Goal: Task Accomplishment & Management: Use online tool/utility

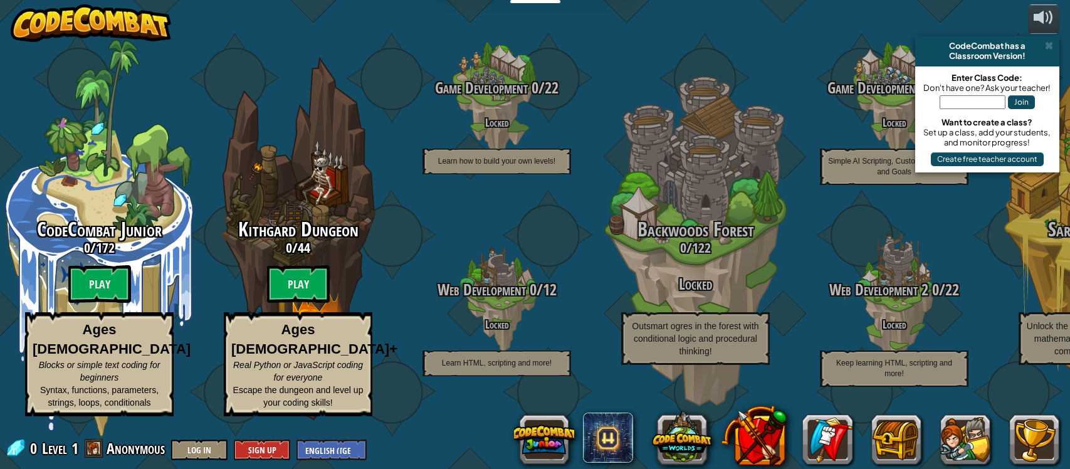
click at [922, 276] on div at bounding box center [894, 301] width 100 height 199
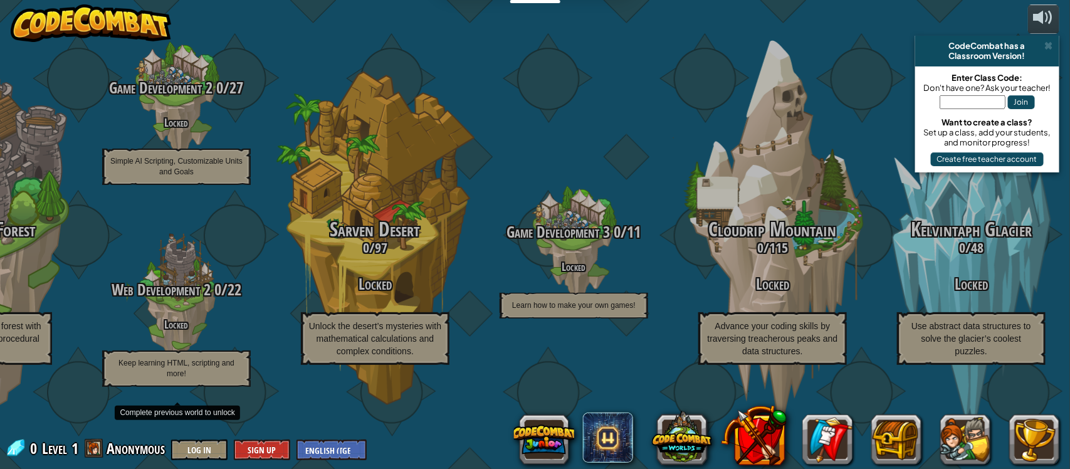
click at [1048, 42] on span at bounding box center [1049, 46] width 8 height 10
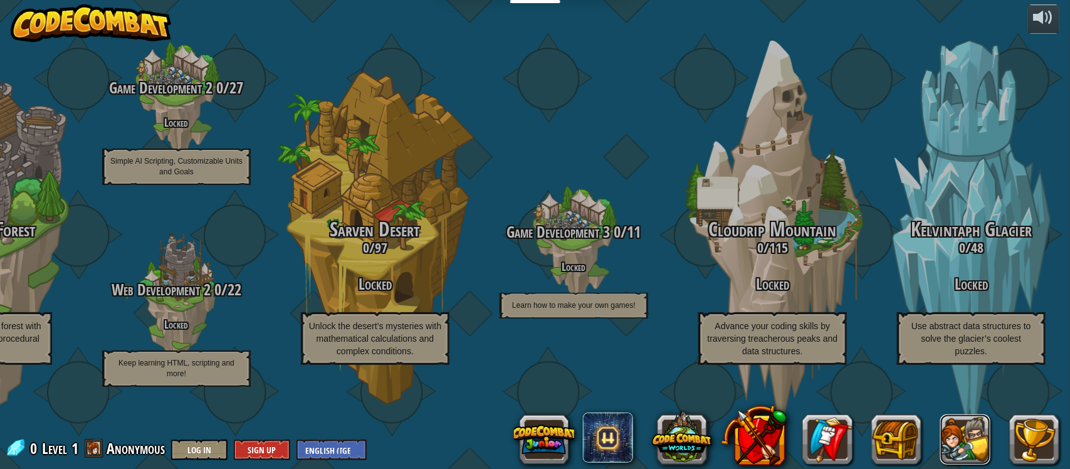
click at [974, 446] on button at bounding box center [965, 439] width 50 height 50
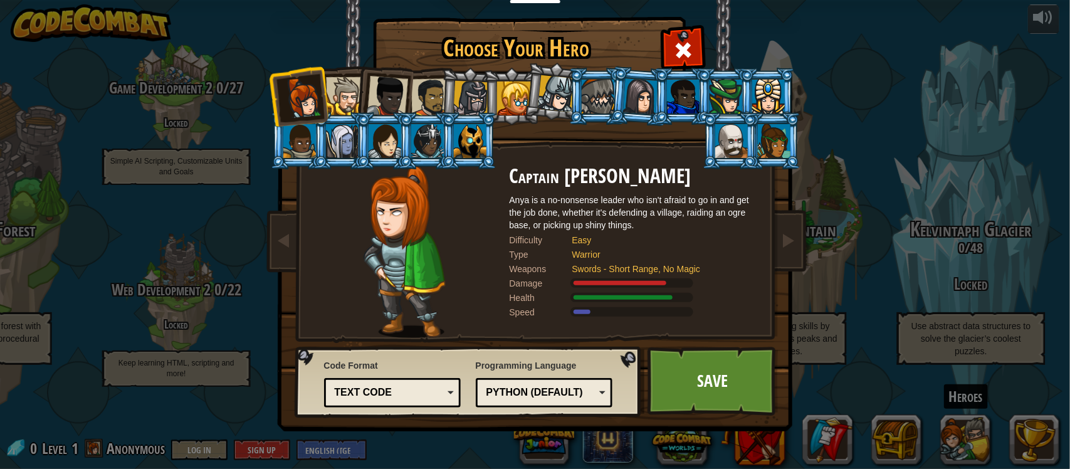
click at [671, 38] on div at bounding box center [682, 48] width 39 height 39
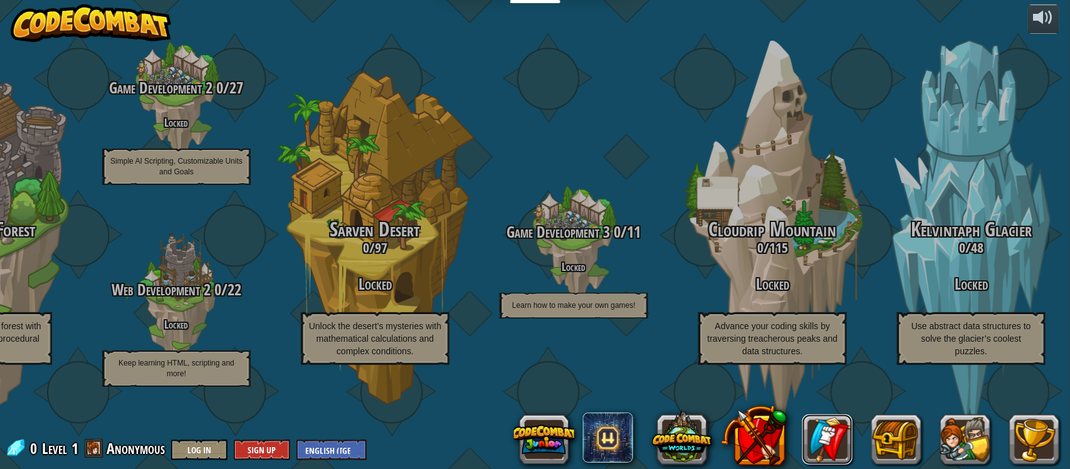
click at [823, 447] on link at bounding box center [827, 439] width 50 height 50
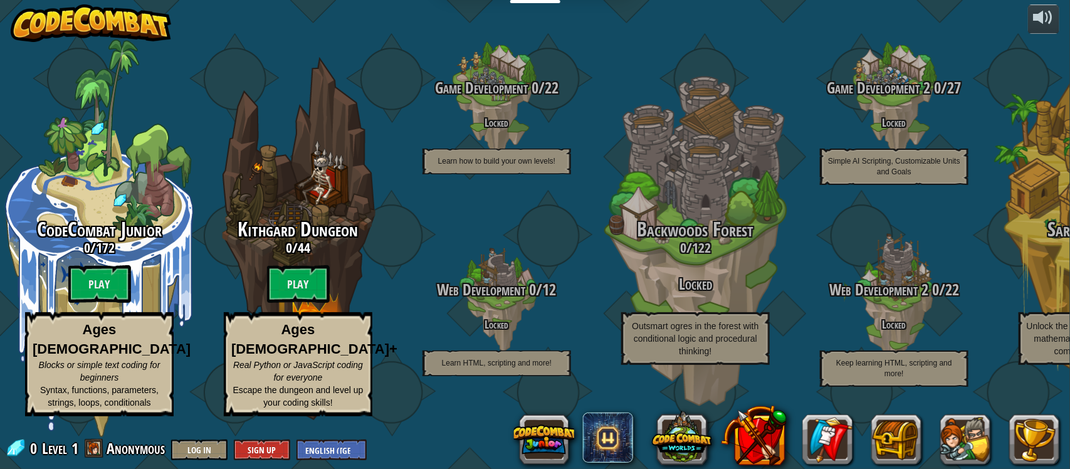
click at [607, 441] on span at bounding box center [608, 437] width 50 height 50
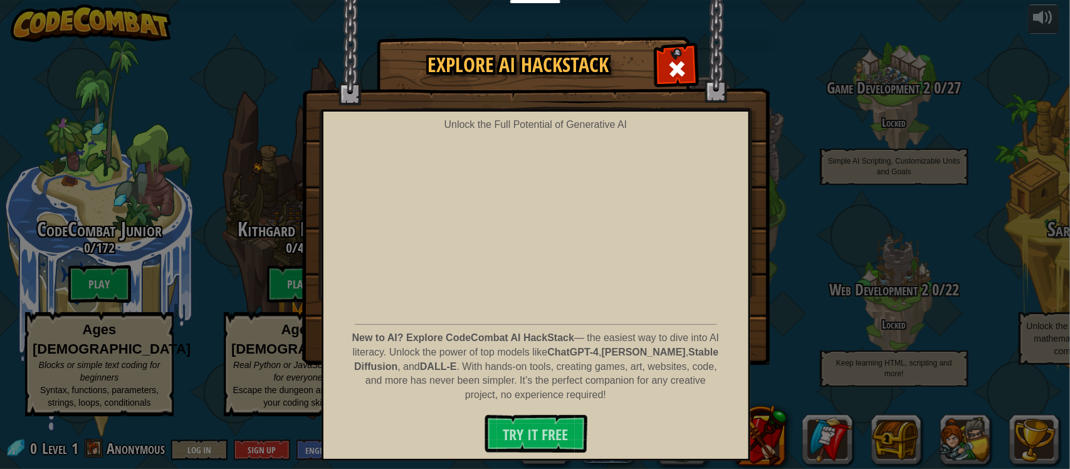
click at [670, 60] on span at bounding box center [677, 69] width 20 height 20
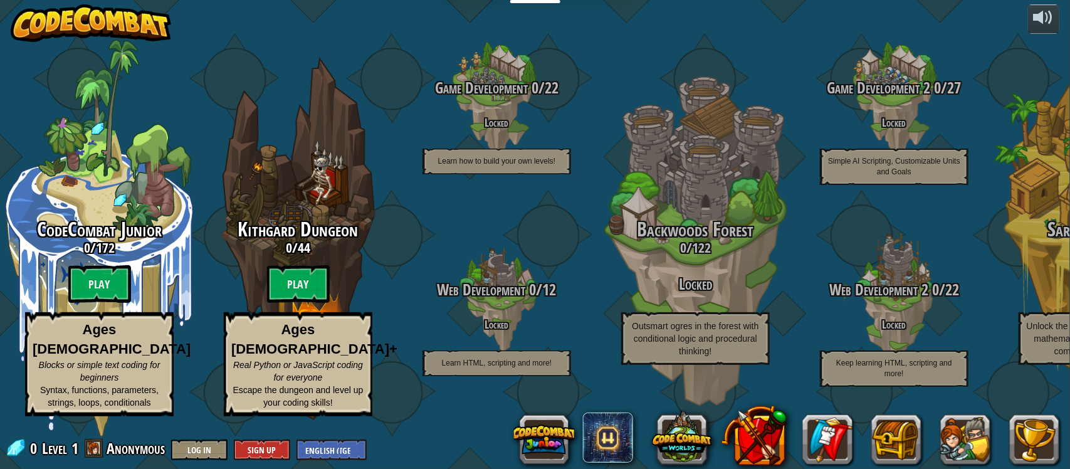
click at [542, 446] on button at bounding box center [544, 439] width 60 height 60
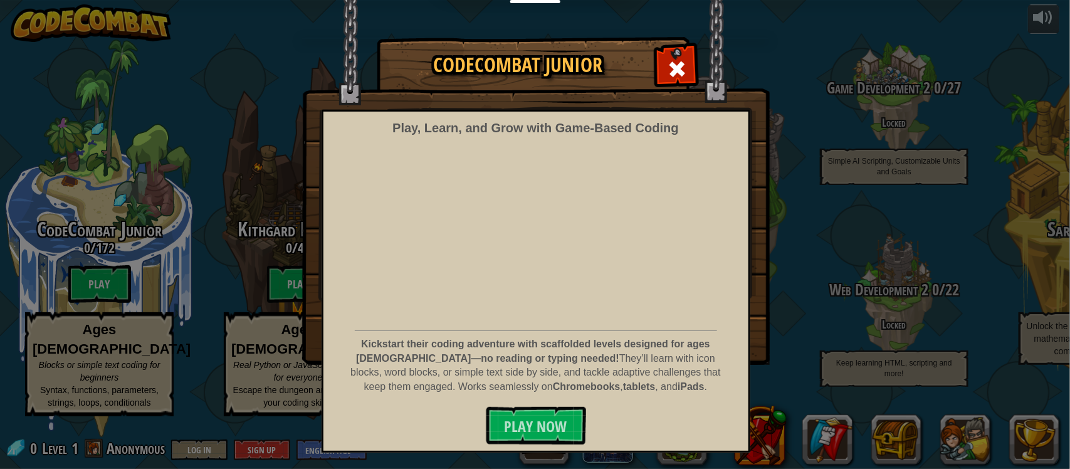
click at [684, 68] on span at bounding box center [677, 69] width 20 height 20
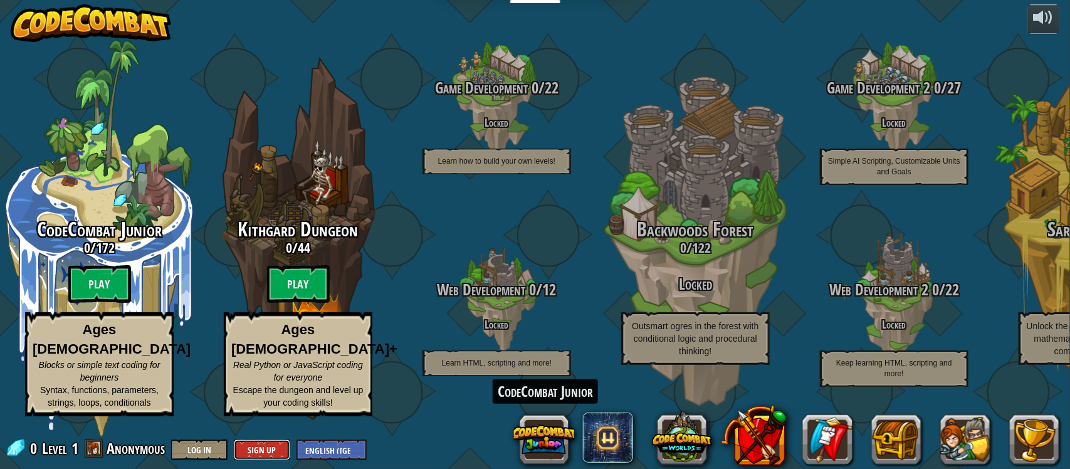
click at [255, 453] on button "Sign Up" at bounding box center [262, 449] width 56 height 21
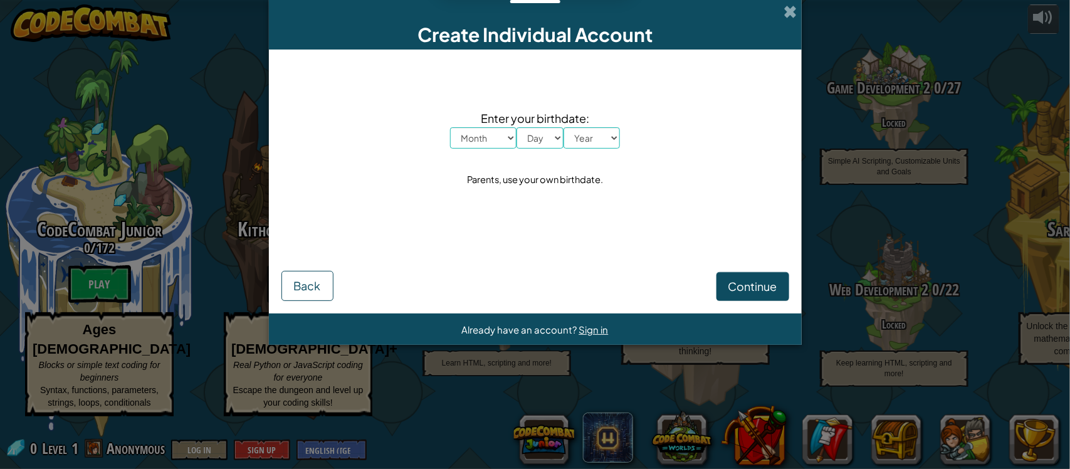
click at [487, 138] on select "Month January February March April May June July August September October Novem…" at bounding box center [483, 137] width 66 height 21
select select "4"
click at [450, 127] on select "Month January February March April May June July August September October Novem…" at bounding box center [483, 137] width 66 height 21
click at [537, 138] on select "Day 1 2 3 4 5 6 7 8 9 10 11 12 13 14 15 16 17 18 19 20 21 22 23 24 25 26 27 28 …" at bounding box center [540, 137] width 47 height 21
click at [517, 127] on select "Day 1 2 3 4 5 6 7 8 9 10 11 12 13 14 15 16 17 18 19 20 21 22 23 24 25 26 27 28 …" at bounding box center [540, 137] width 47 height 21
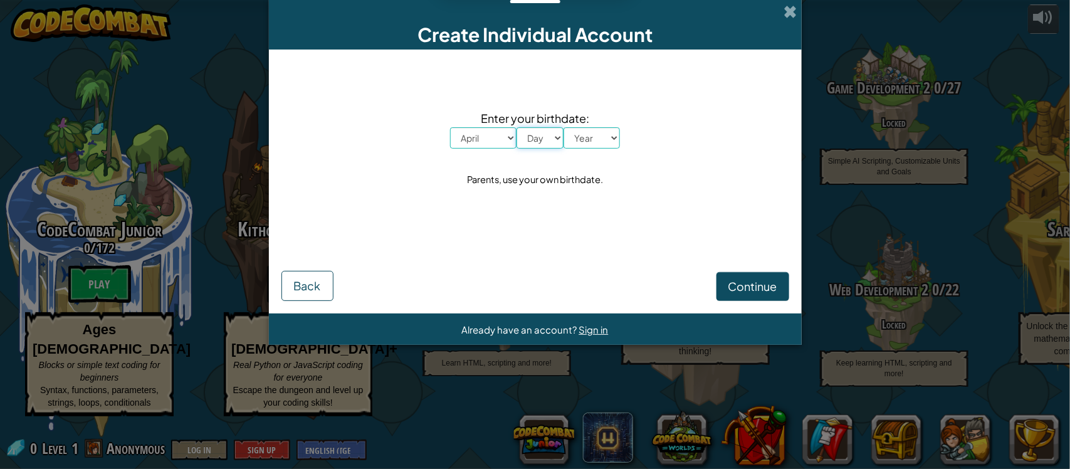
click at [543, 140] on select "Day 1 2 3 4 5 6 7 8 9 10 11 12 13 14 15 16 17 18 19 20 21 22 23 24 25 26 27 28 …" at bounding box center [540, 137] width 47 height 21
select select "19"
click at [517, 127] on select "Day 1 2 3 4 5 6 7 8 9 10 11 12 13 14 15 16 17 18 19 20 21 22 23 24 25 26 27 28 …" at bounding box center [540, 137] width 47 height 21
click at [596, 147] on select "Year 2025 2024 2023 2022 2021 2020 2019 2018 2017 2016 2015 2014 2013 2012 2011…" at bounding box center [592, 137] width 56 height 21
click at [564, 127] on select "Year 2025 2024 2023 2022 2021 2020 2019 2018 2017 2016 2015 2014 2013 2012 2011…" at bounding box center [592, 137] width 56 height 21
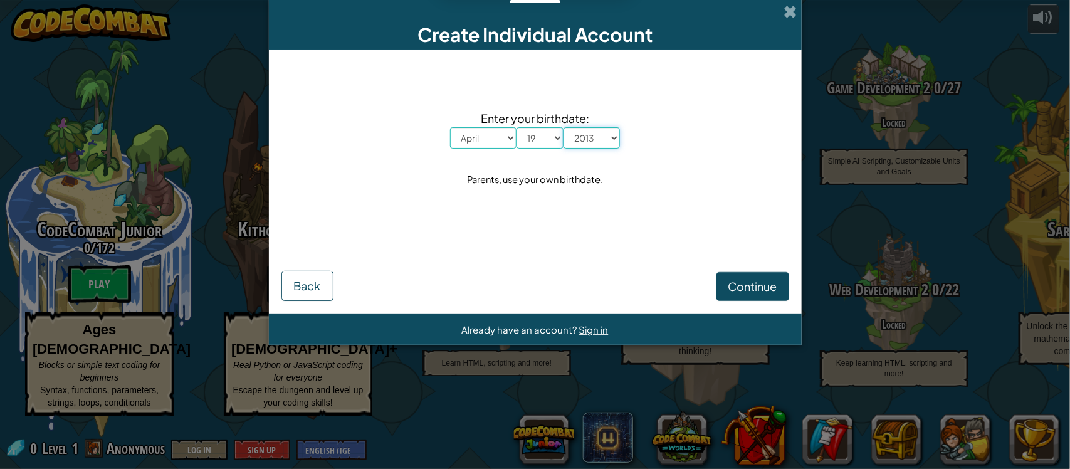
click at [596, 141] on select "Year 2025 2024 2023 2022 2021 2020 2019 2018 2017 2016 2015 2014 2013 2012 2011…" at bounding box center [592, 137] width 56 height 21
select select "2016"
click at [564, 127] on select "Year 2025 2024 2023 2022 2021 2020 2019 2018 2017 2016 2015 2014 2013 2012 2011…" at bounding box center [592, 137] width 56 height 21
click at [757, 291] on span "Continue" at bounding box center [752, 286] width 49 height 14
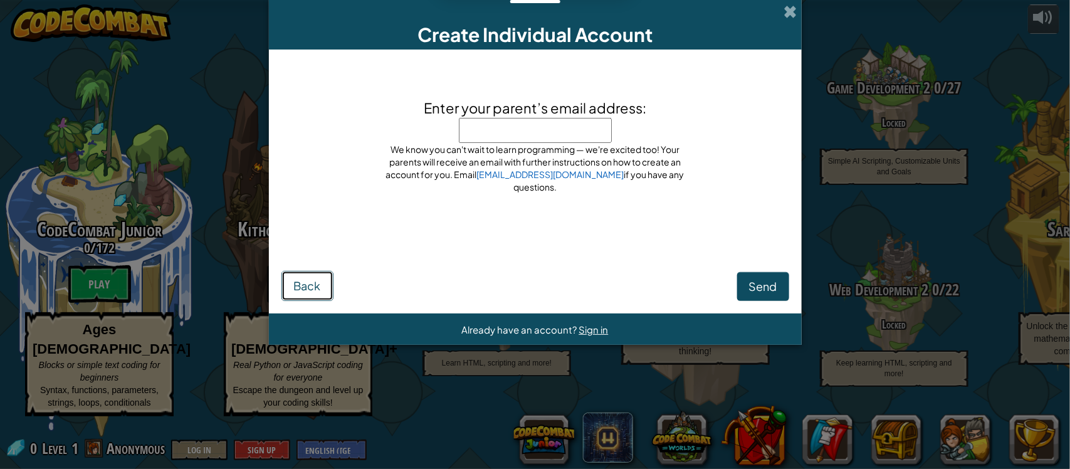
click at [304, 291] on span "Back" at bounding box center [307, 285] width 27 height 14
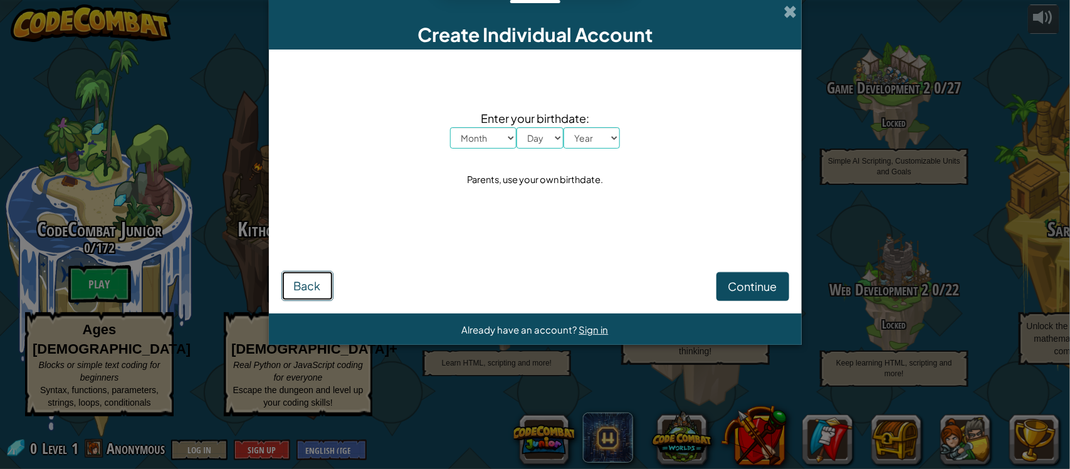
click at [315, 279] on span "Back" at bounding box center [307, 285] width 27 height 14
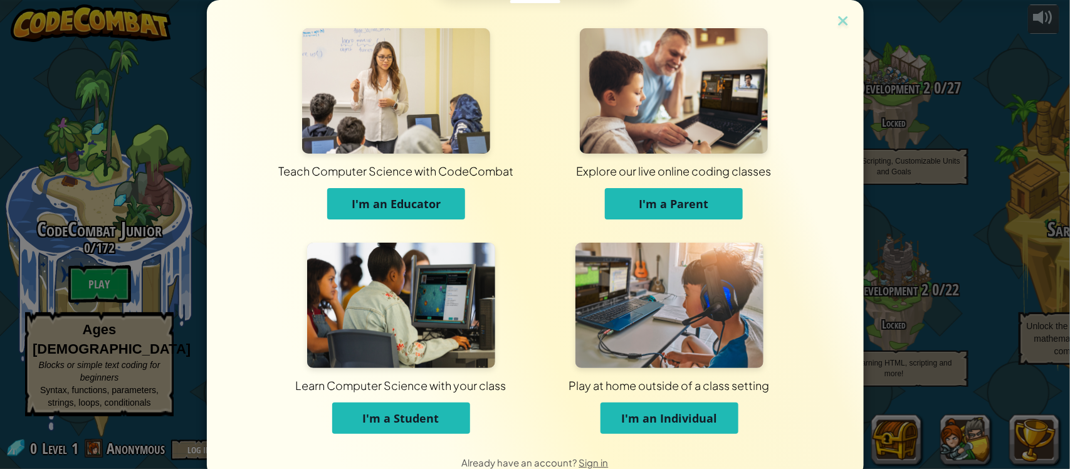
click at [412, 218] on button "I'm an Educator" at bounding box center [396, 203] width 138 height 31
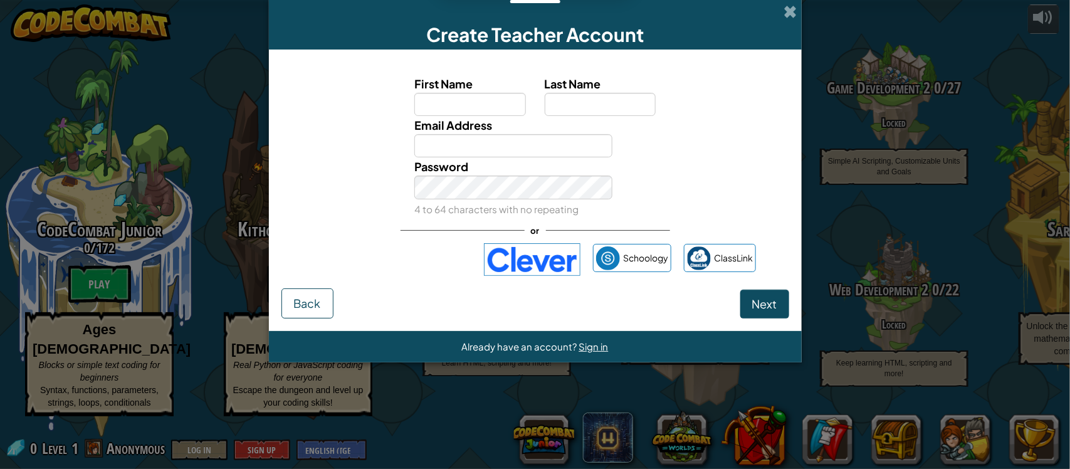
click at [795, 7] on span at bounding box center [790, 11] width 13 height 13
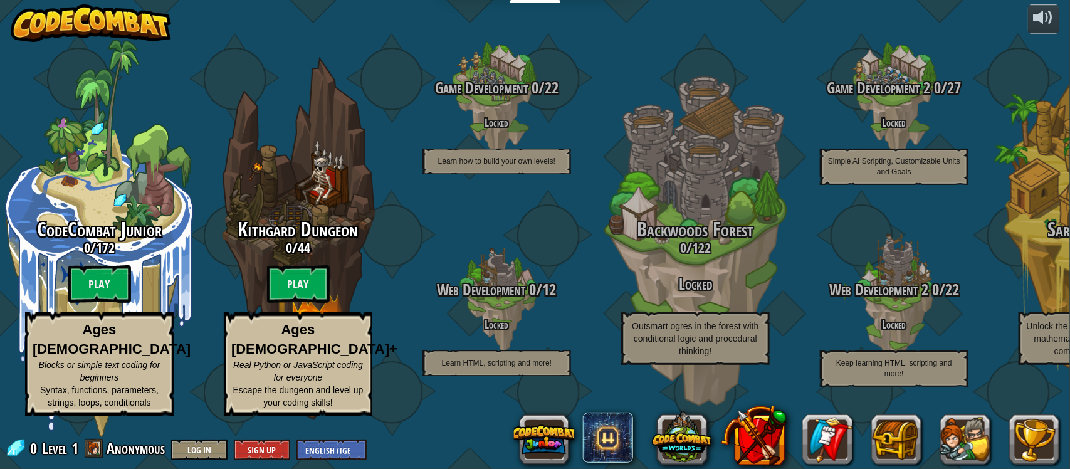
click at [681, 451] on button at bounding box center [682, 437] width 60 height 60
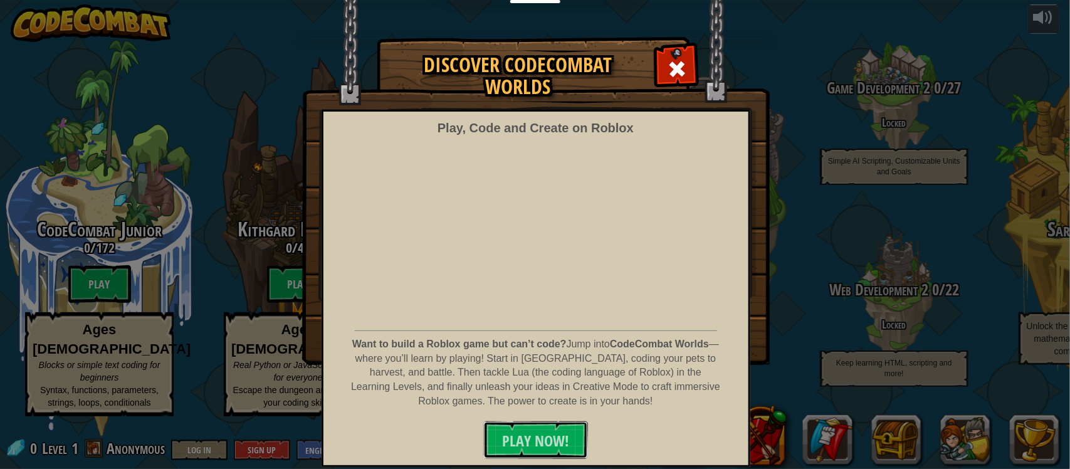
click at [559, 444] on span "PLAY NOW!" at bounding box center [535, 441] width 67 height 20
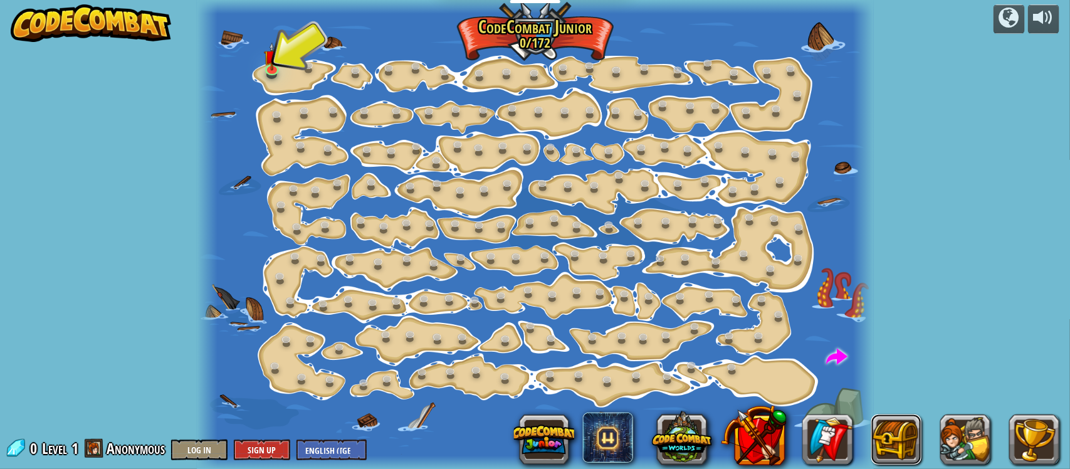
click at [879, 446] on button at bounding box center [896, 439] width 50 height 50
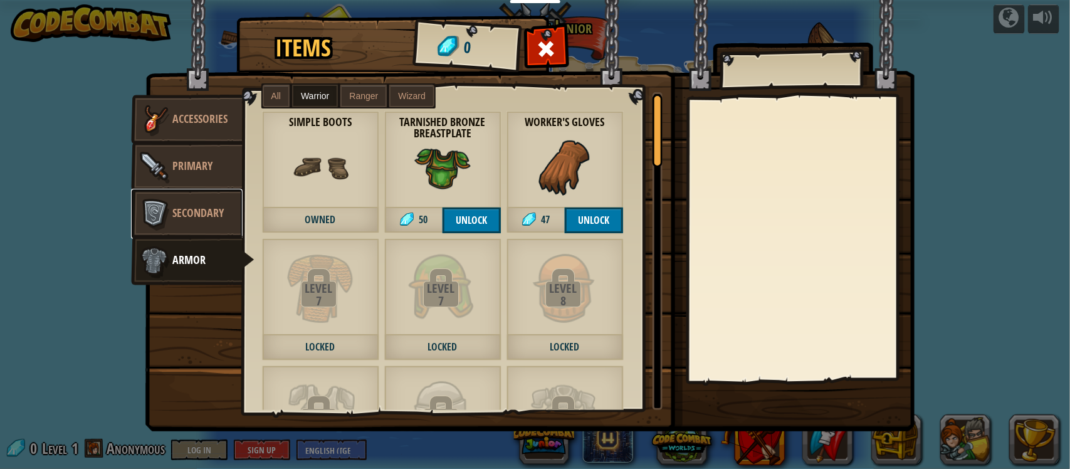
click at [149, 204] on img at bounding box center [154, 214] width 38 height 38
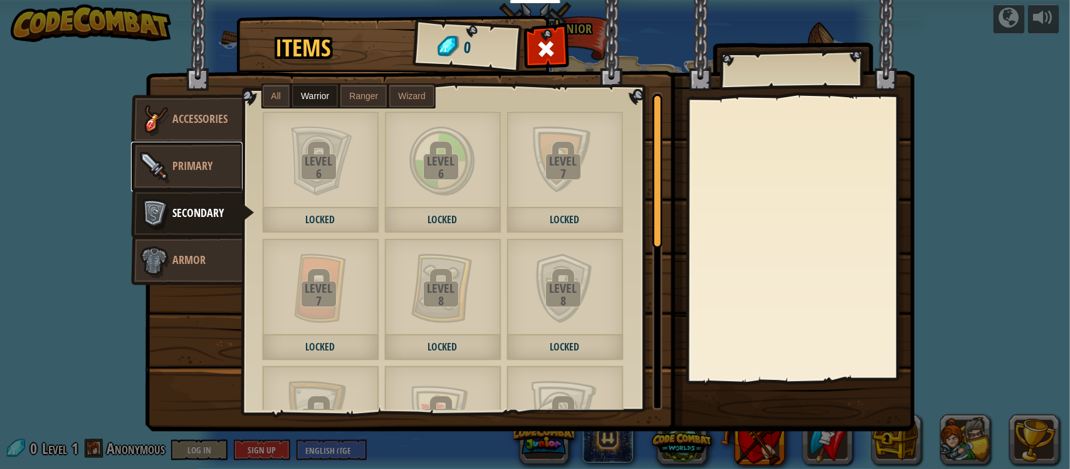
click at [157, 177] on img at bounding box center [154, 167] width 38 height 38
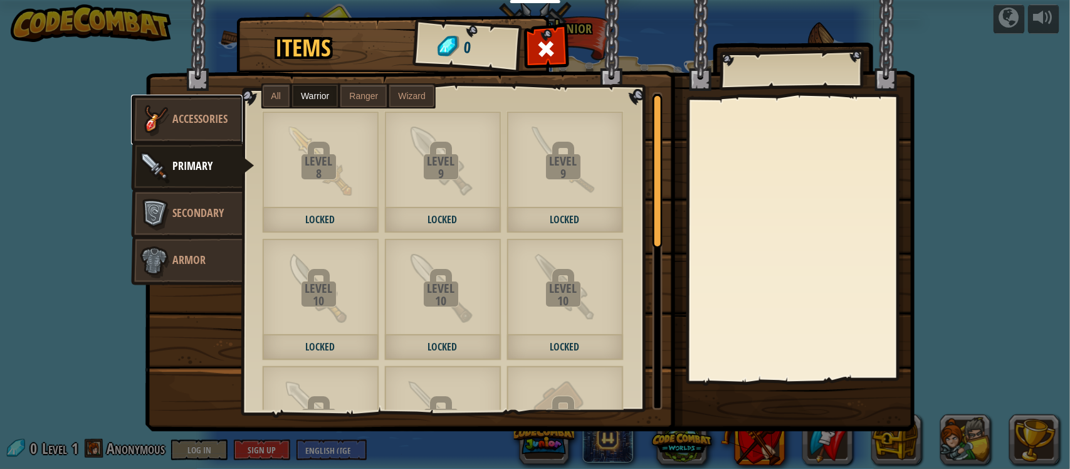
click at [147, 123] on img at bounding box center [154, 120] width 38 height 38
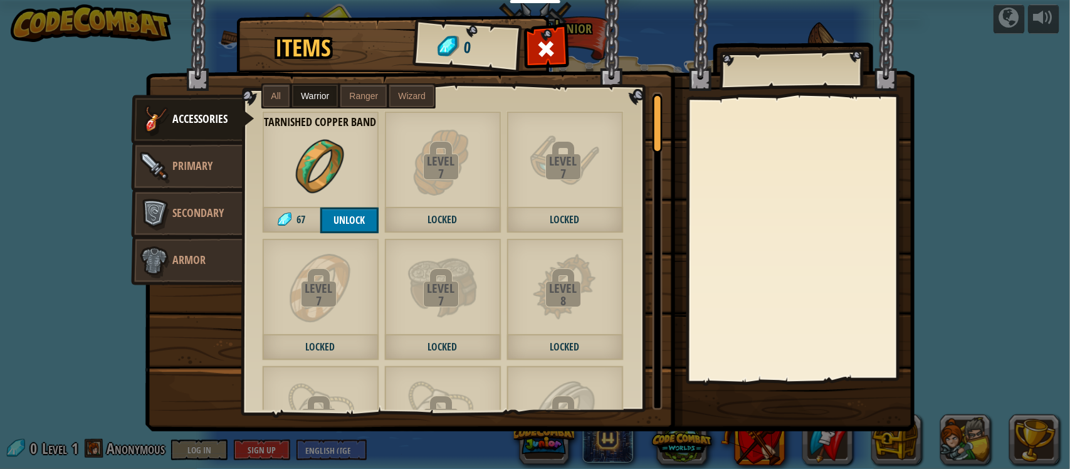
click at [552, 56] on span at bounding box center [546, 49] width 20 height 20
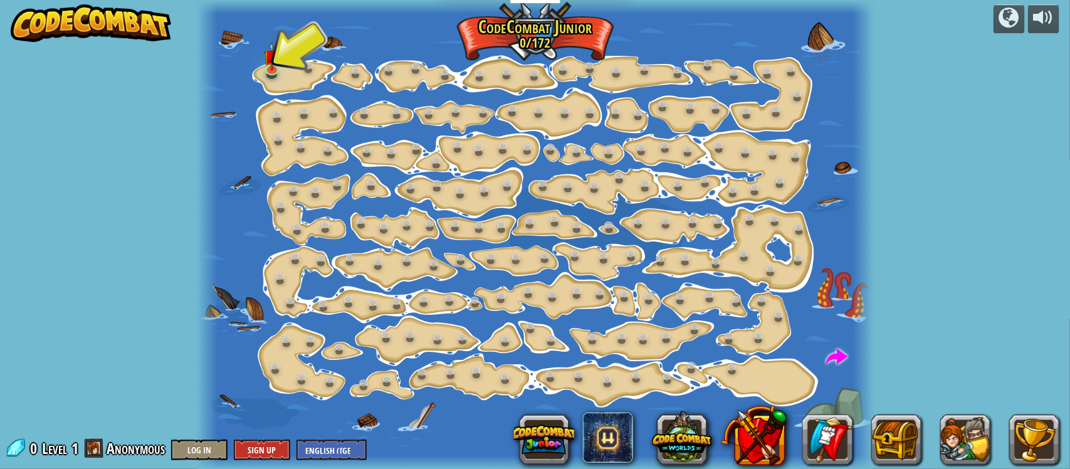
click at [605, 443] on span at bounding box center [608, 437] width 50 height 50
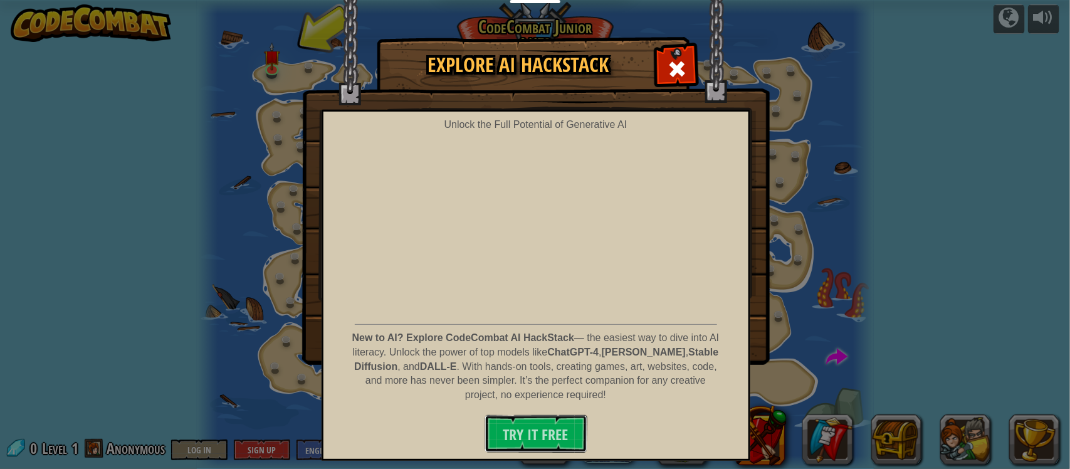
click at [555, 436] on span "Try It Free" at bounding box center [535, 434] width 65 height 20
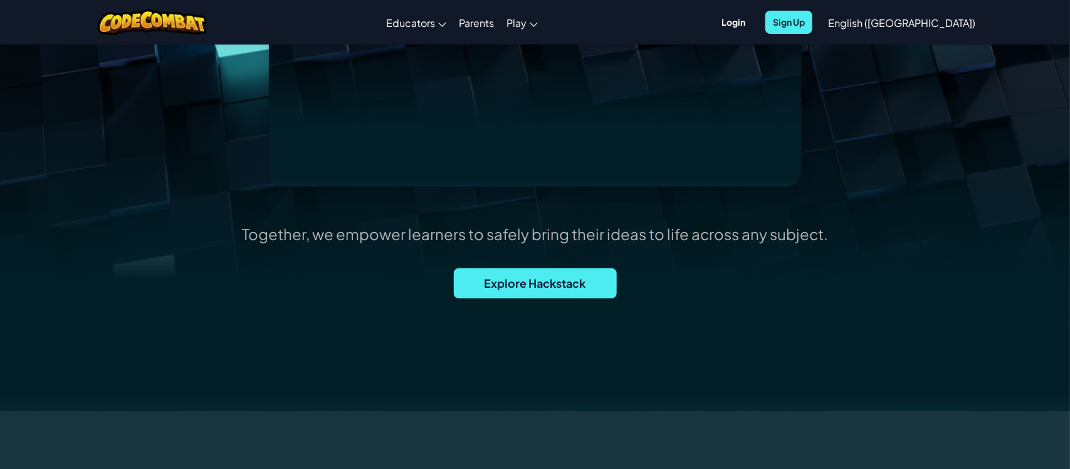
scroll to position [295, 0]
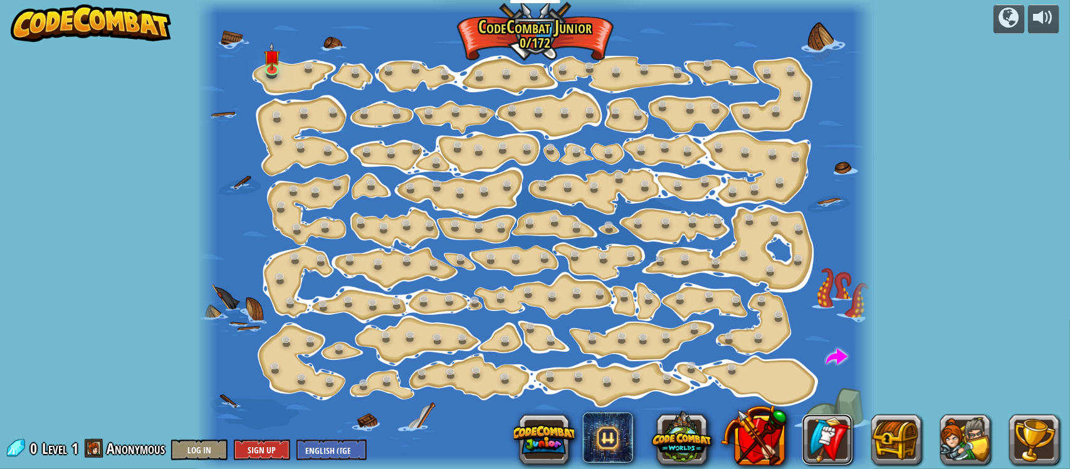
click at [836, 431] on link at bounding box center [827, 439] width 50 height 50
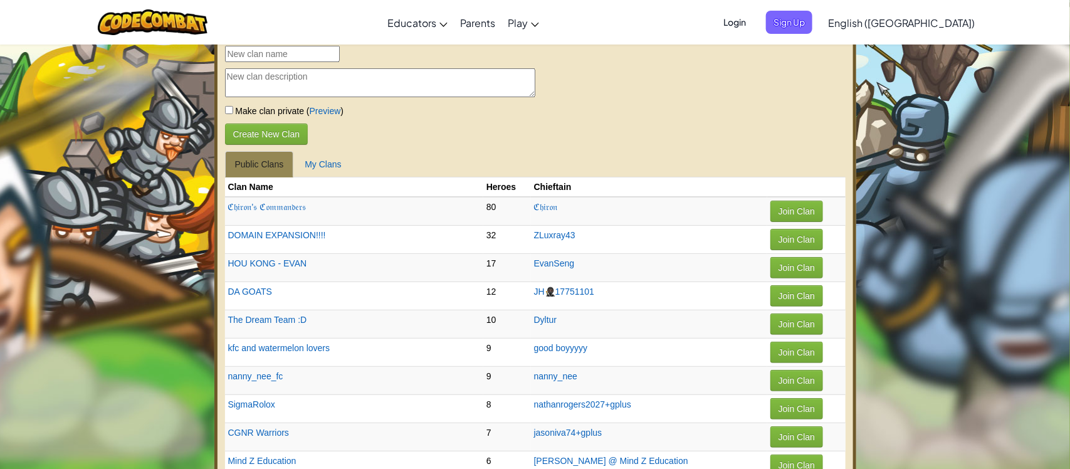
scroll to position [11, 0]
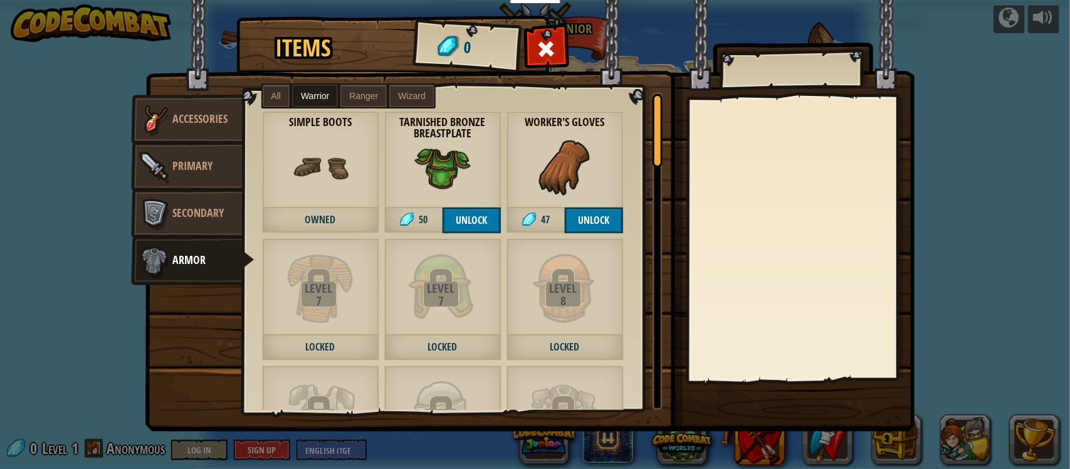
click at [421, 91] on label "Wizard" at bounding box center [411, 96] width 45 height 23
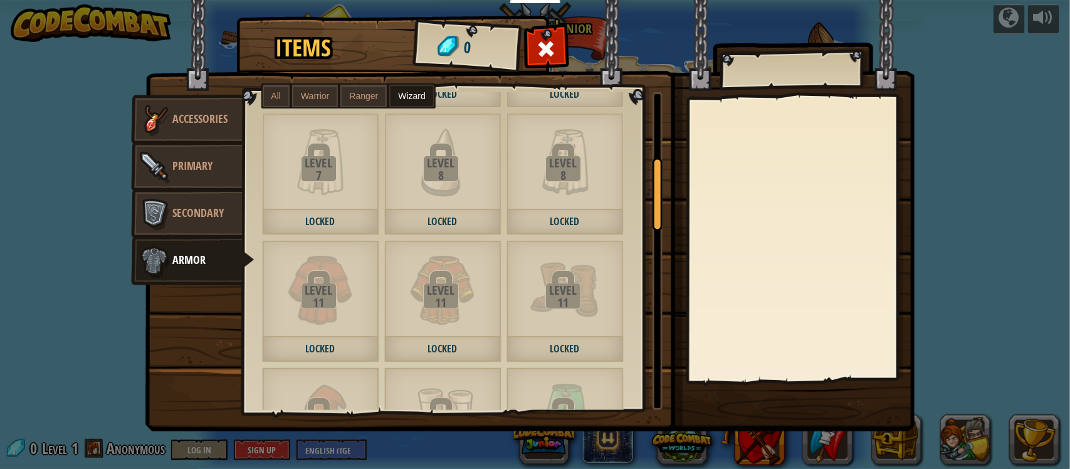
scroll to position [254, 0]
click at [148, 206] on img at bounding box center [154, 214] width 38 height 38
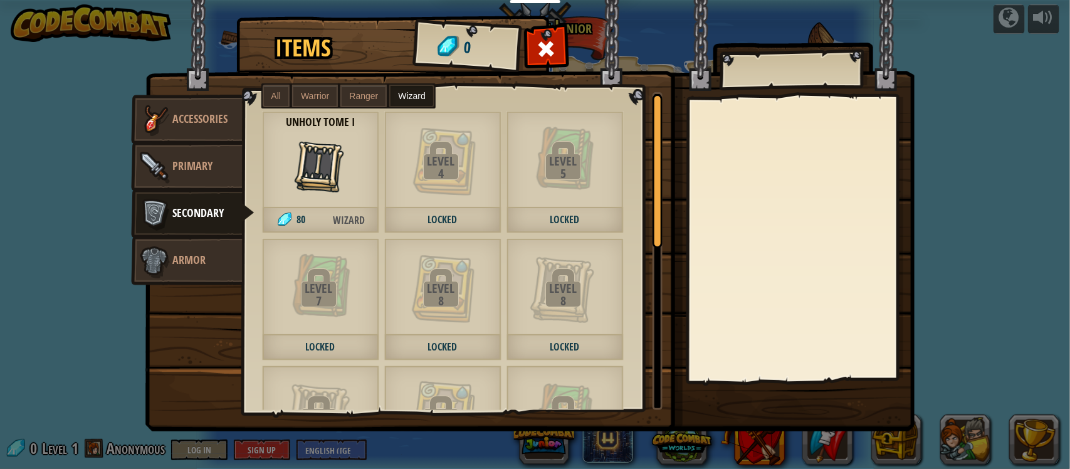
click at [419, 95] on span "Wizard" at bounding box center [412, 96] width 28 height 10
click at [148, 168] on img at bounding box center [154, 167] width 38 height 38
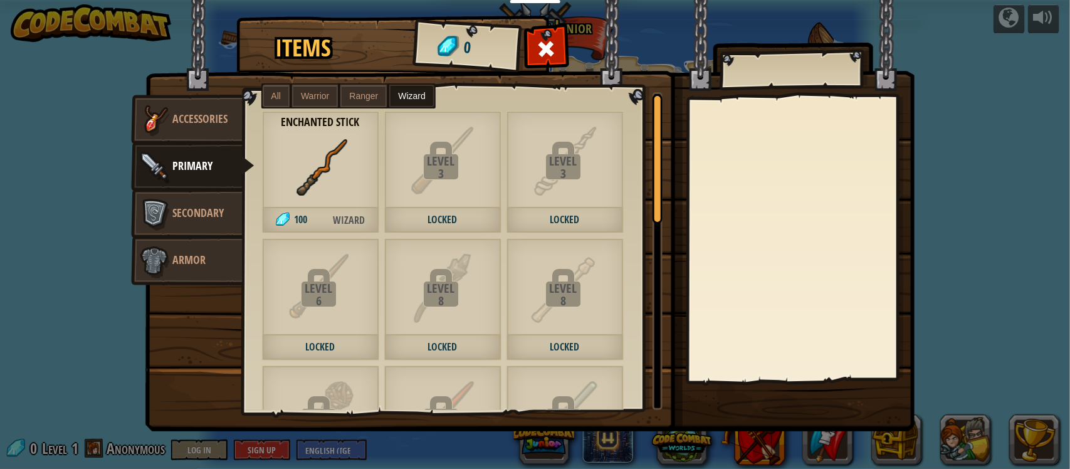
click at [276, 184] on div "Enchanted Stick 100 Wizard" at bounding box center [320, 172] width 117 height 122
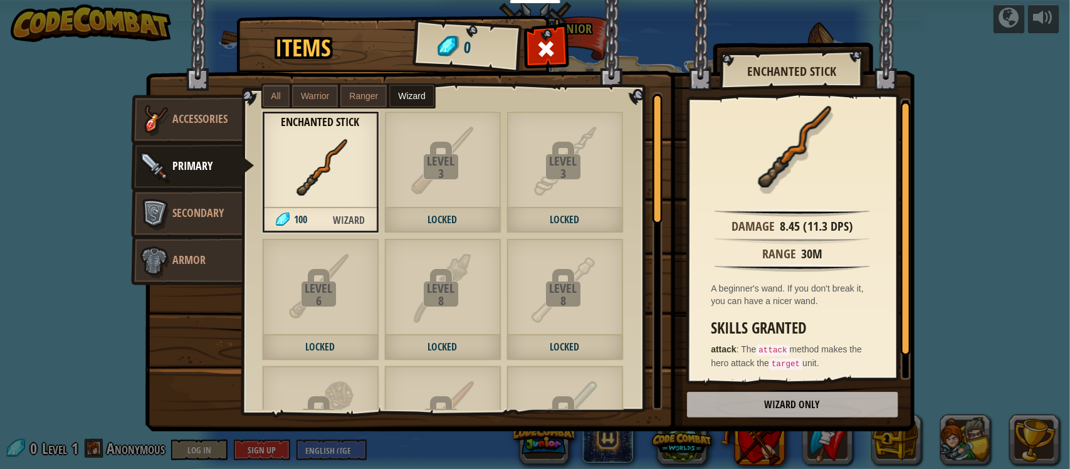
scroll to position [4, 0]
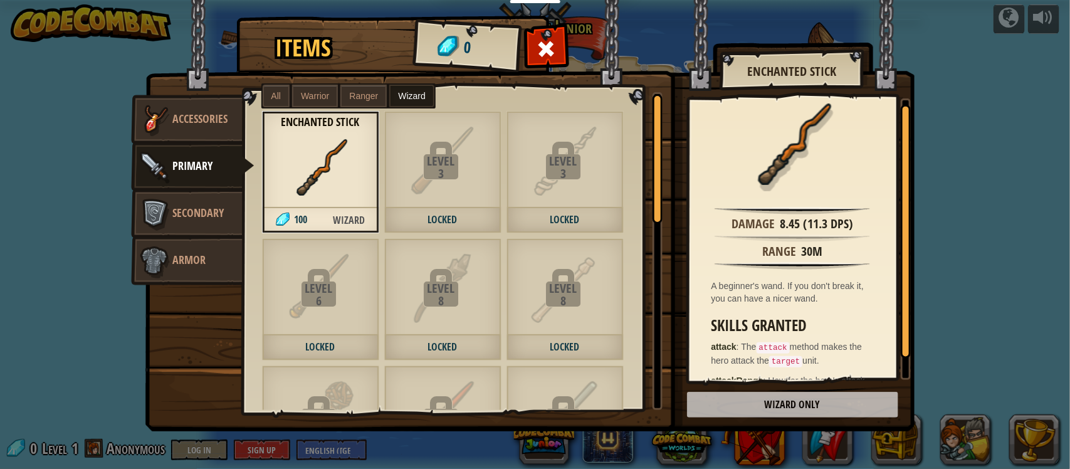
click at [543, 35] on div at bounding box center [546, 52] width 39 height 39
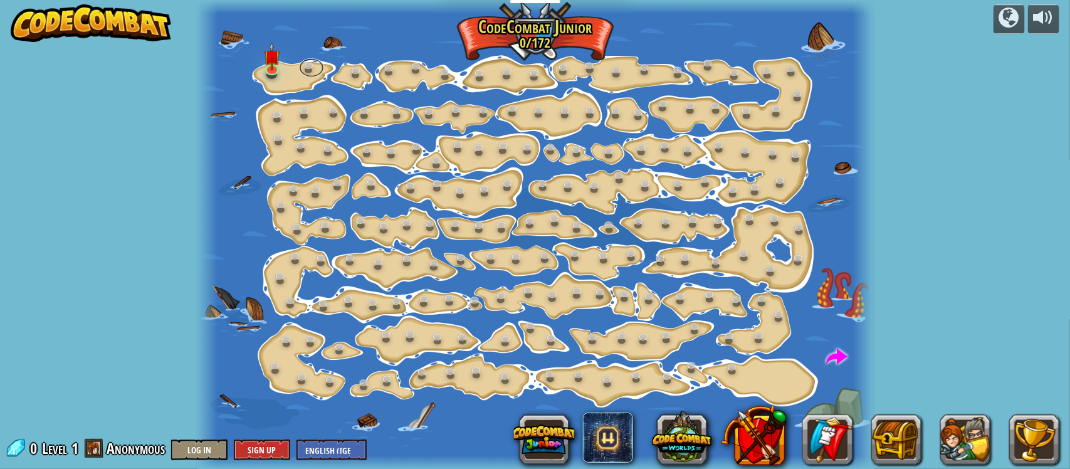
click at [306, 66] on link at bounding box center [311, 67] width 25 height 19
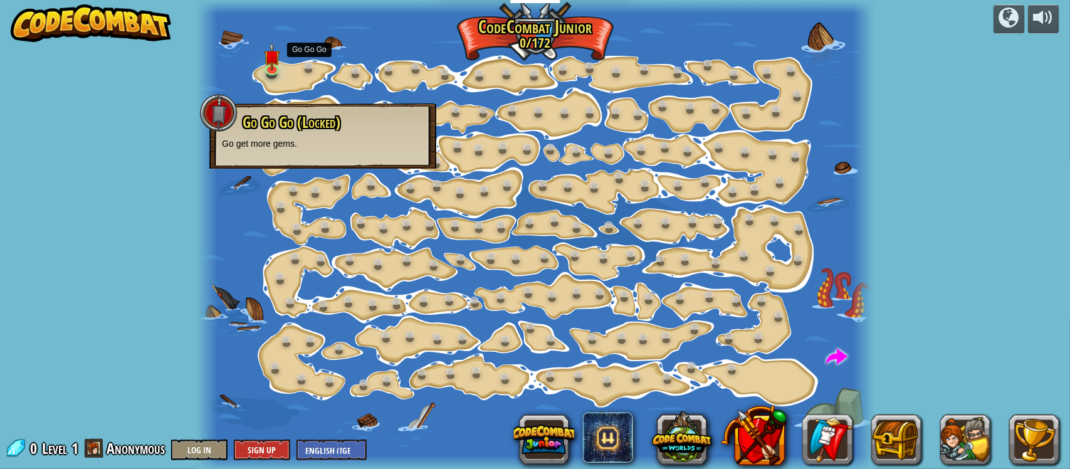
click at [277, 70] on img at bounding box center [271, 56] width 16 height 29
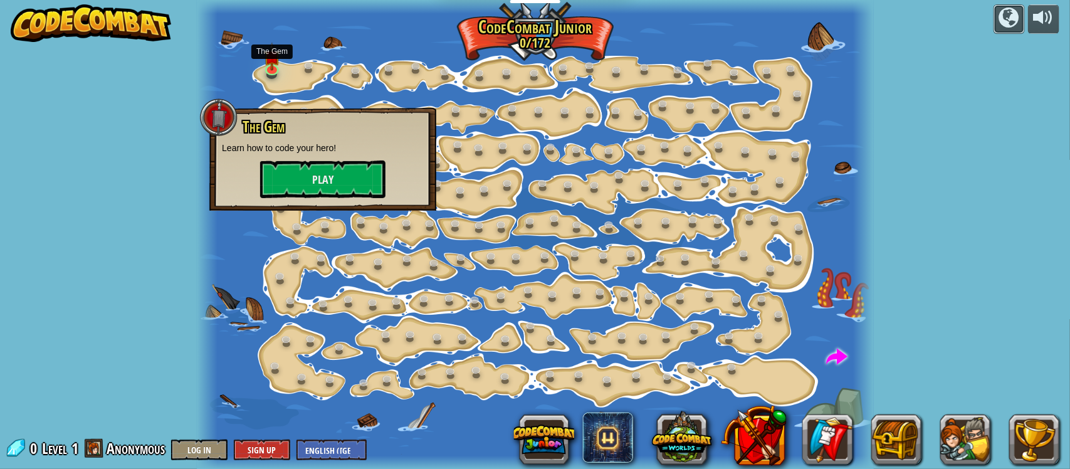
click at [1003, 17] on div at bounding box center [1009, 18] width 20 height 20
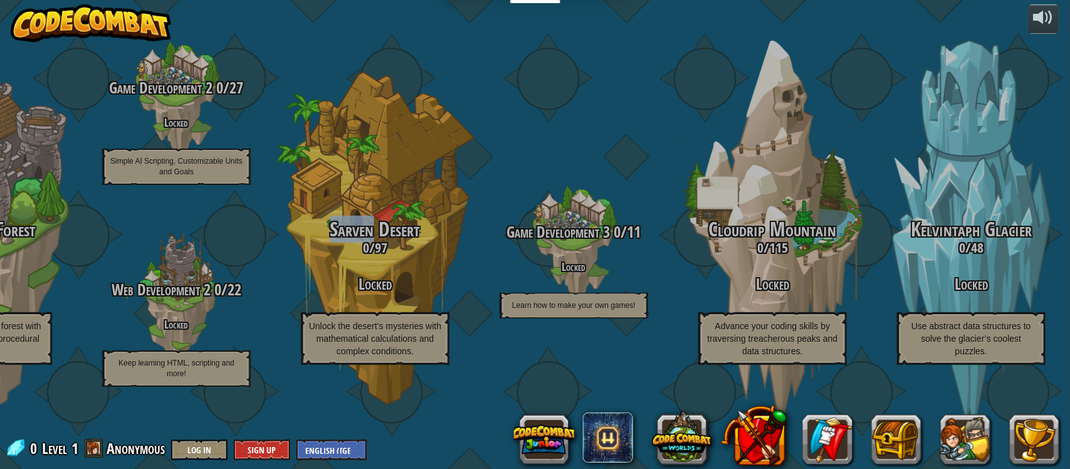
click at [139, 306] on div "Web Development 2 0 / 22 Locked Keep learning HTML, scripting and more!" at bounding box center [176, 333] width 199 height 105
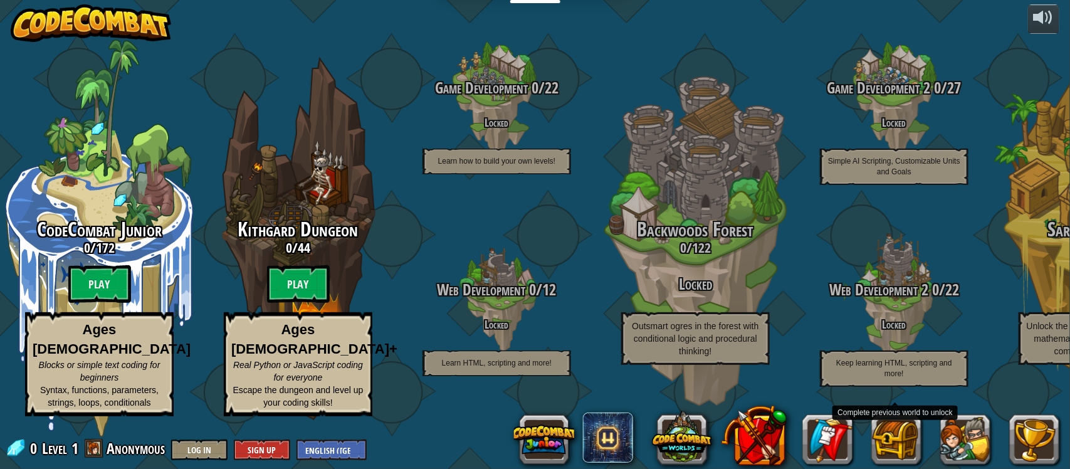
click at [273, 283] on btn "Play" at bounding box center [298, 284] width 63 height 38
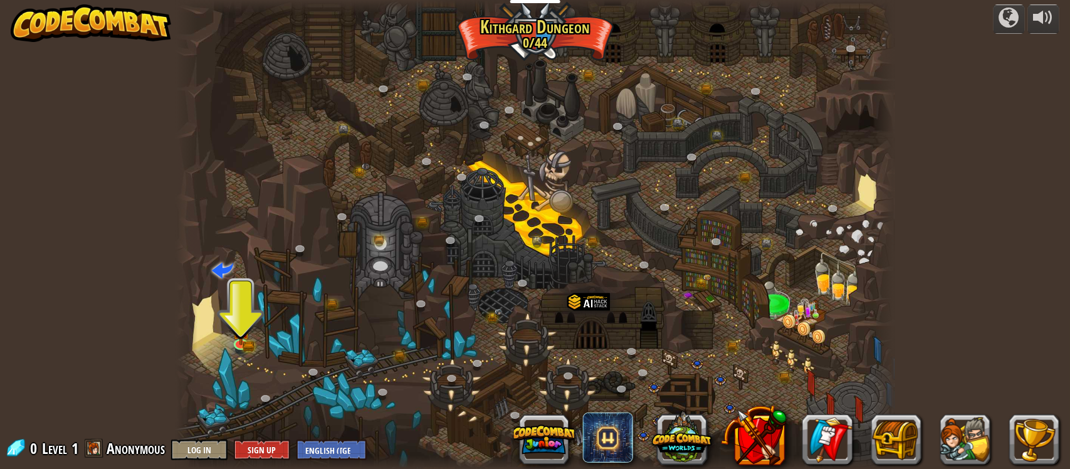
click at [234, 337] on img at bounding box center [241, 330] width 18 height 29
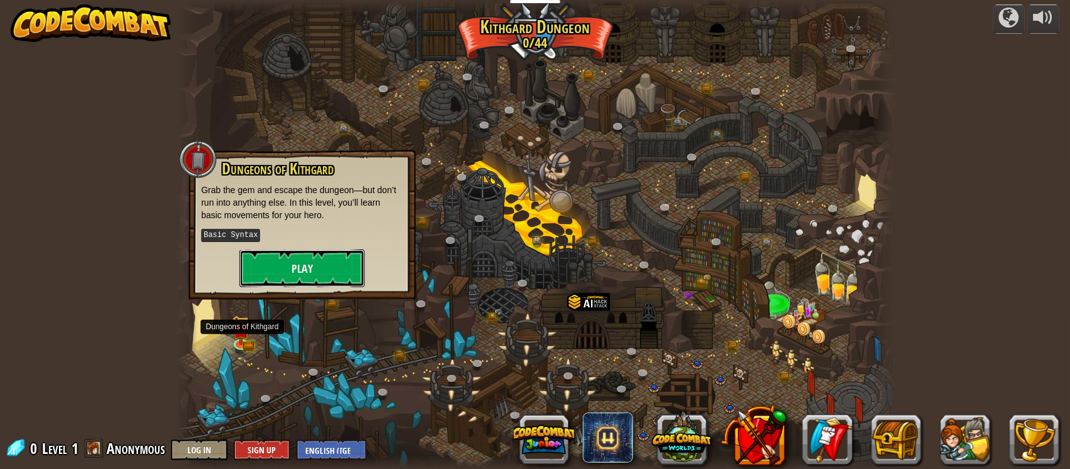
click at [267, 274] on button "Play" at bounding box center [301, 268] width 125 height 38
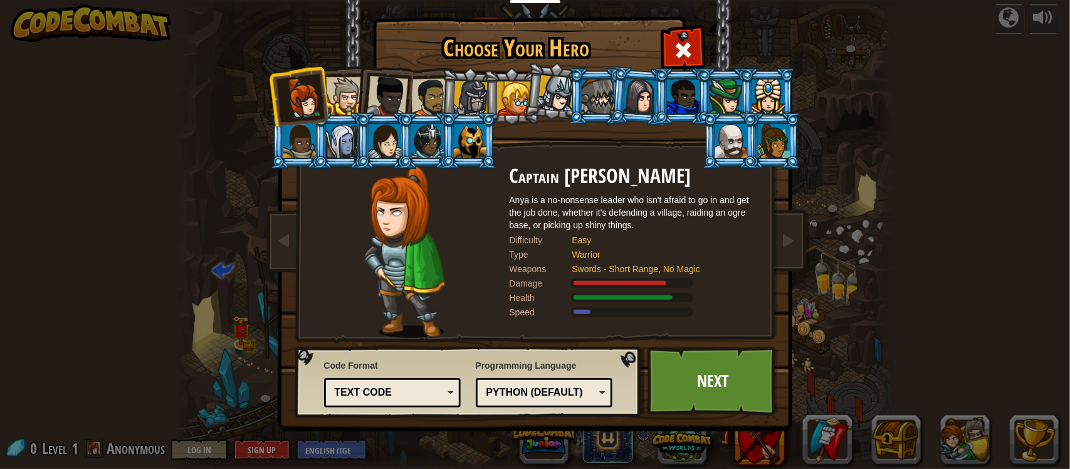
click at [355, 82] on div at bounding box center [345, 96] width 38 height 38
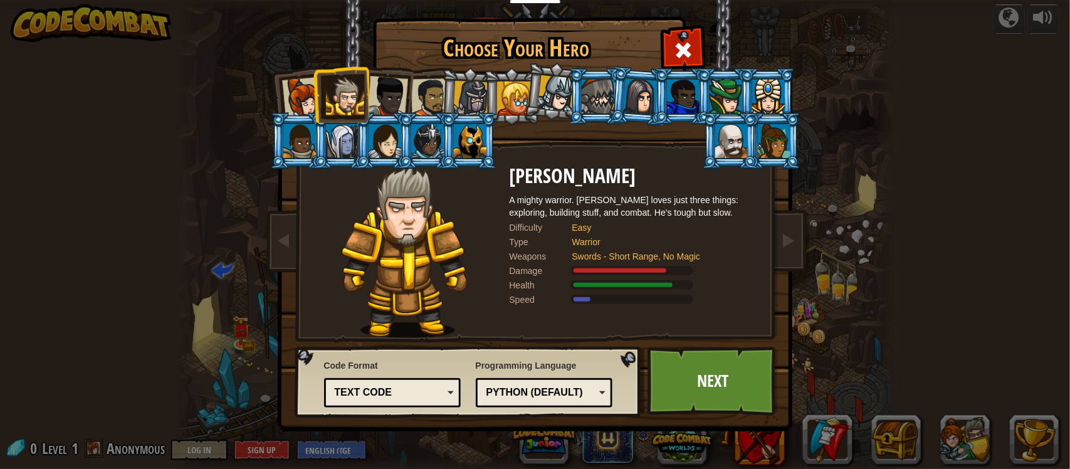
click at [391, 85] on div at bounding box center [387, 96] width 41 height 41
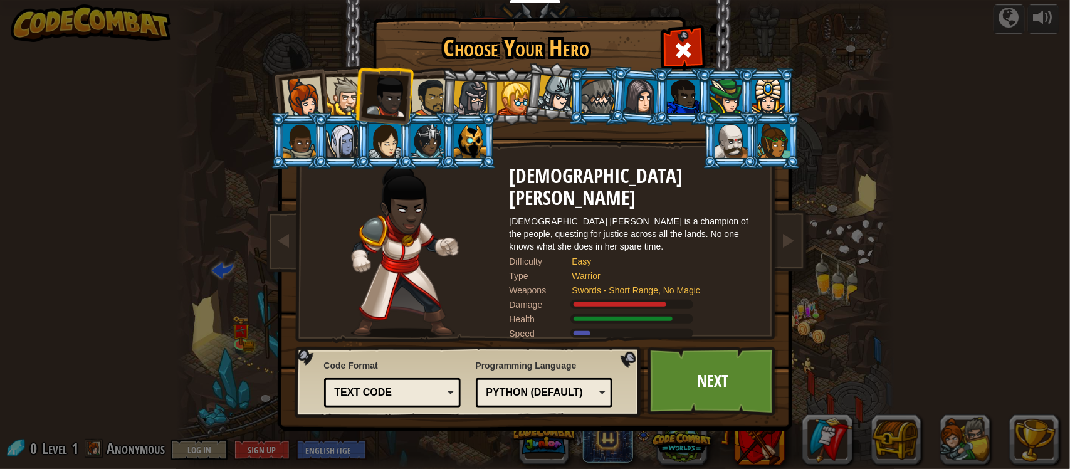
click at [443, 83] on li at bounding box center [469, 96] width 60 height 60
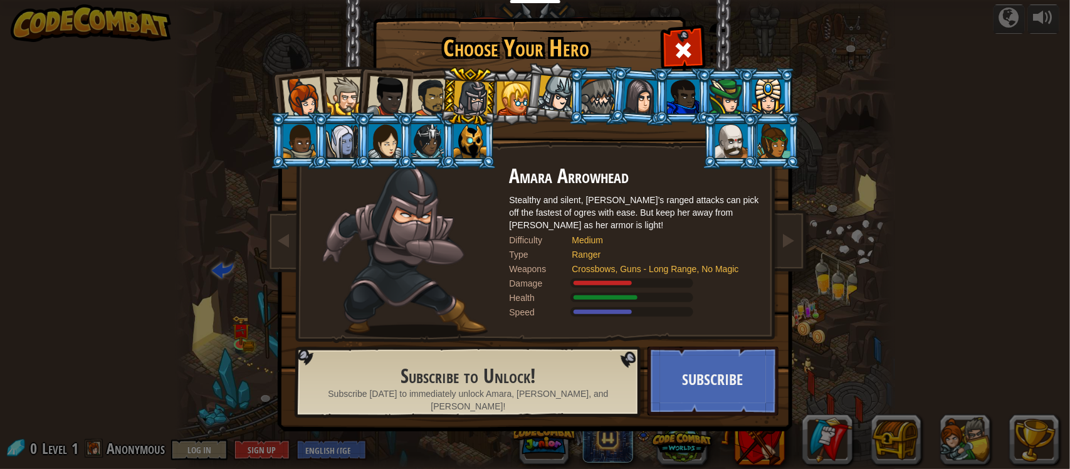
click at [503, 89] on div at bounding box center [514, 98] width 34 height 34
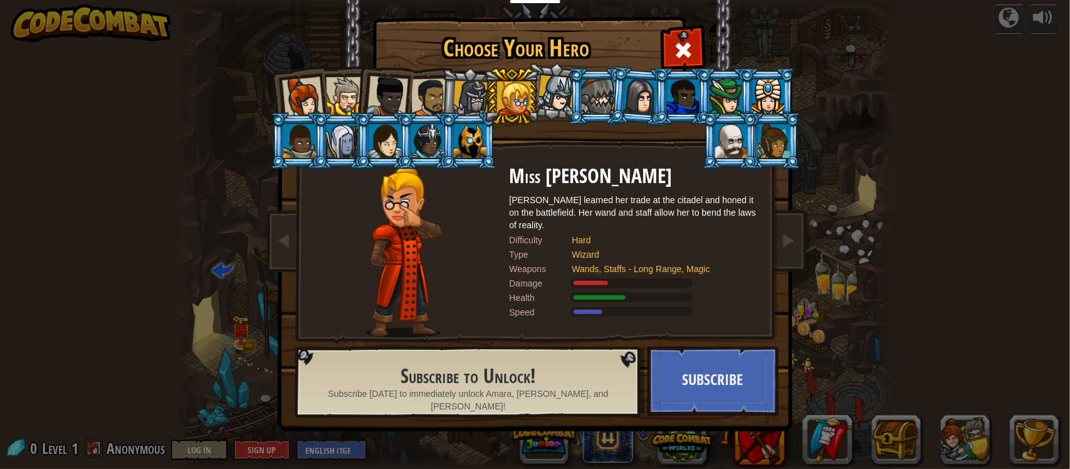
click at [459, 85] on div at bounding box center [471, 99] width 36 height 36
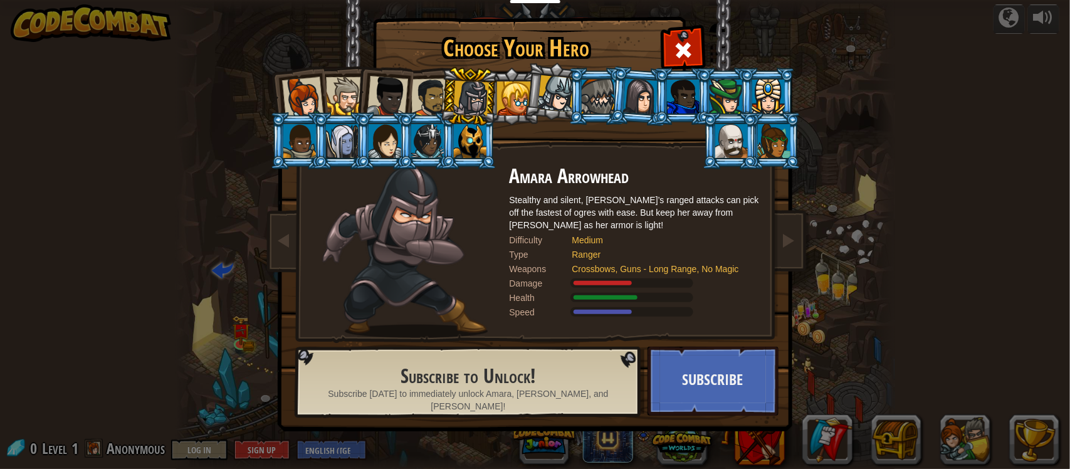
click at [425, 82] on div at bounding box center [430, 97] width 39 height 39
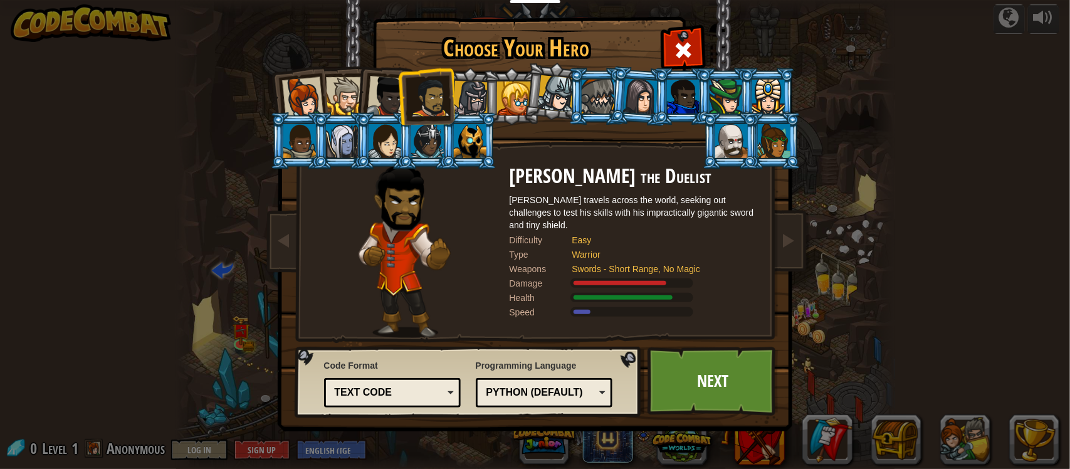
click at [379, 92] on div at bounding box center [387, 96] width 41 height 41
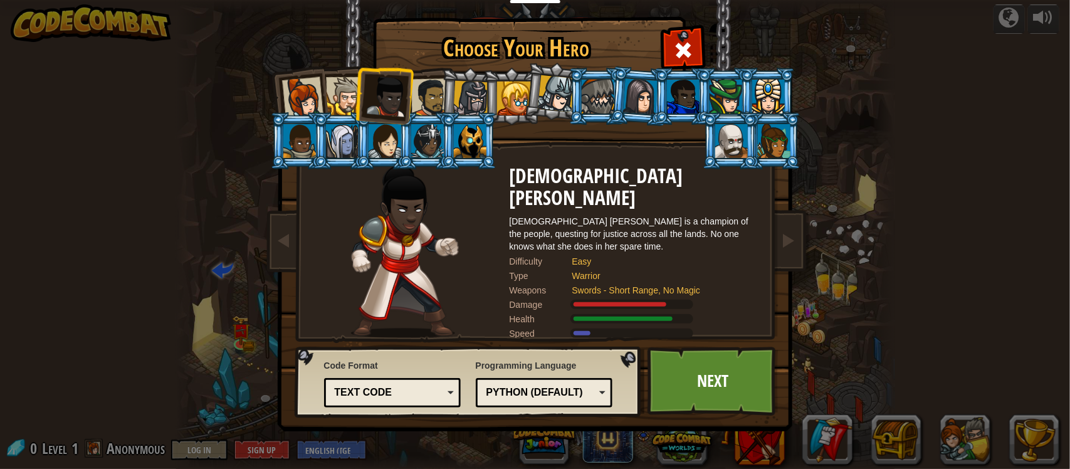
click at [337, 91] on div at bounding box center [345, 96] width 38 height 38
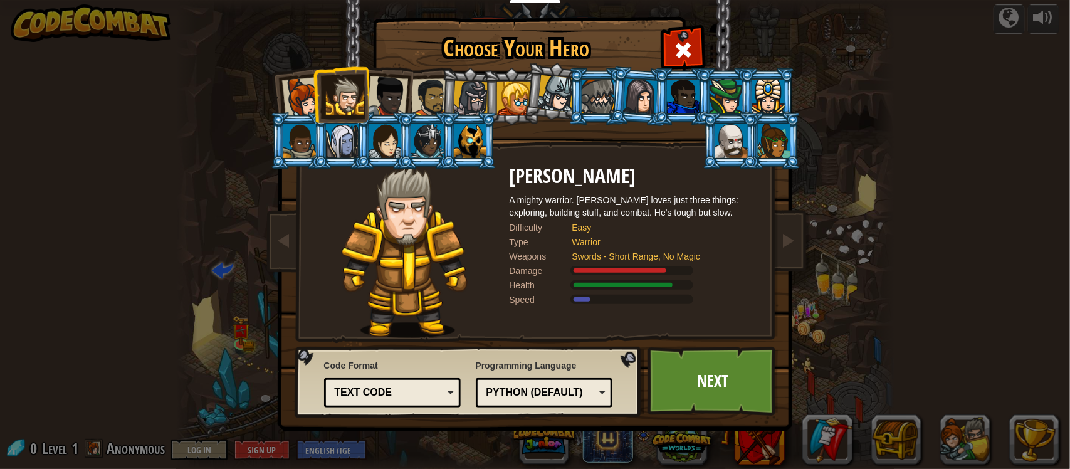
click at [571, 392] on div "Python (Default)" at bounding box center [540, 393] width 108 height 14
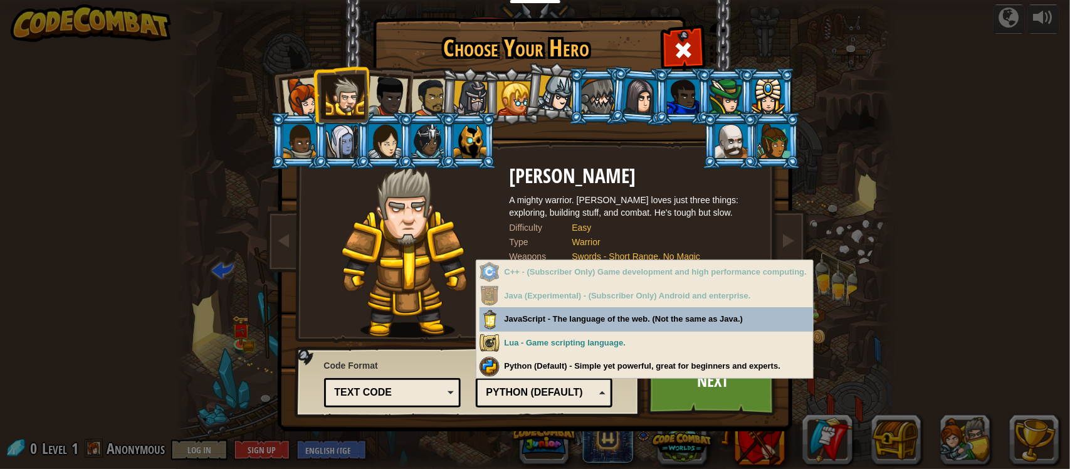
click at [562, 402] on div "Python (Default) JavaScript Lua C++ Java (Experimental) Python (Default)" at bounding box center [544, 392] width 137 height 29
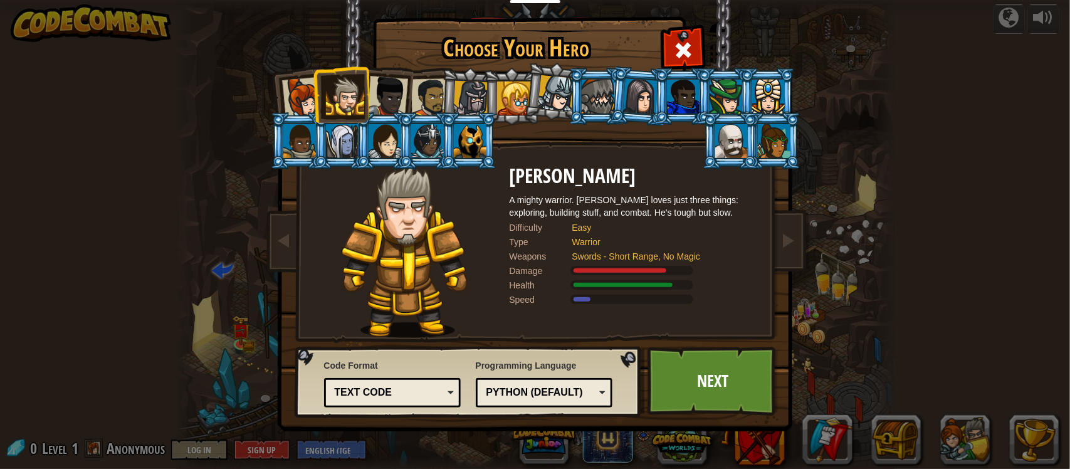
click at [421, 396] on div "Text code" at bounding box center [389, 393] width 108 height 14
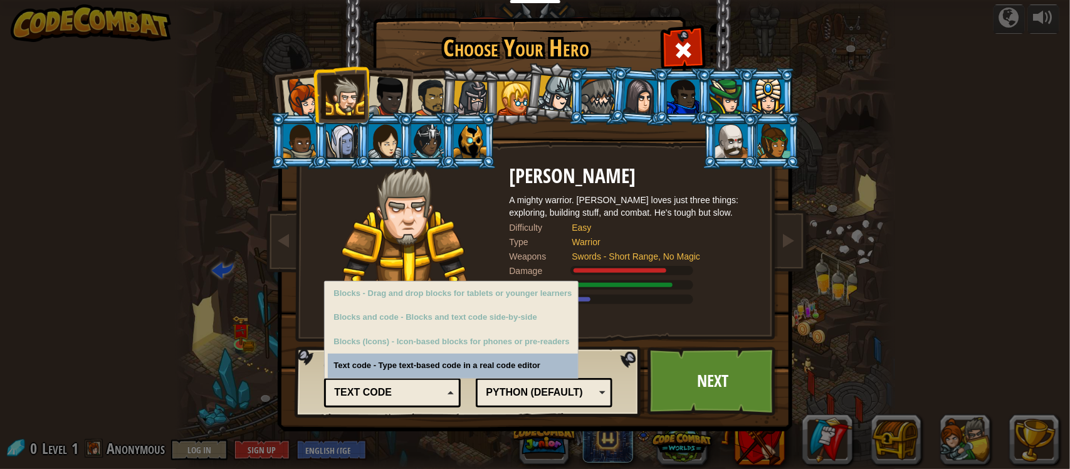
click at [425, 403] on div "Text code Blocks and code Blocks Blocks (Icons) Text code" at bounding box center [392, 392] width 137 height 29
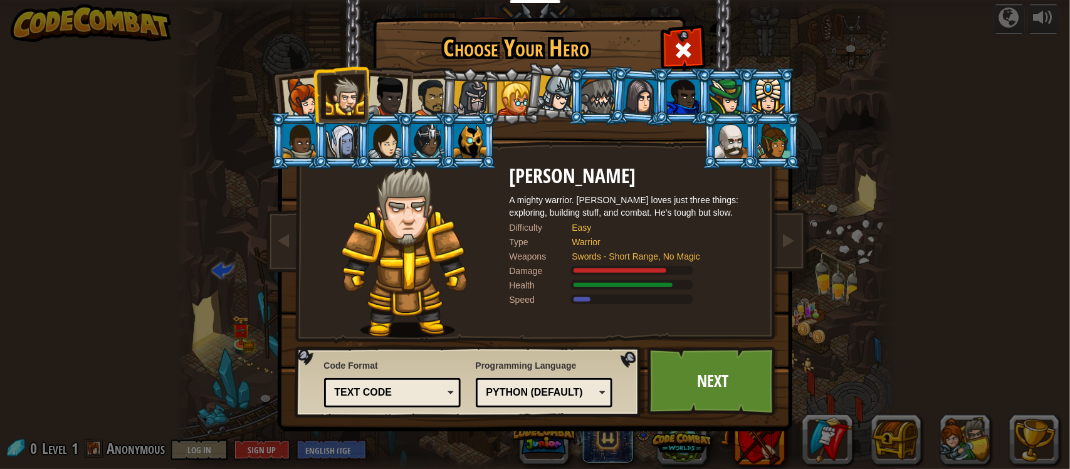
click at [725, 400] on link "Next" at bounding box center [713, 381] width 131 height 69
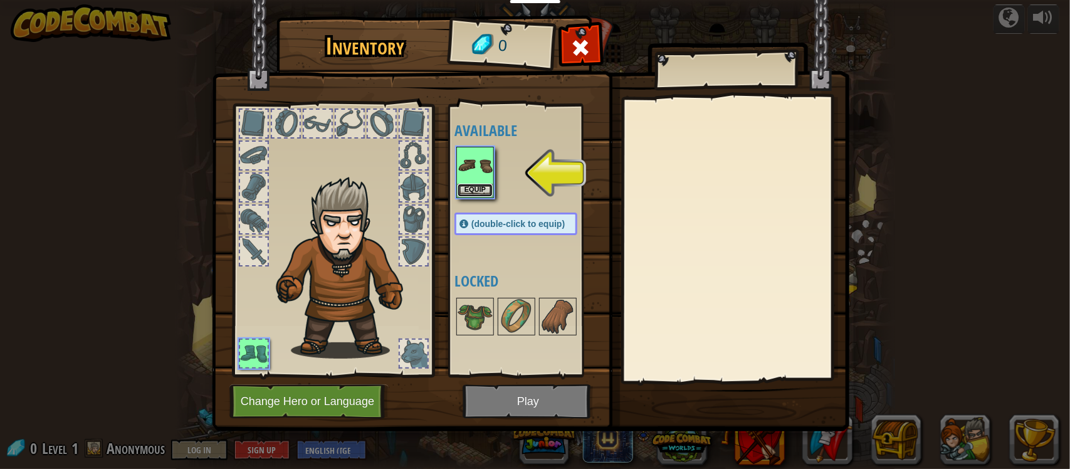
click at [486, 192] on button "Equip" at bounding box center [475, 190] width 35 height 13
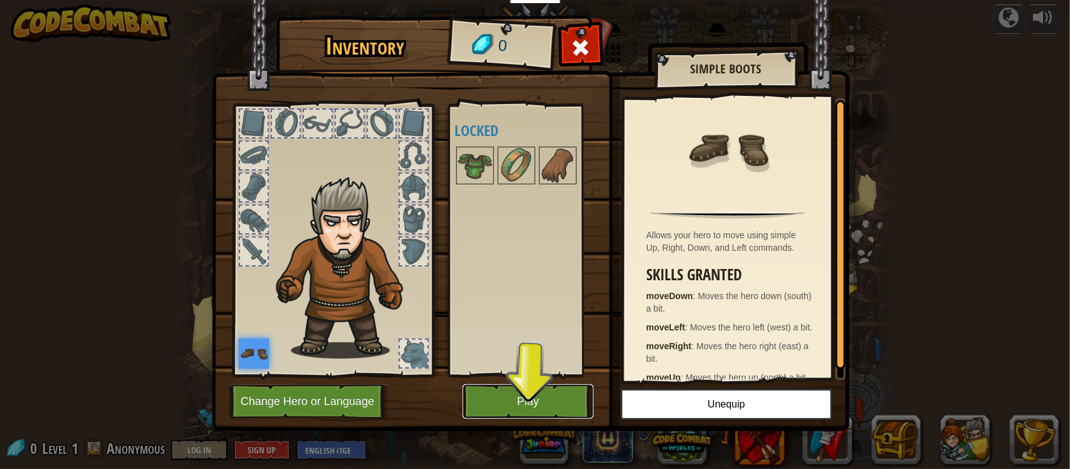
click at [537, 404] on button "Play" at bounding box center [528, 401] width 131 height 34
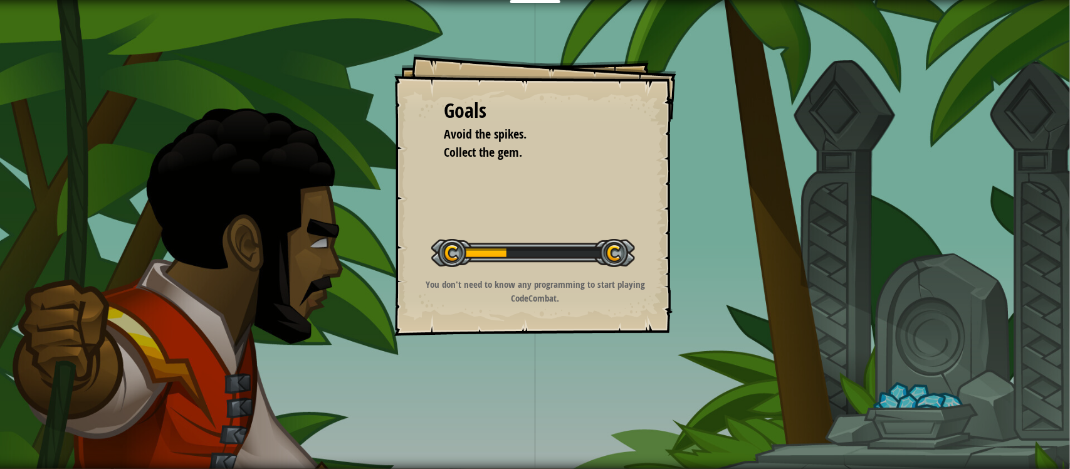
click at [63, 260] on div "Goals Avoid the spikes. Collect the gem. Start Level Error loading from server.…" at bounding box center [535, 234] width 1070 height 469
click at [70, 301] on div "Goals Avoid the spikes. Collect the gem. Start Level Error loading from server.…" at bounding box center [535, 234] width 1070 height 469
click at [74, 320] on div "Goals Avoid the spikes. Collect the gem. Start Level Error loading from server.…" at bounding box center [535, 234] width 1070 height 469
click at [75, 324] on div "Goals Avoid the spikes. Collect the gem. Start Level Error loading from server.…" at bounding box center [535, 234] width 1070 height 469
click at [75, 317] on div "Goals Avoid the spikes. Collect the gem. Start Level Error loading from server.…" at bounding box center [535, 234] width 1070 height 469
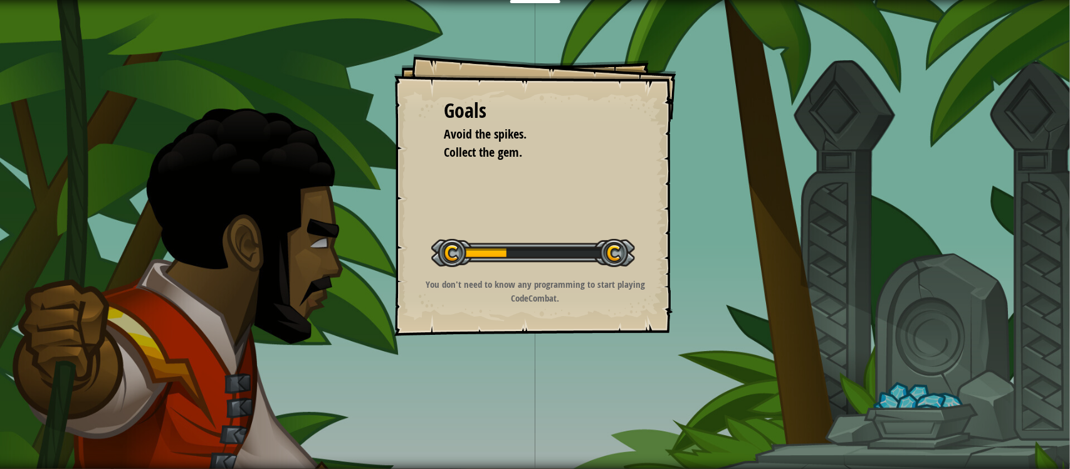
click at [69, 314] on div "Goals Avoid the spikes. Collect the gem. Start Level Error loading from server.…" at bounding box center [535, 234] width 1070 height 469
click at [72, 320] on div "Goals Avoid the spikes. Collect the gem. Start Level Error loading from server.…" at bounding box center [535, 234] width 1070 height 469
click at [60, 314] on div "Goals Avoid the spikes. Collect the gem. Start Level Error loading from server.…" at bounding box center [535, 234] width 1070 height 469
click at [66, 322] on div "Goals Avoid the spikes. Collect the gem. Start Level Error loading from server.…" at bounding box center [535, 234] width 1070 height 469
click at [76, 337] on div "Goals Avoid the spikes. Collect the gem. Start Level Error loading from server.…" at bounding box center [535, 234] width 1070 height 469
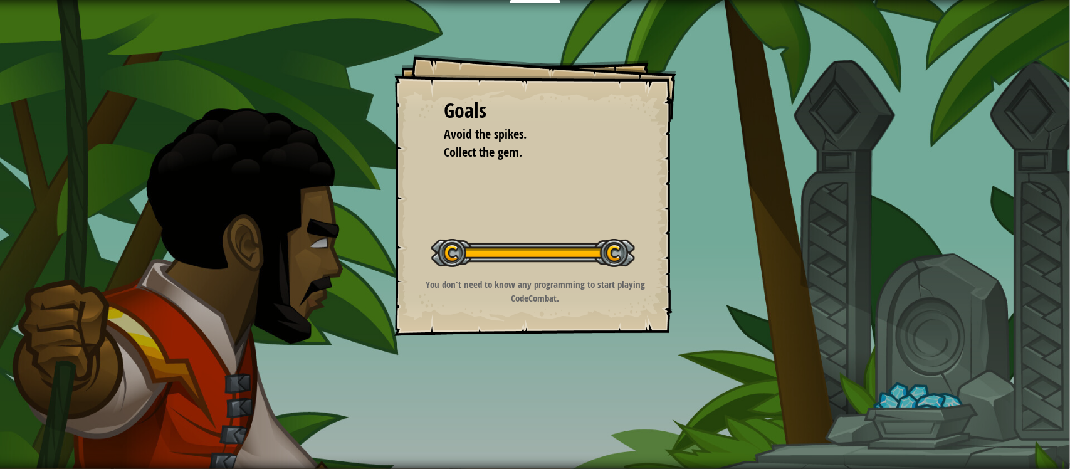
click at [81, 335] on div "Goals Avoid the spikes. Collect the gem. Start Level Error loading from server.…" at bounding box center [535, 234] width 1070 height 469
click at [63, 308] on div "Goals Avoid the spikes. Collect the gem. Start Level Error loading from server.…" at bounding box center [535, 234] width 1070 height 469
click at [44, 317] on div "Goals Avoid the spikes. Collect the gem. Start Level Error loading from server.…" at bounding box center [535, 234] width 1070 height 469
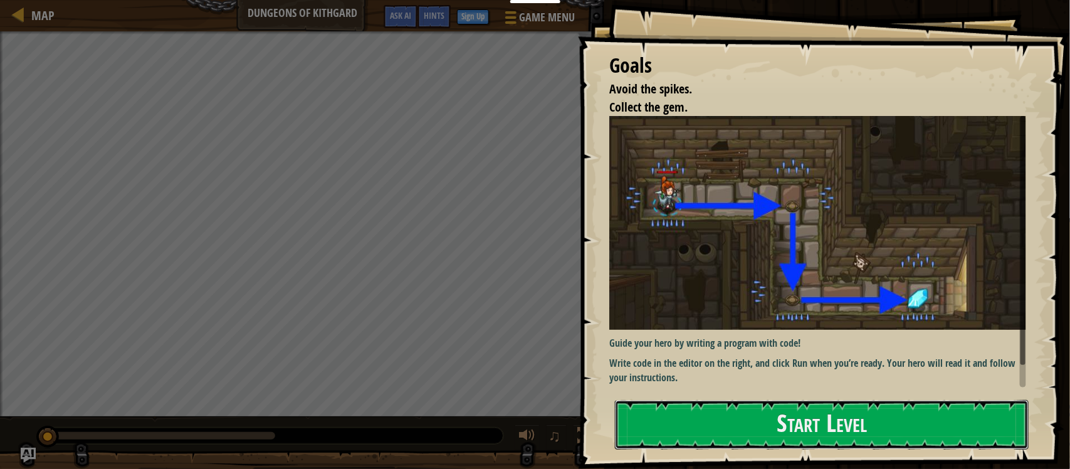
click at [794, 424] on button "Start Level" at bounding box center [822, 425] width 414 height 50
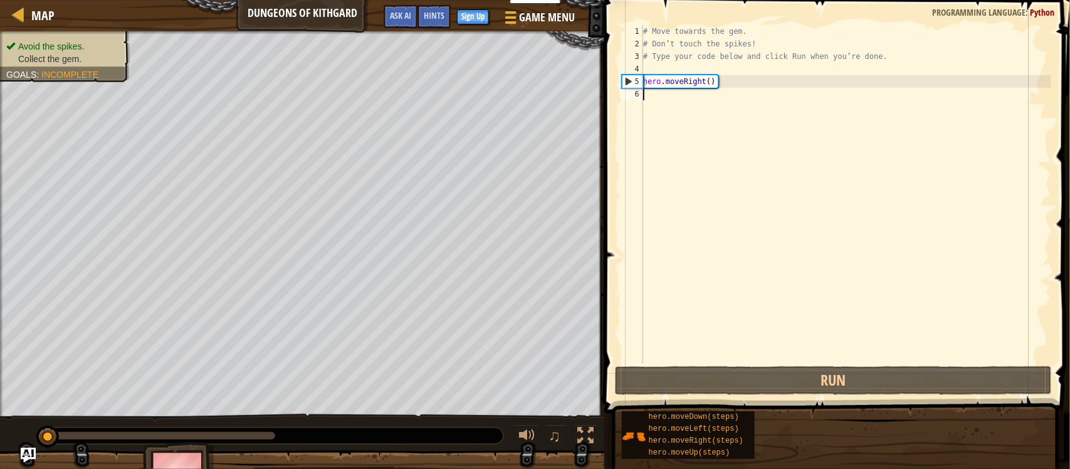
click at [784, 429] on div "hero.moveDown(steps) hero.moveLeft(steps) hero.moveRight(steps) hero.moveUp(ste…" at bounding box center [841, 435] width 440 height 49
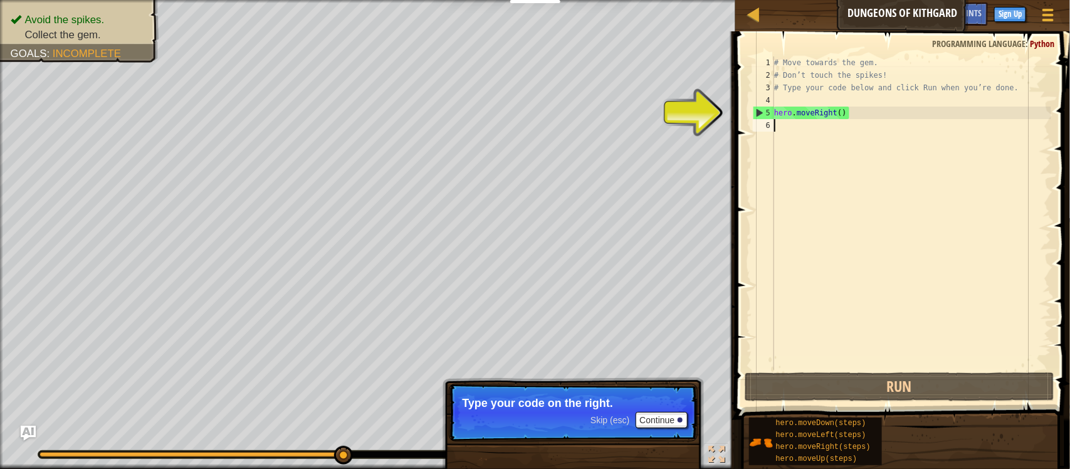
click at [766, 123] on div "6" at bounding box center [763, 125] width 21 height 13
click at [764, 125] on div "6" at bounding box center [763, 125] width 21 height 13
click at [734, 112] on span at bounding box center [904, 207] width 345 height 425
click at [768, 125] on div "6" at bounding box center [763, 125] width 21 height 13
click at [862, 422] on span "hero.moveDown(steps)" at bounding box center [821, 423] width 90 height 9
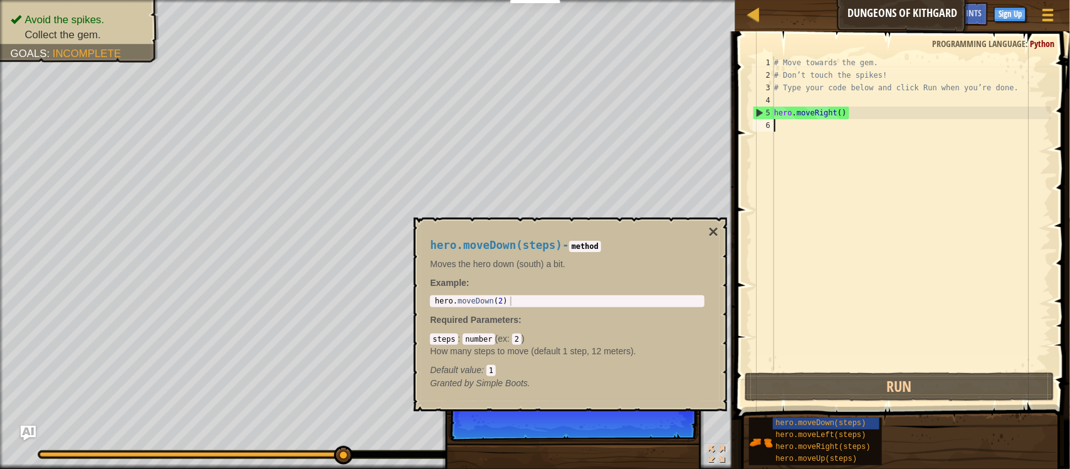
type textarea "hero.moveRight()"
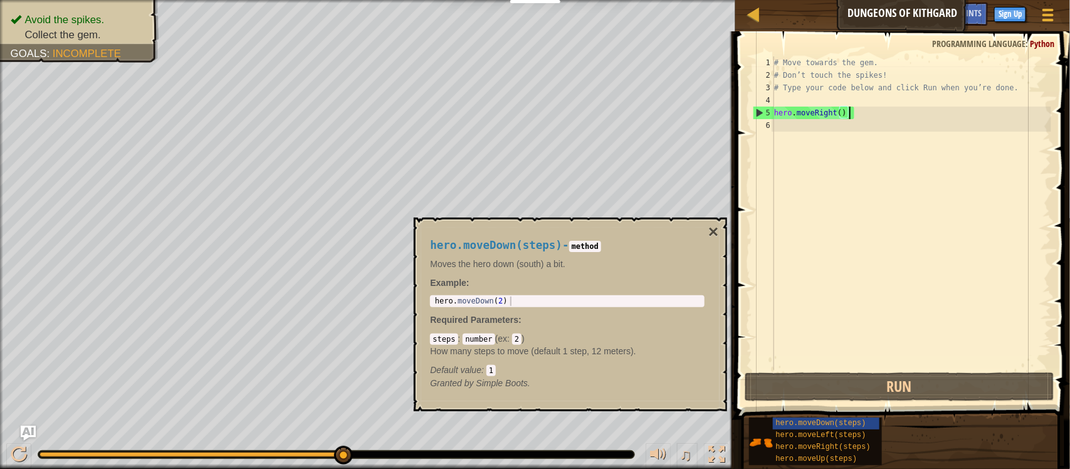
click at [785, 142] on div "# Move towards the gem. # Don’t touch the spikes! # Type your code below and cl…" at bounding box center [912, 225] width 280 height 339
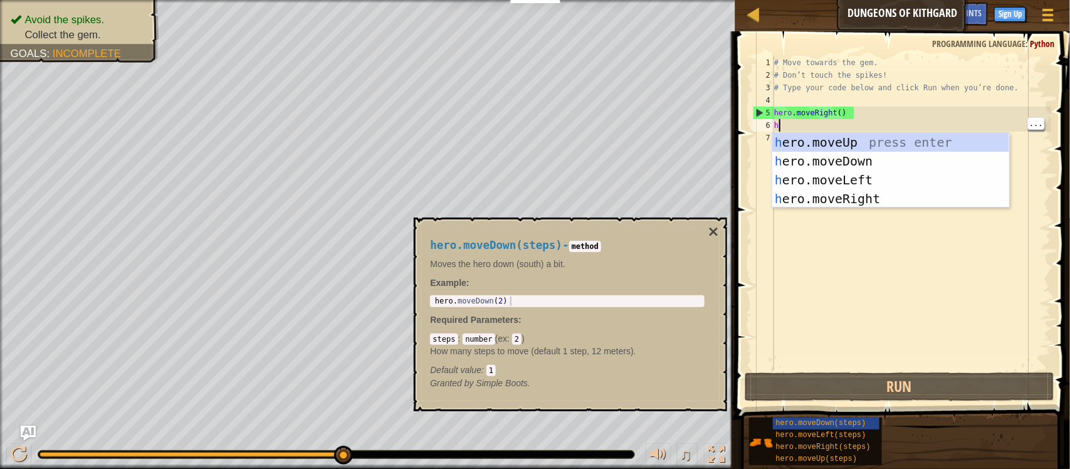
scroll to position [5, 0]
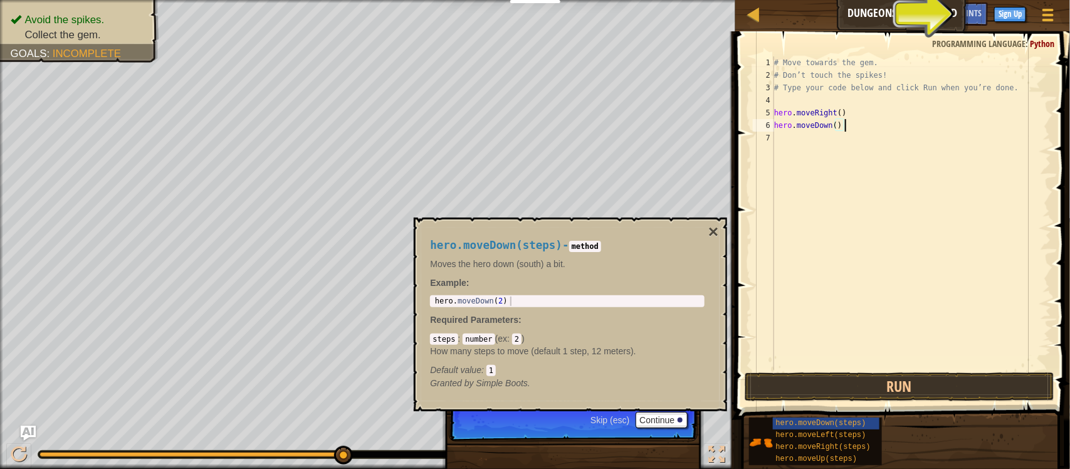
type textarea "hero.moveDown()"
click at [984, 399] on button "Run" at bounding box center [900, 386] width 310 height 29
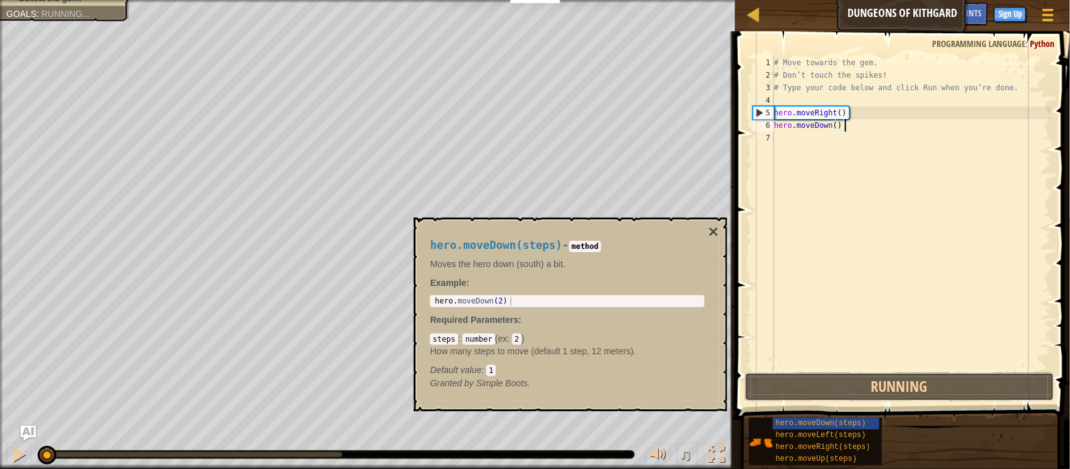
click at [980, 389] on button "Running" at bounding box center [900, 386] width 310 height 29
click at [653, 436] on div "♫" at bounding box center [367, 452] width 735 height 38
click at [695, 243] on h4 "hero.moveDown(steps) - method" at bounding box center [567, 245] width 275 height 12
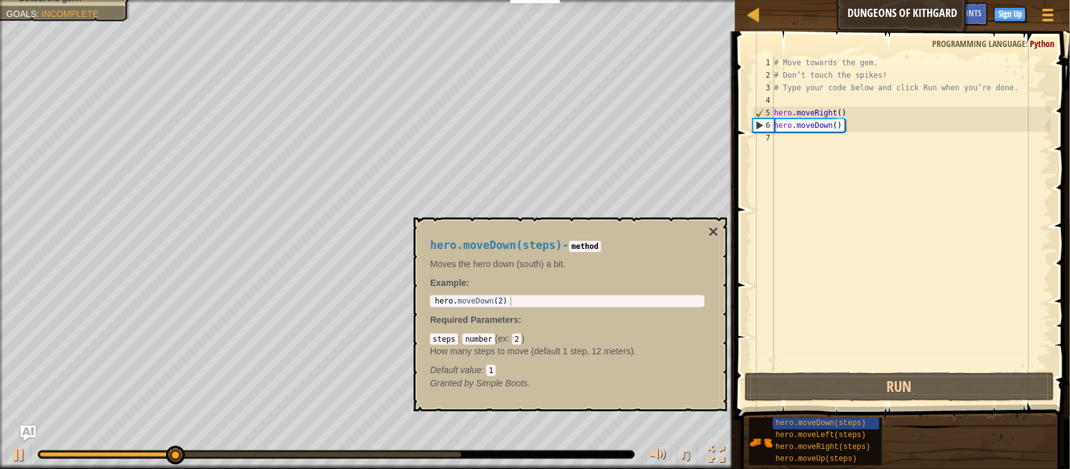
click at [715, 239] on button "×" at bounding box center [713, 232] width 10 height 18
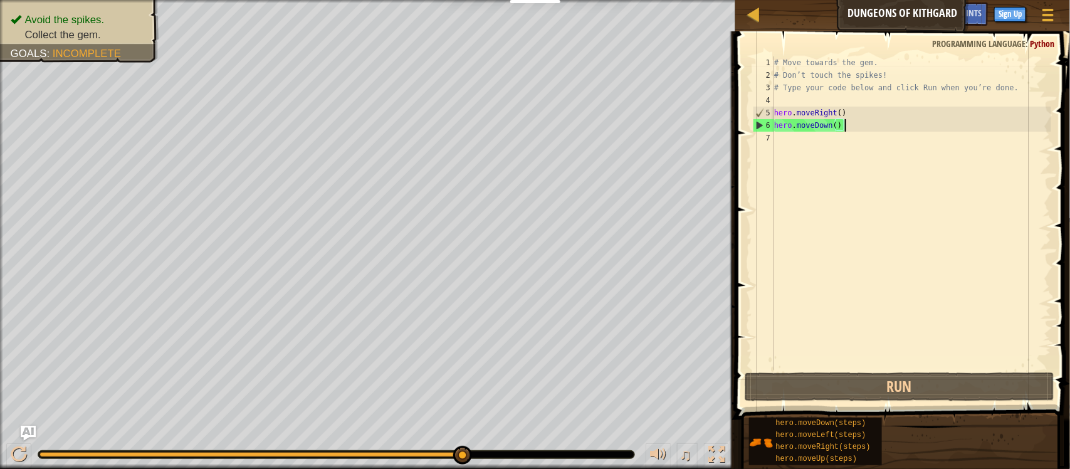
click at [765, 139] on div "7" at bounding box center [763, 138] width 21 height 13
click at [867, 446] on span "hero.moveRight(steps)" at bounding box center [823, 447] width 95 height 9
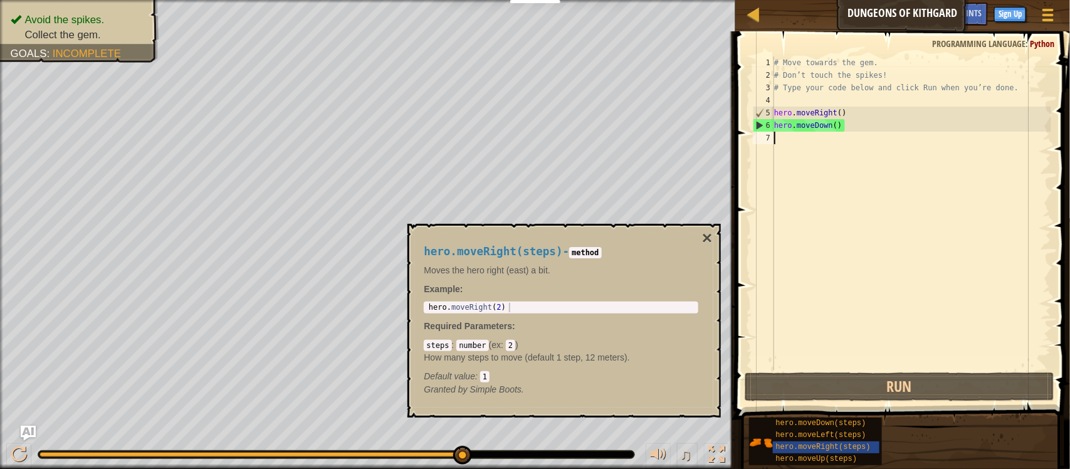
type textarea "hero.moveDown()"
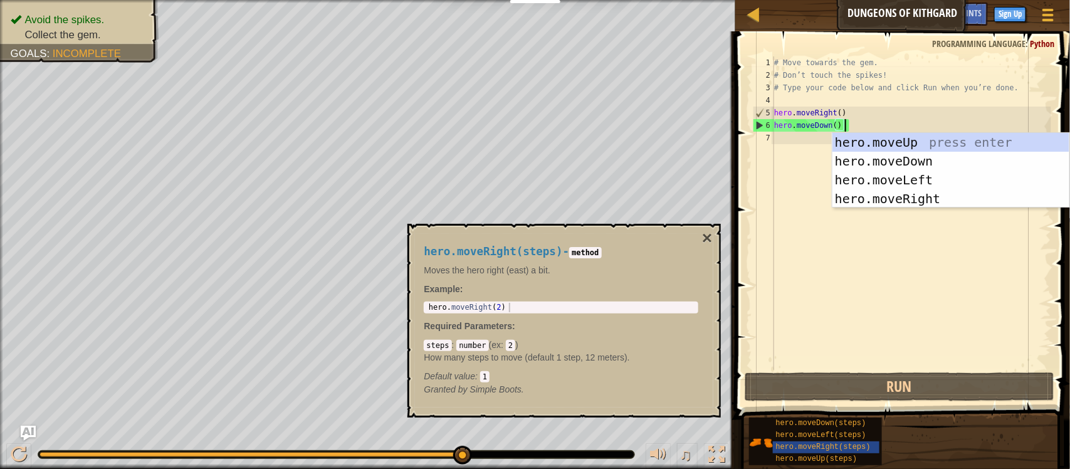
click at [768, 138] on div "7" at bounding box center [763, 138] width 21 height 13
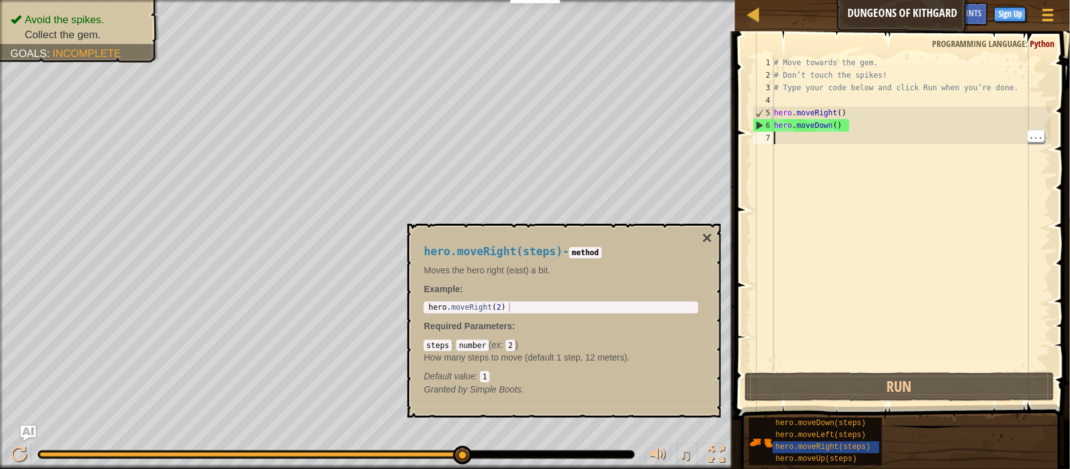
click at [797, 139] on div "# Move towards the gem. # Don’t touch the spikes! # Type your code below and cl…" at bounding box center [912, 225] width 280 height 339
type textarea "h"
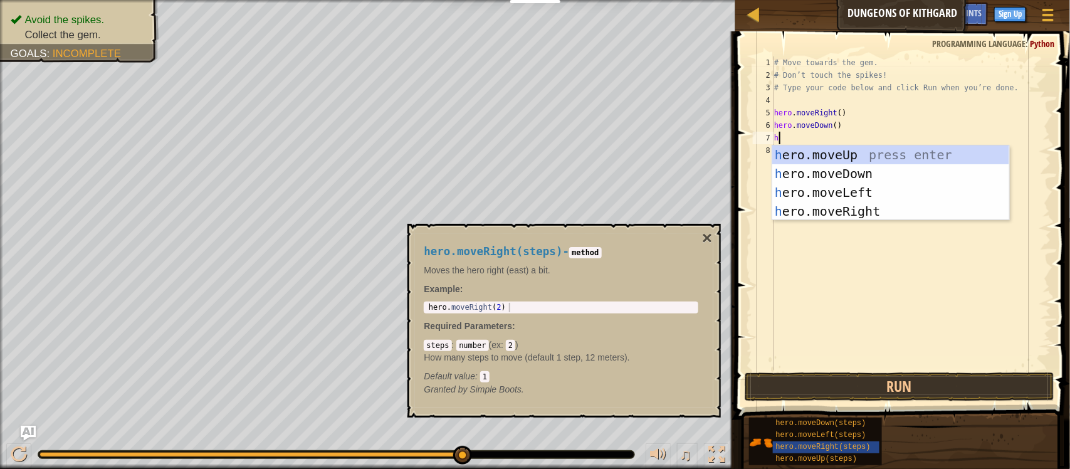
click at [910, 212] on div "h ero.moveUp press enter h ero.moveDown press enter h ero.moveLeft press enter …" at bounding box center [890, 201] width 237 height 113
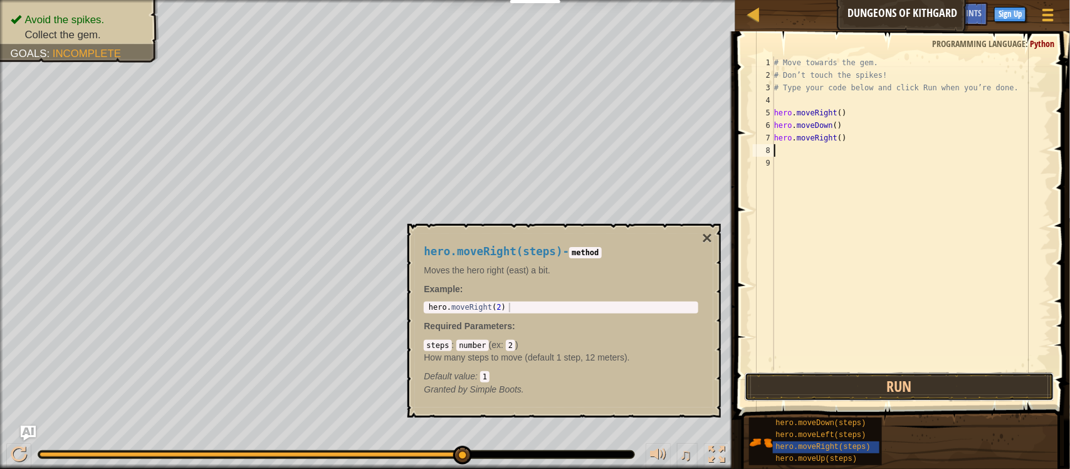
click at [969, 386] on button "Run" at bounding box center [900, 386] width 310 height 29
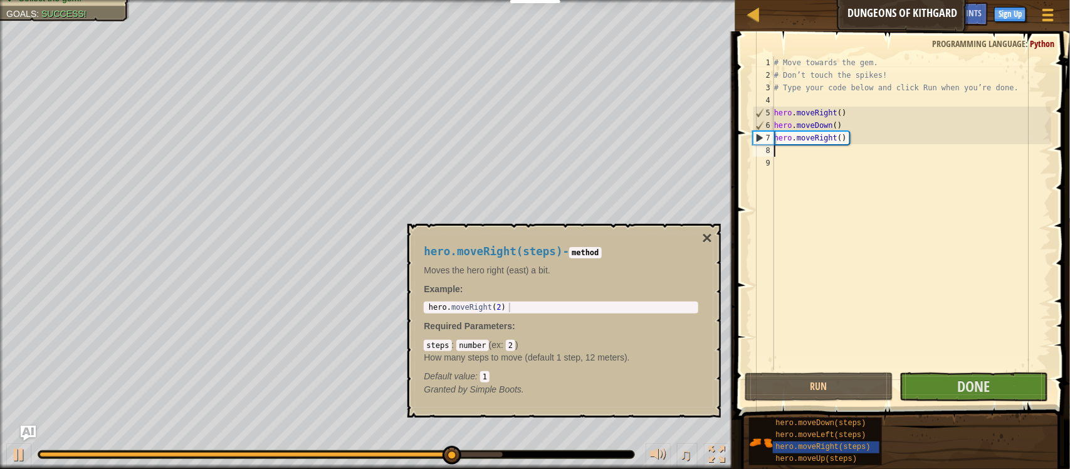
click at [717, 237] on div "hero.moveRight(steps) - method Moves the hero right (east) a bit. Example : 1 h…" at bounding box center [563, 321] width 313 height 194
click at [720, 233] on div "hero.moveRight(steps) - method Moves the hero right (east) a bit. Example : 1 h…" at bounding box center [563, 321] width 313 height 194
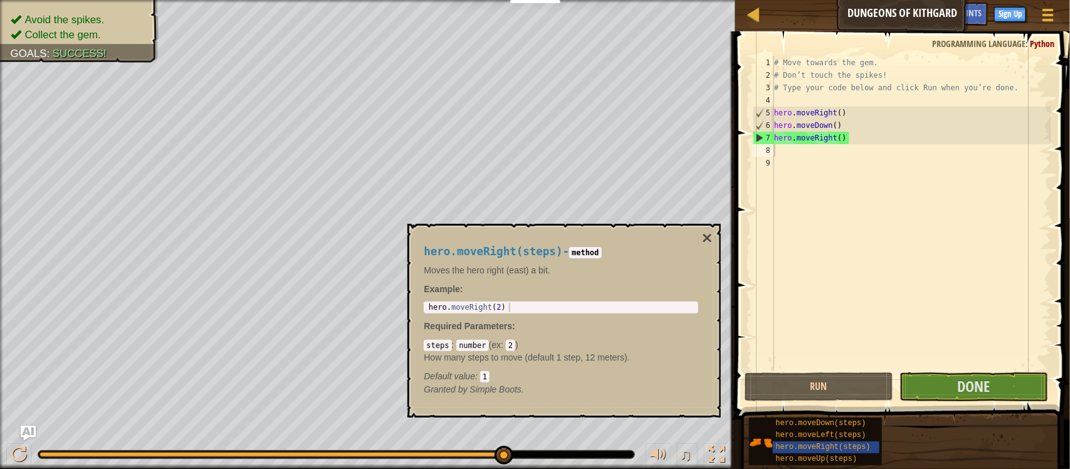
click at [702, 236] on button "×" at bounding box center [707, 238] width 10 height 18
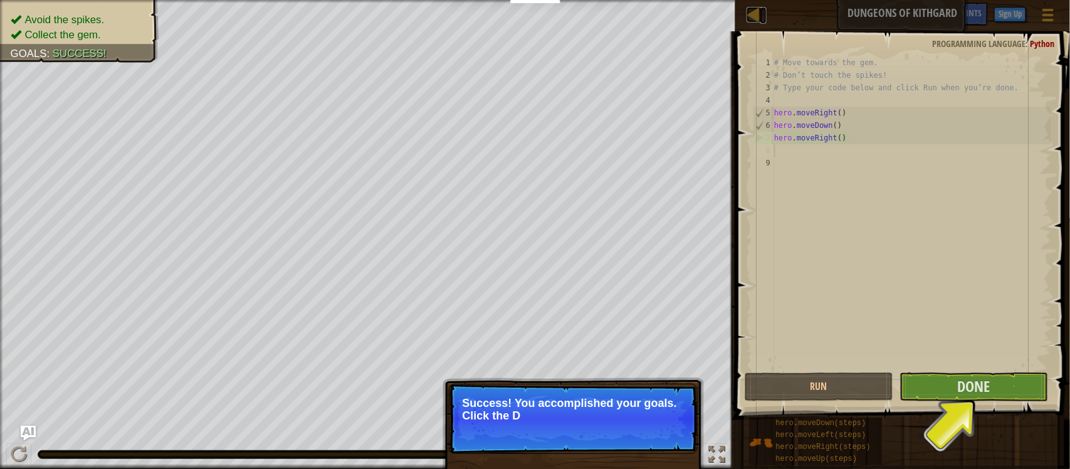
click at [762, 13] on div at bounding box center [755, 15] width 16 height 16
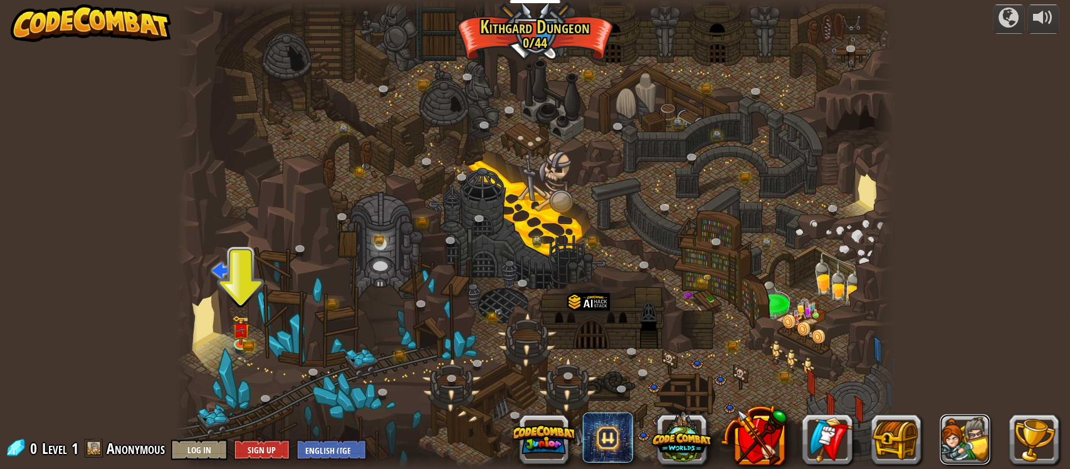
click at [969, 441] on button at bounding box center [965, 439] width 50 height 50
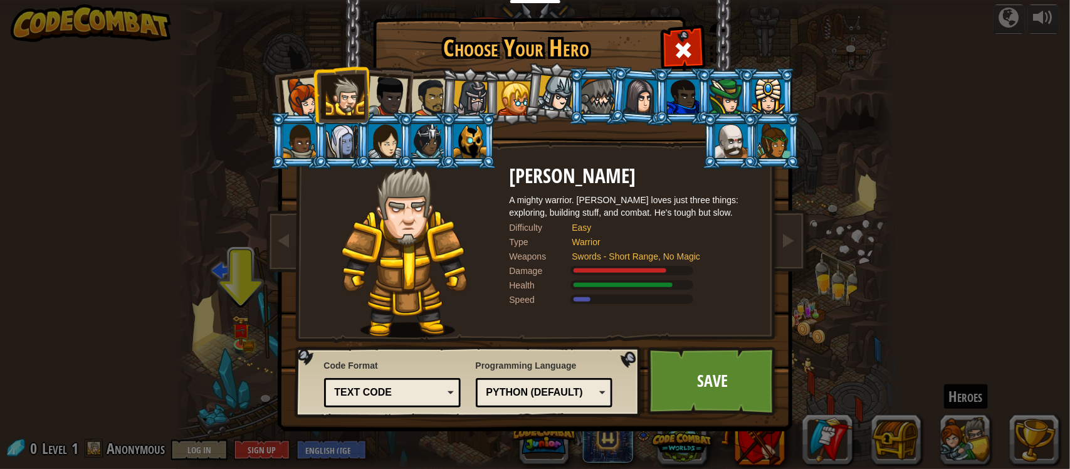
click at [572, 393] on div "Python (Default)" at bounding box center [540, 393] width 108 height 14
click at [528, 396] on div "Lua" at bounding box center [540, 393] width 108 height 14
click at [425, 383] on div "Text code" at bounding box center [392, 392] width 121 height 19
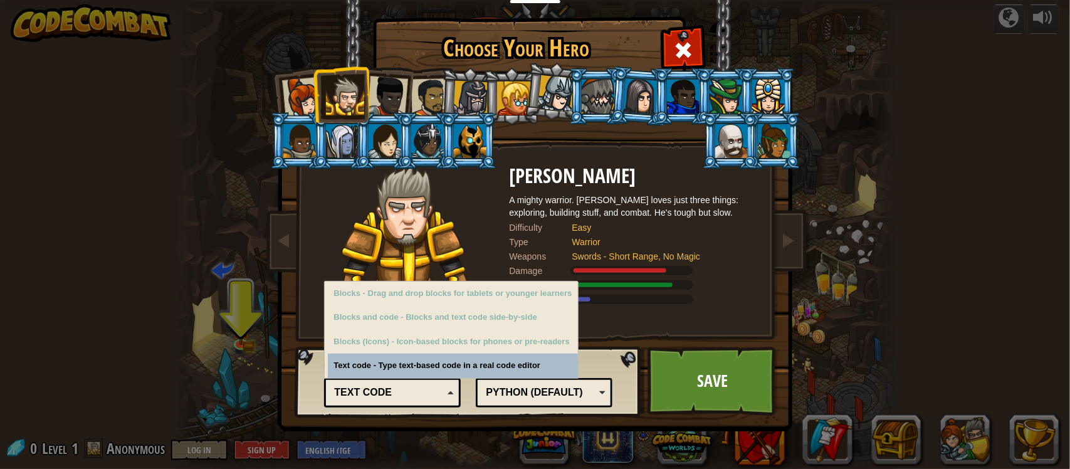
click at [492, 345] on div "Blocks (Icons) - Icon-based blocks for phones or pre-readers" at bounding box center [453, 342] width 251 height 24
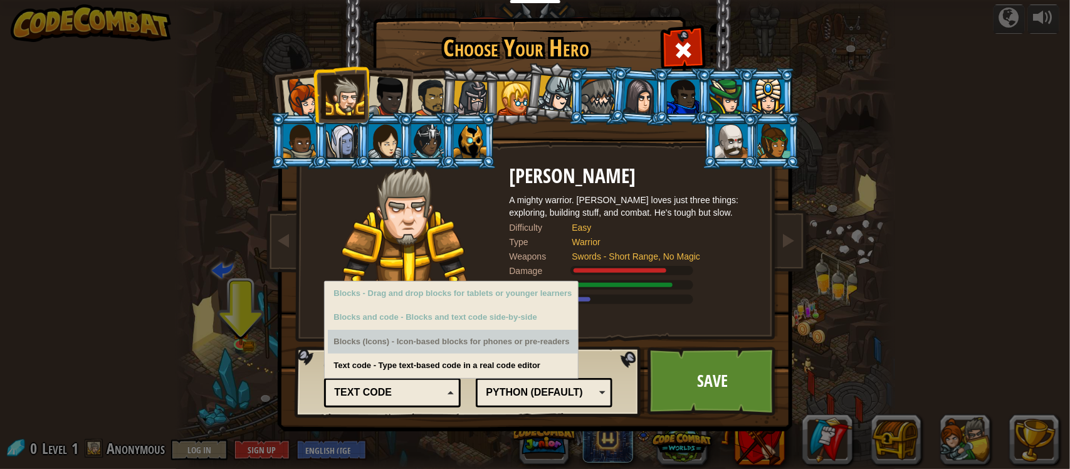
click at [537, 336] on div "Blocks (Icons) - Icon-based blocks for phones or pre-readers" at bounding box center [453, 342] width 251 height 24
click at [543, 333] on div "Blocks (Icons) - Icon-based blocks for phones or pre-readers" at bounding box center [453, 342] width 251 height 24
click at [710, 387] on link "Save" at bounding box center [713, 381] width 131 height 69
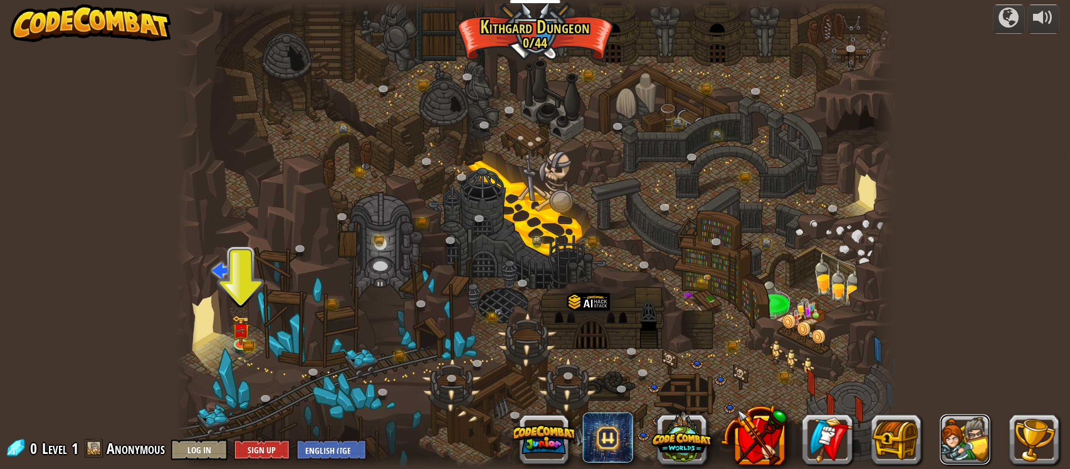
click at [957, 455] on button at bounding box center [965, 439] width 50 height 50
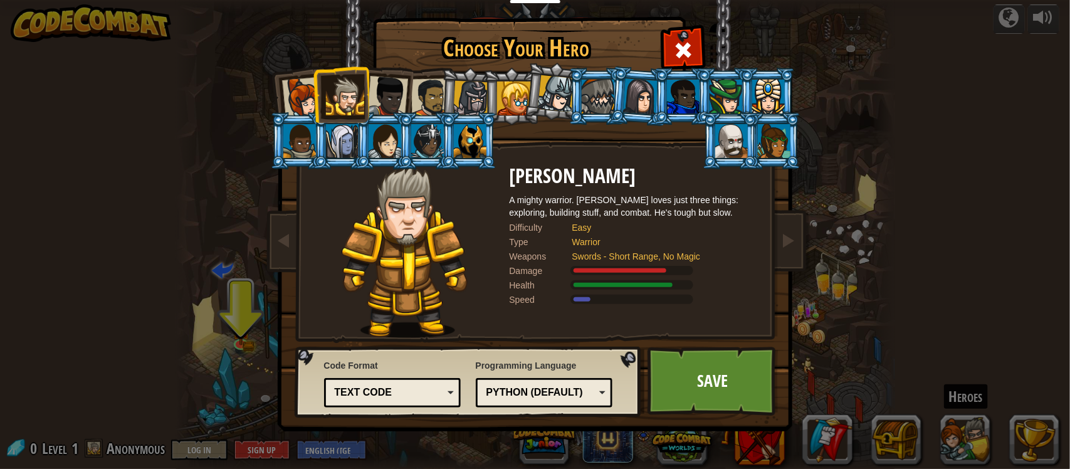
click at [431, 399] on div "Text code" at bounding box center [389, 393] width 108 height 14
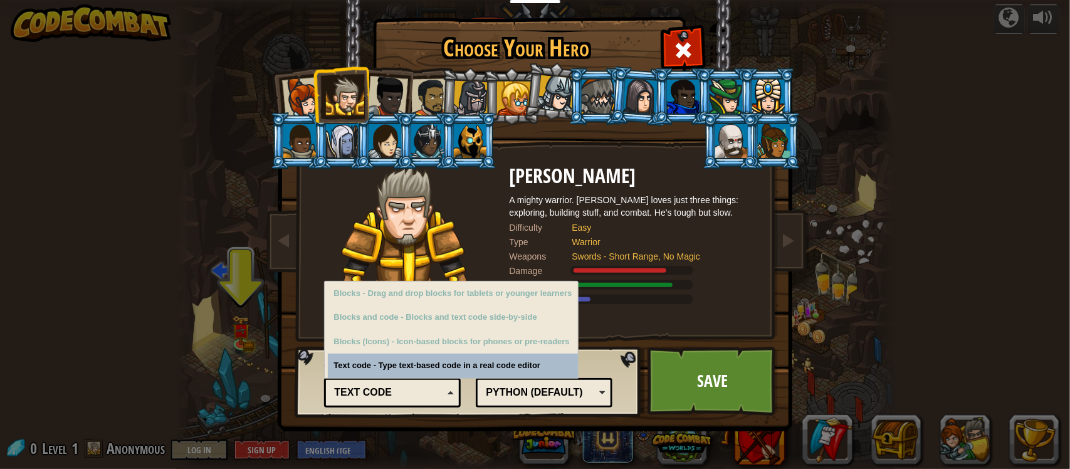
click at [715, 384] on link "Save" at bounding box center [713, 381] width 131 height 69
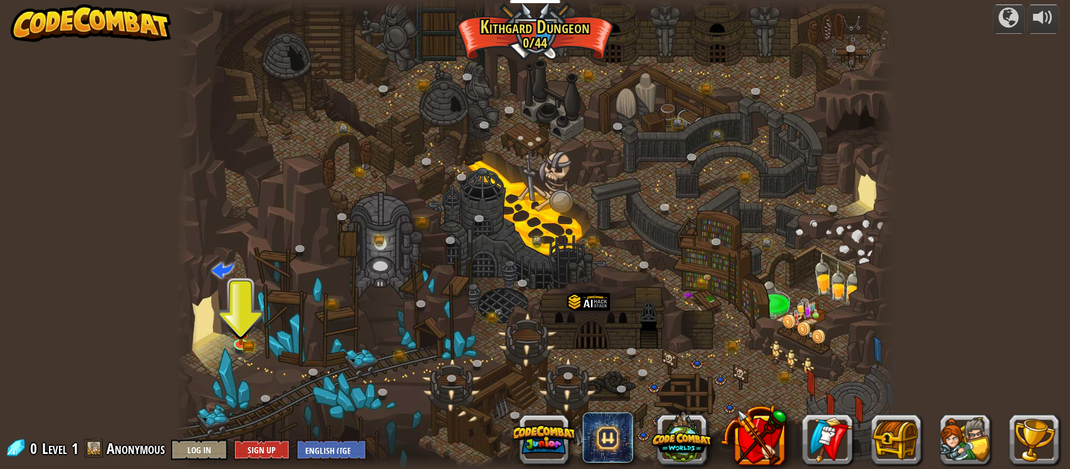
click at [237, 336] on img at bounding box center [241, 330] width 18 height 29
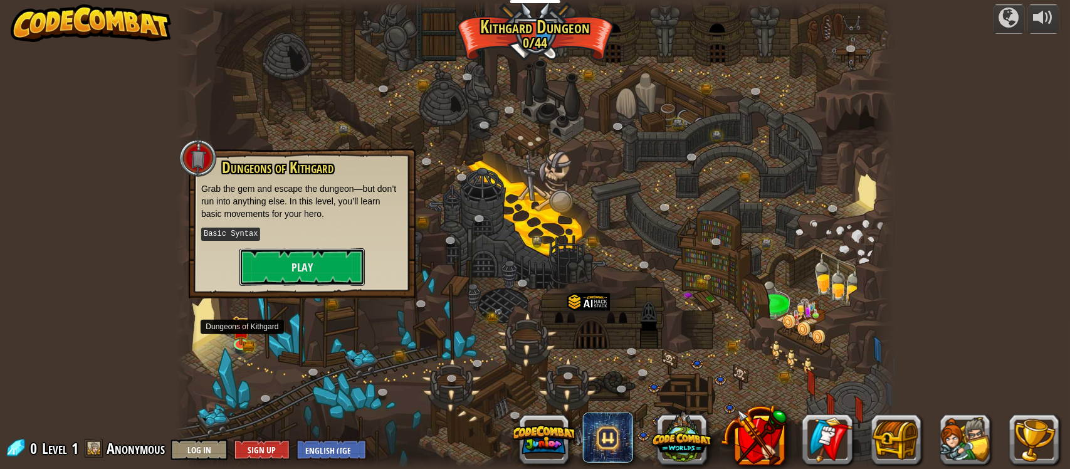
click at [327, 275] on button "Play" at bounding box center [301, 267] width 125 height 38
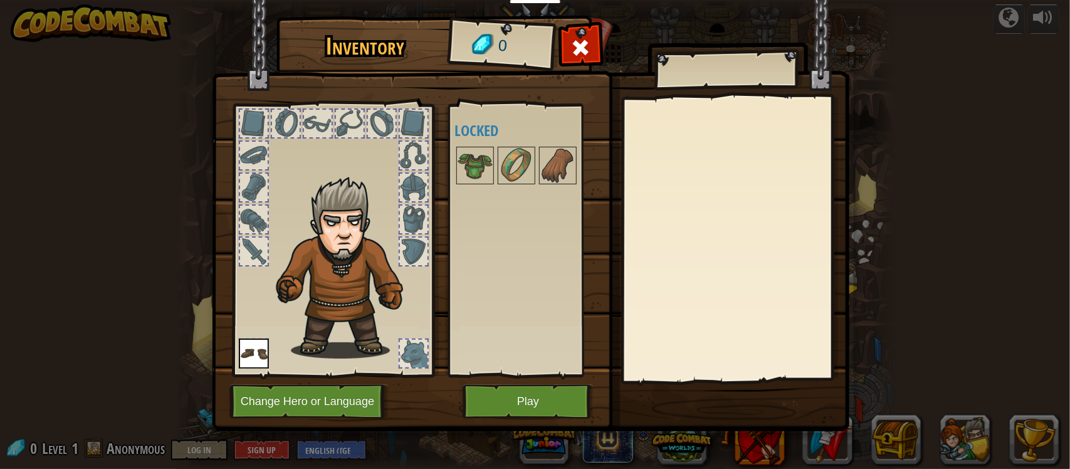
click at [581, 48] on span at bounding box center [581, 48] width 20 height 20
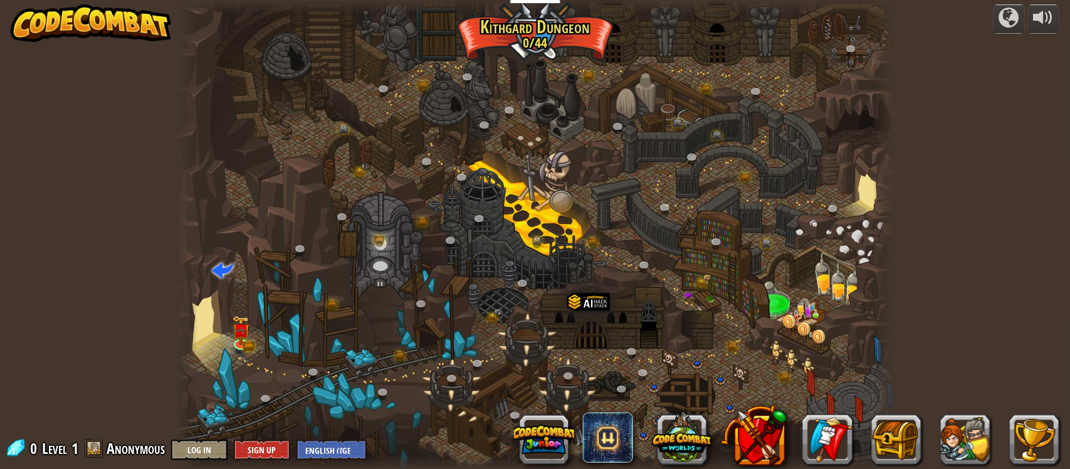
click at [246, 345] on img at bounding box center [241, 330] width 18 height 29
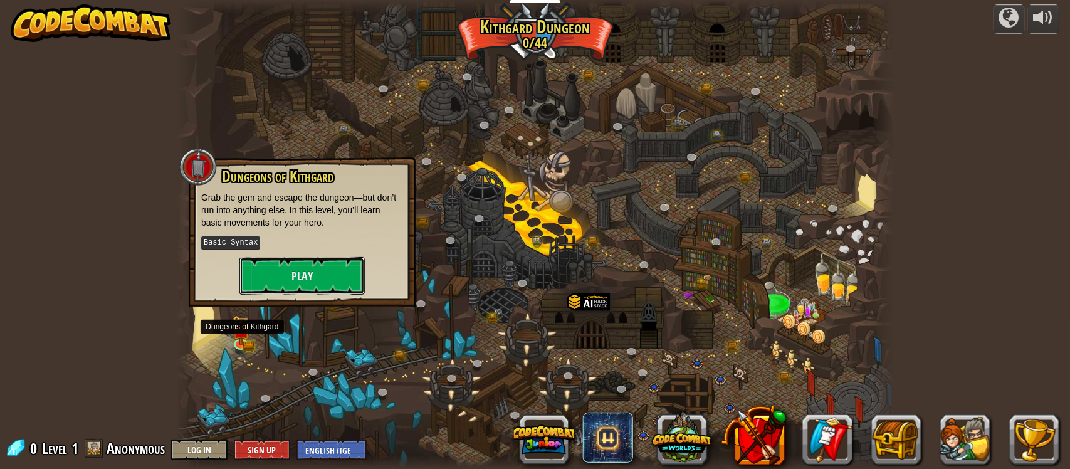
click at [323, 284] on button "Play" at bounding box center [301, 276] width 125 height 38
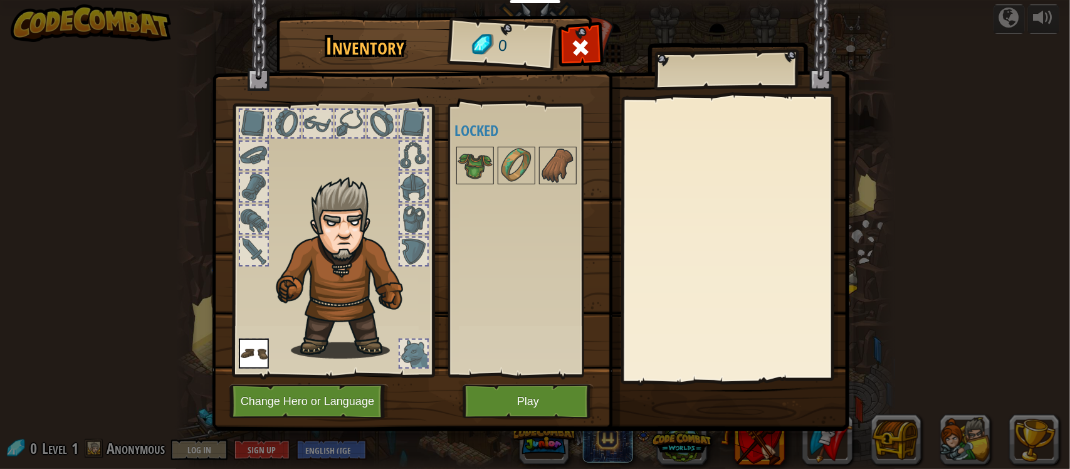
click at [417, 355] on div at bounding box center [414, 354] width 28 height 28
click at [483, 162] on img at bounding box center [475, 165] width 35 height 35
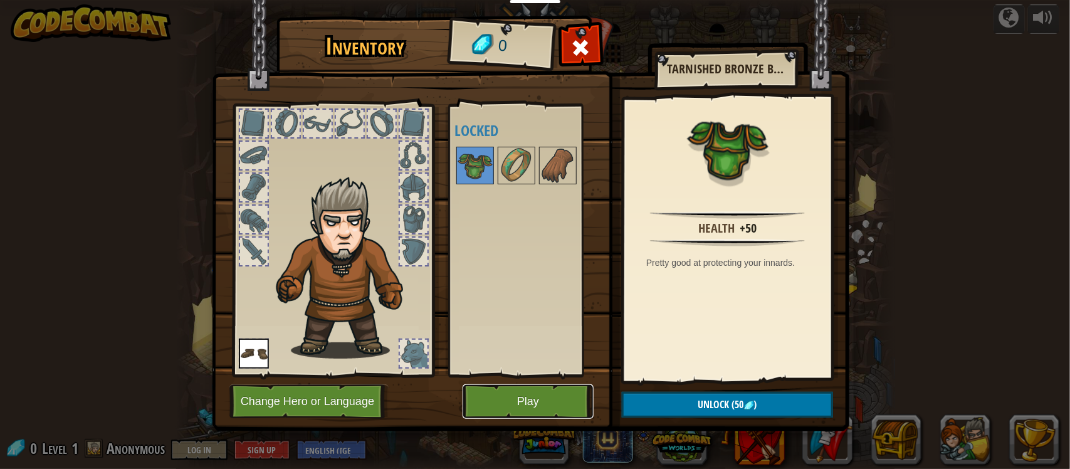
click at [515, 401] on button "Play" at bounding box center [528, 401] width 131 height 34
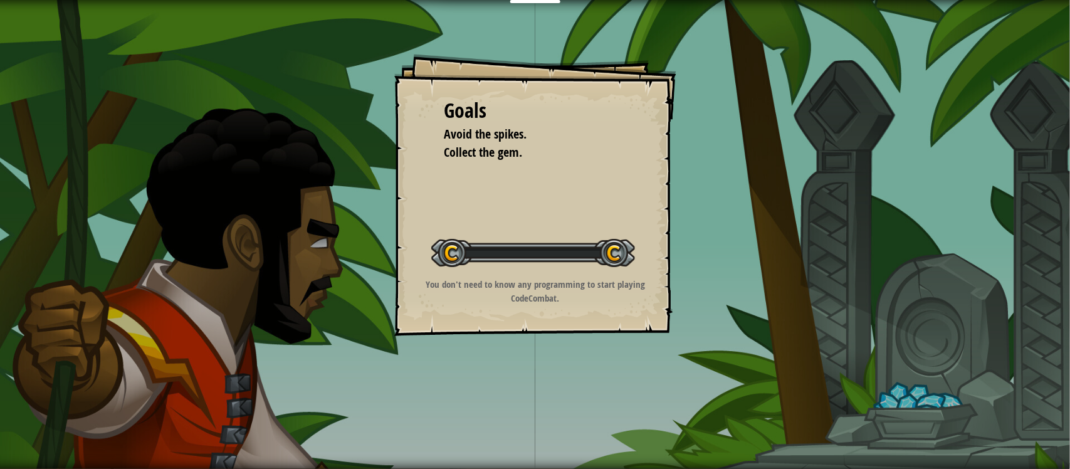
click at [525, 402] on div "Goals Avoid the spikes. Collect the gem. Start Level Error loading from server.…" at bounding box center [535, 234] width 1070 height 469
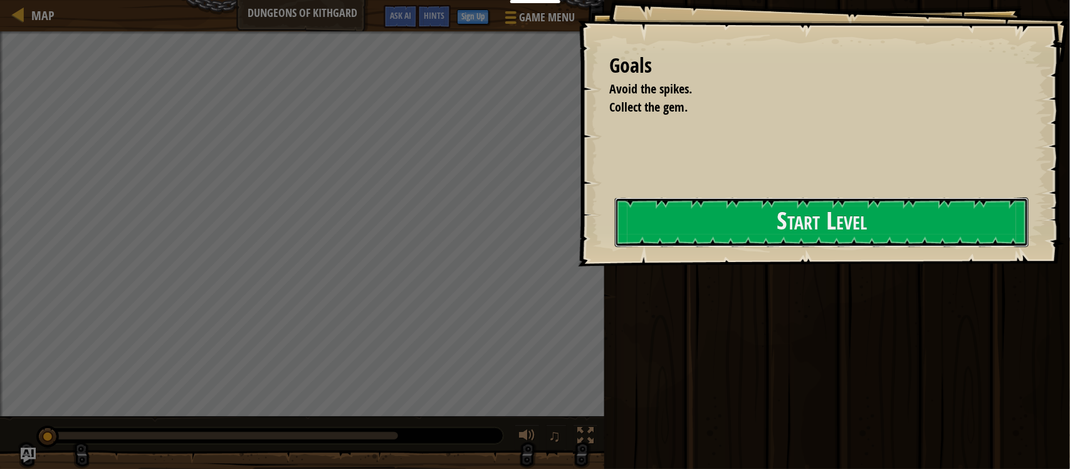
click at [710, 231] on button "Start Level" at bounding box center [822, 222] width 414 height 50
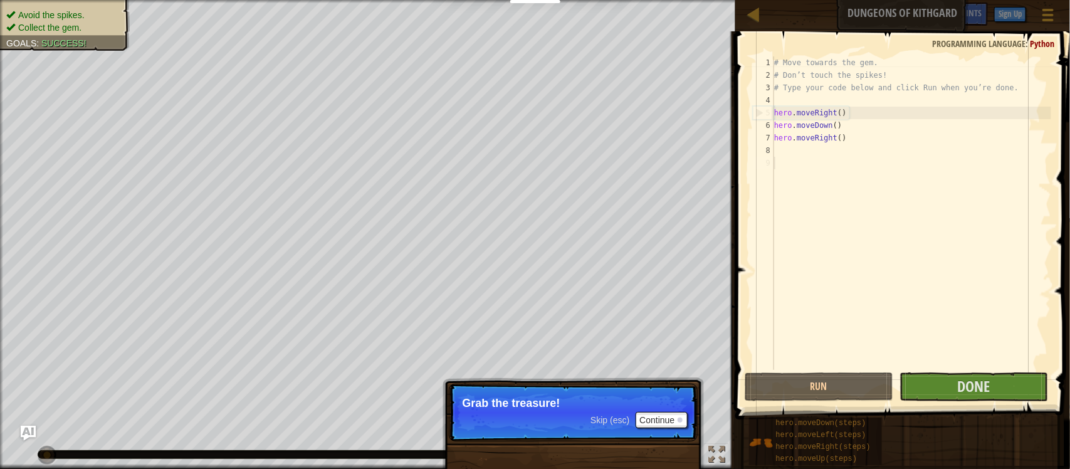
click at [653, 421] on p "Skip (esc) Continue Grab the treasure!" at bounding box center [573, 413] width 249 height 58
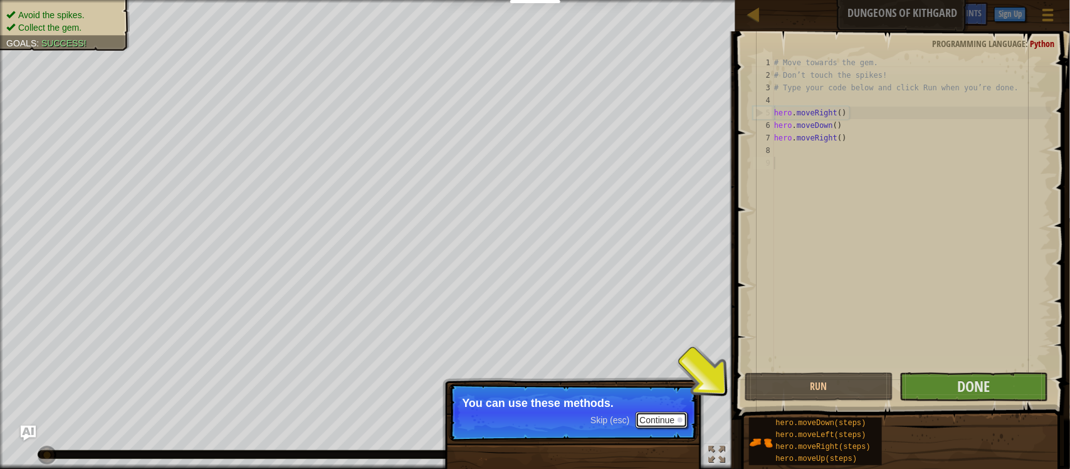
click at [661, 421] on button "Continue" at bounding box center [662, 420] width 52 height 16
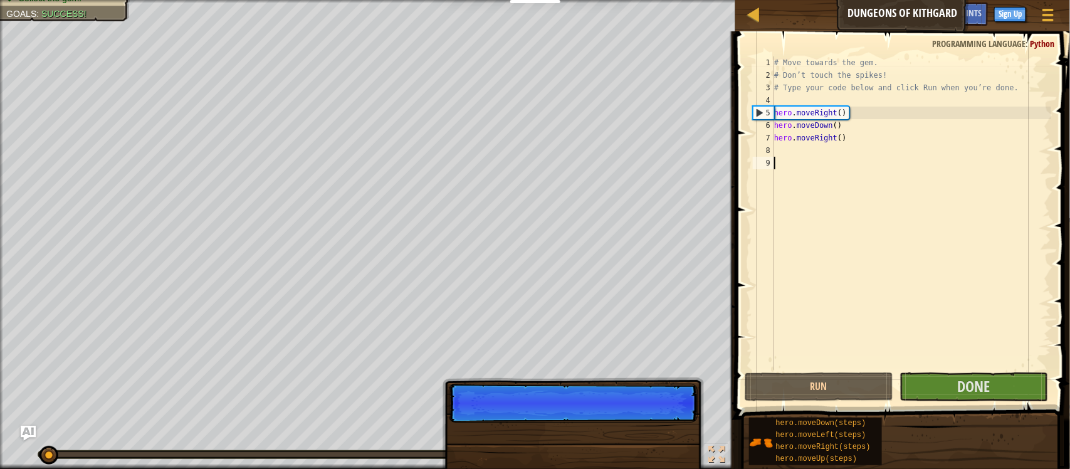
scroll to position [5, 0]
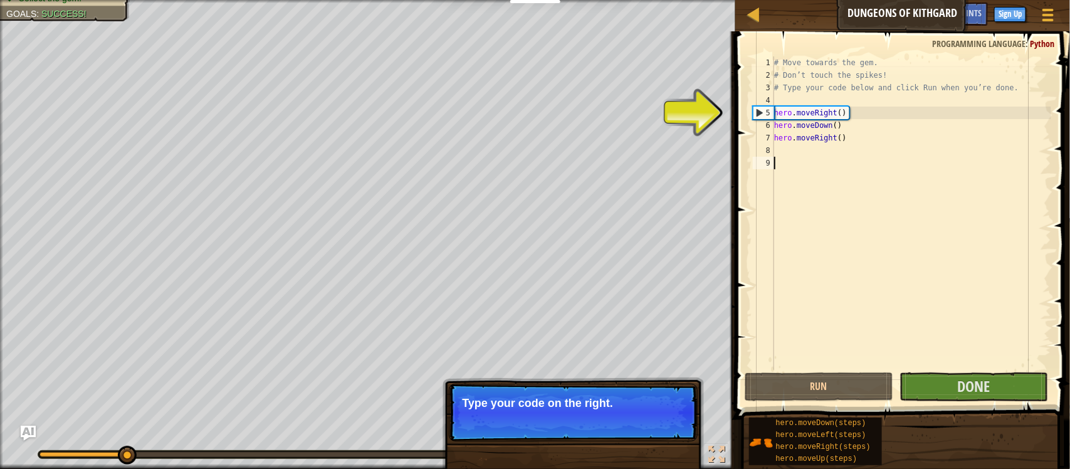
click at [680, 420] on div at bounding box center [680, 419] width 5 height 5
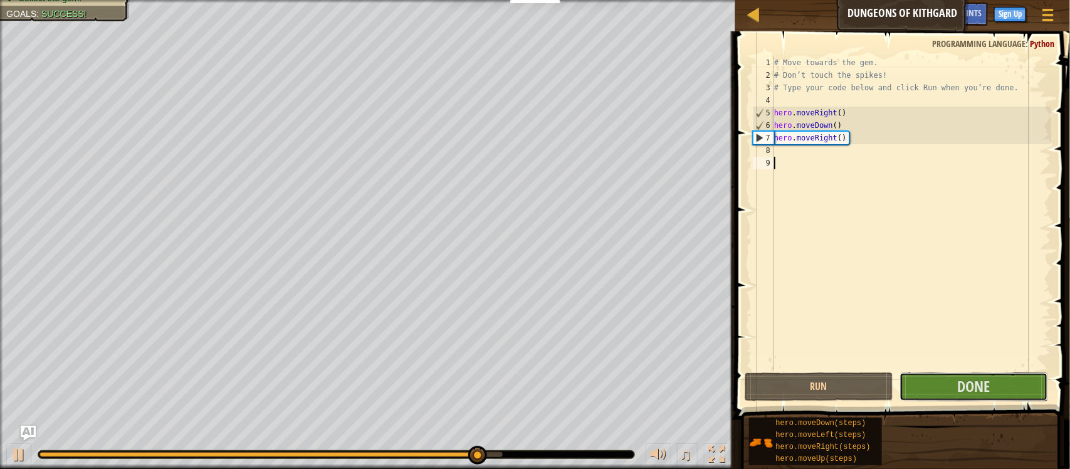
click at [1014, 386] on button "Done" at bounding box center [974, 386] width 149 height 29
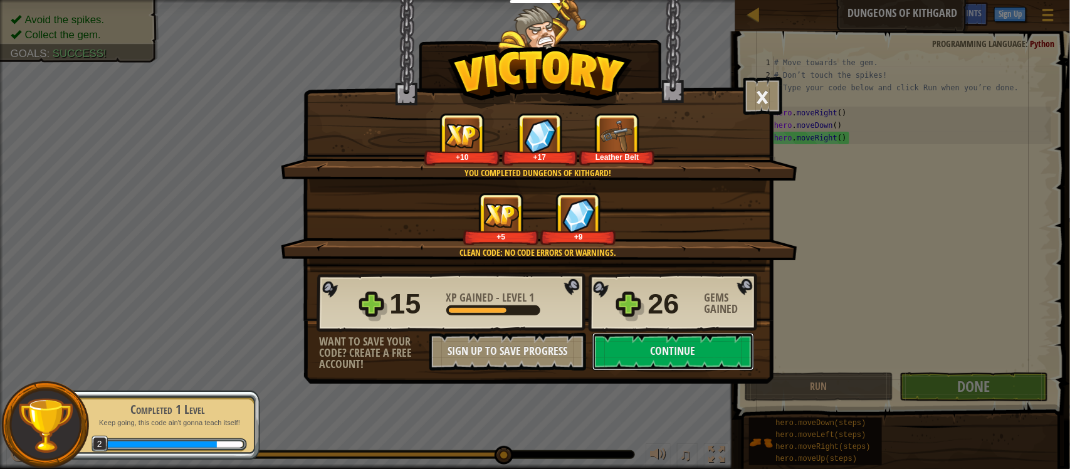
click at [715, 370] on button "Continue" at bounding box center [673, 352] width 162 height 38
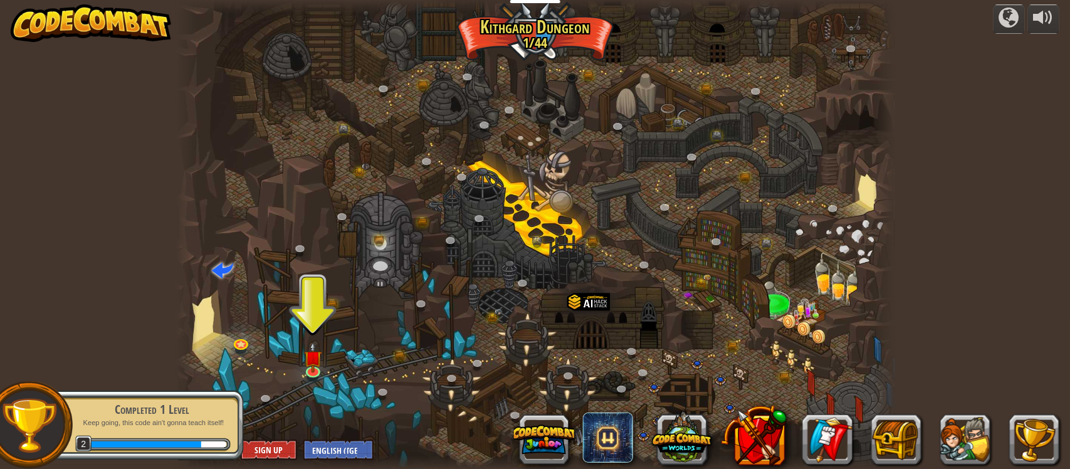
click at [309, 364] on img at bounding box center [313, 357] width 18 height 31
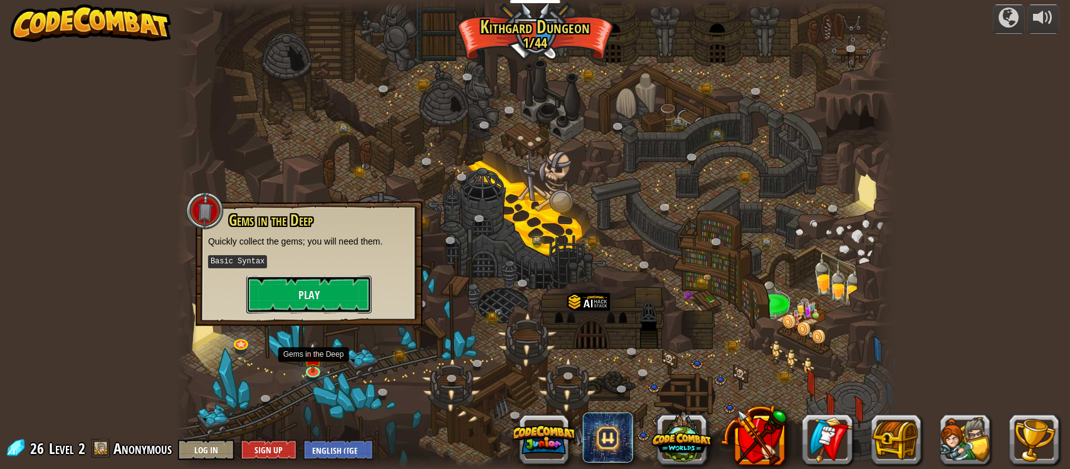
click at [332, 296] on button "Play" at bounding box center [308, 295] width 125 height 38
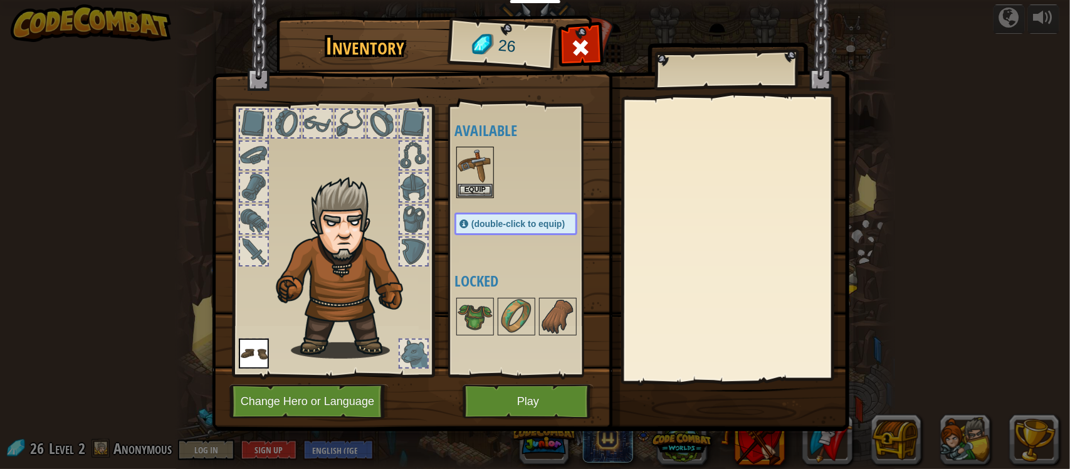
click at [424, 162] on div at bounding box center [414, 156] width 28 height 28
click at [402, 206] on div at bounding box center [414, 220] width 28 height 28
click at [475, 189] on button "Equip" at bounding box center [475, 190] width 35 height 13
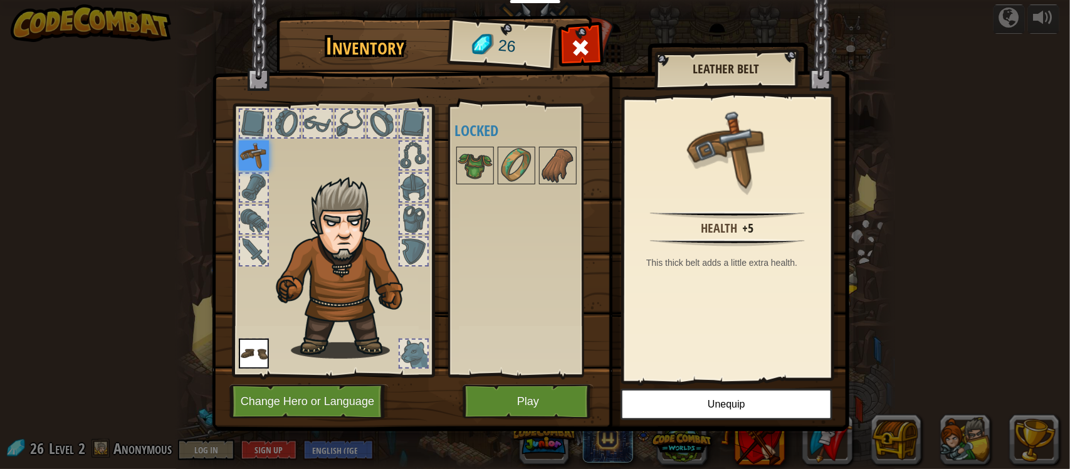
click at [258, 206] on div at bounding box center [254, 220] width 28 height 28
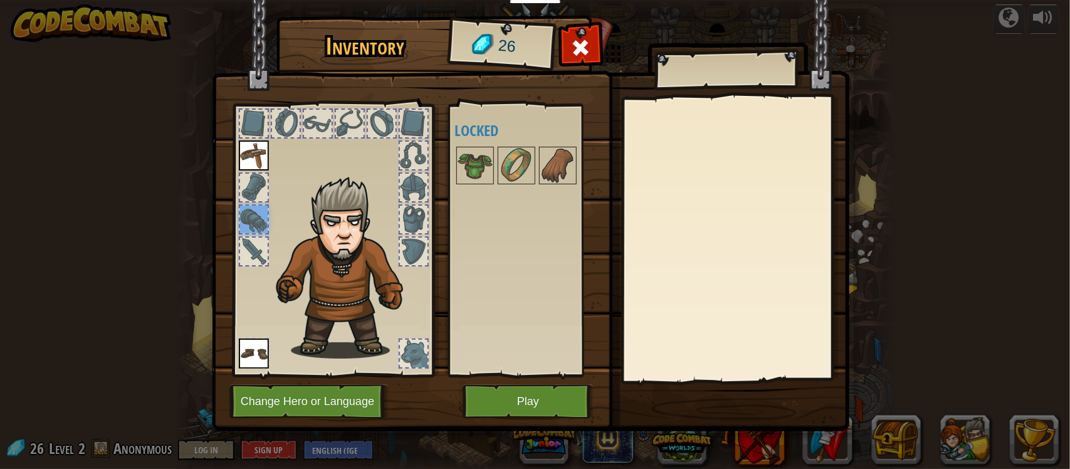
click at [258, 193] on div at bounding box center [254, 188] width 28 height 28
click at [257, 235] on img at bounding box center [340, 253] width 196 height 216
click at [552, 174] on img at bounding box center [557, 165] width 35 height 35
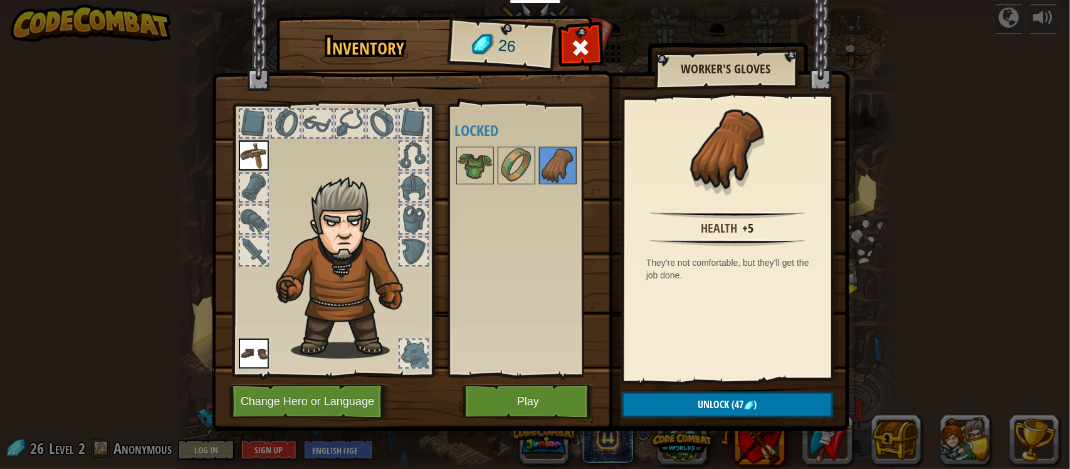
click at [519, 170] on img at bounding box center [516, 165] width 35 height 35
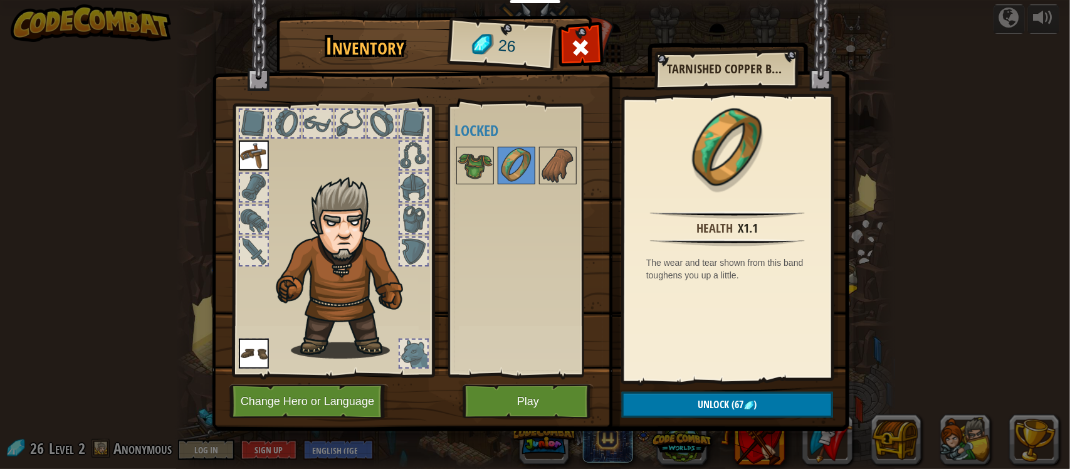
click at [499, 167] on img at bounding box center [516, 165] width 35 height 35
click at [493, 164] on div at bounding box center [475, 166] width 38 height 38
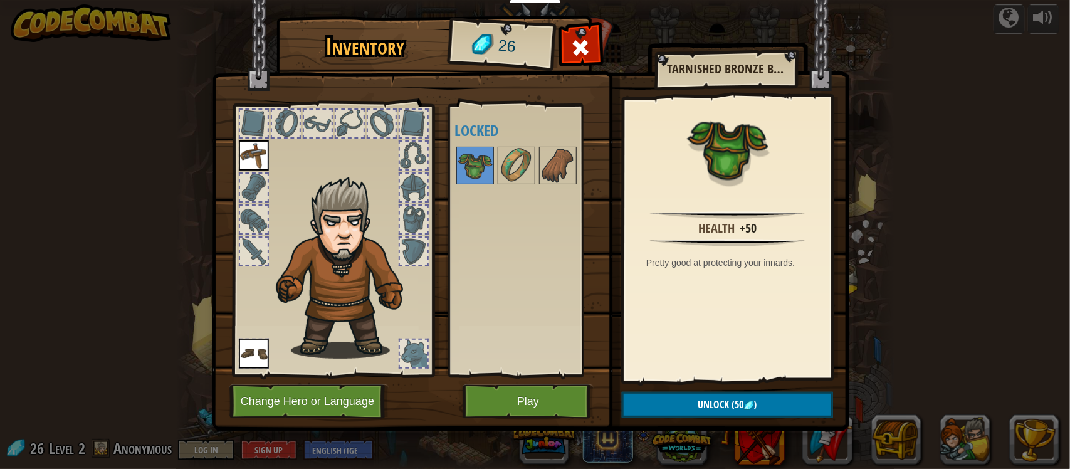
click at [342, 135] on div at bounding box center [350, 124] width 28 height 28
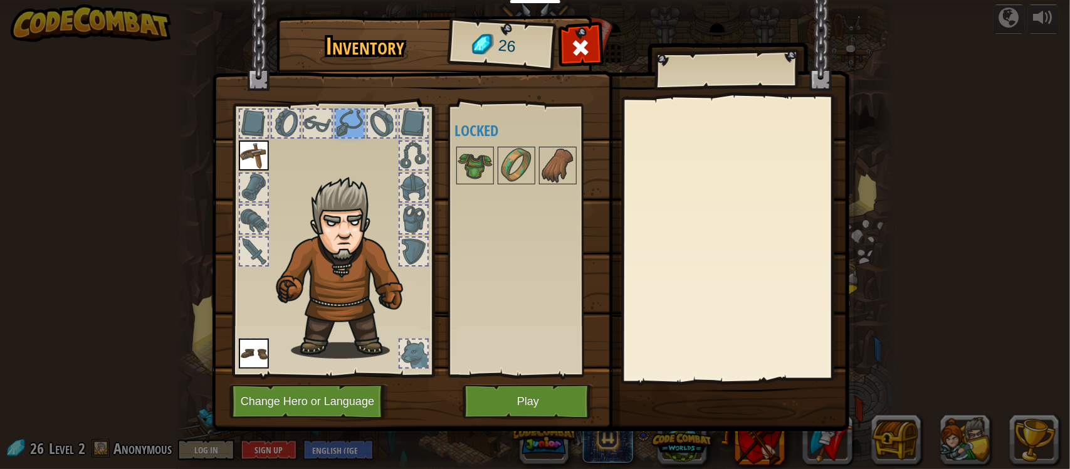
click at [429, 356] on div at bounding box center [332, 237] width 207 height 282
click at [552, 173] on img at bounding box center [557, 165] width 35 height 35
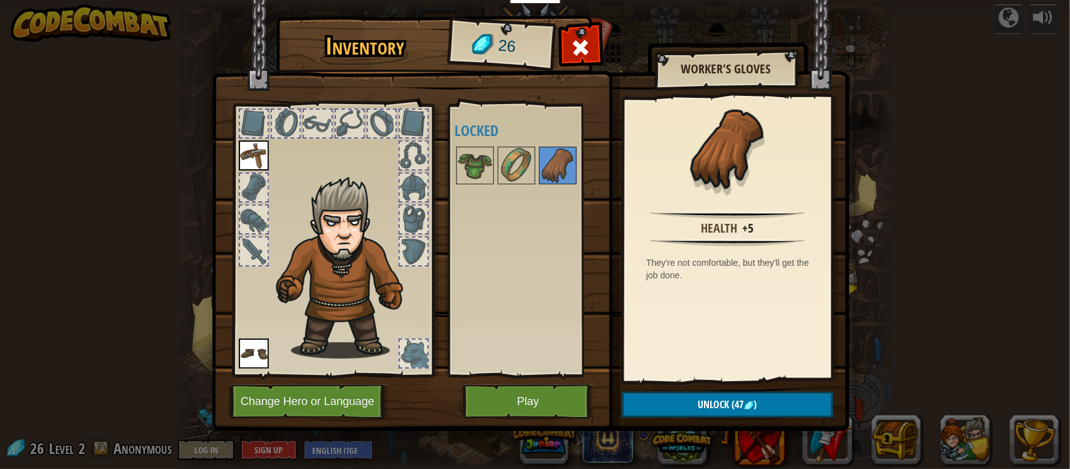
click at [481, 155] on img at bounding box center [475, 165] width 35 height 35
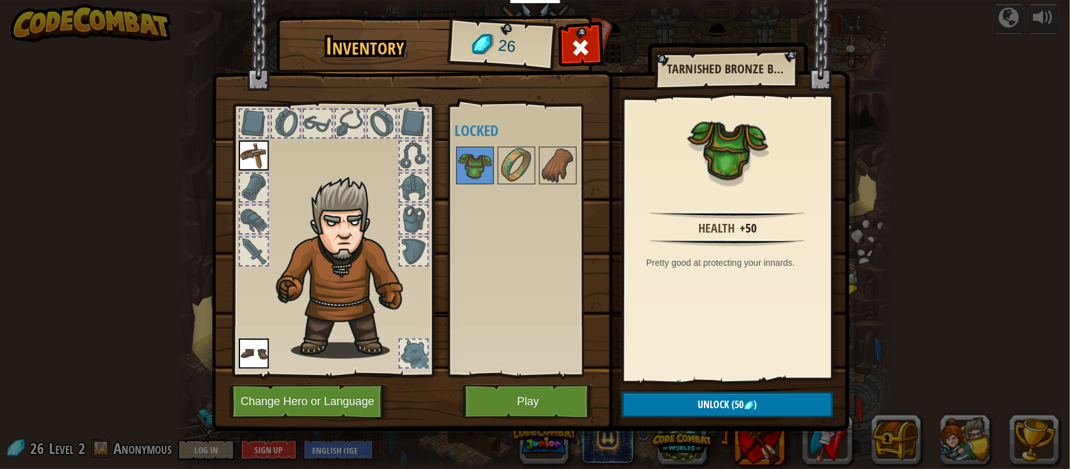
click at [516, 173] on img at bounding box center [516, 165] width 35 height 35
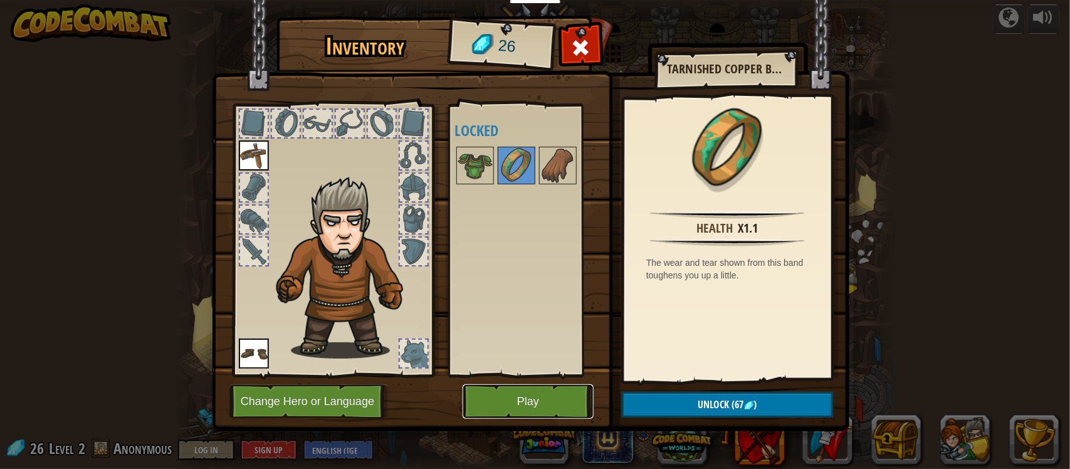
click at [534, 402] on button "Play" at bounding box center [528, 401] width 131 height 34
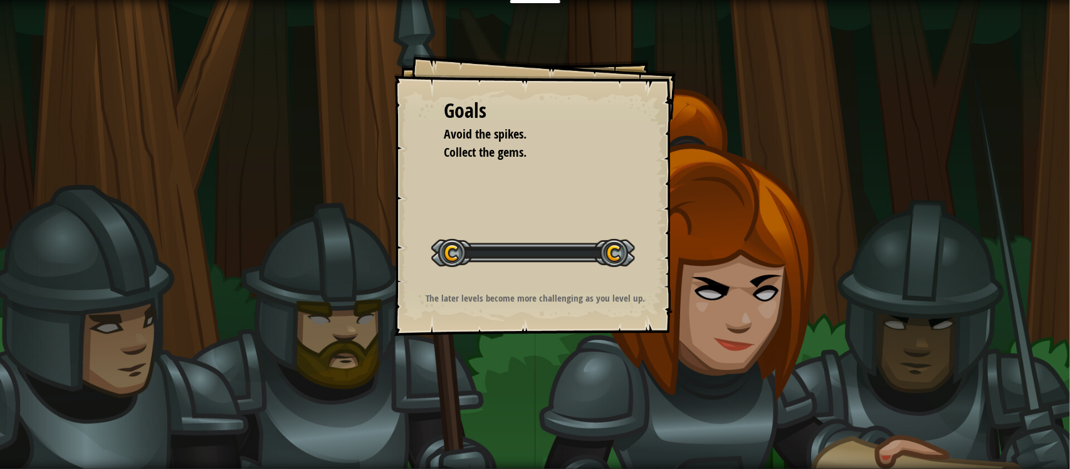
click at [625, 336] on div "Goals Avoid the spikes. Collect the gems. Start Level Error loading from server…" at bounding box center [535, 234] width 1070 height 469
click at [696, 356] on div "Goals Avoid the spikes. Collect the gems. Start Level Error loading from server…" at bounding box center [535, 234] width 1070 height 469
click at [742, 364] on div "Goals Avoid the spikes. Collect the gems. Start Level Error loading from server…" at bounding box center [535, 234] width 1070 height 469
click at [1039, 424] on div "Goals Avoid the spikes. Collect the gems. Start Level Error loading from server…" at bounding box center [535, 234] width 1070 height 469
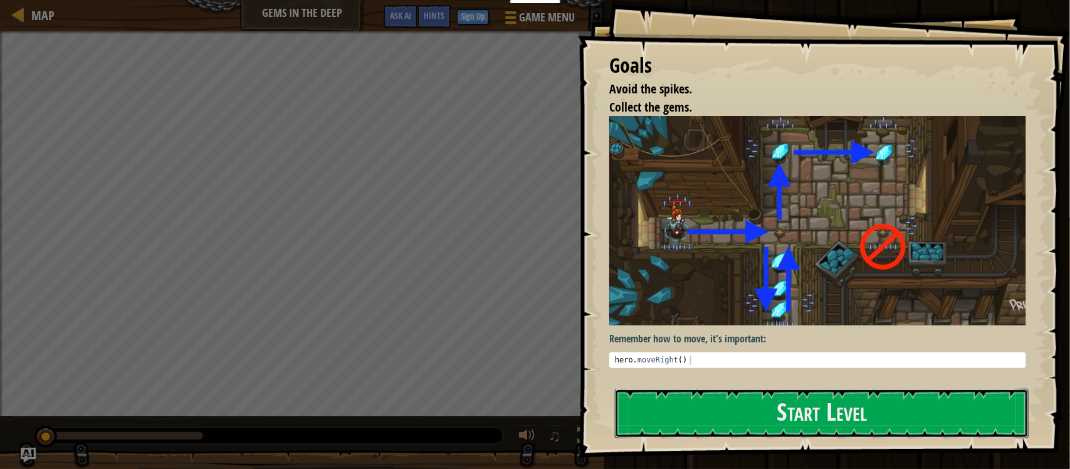
click at [922, 403] on button "Start Level" at bounding box center [822, 414] width 414 height 50
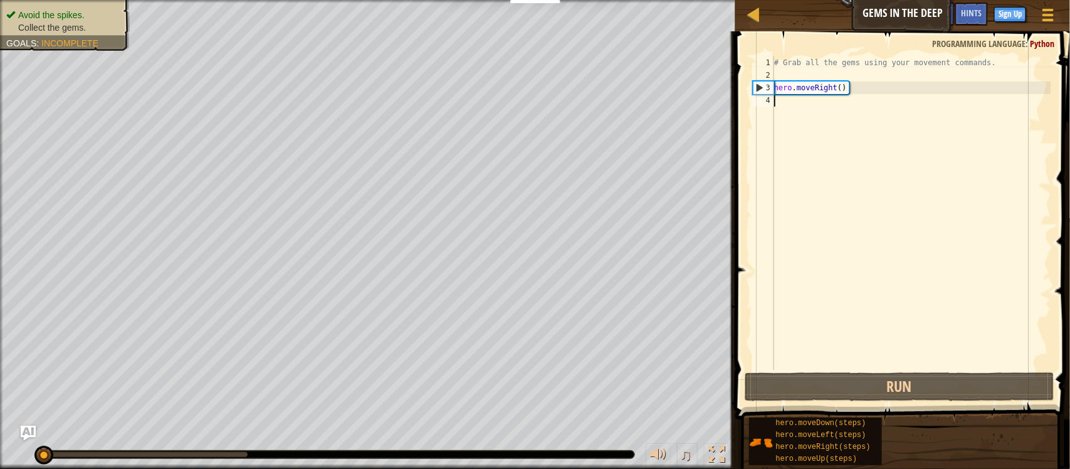
click at [762, 104] on div "4" at bounding box center [763, 100] width 21 height 13
click at [797, 104] on div "# Grab all the gems using your movement commands. hero . moveRight ( )" at bounding box center [912, 225] width 280 height 339
type textarea "h"
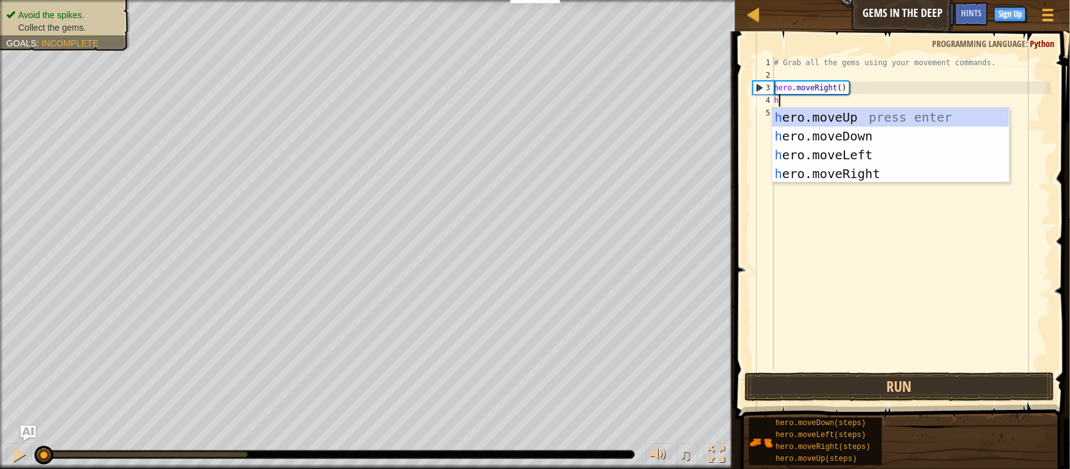
scroll to position [5, 0]
click at [872, 139] on div "h ero.moveUp press enter h ero.moveDown press enter h ero.moveLeft press enter …" at bounding box center [890, 164] width 237 height 113
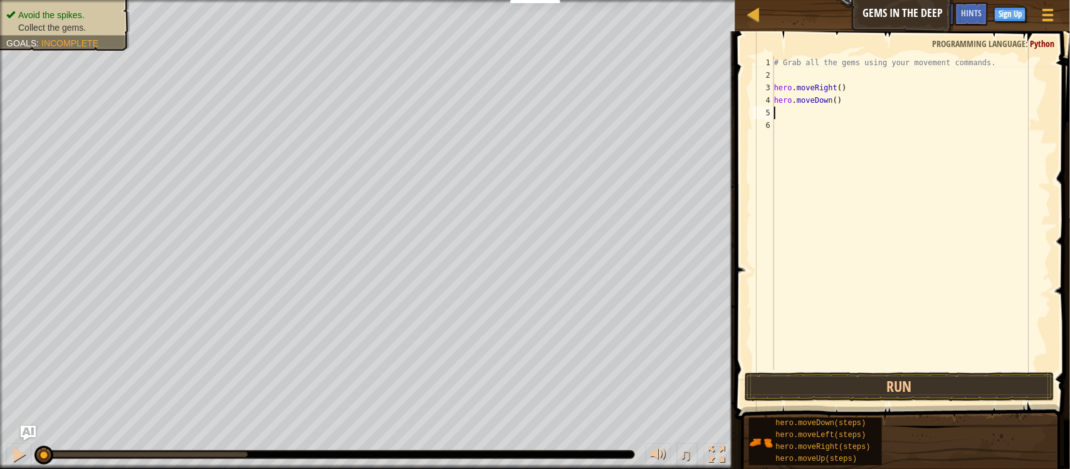
type textarea "h"
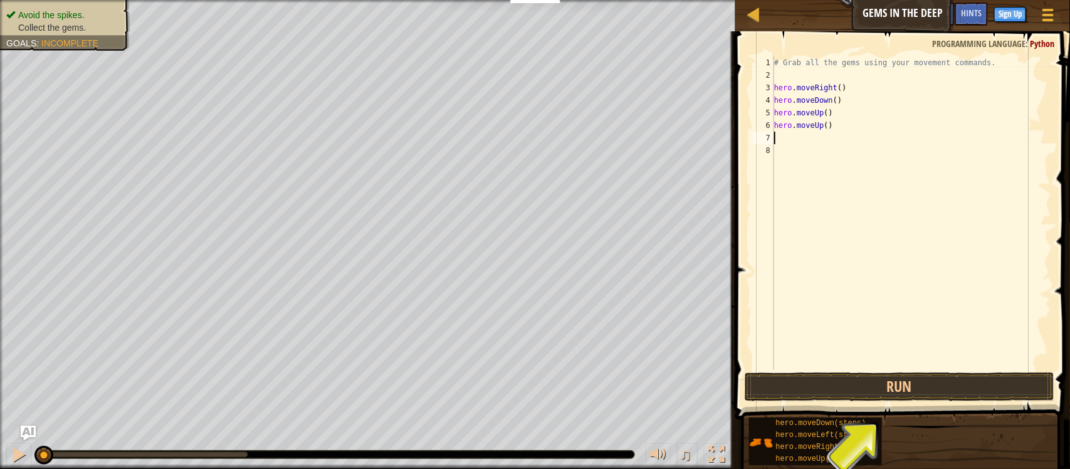
type textarea "h"
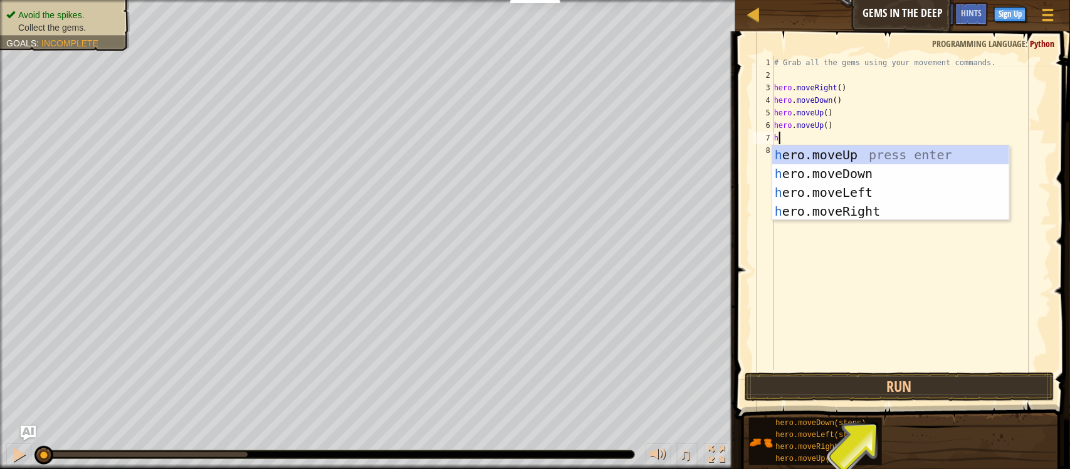
click at [942, 216] on div "h ero.moveUp press enter h ero.moveDown press enter h ero.moveLeft press enter …" at bounding box center [890, 201] width 237 height 113
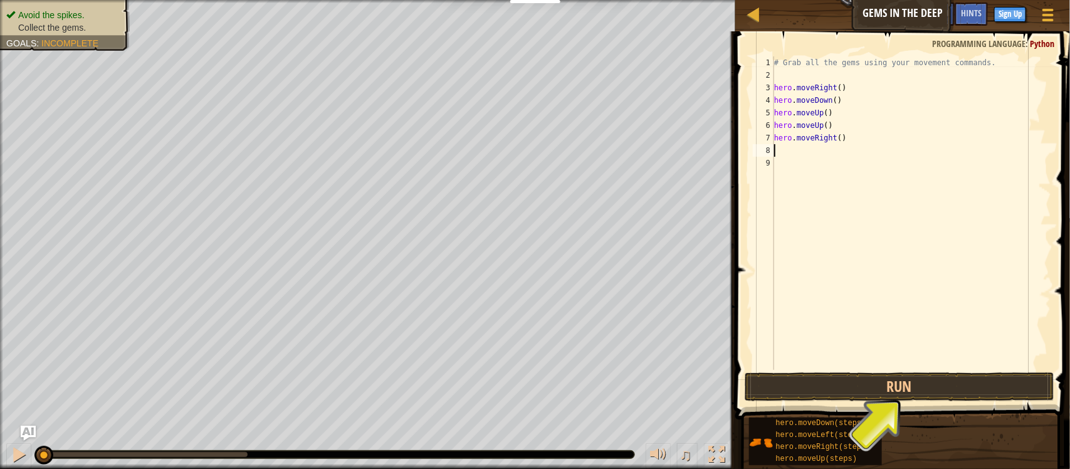
type textarea "h"
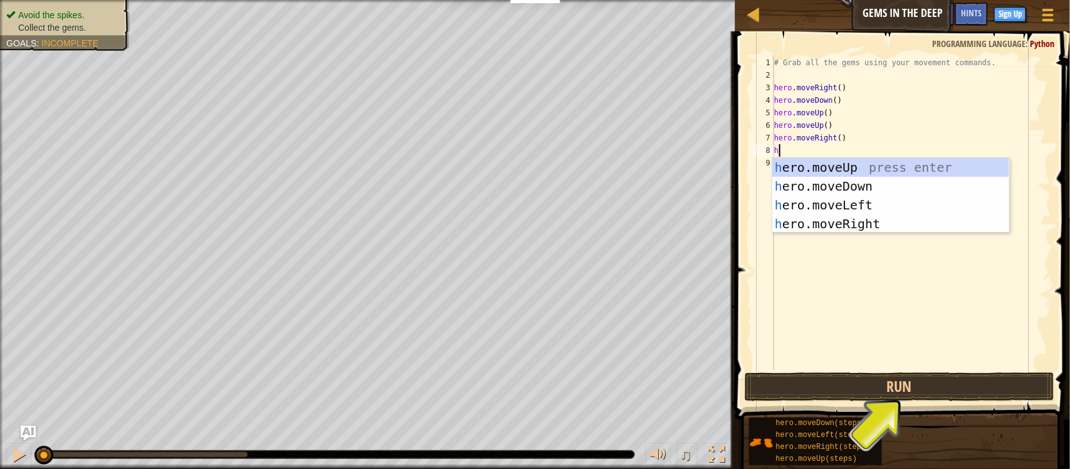
click at [907, 187] on div "h ero.moveUp press enter h ero.moveDown press enter h ero.moveLeft press enter …" at bounding box center [890, 214] width 237 height 113
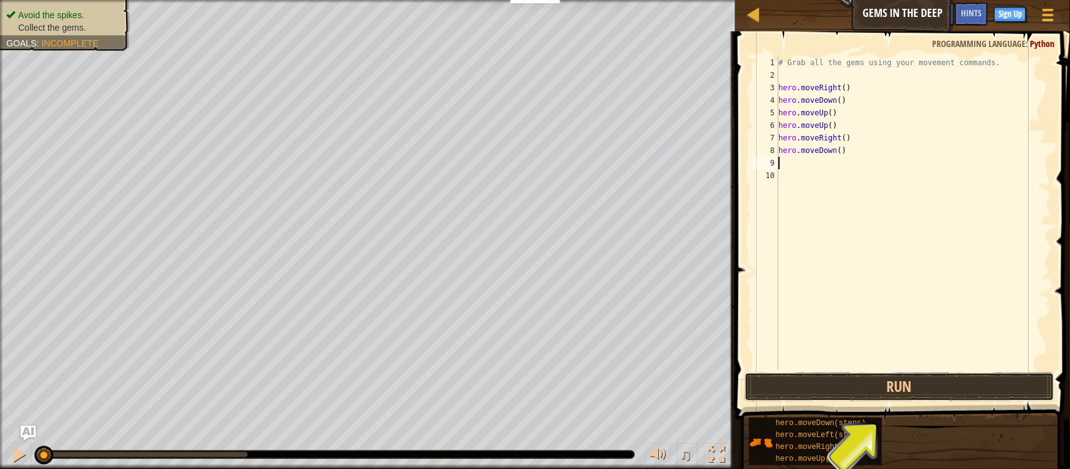
click at [997, 377] on button "Run" at bounding box center [900, 386] width 310 height 29
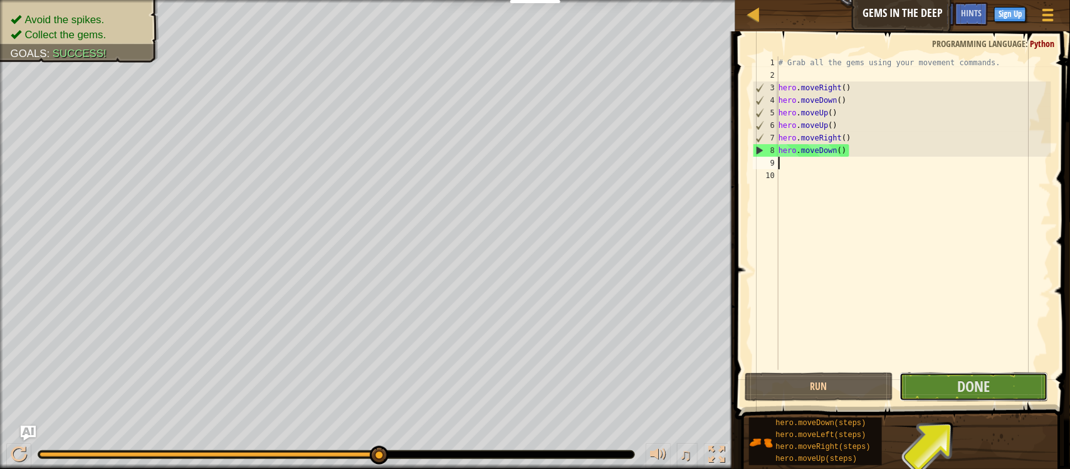
click at [1012, 389] on button "Done" at bounding box center [974, 386] width 149 height 29
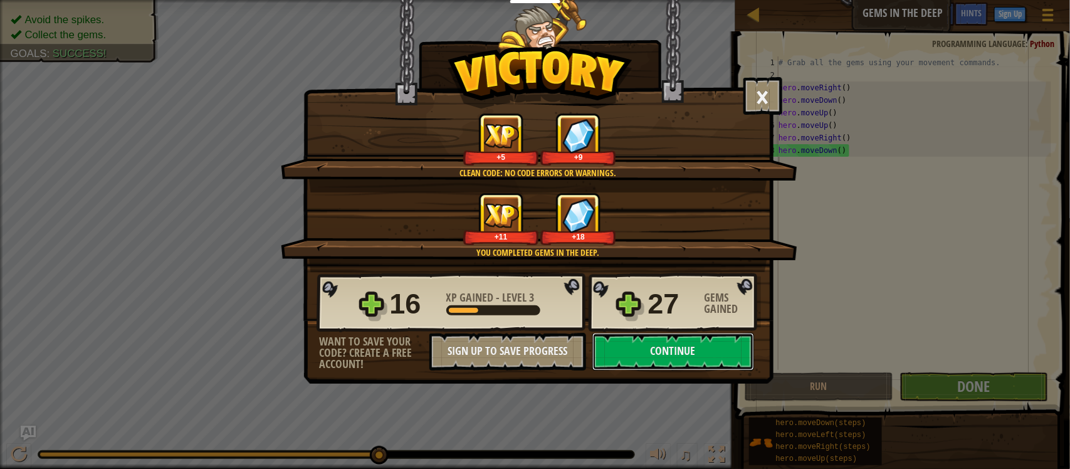
click at [700, 370] on button "Continue" at bounding box center [673, 352] width 162 height 38
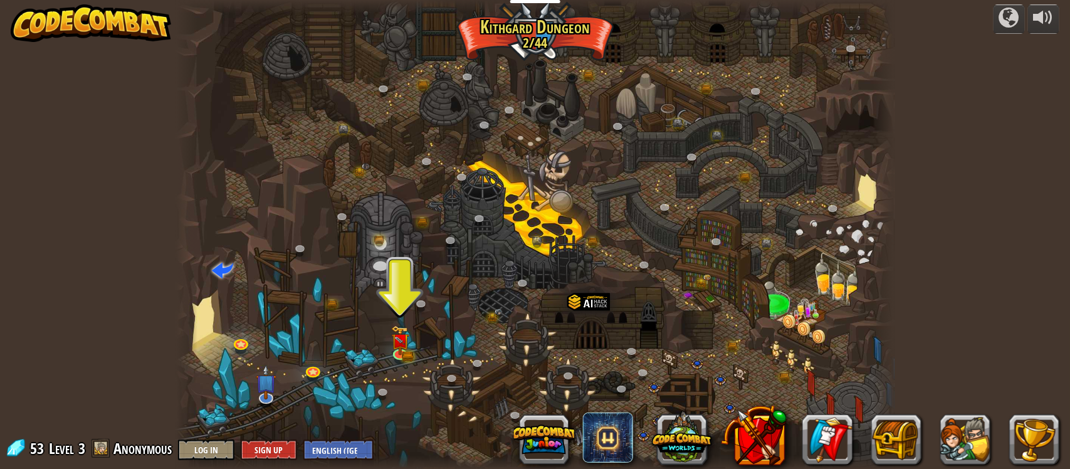
click at [389, 361] on div at bounding box center [535, 235] width 718 height 470
click at [399, 350] on img at bounding box center [400, 340] width 18 height 29
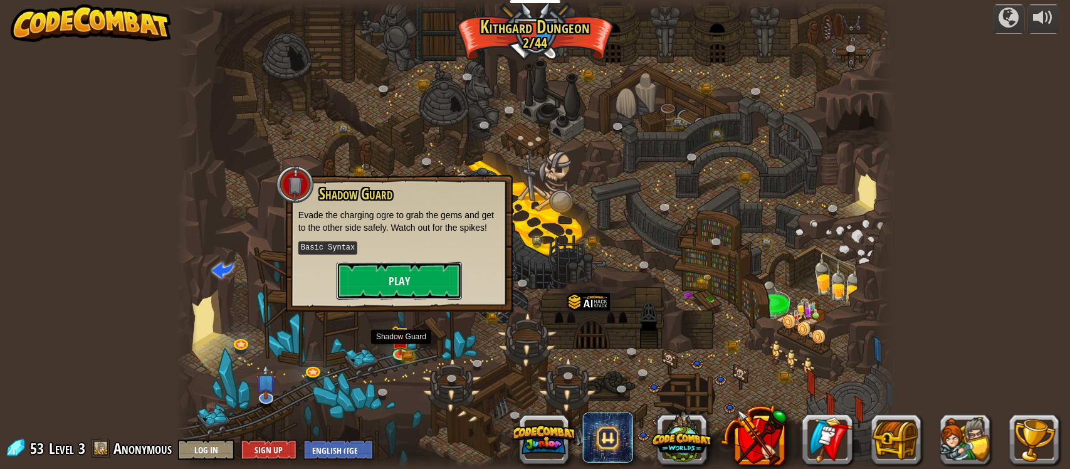
click at [427, 280] on button "Play" at bounding box center [399, 281] width 125 height 38
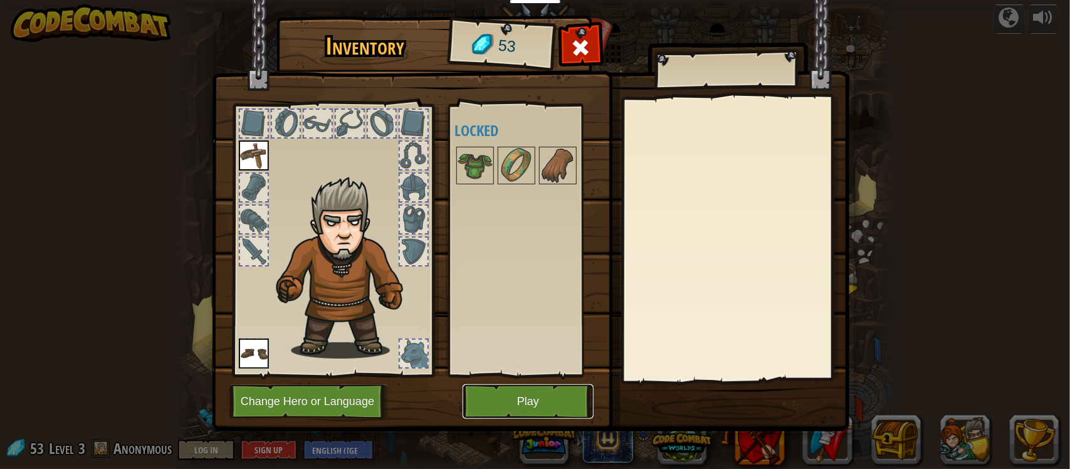
click at [491, 398] on button "Play" at bounding box center [528, 401] width 131 height 34
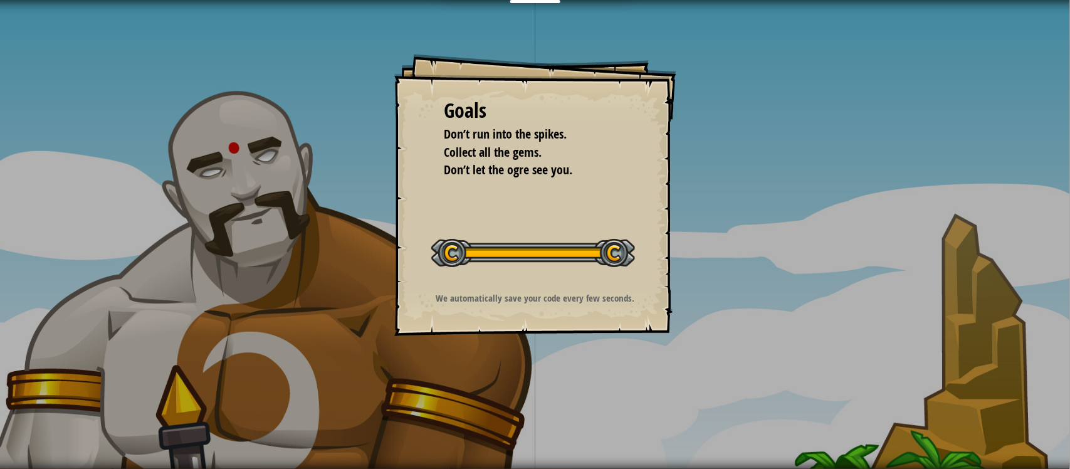
click at [606, 280] on div "Goals Don’t run into the spikes. Collect all the gems. Don’t let the ogre see y…" at bounding box center [535, 195] width 282 height 282
click at [599, 290] on div "Goals Don’t run into the spikes. Collect all the gems. Don’t let the ogre see y…" at bounding box center [535, 195] width 282 height 282
click at [0, 0] on button "Start Level" at bounding box center [0, 0] width 0 height 0
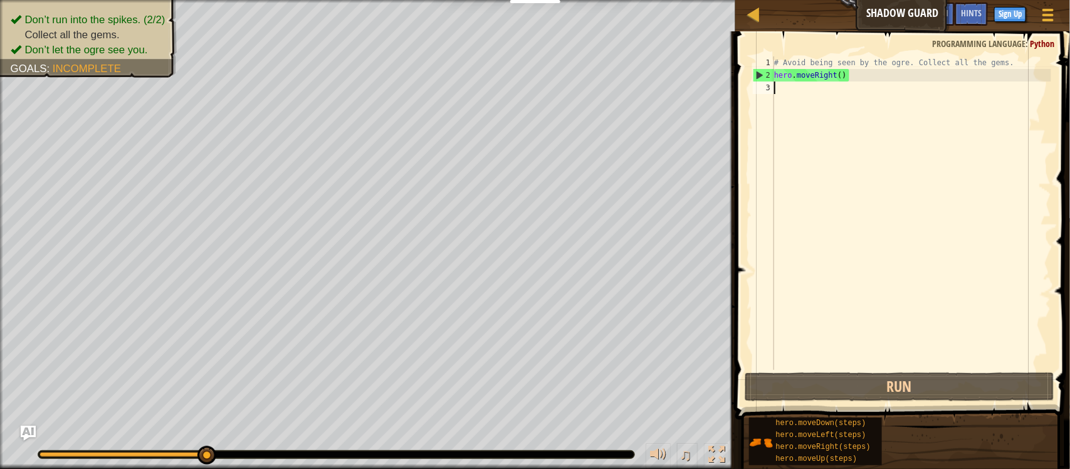
click at [866, 58] on div "# Avoid being seen by the ogre. Collect all the gems. hero . moveRight ( )" at bounding box center [912, 225] width 280 height 339
click at [872, 79] on div "# Avoid being seen by the ogre. Collect all the gems. hero . moveRight ( )" at bounding box center [912, 225] width 280 height 339
type textarea "hero.moveRight()"
click at [790, 94] on div "# Avoid being seen by the ogre. Collect all the gems. hero . moveRight ( )" at bounding box center [912, 225] width 280 height 339
type textarea "h"
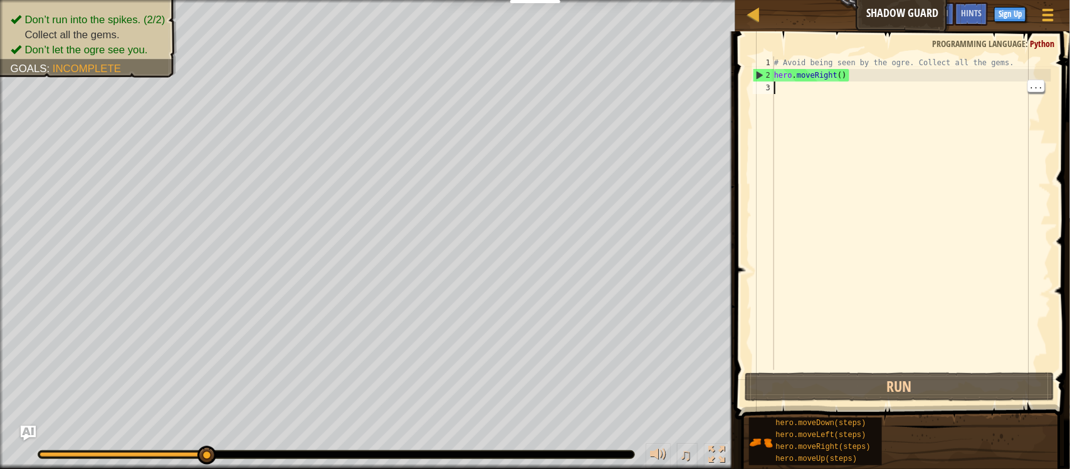
scroll to position [5, 0]
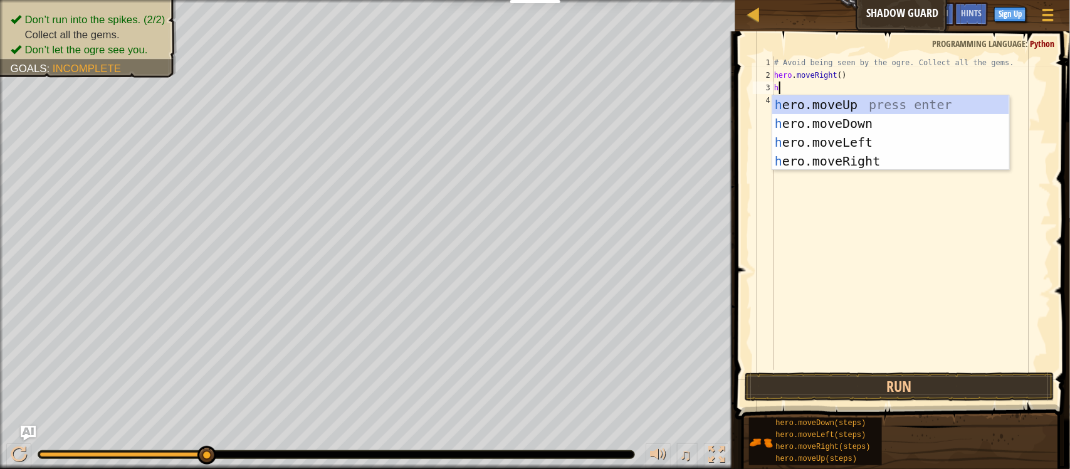
click at [913, 102] on div "h ero.moveUp press enter h ero.moveDown press enter h ero.moveLeft press enter …" at bounding box center [890, 151] width 237 height 113
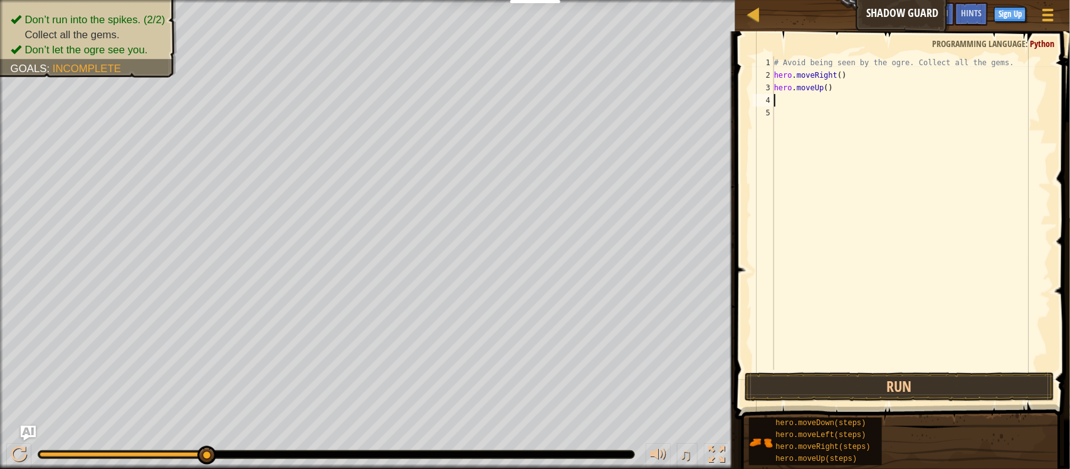
type textarea "h"
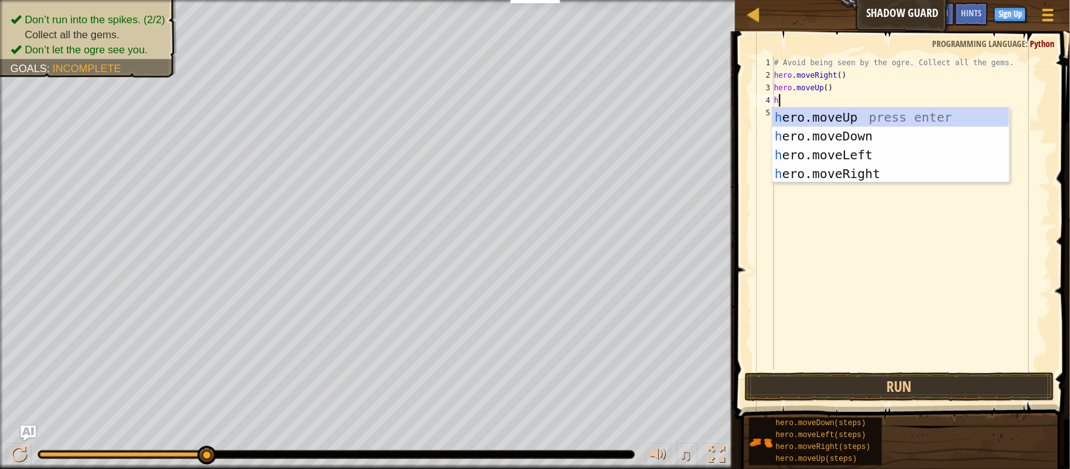
click at [916, 174] on div "h ero.moveUp press enter h ero.moveDown press enter h ero.moveLeft press enter …" at bounding box center [890, 164] width 237 height 113
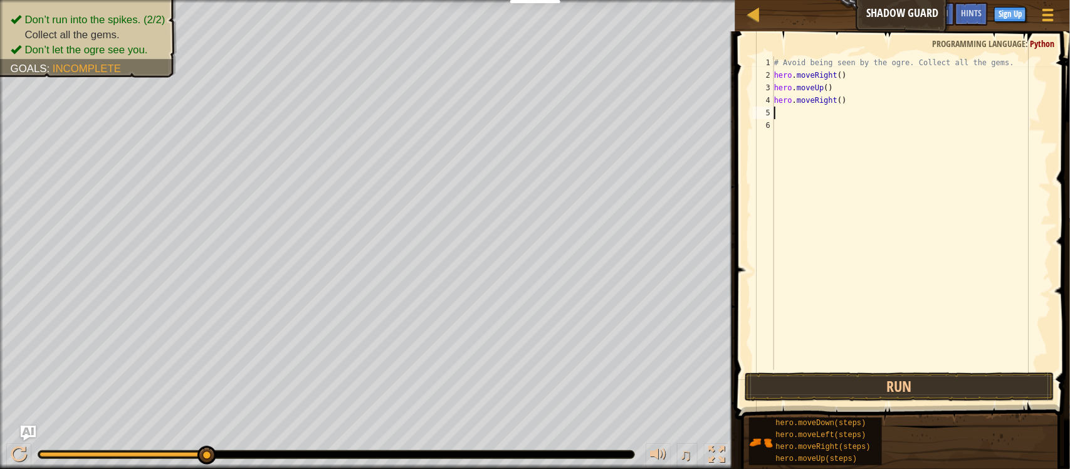
type textarea "h"
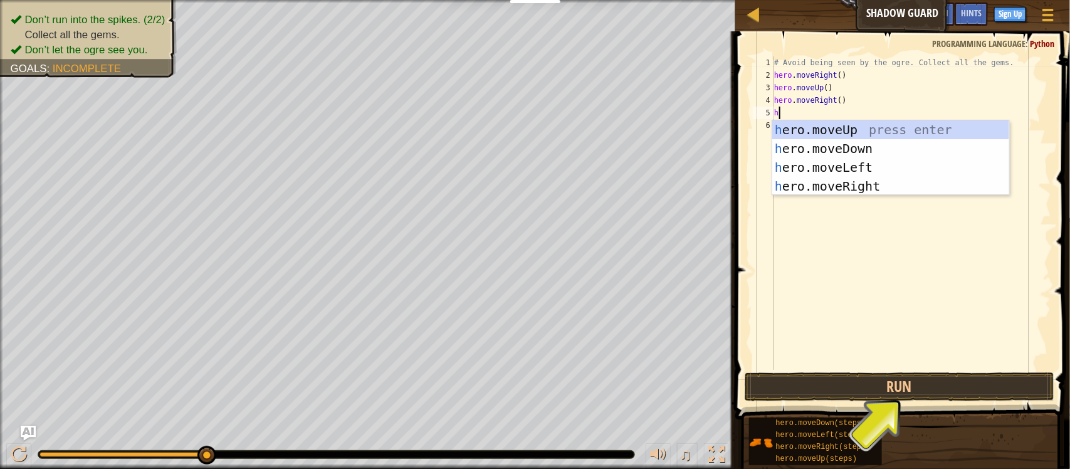
click at [903, 152] on div "h ero.moveUp press enter h ero.moveDown press enter h ero.moveLeft press enter …" at bounding box center [890, 176] width 237 height 113
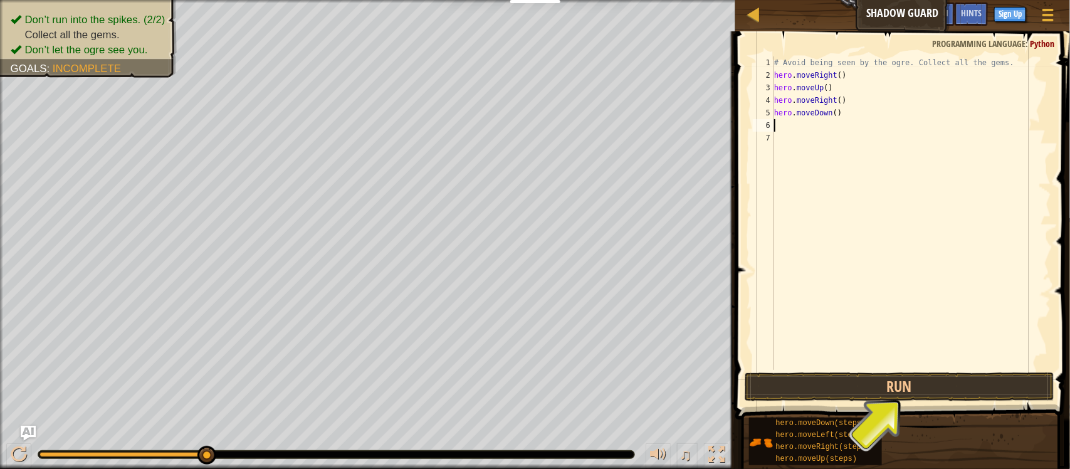
type textarea "h"
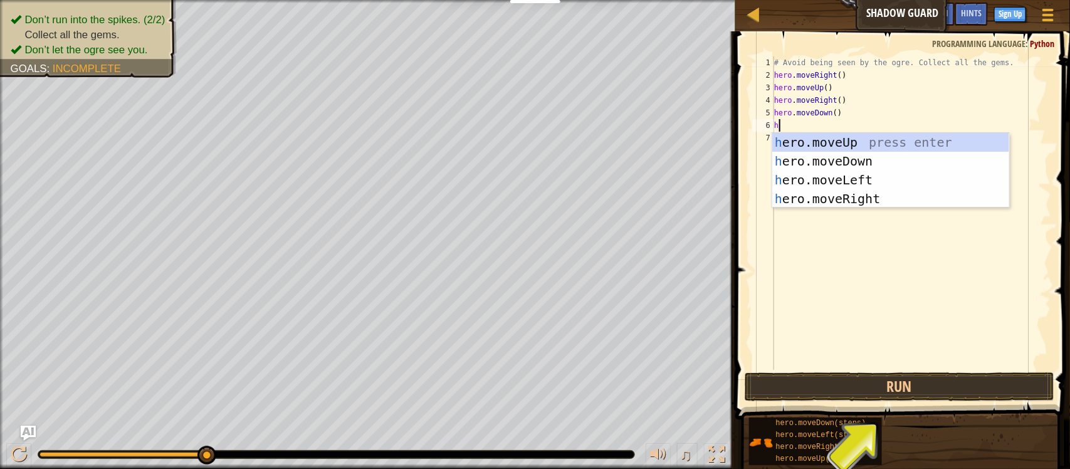
click at [926, 197] on div "h ero.moveUp press enter h ero.moveDown press enter h ero.moveLeft press enter …" at bounding box center [890, 189] width 237 height 113
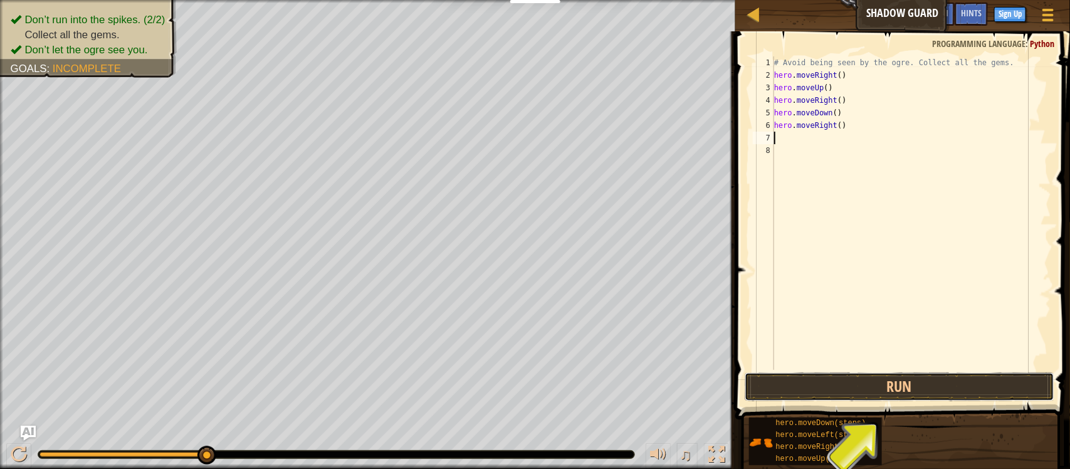
click at [992, 373] on button "Run" at bounding box center [900, 386] width 310 height 29
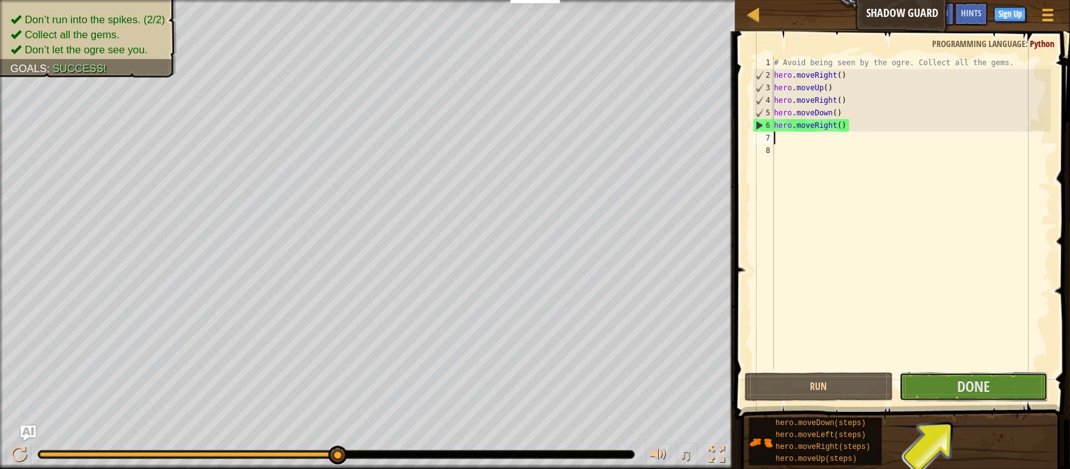
click at [1005, 383] on button "Done" at bounding box center [974, 386] width 149 height 29
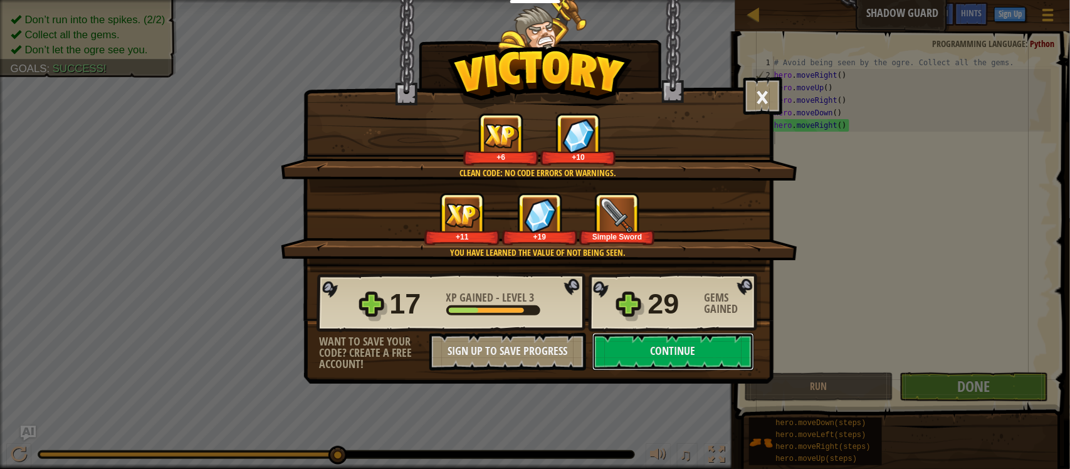
click at [718, 370] on button "Continue" at bounding box center [673, 352] width 162 height 38
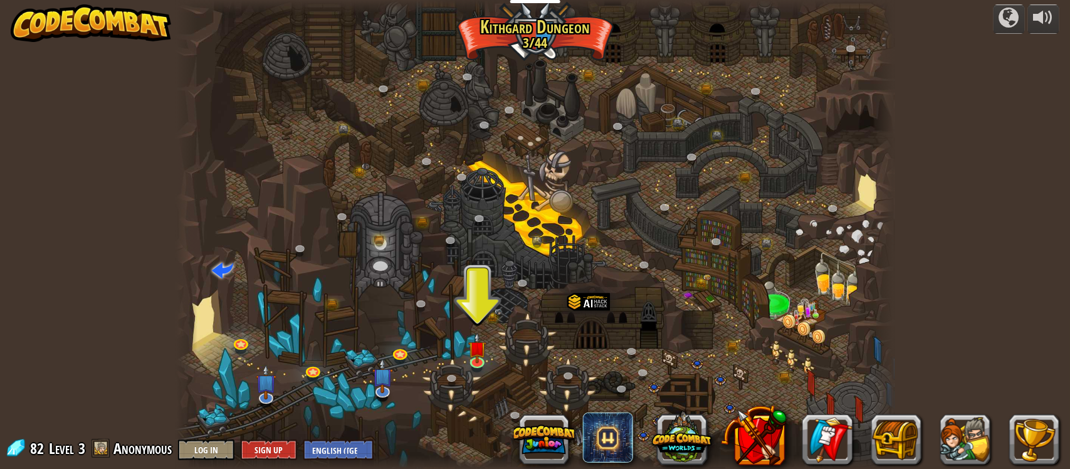
click at [486, 359] on img at bounding box center [477, 348] width 18 height 31
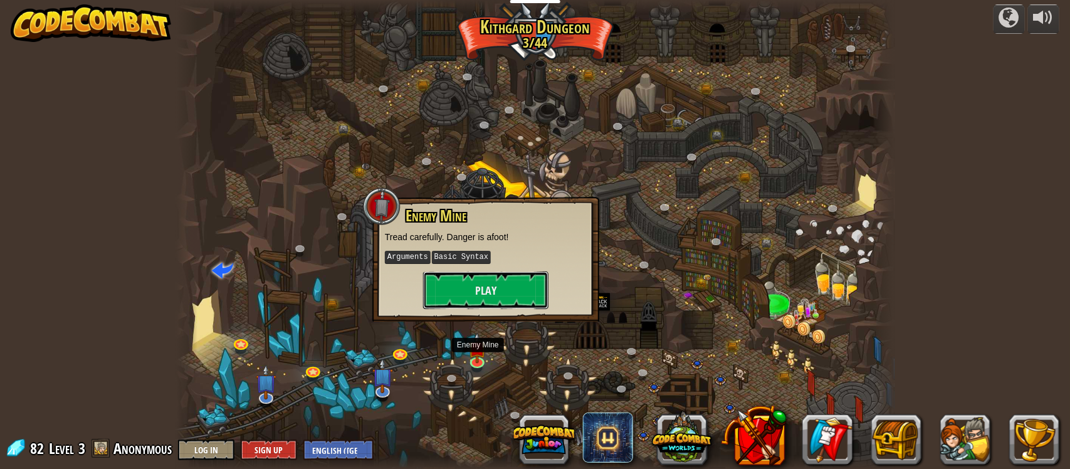
click at [523, 295] on button "Play" at bounding box center [485, 290] width 125 height 38
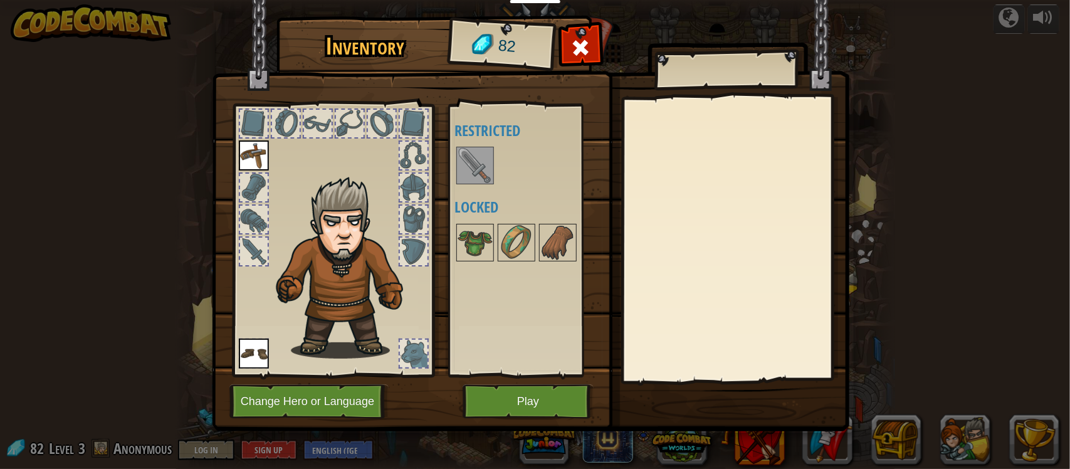
click at [483, 166] on img at bounding box center [475, 165] width 35 height 35
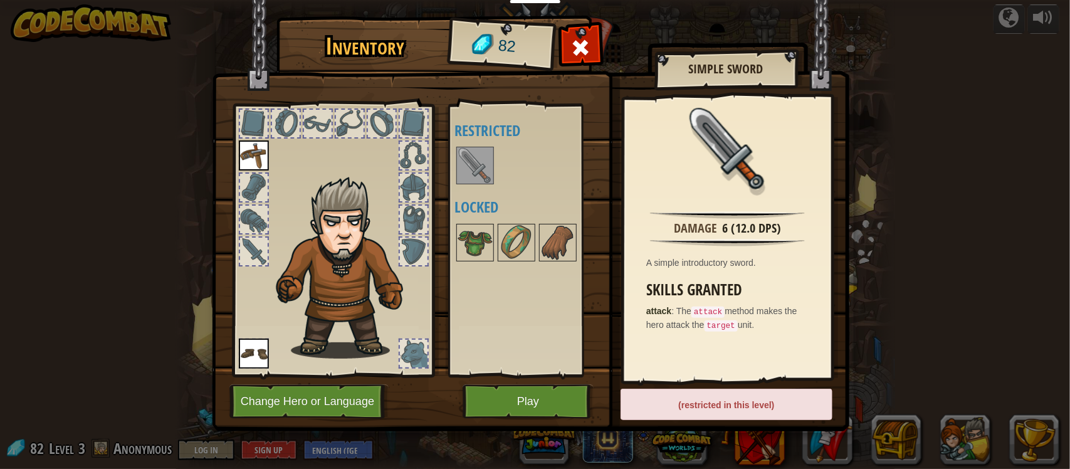
click at [422, 347] on div at bounding box center [414, 354] width 28 height 28
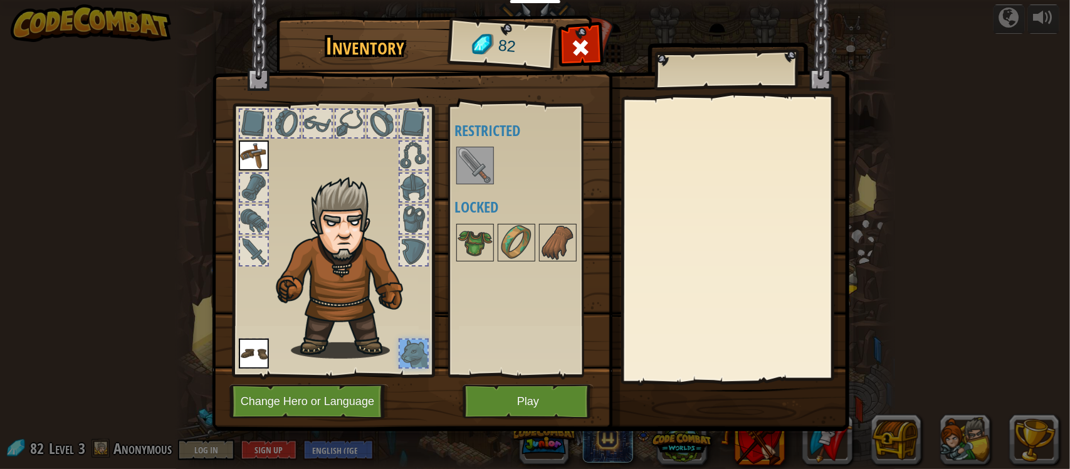
click at [409, 253] on div at bounding box center [414, 252] width 28 height 28
click at [409, 221] on div at bounding box center [414, 220] width 28 height 28
click at [421, 193] on div at bounding box center [414, 188] width 28 height 28
click at [421, 149] on div at bounding box center [414, 156] width 28 height 28
click at [419, 107] on div at bounding box center [332, 237] width 207 height 282
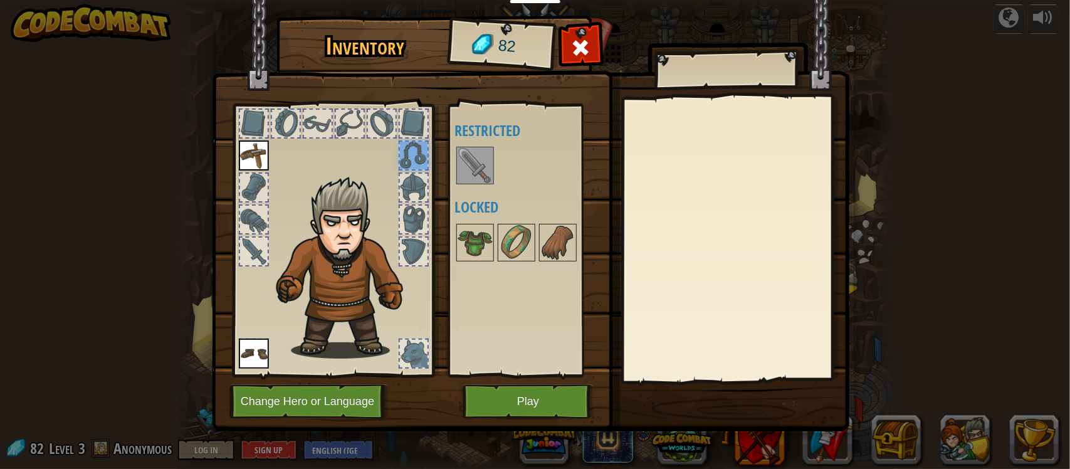
click at [370, 119] on div at bounding box center [382, 124] width 28 height 28
click at [360, 120] on div at bounding box center [350, 124] width 28 height 28
click at [324, 126] on div at bounding box center [318, 124] width 28 height 28
click at [298, 129] on div at bounding box center [286, 124] width 28 height 28
click at [252, 142] on img at bounding box center [254, 155] width 30 height 30
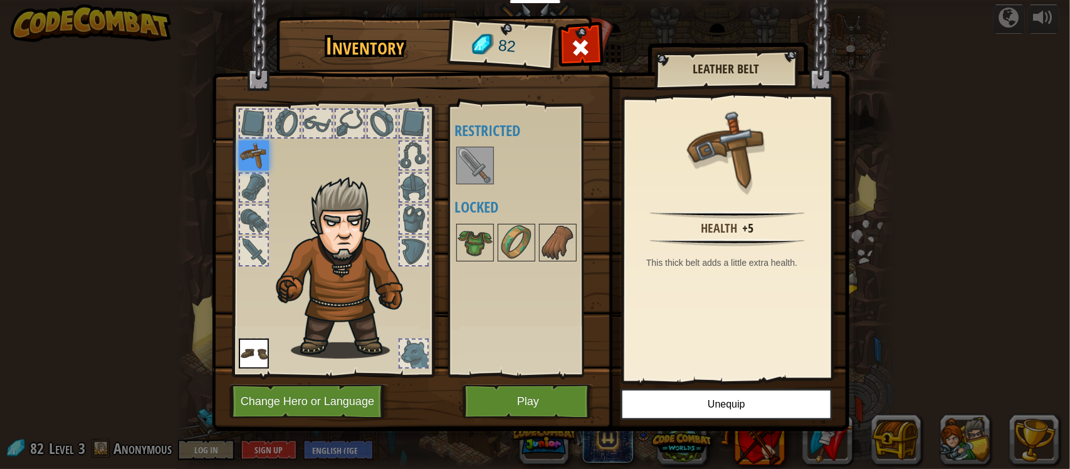
click at [268, 223] on div at bounding box center [254, 220] width 28 height 28
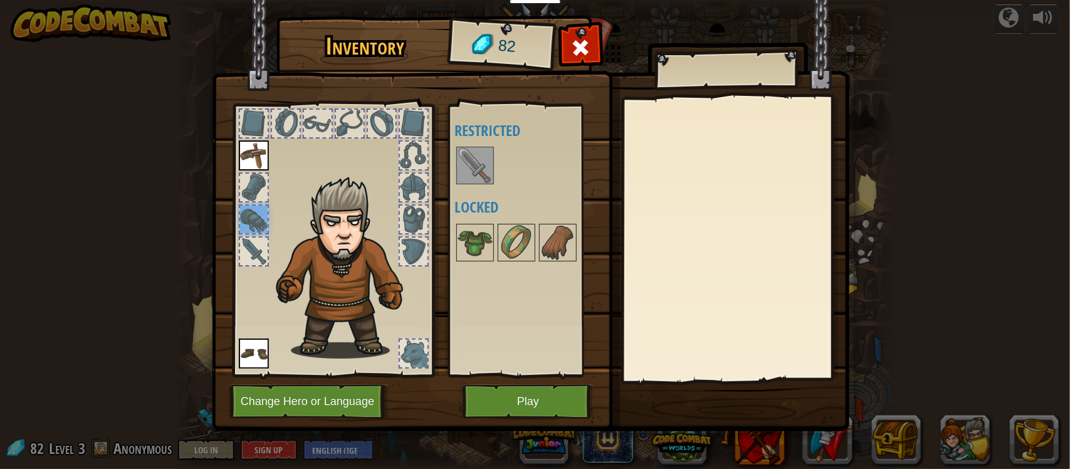
click at [265, 258] on div at bounding box center [254, 252] width 28 height 28
click at [521, 400] on button "Play" at bounding box center [528, 401] width 131 height 34
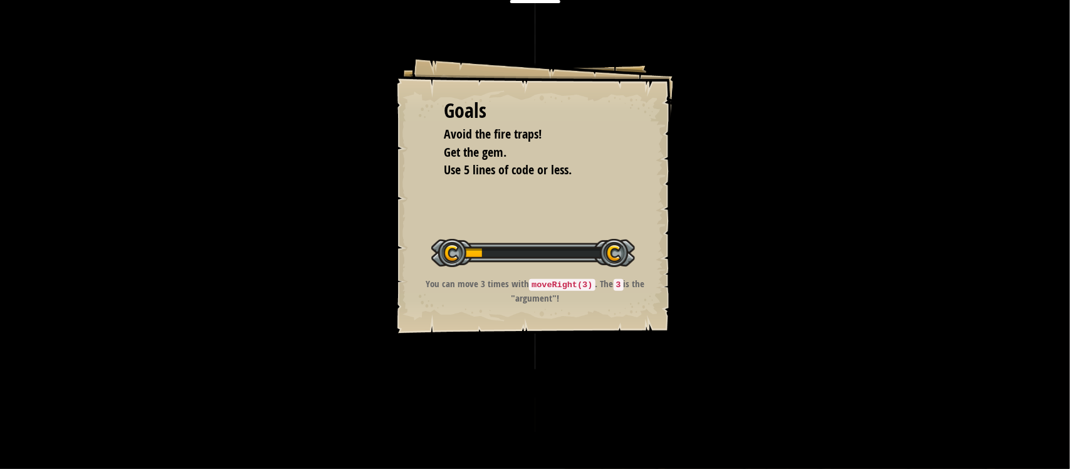
click at [590, 368] on div "Goals Avoid the fire traps! Get the gem. Use 5 lines of code or less. Start Lev…" at bounding box center [535, 234] width 1070 height 469
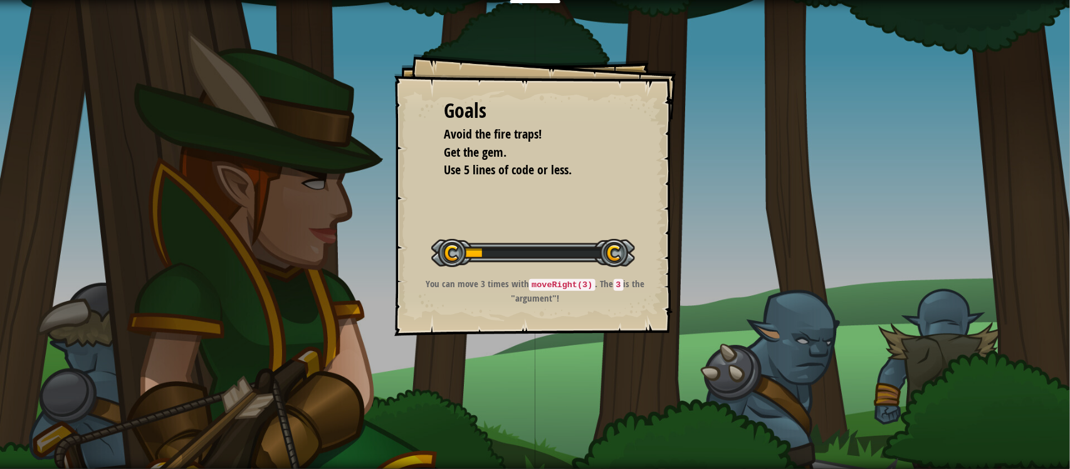
click at [590, 368] on div "Goals Avoid the fire traps! Get the gem. Use 5 lines of code or less. Start Lev…" at bounding box center [535, 234] width 1070 height 469
click at [676, 364] on div "Goals Avoid the fire traps! Get the gem. Use 5 lines of code or less. Start Lev…" at bounding box center [535, 234] width 1070 height 469
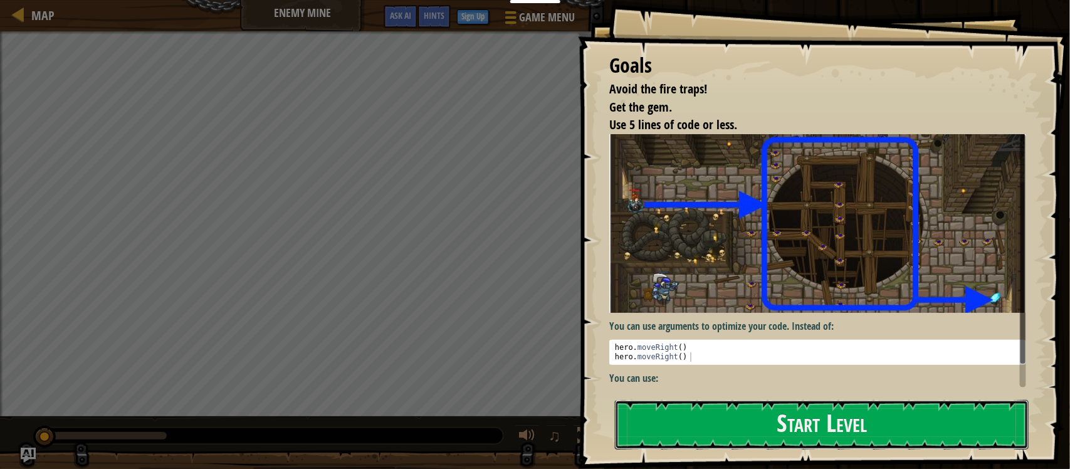
click at [698, 426] on button "Start Level" at bounding box center [822, 425] width 414 height 50
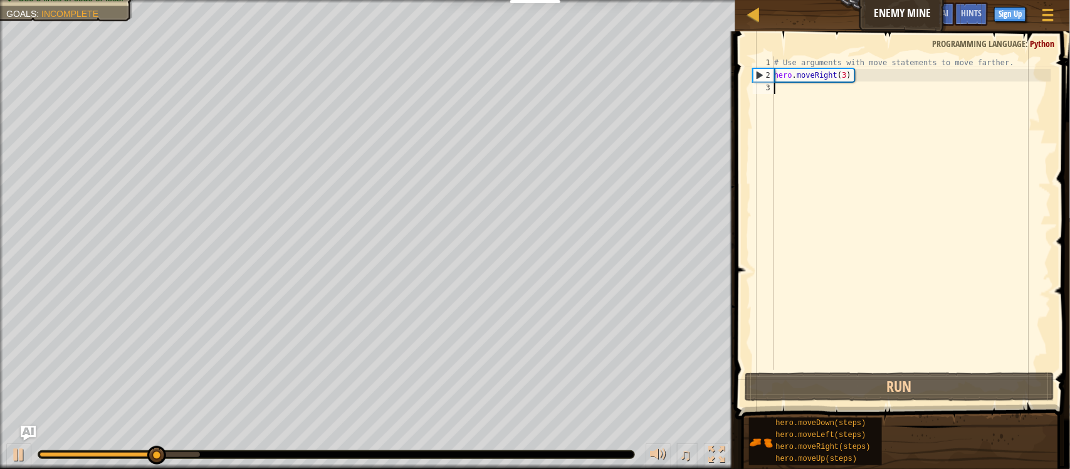
click at [787, 95] on div "# Use arguments with move statements to move farther. hero . moveRight ( 3 )" at bounding box center [912, 225] width 280 height 339
click at [770, 91] on div "3" at bounding box center [763, 87] width 21 height 13
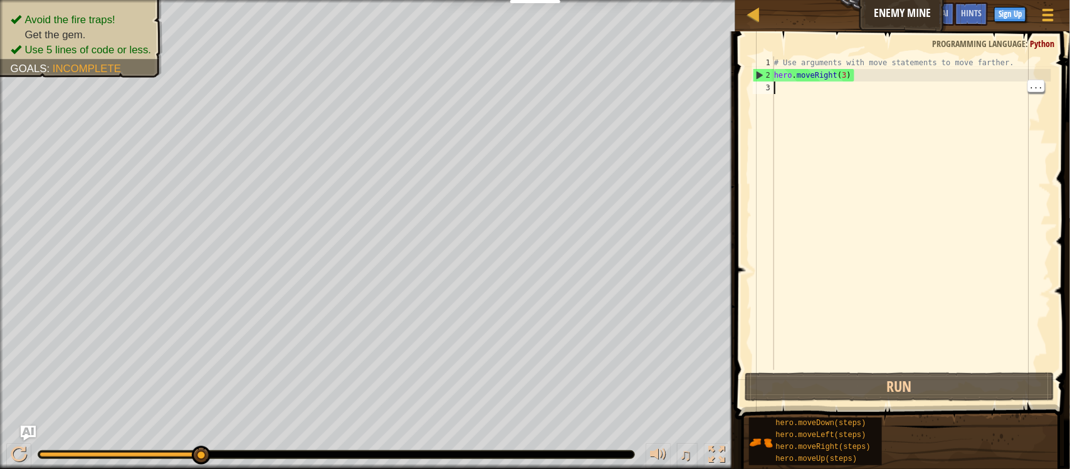
type textarea "h"
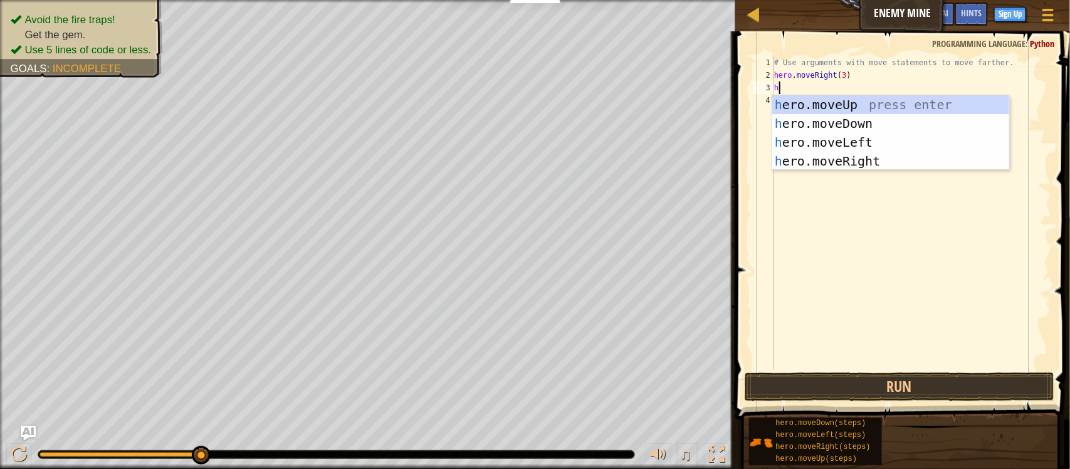
click at [923, 105] on div "h ero.moveUp press enter h ero.moveDown press enter h ero.moveLeft press enter …" at bounding box center [890, 151] width 237 height 113
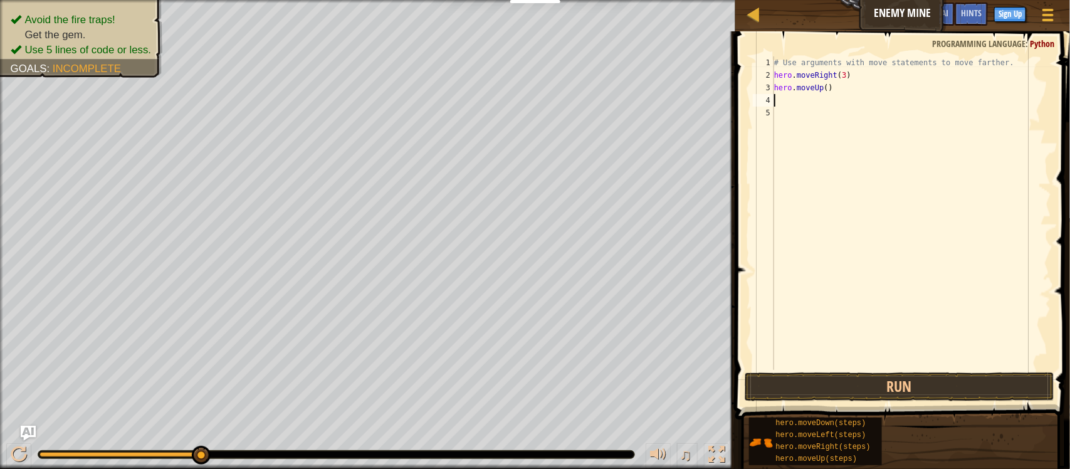
type textarea "h"
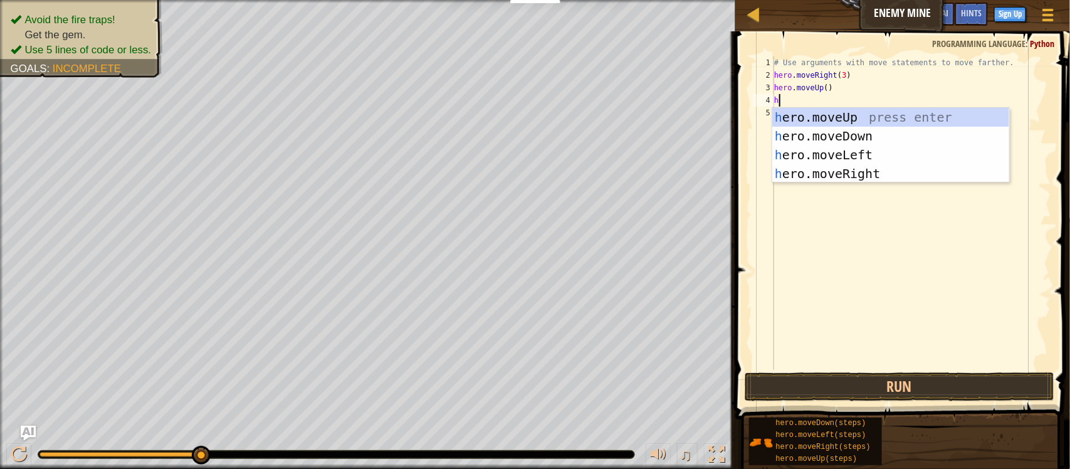
click at [888, 179] on div "h ero.moveUp press enter h ero.moveDown press enter h ero.moveLeft press enter …" at bounding box center [890, 164] width 237 height 113
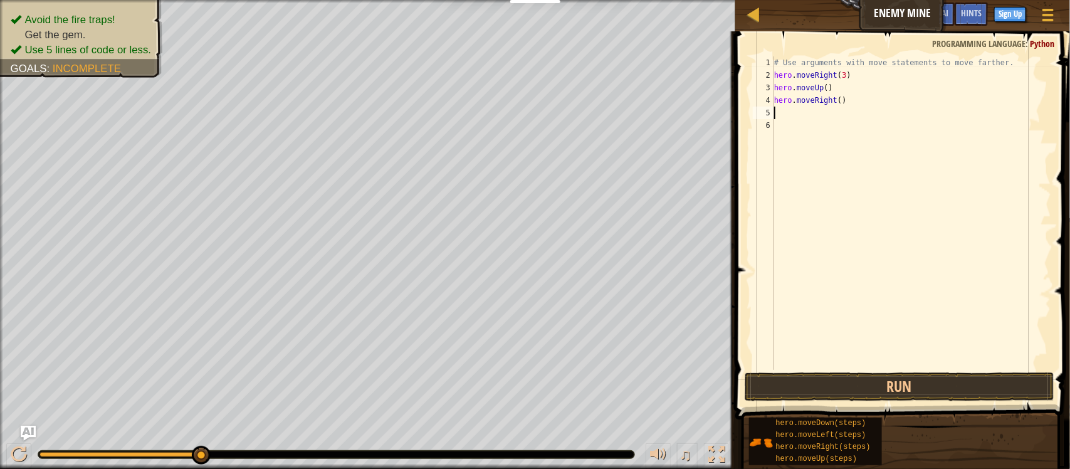
type textarea "h"
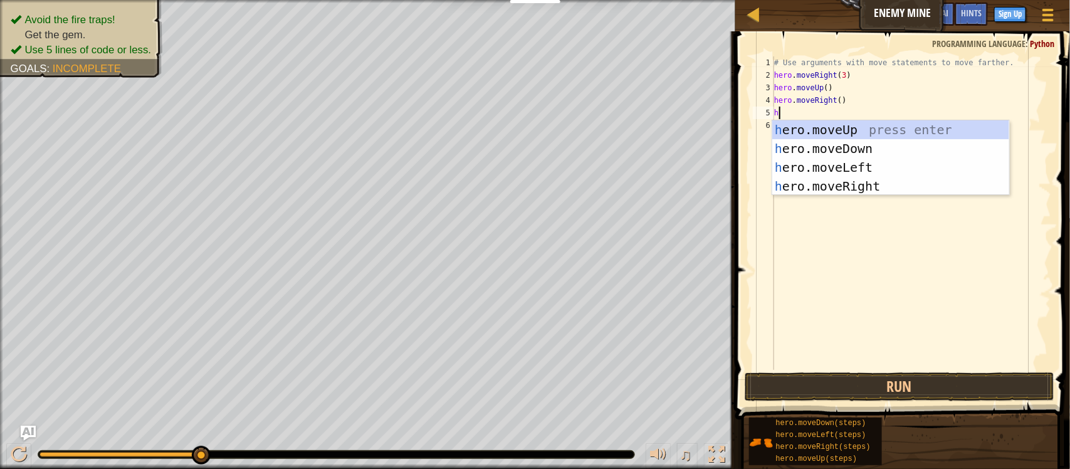
click at [885, 150] on div "h ero.moveUp press enter h ero.moveDown press enter h ero.moveLeft press enter …" at bounding box center [890, 176] width 237 height 113
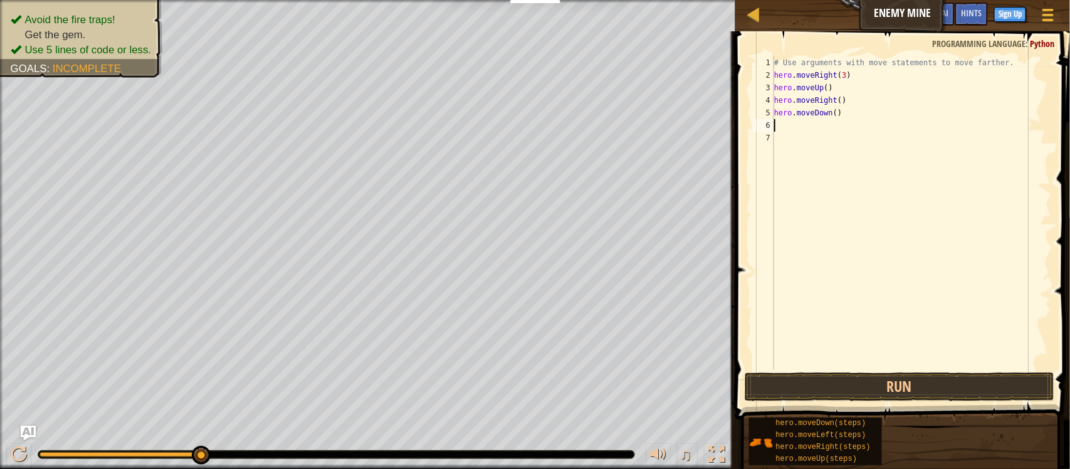
click at [843, 113] on div "# Use arguments with move statements to move farther. hero . moveRight ( 3 ) he…" at bounding box center [912, 225] width 280 height 339
type textarea "hero.moveDown()"
click at [839, 120] on div "# Use arguments with move statements to move farther. hero . moveRight ( 3 ) he…" at bounding box center [912, 225] width 280 height 339
click at [853, 104] on div "# Use arguments with move statements to move farther. hero . moveRight ( 3 ) he…" at bounding box center [912, 225] width 280 height 339
type textarea "hero.moveRight()"
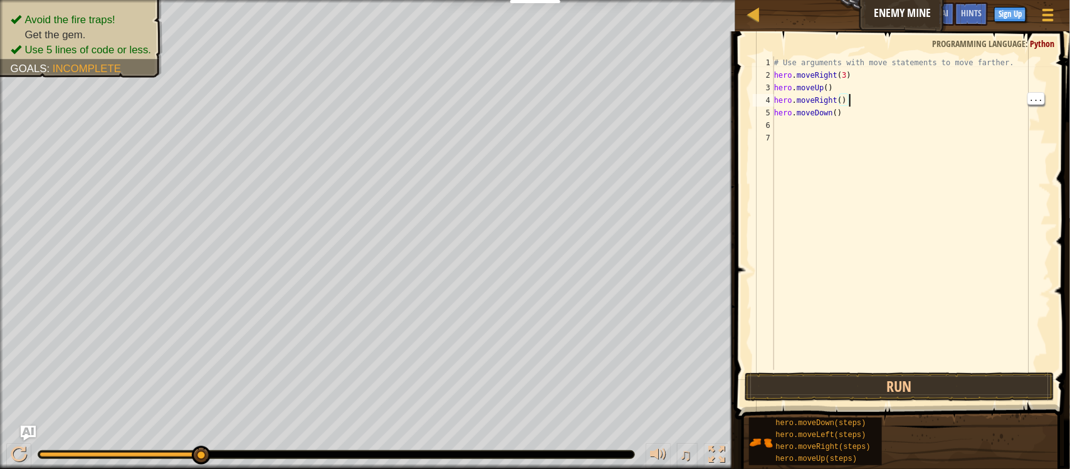
click at [846, 124] on div "# Use arguments with move statements to move farther. hero . moveRight ( 3 ) he…" at bounding box center [912, 225] width 280 height 339
click at [858, 113] on div "# Use arguments with move statements to move farther. hero . moveRight ( 3 ) he…" at bounding box center [912, 225] width 280 height 339
type textarea "hero.moveDown(3)"
click at [790, 134] on div "# Use arguments with move statements to move farther. hero . moveRight ( 3 ) he…" at bounding box center [912, 225] width 280 height 339
click at [784, 135] on div "# Use arguments with move statements to move farther. hero . moveRight ( 3 ) he…" at bounding box center [912, 225] width 280 height 339
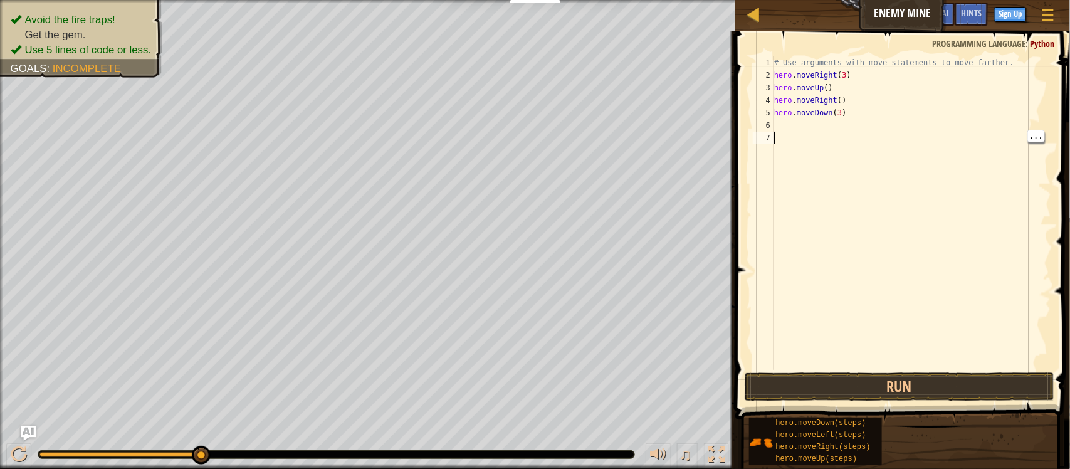
click at [790, 127] on div "# Use arguments with move statements to move farther. hero . moveRight ( 3 ) he…" at bounding box center [912, 225] width 280 height 339
type textarea "h"
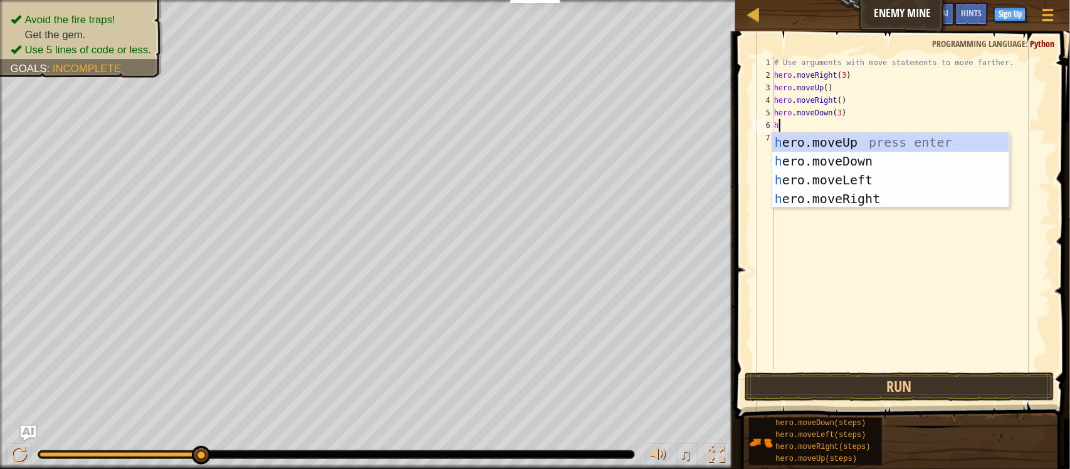
click at [932, 201] on div "h ero.moveUp press enter h ero.moveDown press enter h ero.moveLeft press enter …" at bounding box center [890, 189] width 237 height 113
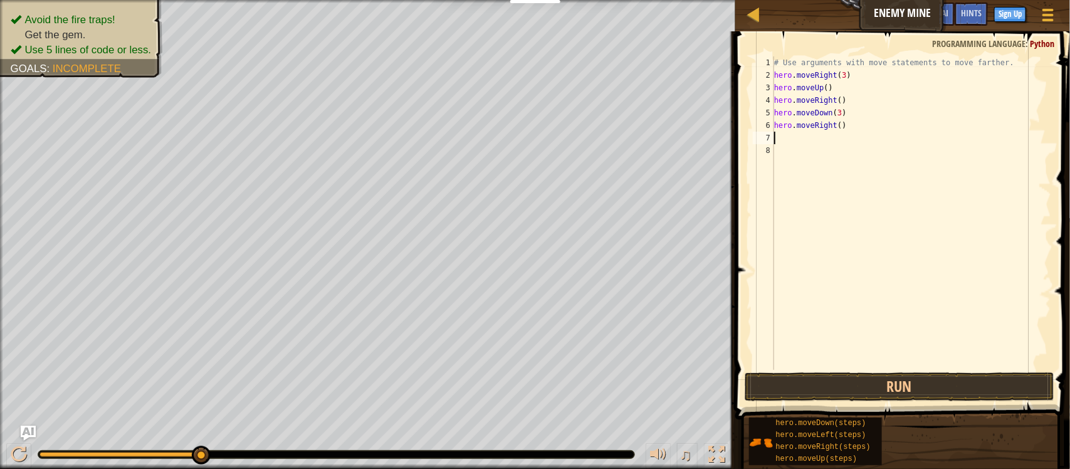
click at [841, 122] on div "# Use arguments with move statements to move farther. hero . moveRight ( 3 ) he…" at bounding box center [912, 225] width 280 height 339
click at [854, 130] on div "# Use arguments with move statements to move farther. hero . moveRight ( 3 ) he…" at bounding box center [912, 225] width 280 height 339
click at [838, 129] on div "# Use arguments with move statements to move farther. hero . moveRight ( 3 ) he…" at bounding box center [912, 225] width 280 height 339
click at [844, 127] on div "# Use arguments with move statements to move farther. hero . moveRight ( 3 ) he…" at bounding box center [912, 225] width 280 height 339
type textarea "hero.moveRight(2)"
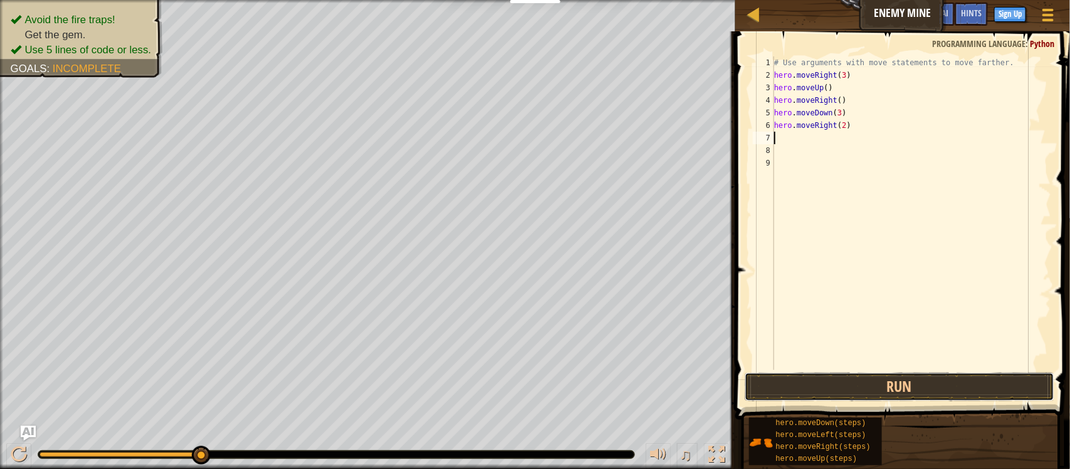
click at [979, 377] on button "Run" at bounding box center [900, 386] width 310 height 29
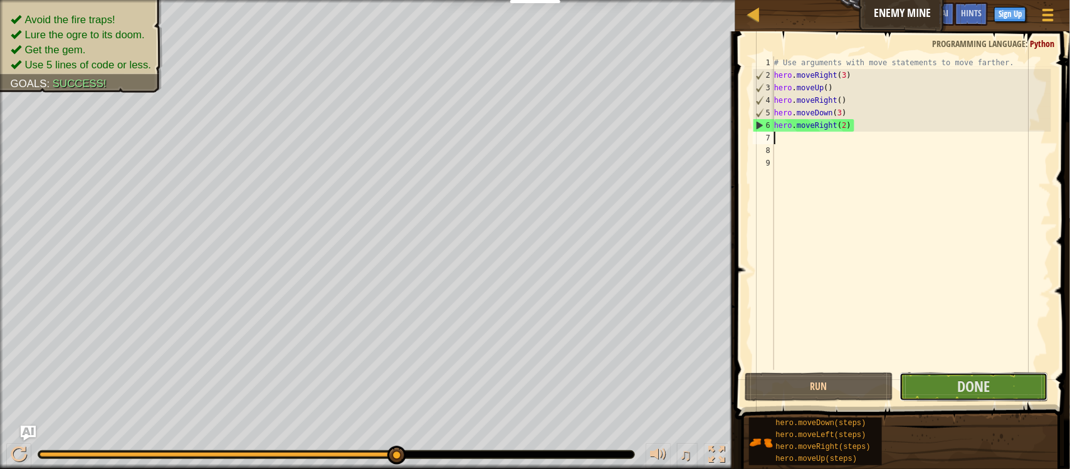
click at [986, 386] on span "Done" at bounding box center [973, 386] width 33 height 20
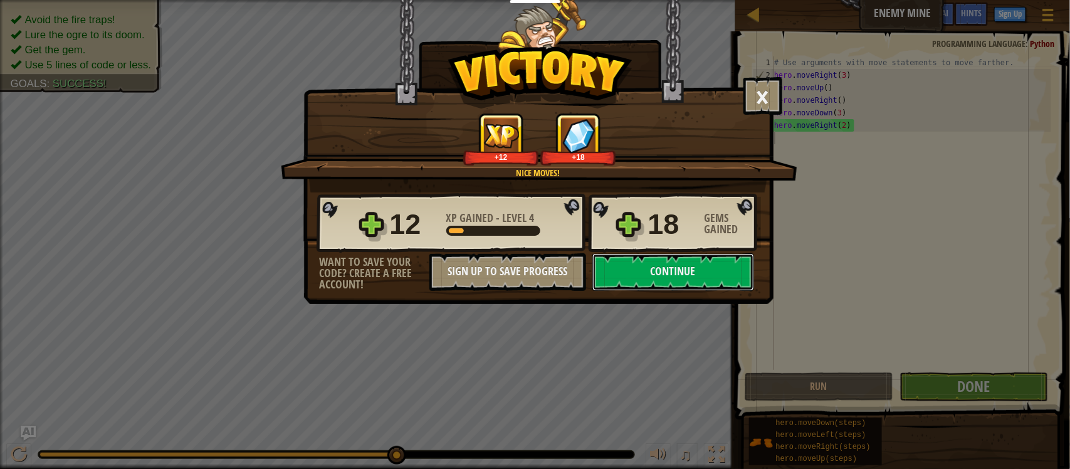
click at [701, 291] on button "Continue" at bounding box center [673, 272] width 162 height 38
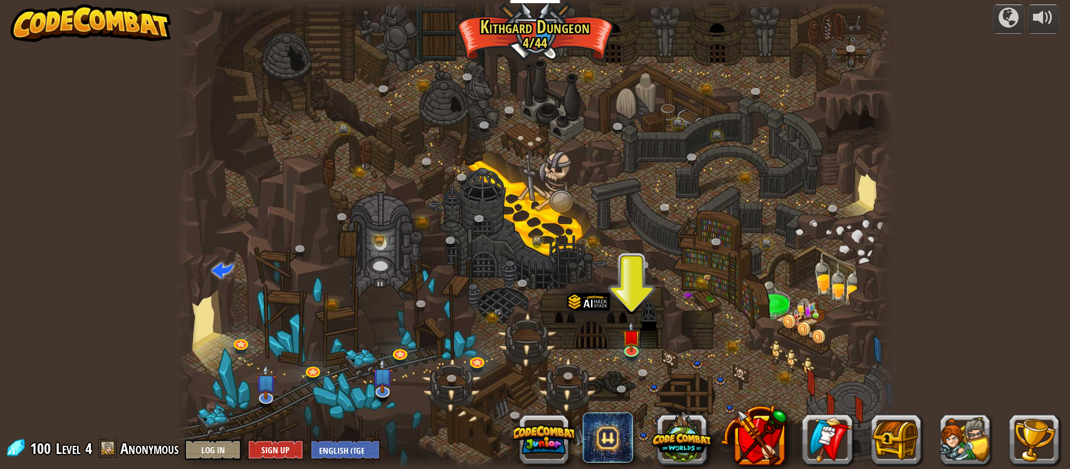
click at [635, 349] on img at bounding box center [631, 336] width 18 height 31
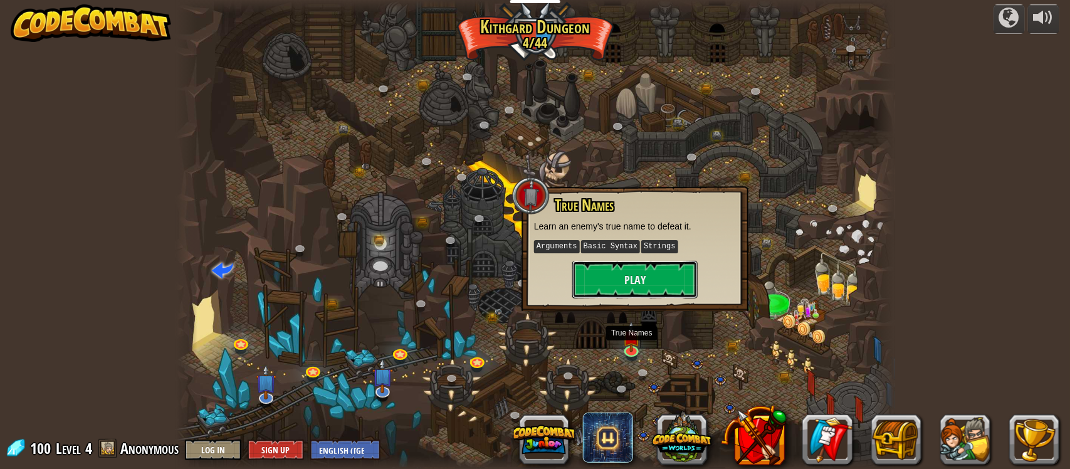
click at [657, 283] on button "Play" at bounding box center [634, 280] width 125 height 38
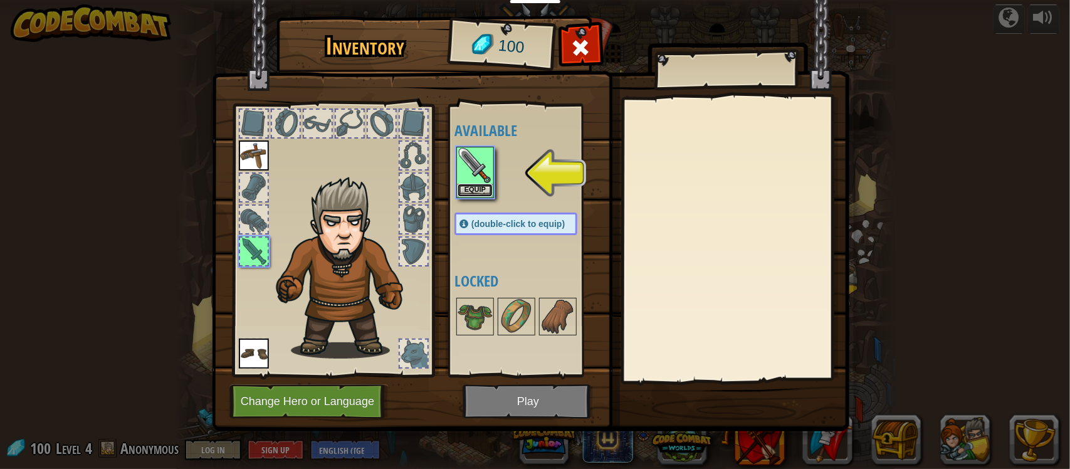
click at [483, 189] on button "Equip" at bounding box center [475, 190] width 35 height 13
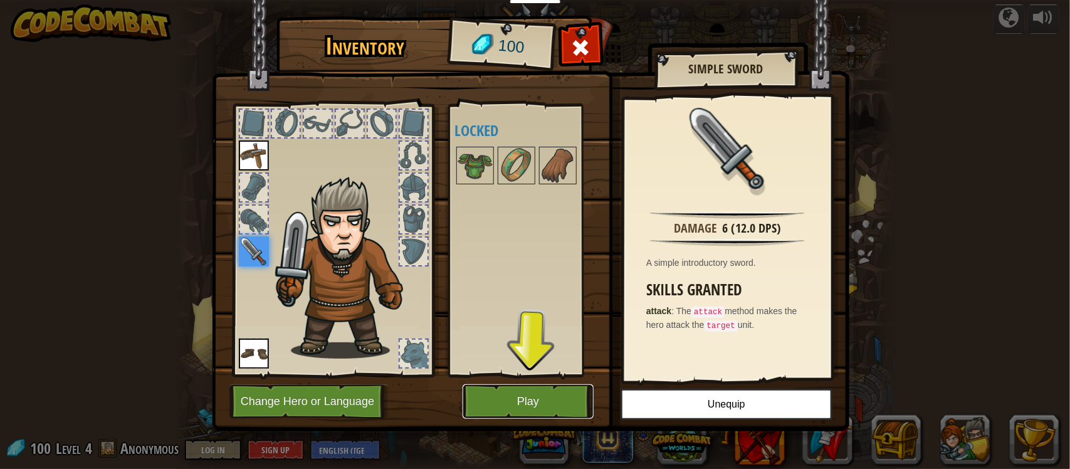
click at [536, 411] on button "Play" at bounding box center [528, 401] width 131 height 34
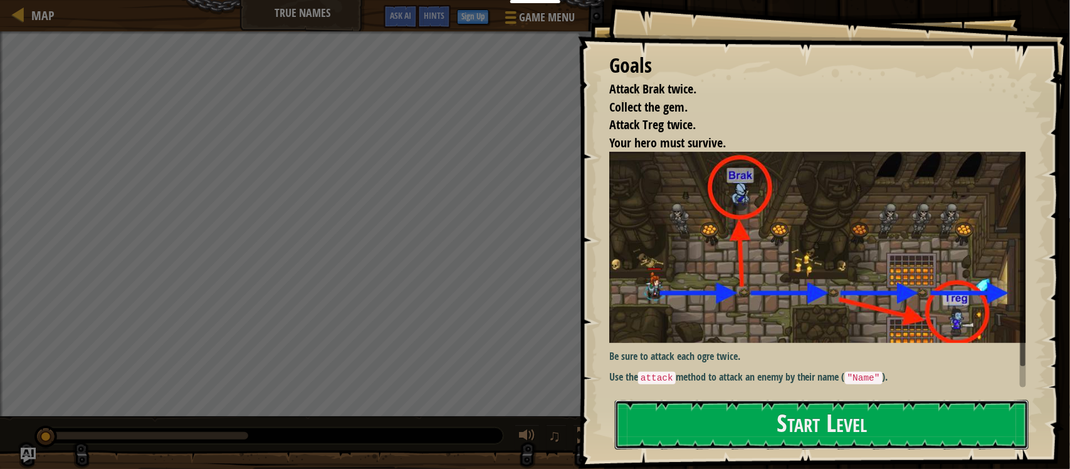
click at [928, 417] on button "Start Level" at bounding box center [822, 425] width 414 height 50
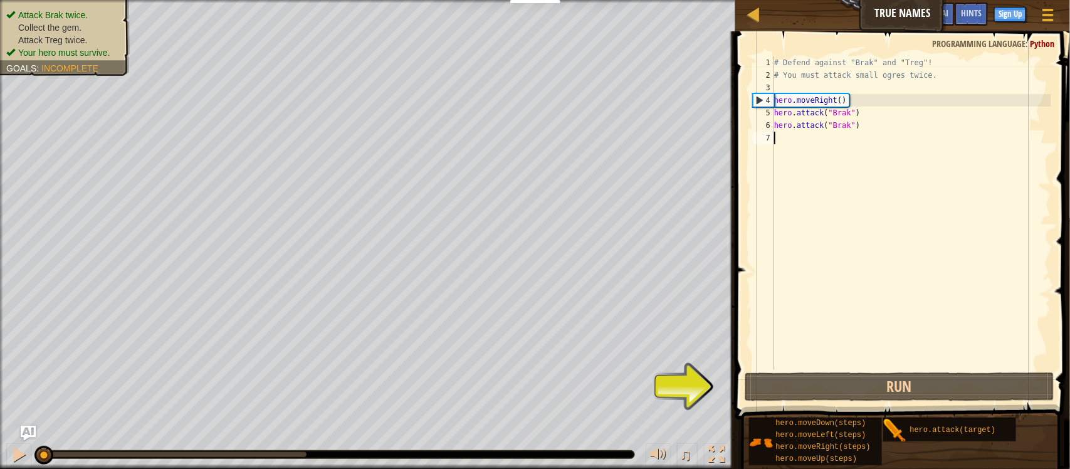
click at [975, 433] on span "hero.attack(target)" at bounding box center [953, 430] width 86 height 9
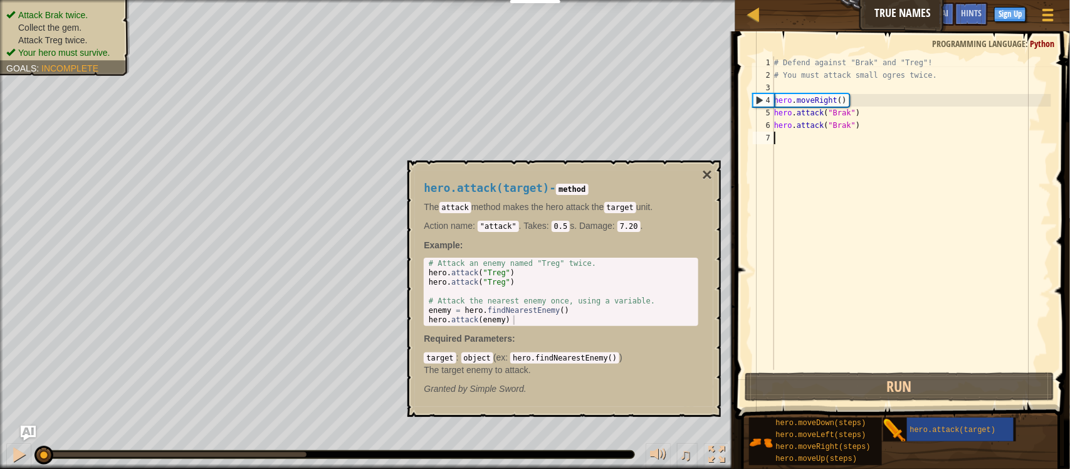
click at [530, 283] on div "# Attack an enemy named "Treg" twice. hero . attack ( "Treg" ) hero . attack ( …" at bounding box center [561, 301] width 271 height 85
type textarea "hero.attack("Treg")"
click at [790, 124] on div "# Defend against "Brak" and "Treg"! # You must attack small ogres twice. hero .…" at bounding box center [912, 225] width 280 height 339
type textarea "hero.attack("Brak")"
click at [791, 142] on div "# Defend against "Brak" and "Treg"! # You must attack small ogres twice. hero .…" at bounding box center [912, 225] width 280 height 339
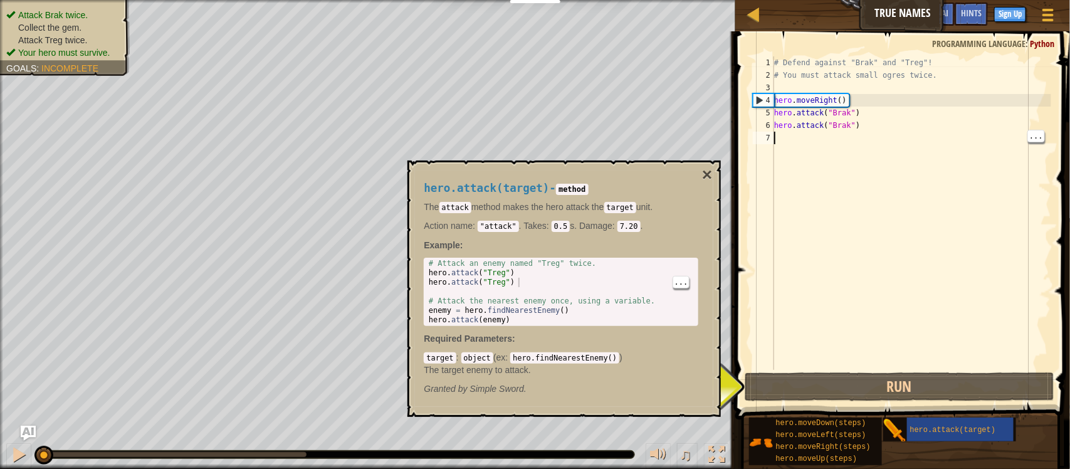
scroll to position [5, 0]
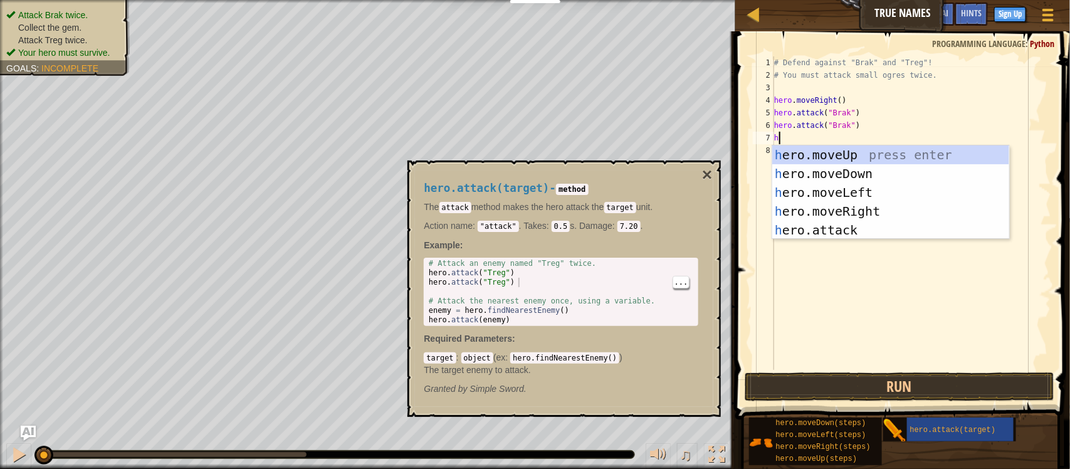
click at [854, 232] on div "h ero.moveUp press enter h ero.moveDown press enter h ero.moveLeft press enter …" at bounding box center [890, 211] width 237 height 132
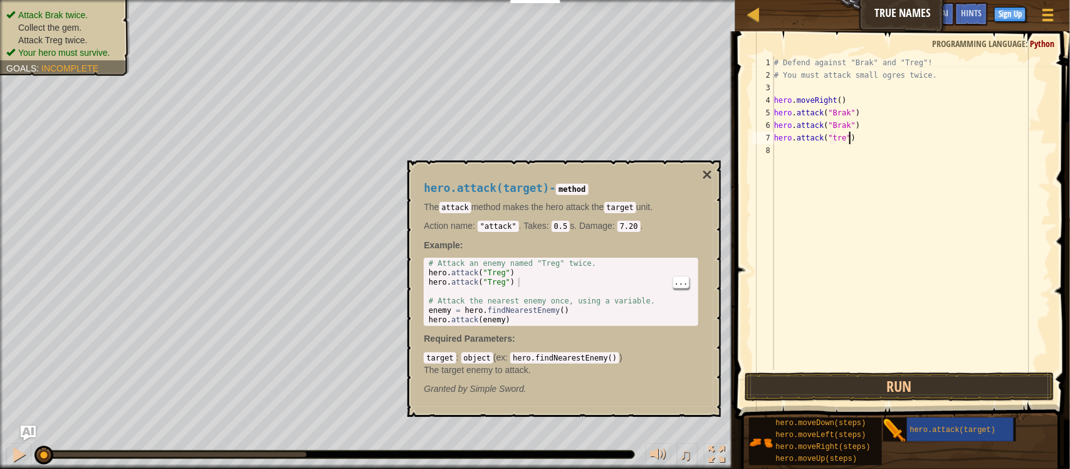
type textarea "hero.attack("treg")"
click at [878, 151] on div "# Defend against "Brak" and "Treg"! # You must attack small ogres twice. hero .…" at bounding box center [912, 225] width 280 height 339
click at [878, 141] on div "# Defend against "Brak" and "Treg"! # You must attack small ogres twice. hero .…" at bounding box center [912, 225] width 280 height 339
type textarea "hero.attack("treg")"
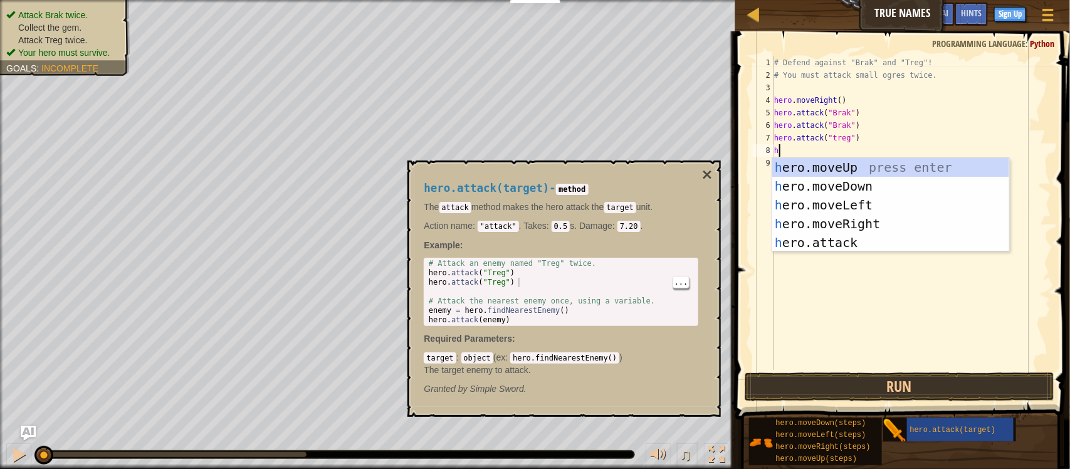
click at [919, 248] on div "h ero.moveUp press enter h ero.moveDown press enter h ero.moveLeft press enter …" at bounding box center [890, 224] width 237 height 132
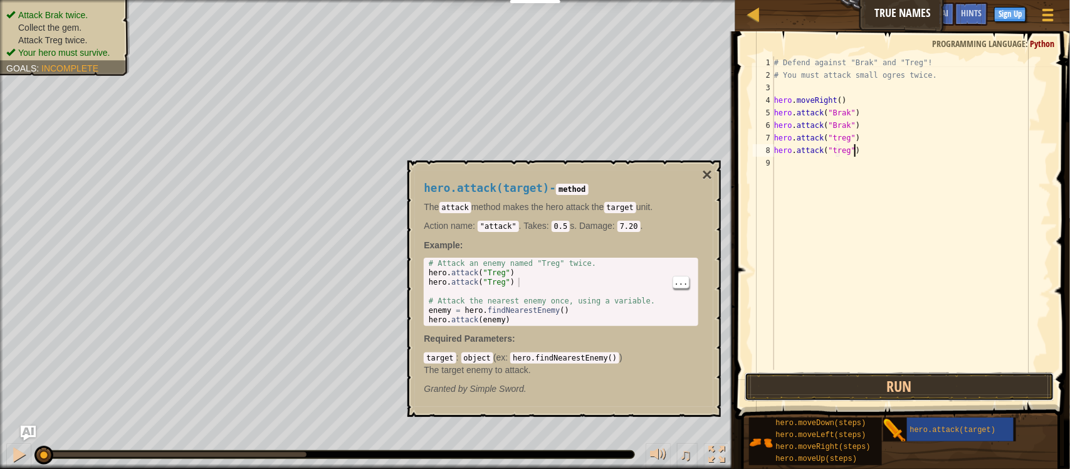
click at [1002, 381] on button "Run" at bounding box center [900, 386] width 310 height 29
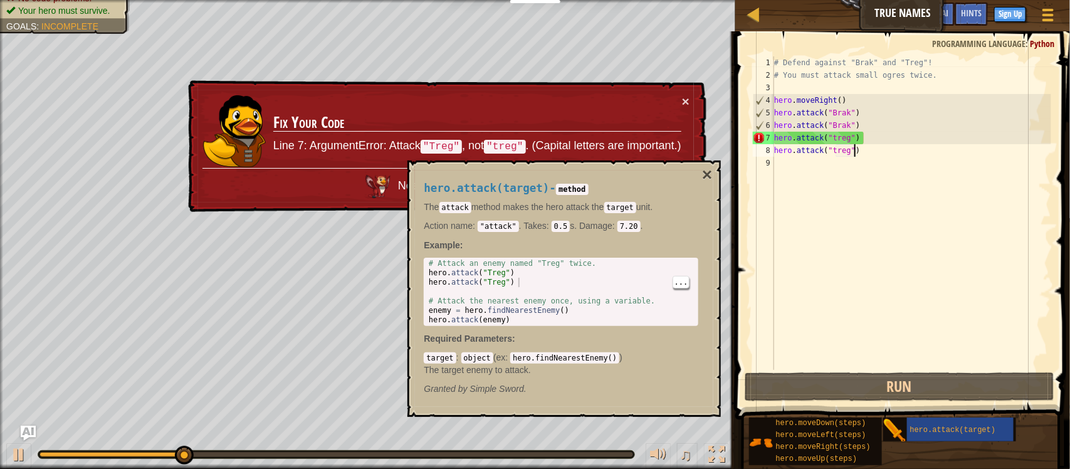
click at [702, 108] on div "× Fix Your Code Line 7: ArgumentError: Attack "Treg" , not "treg" . (Capital le…" at bounding box center [446, 146] width 521 height 133
click at [685, 99] on button "×" at bounding box center [686, 101] width 8 height 13
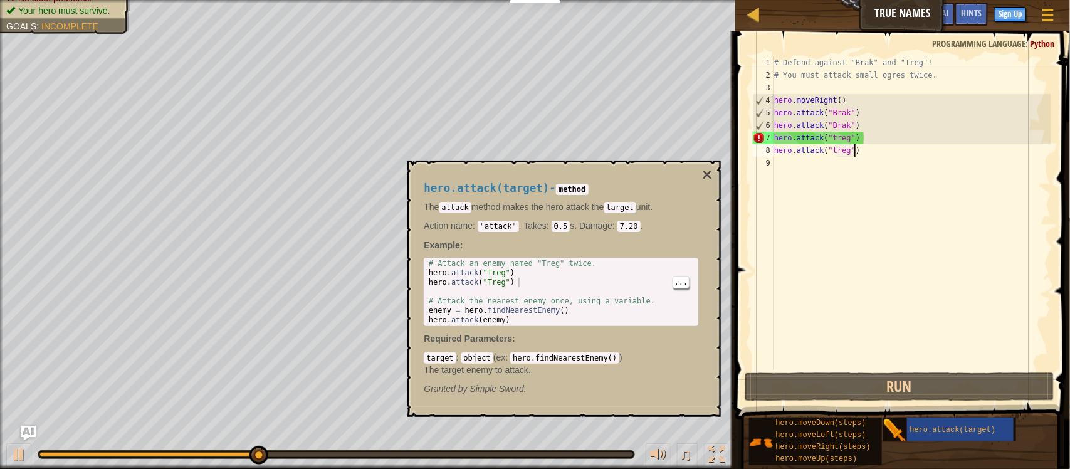
click at [717, 176] on div "hero.attack(target) - method The attack method makes the hero attack the target…" at bounding box center [563, 288] width 313 height 256
click at [834, 142] on div "# Defend against "Brak" and "Treg"! # You must attack small ogres twice. hero .…" at bounding box center [912, 225] width 280 height 339
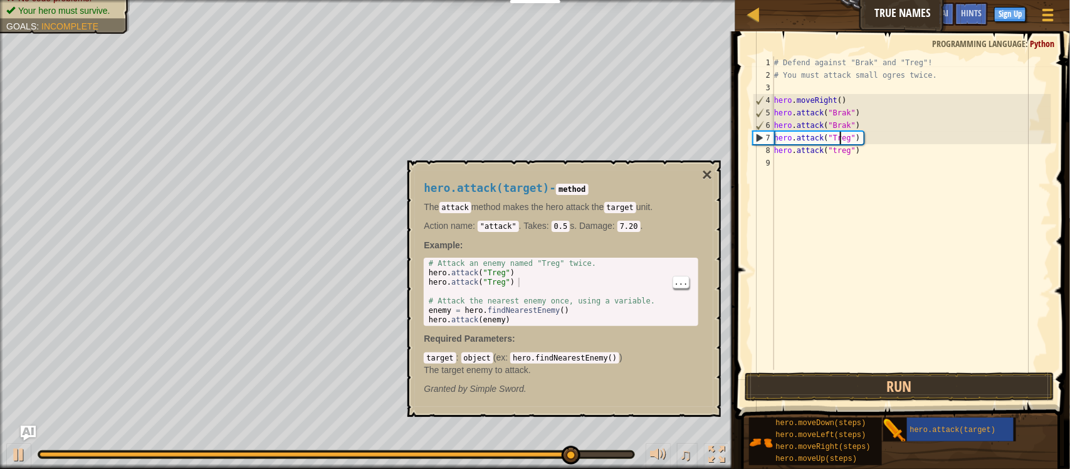
click at [842, 145] on div "# Defend against "Brak" and "Treg"! # You must attack small ogres twice. hero .…" at bounding box center [912, 225] width 280 height 339
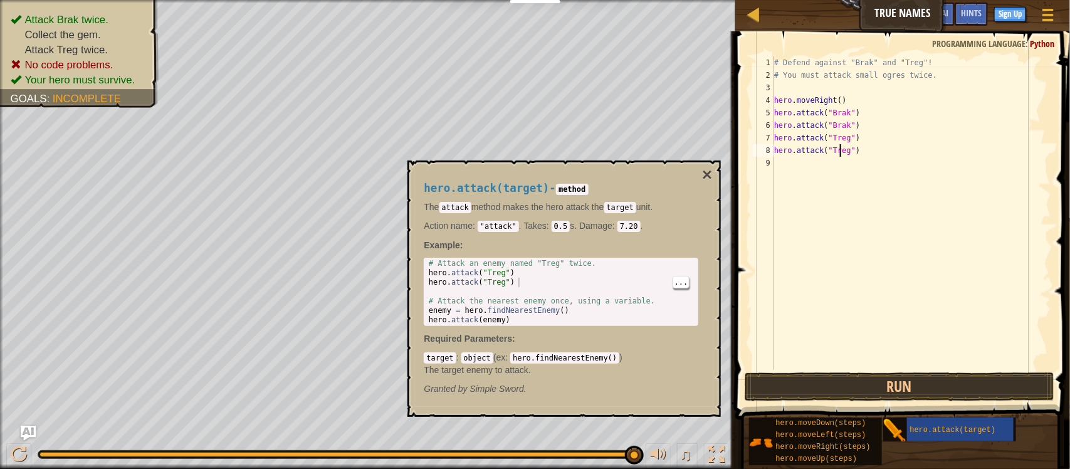
type textarea "hero.attack("Treg")"
click at [985, 376] on button "Run" at bounding box center [900, 386] width 310 height 29
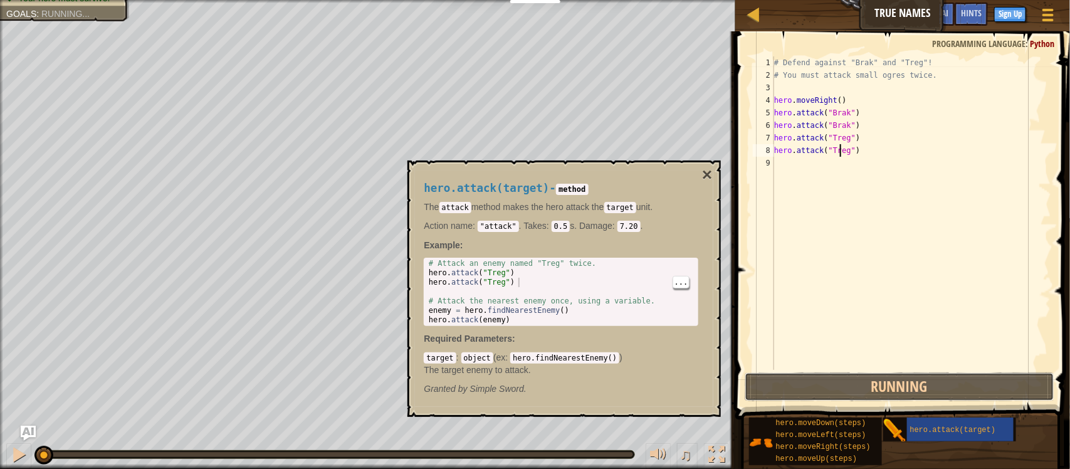
click at [981, 377] on button "Running" at bounding box center [900, 386] width 310 height 29
click at [0, 0] on span "Done" at bounding box center [0, 0] width 0 height 0
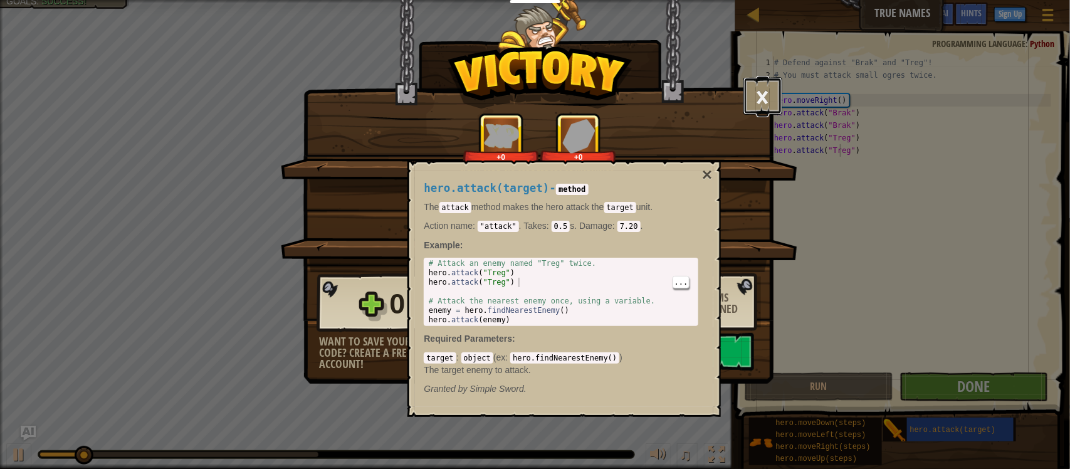
click at [772, 90] on button "×" at bounding box center [762, 96] width 39 height 38
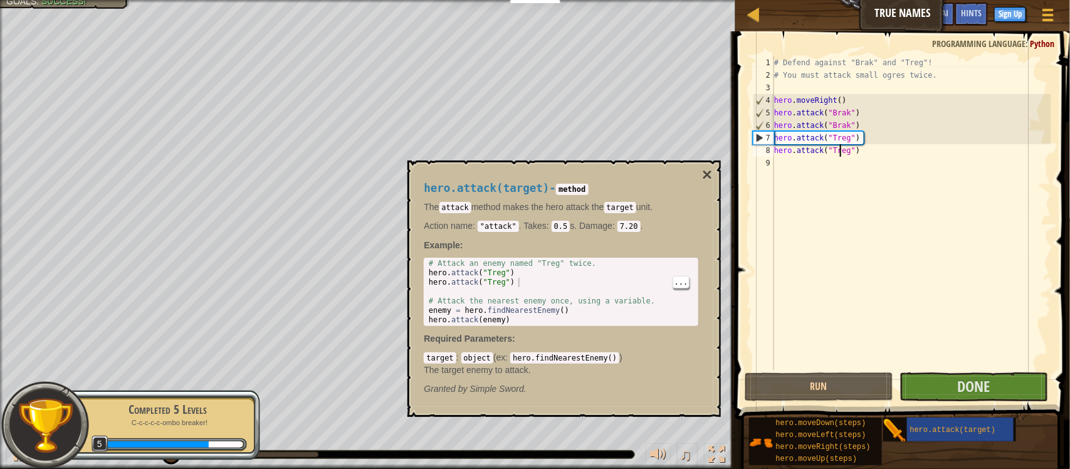
click at [713, 168] on div "hero.attack(target) - method The attack method makes the hero attack the target…" at bounding box center [563, 288] width 313 height 256
click at [707, 177] on button "×" at bounding box center [707, 175] width 10 height 18
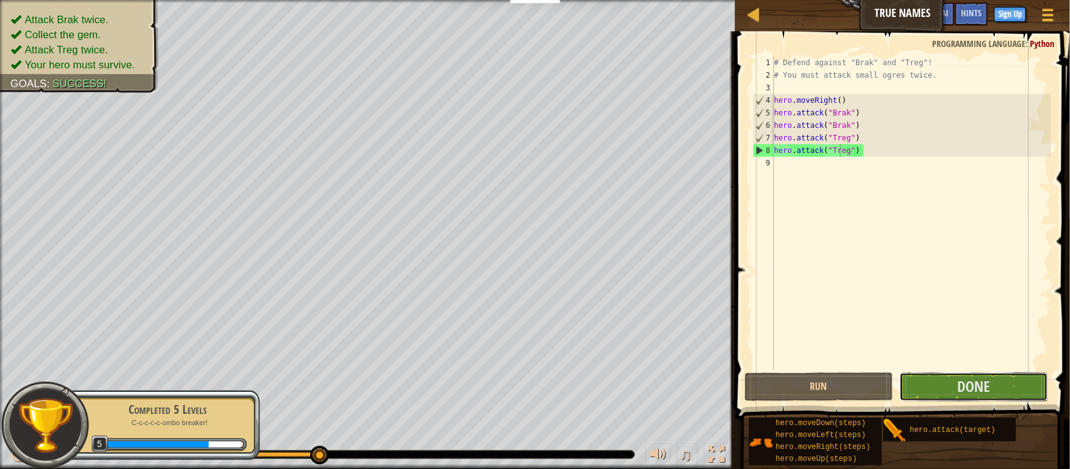
click at [985, 384] on span "Done" at bounding box center [973, 386] width 33 height 20
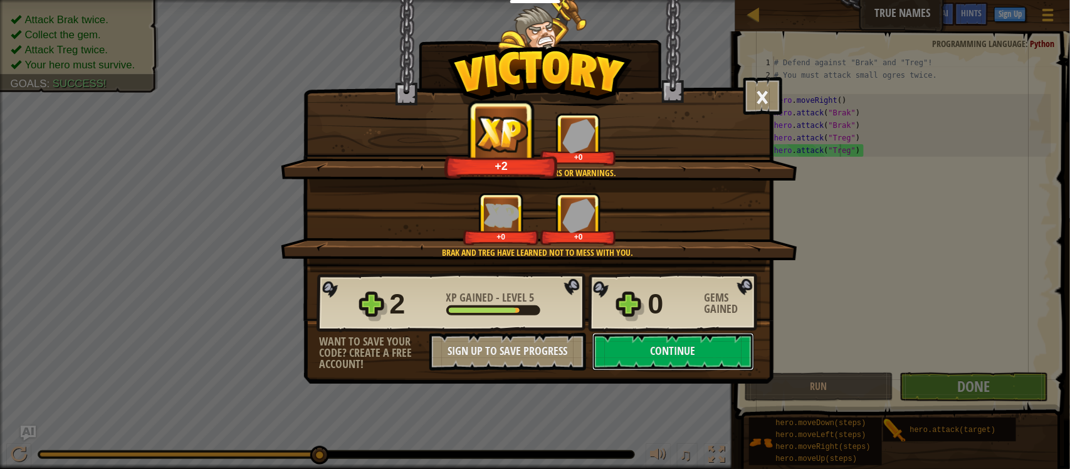
click at [709, 370] on button "Continue" at bounding box center [673, 352] width 162 height 38
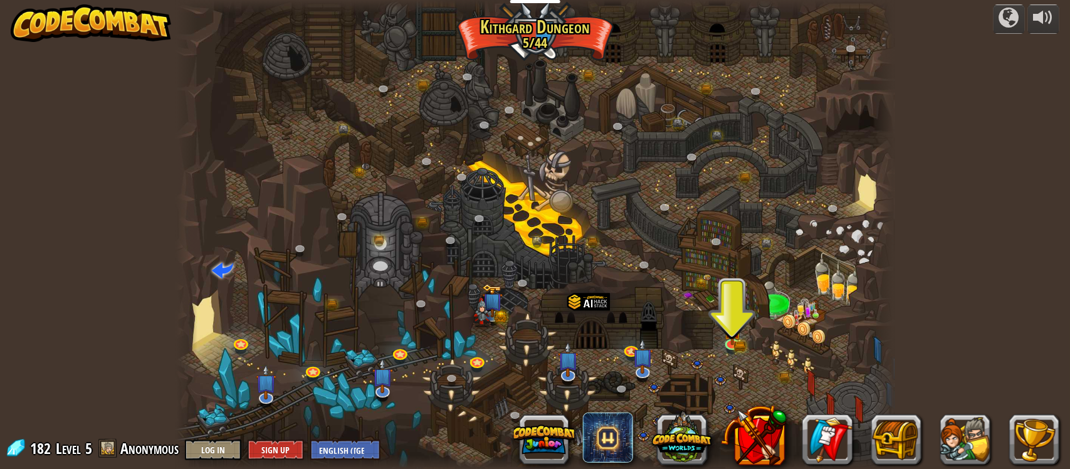
click at [733, 340] on img at bounding box center [732, 330] width 18 height 29
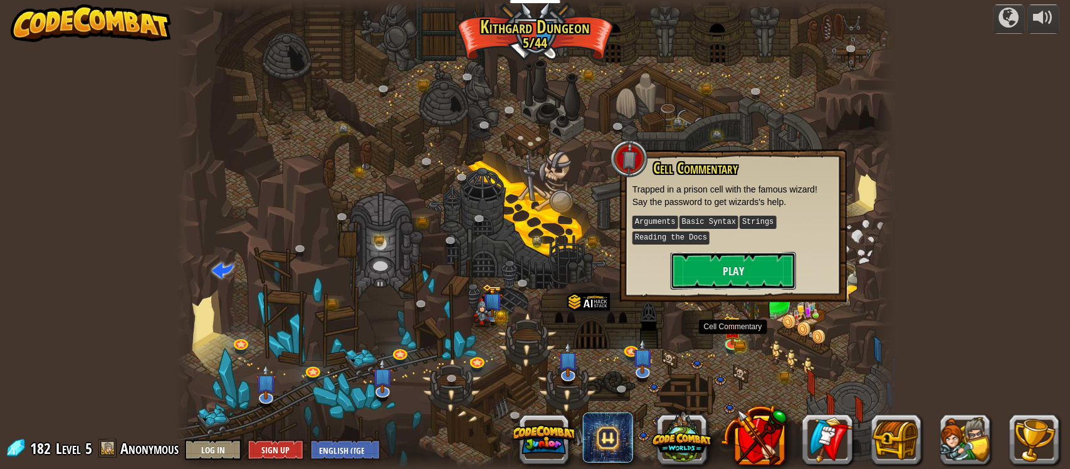
click at [763, 277] on button "Play" at bounding box center [733, 271] width 125 height 38
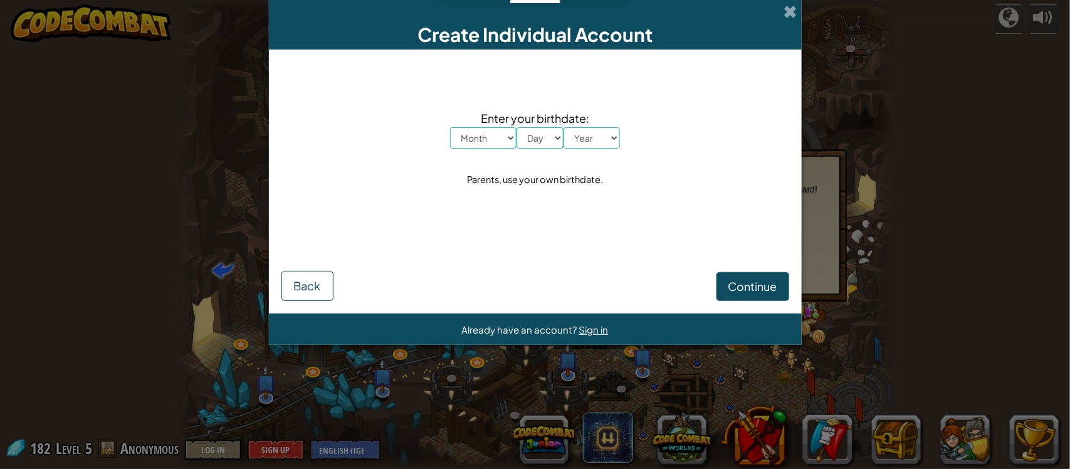
click at [787, 11] on span at bounding box center [790, 11] width 13 height 13
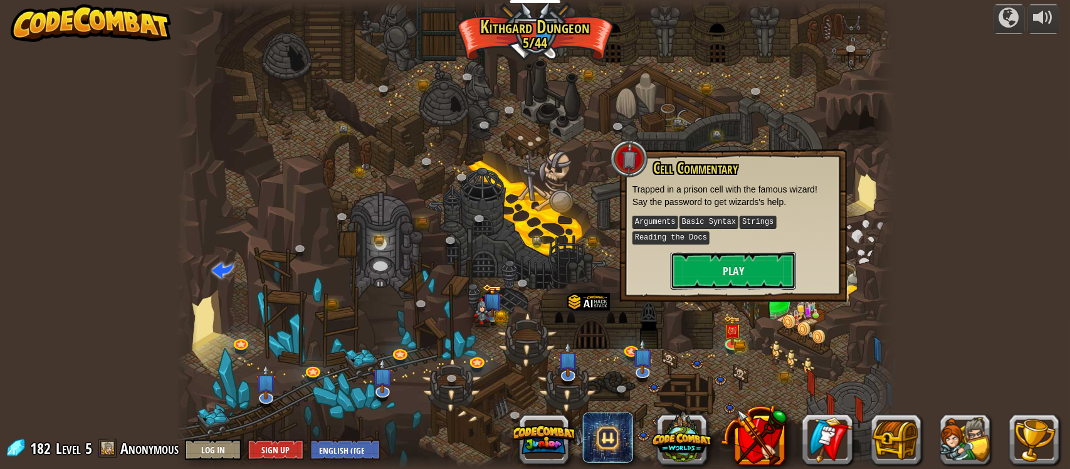
click at [757, 257] on button "Play" at bounding box center [733, 271] width 125 height 38
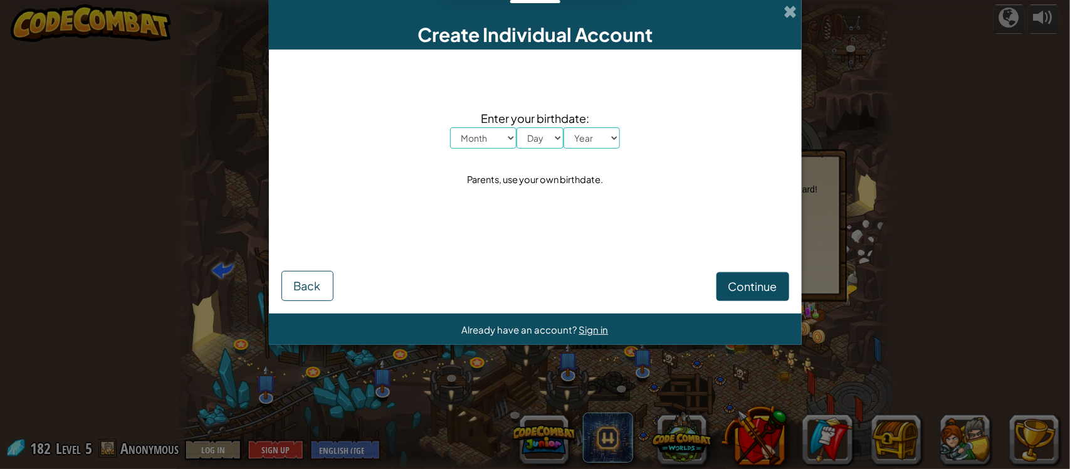
click at [787, 13] on span at bounding box center [790, 11] width 13 height 13
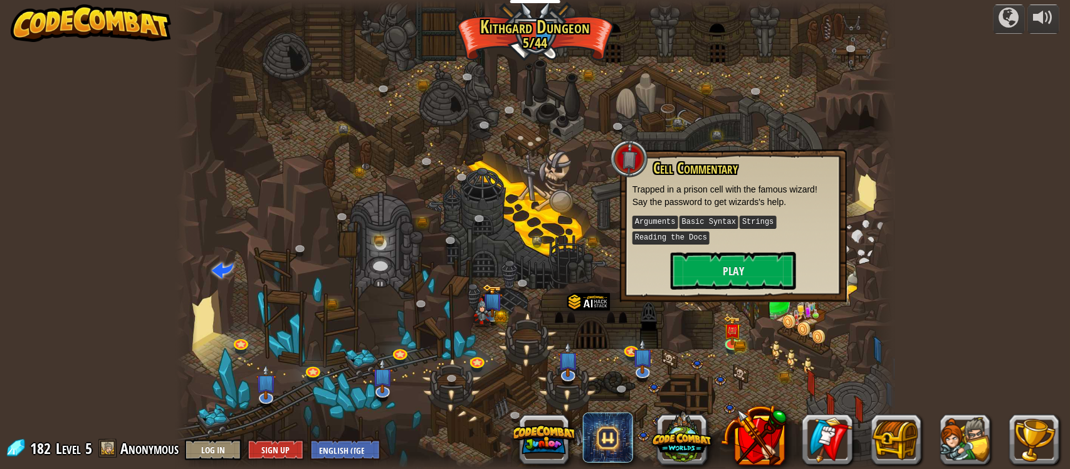
click at [475, 320] on img at bounding box center [482, 312] width 20 height 29
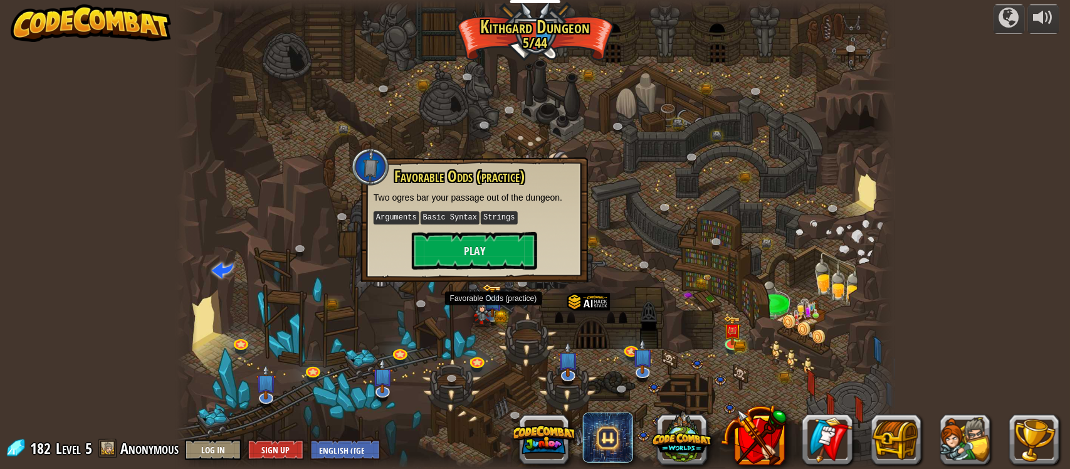
click at [520, 350] on div at bounding box center [535, 235] width 718 height 470
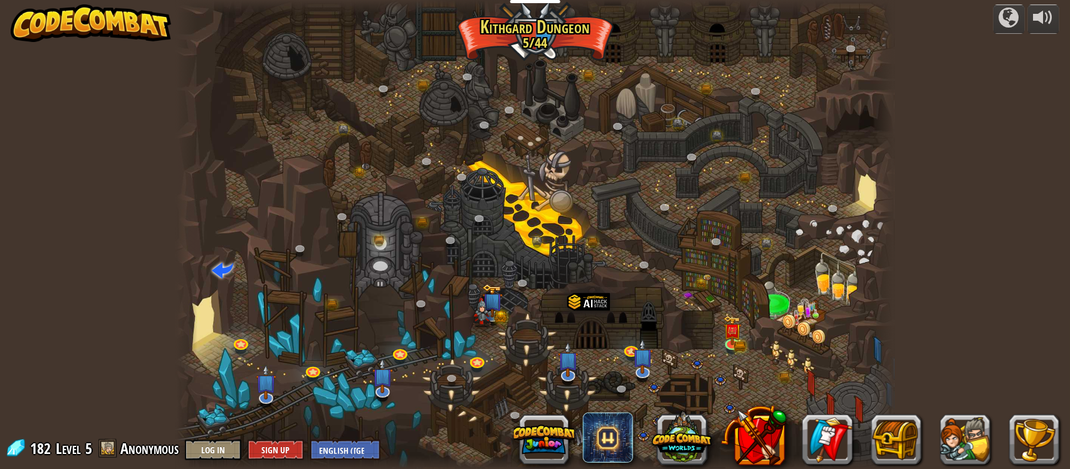
click at [489, 317] on img at bounding box center [482, 312] width 20 height 29
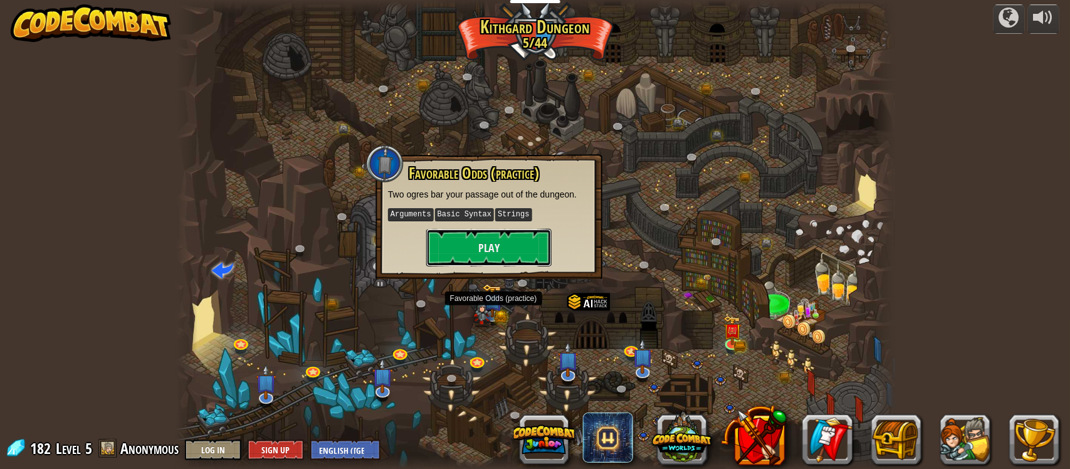
click at [481, 262] on button "Play" at bounding box center [488, 248] width 125 height 38
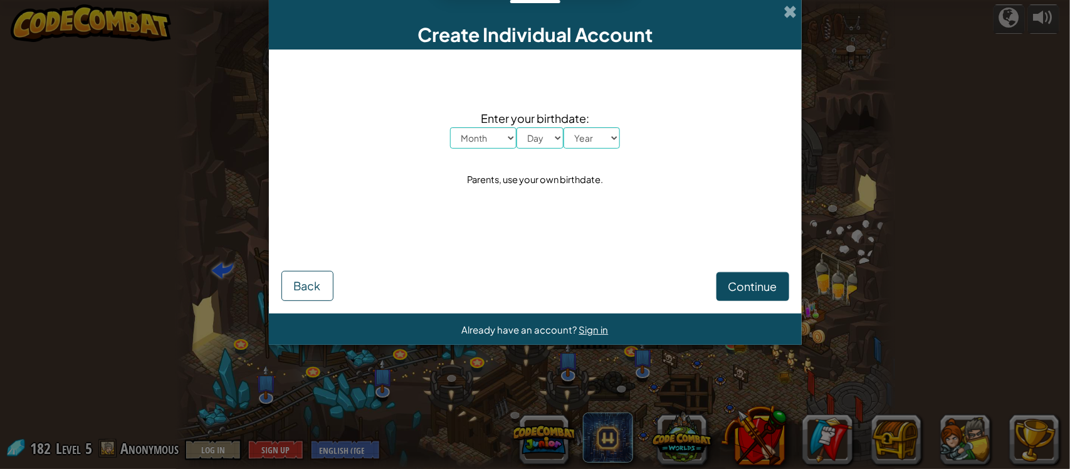
click at [791, 11] on span at bounding box center [790, 11] width 13 height 13
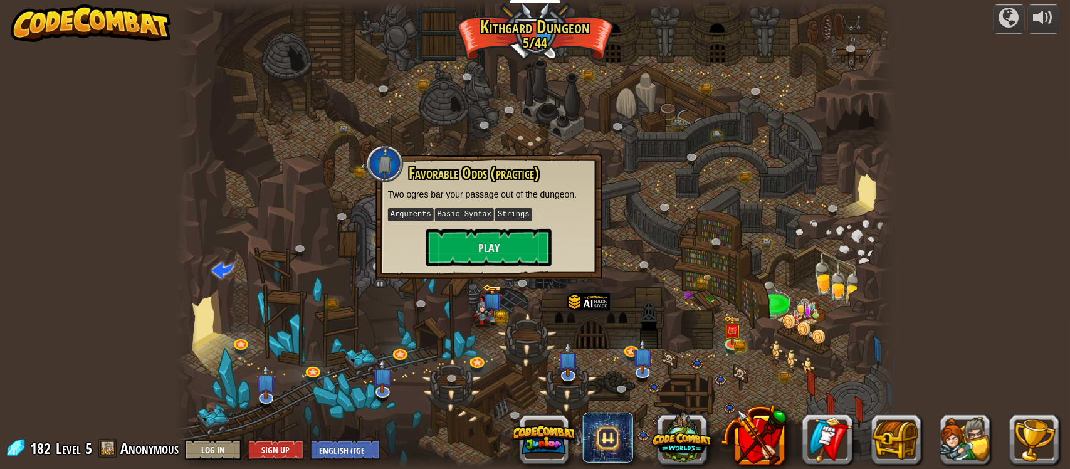
click at [756, 439] on button at bounding box center [754, 435] width 66 height 66
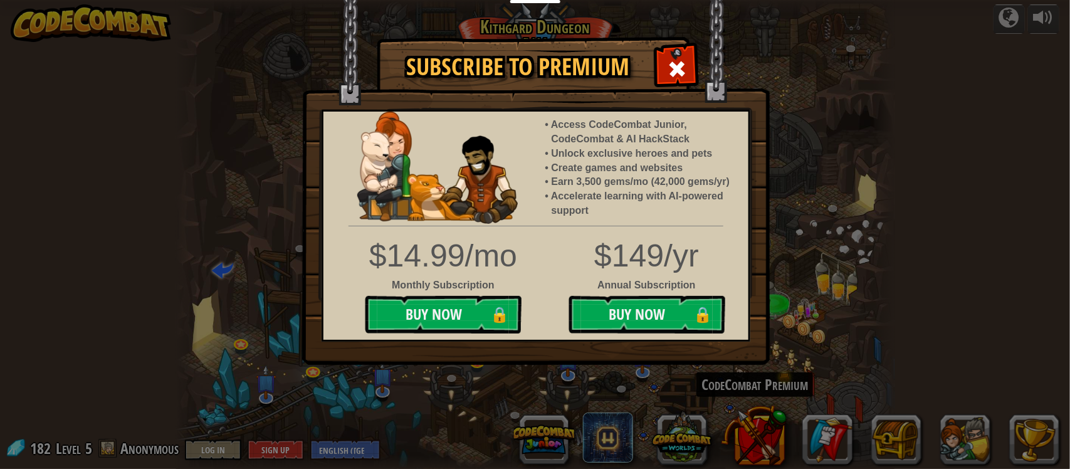
click at [693, 76] on div at bounding box center [676, 67] width 39 height 39
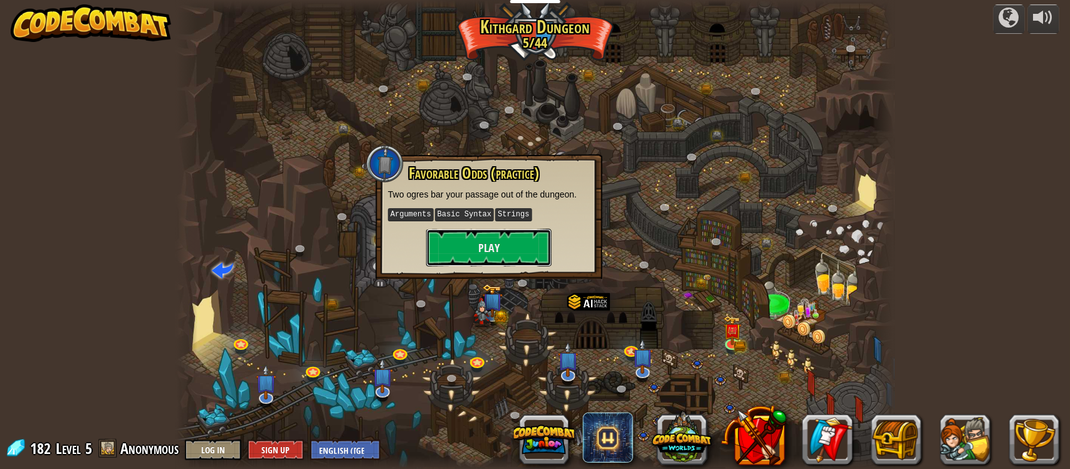
click at [498, 249] on button "Play" at bounding box center [488, 248] width 125 height 38
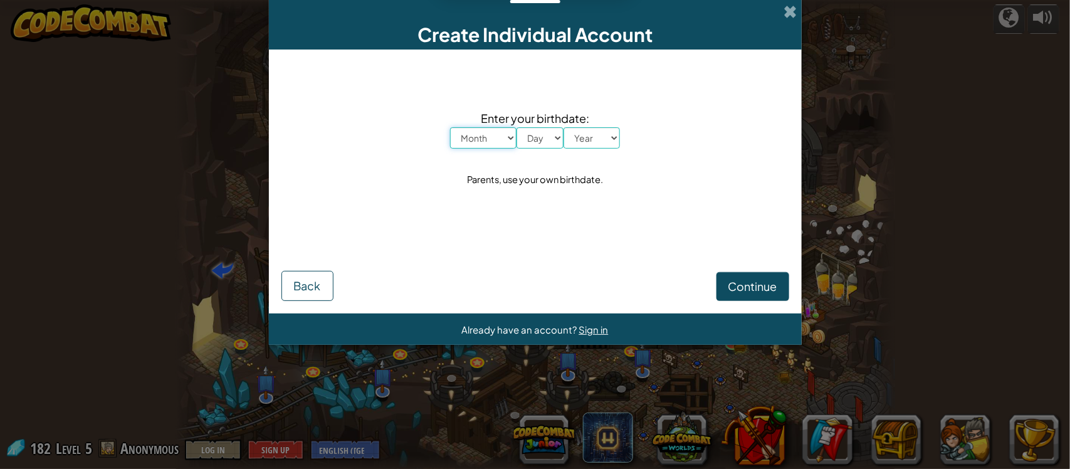
click at [495, 137] on select "Month January February March April May June July August September October Novem…" at bounding box center [483, 137] width 66 height 21
select select "4"
click at [450, 127] on select "Month January February March April May June July August September October Novem…" at bounding box center [483, 137] width 66 height 21
click at [535, 137] on select "Day 1 2 3 4 5 6 7 8 9 10 11 12 13 14 15 16 17 18 19 20 21 22 23 24 25 26 27 28 …" at bounding box center [540, 137] width 47 height 21
select select "19"
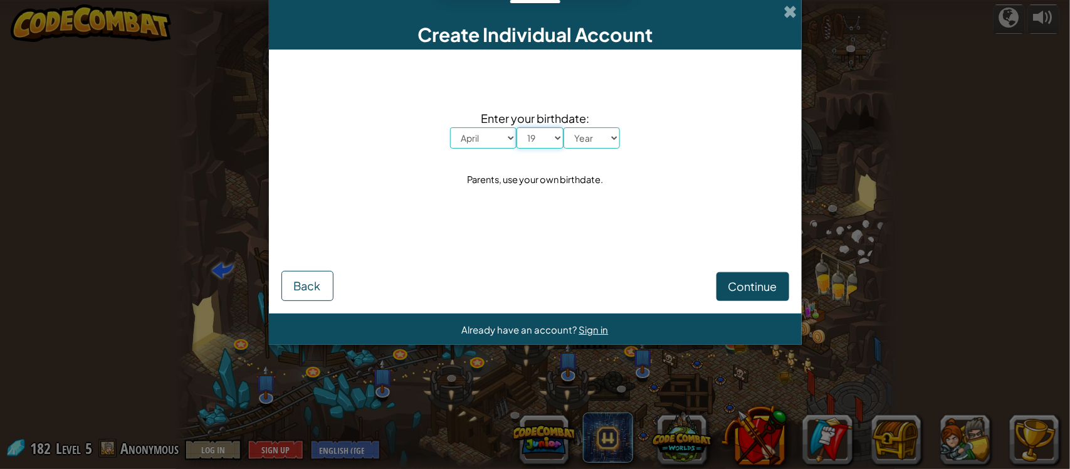
click at [517, 127] on select "Day 1 2 3 4 5 6 7 8 9 10 11 12 13 14 15 16 17 18 19 20 21 22 23 24 25 26 27 28 …" at bounding box center [540, 137] width 47 height 21
click at [592, 137] on select "Year 2025 2024 2023 2022 2021 2020 2019 2018 2017 2016 2015 2014 2013 2012 2011…" at bounding box center [592, 137] width 56 height 21
select select "2016"
click at [564, 127] on select "Year 2025 2024 2023 2022 2021 2020 2019 2018 2017 2016 2015 2014 2013 2012 2011…" at bounding box center [592, 137] width 56 height 21
click at [765, 286] on span "Continue" at bounding box center [752, 286] width 49 height 14
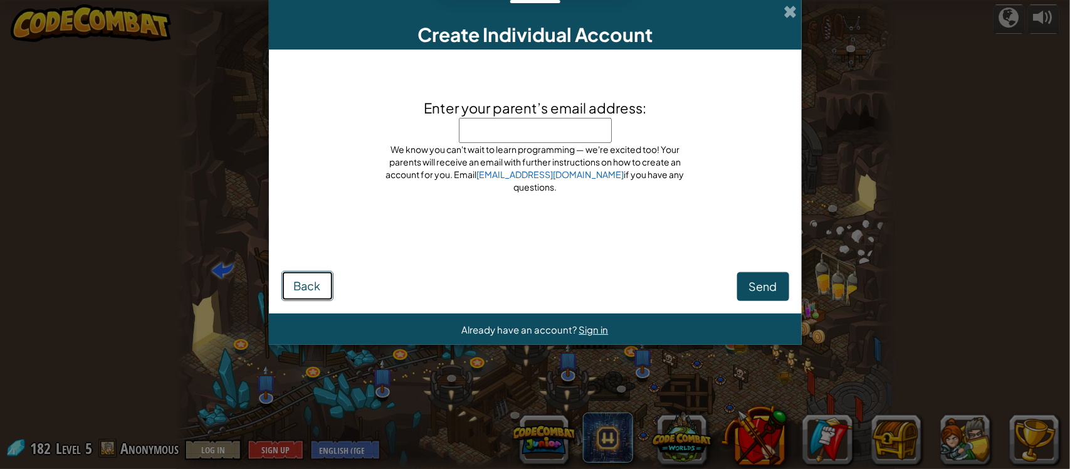
click at [308, 285] on span "Back" at bounding box center [307, 285] width 27 height 14
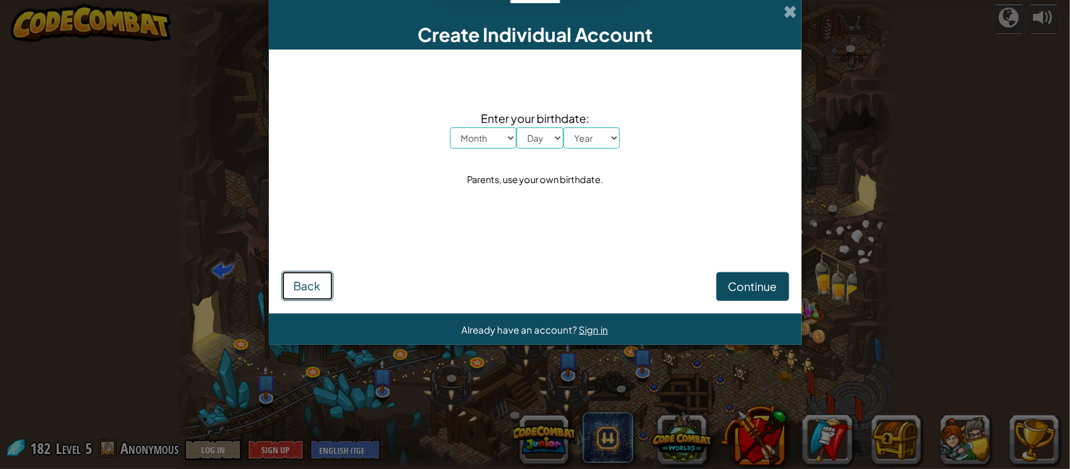
click at [313, 283] on span "Back" at bounding box center [307, 285] width 27 height 14
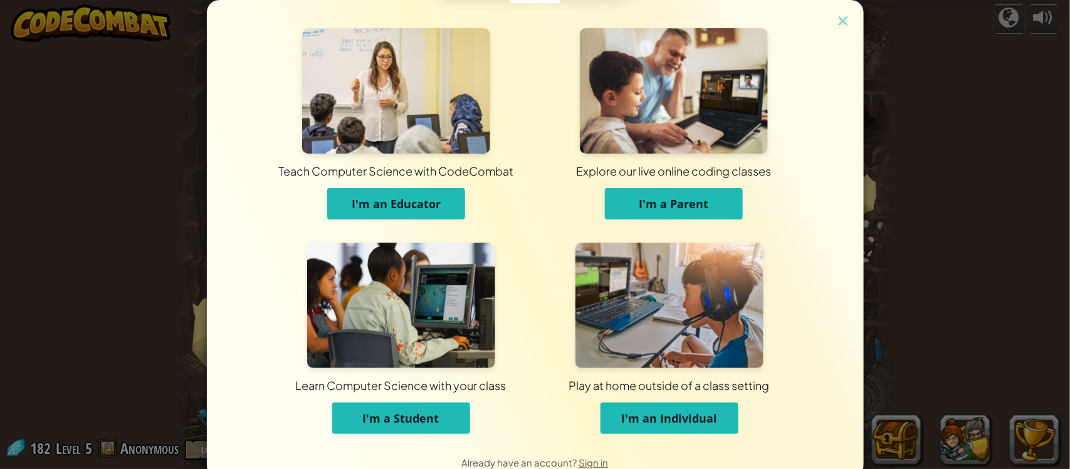
scroll to position [27, 0]
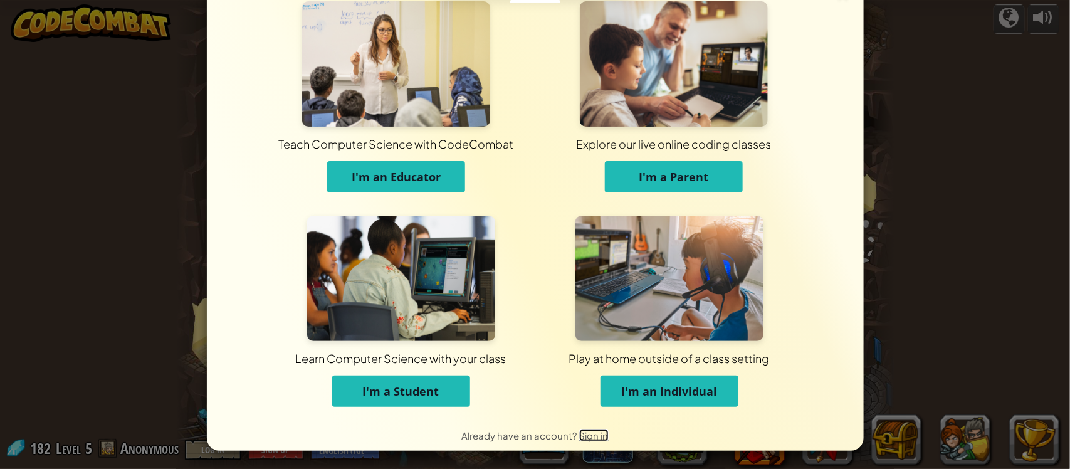
click at [592, 438] on span "Sign in" at bounding box center [593, 435] width 29 height 12
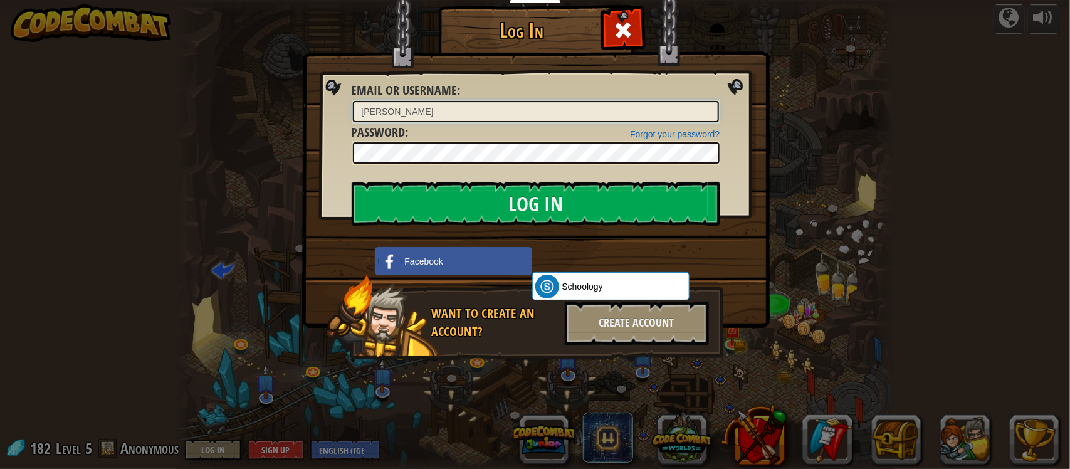
type input "liam"
click at [666, 337] on div "Create Account" at bounding box center [637, 324] width 144 height 44
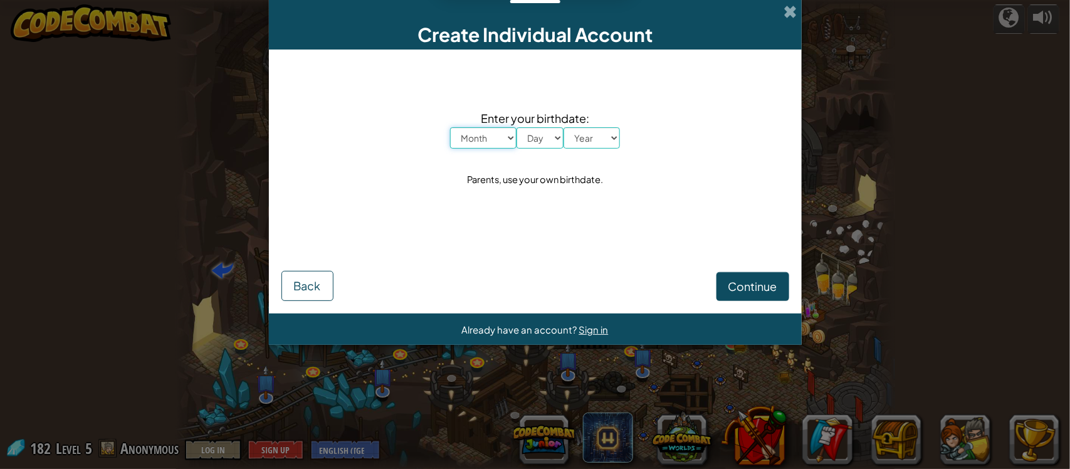
click at [483, 139] on select "Month January February March April May June July August September October Novem…" at bounding box center [483, 137] width 66 height 21
click at [330, 292] on button "Back" at bounding box center [307, 286] width 52 height 30
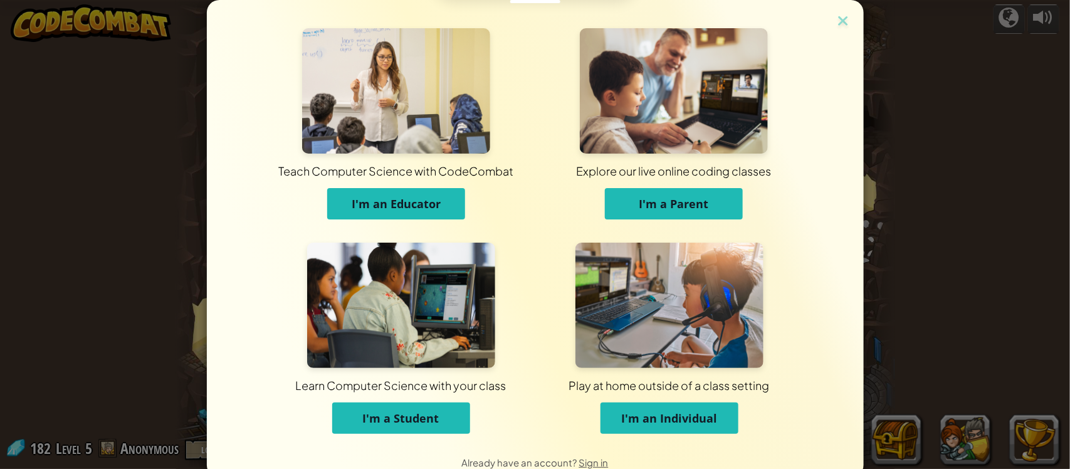
click at [416, 431] on button "I'm a Student" at bounding box center [401, 417] width 138 height 31
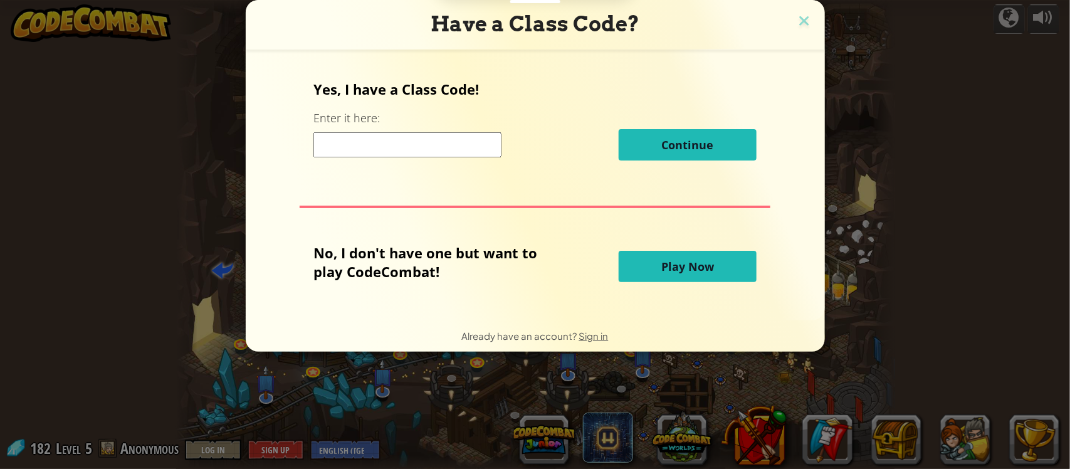
click at [421, 148] on input at bounding box center [407, 144] width 188 height 25
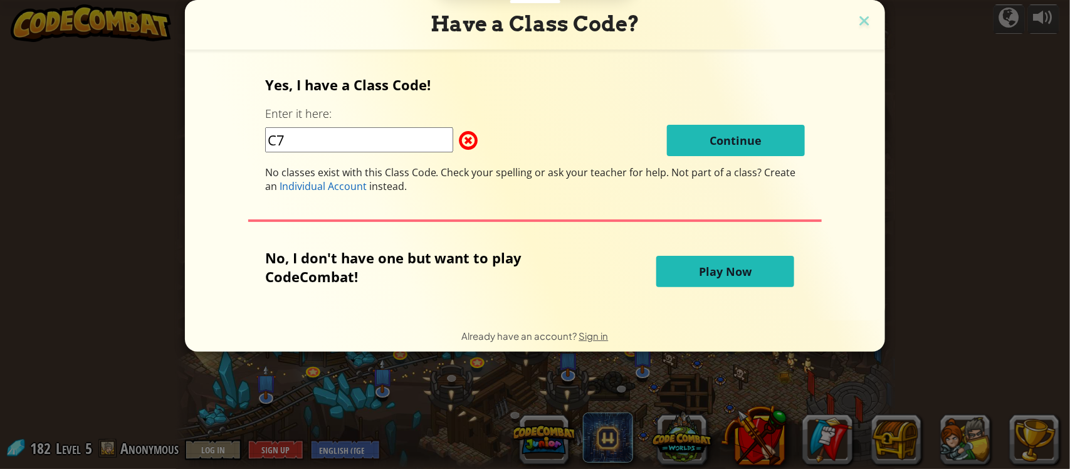
type input "C"
click at [748, 259] on button "Play Now" at bounding box center [725, 271] width 138 height 31
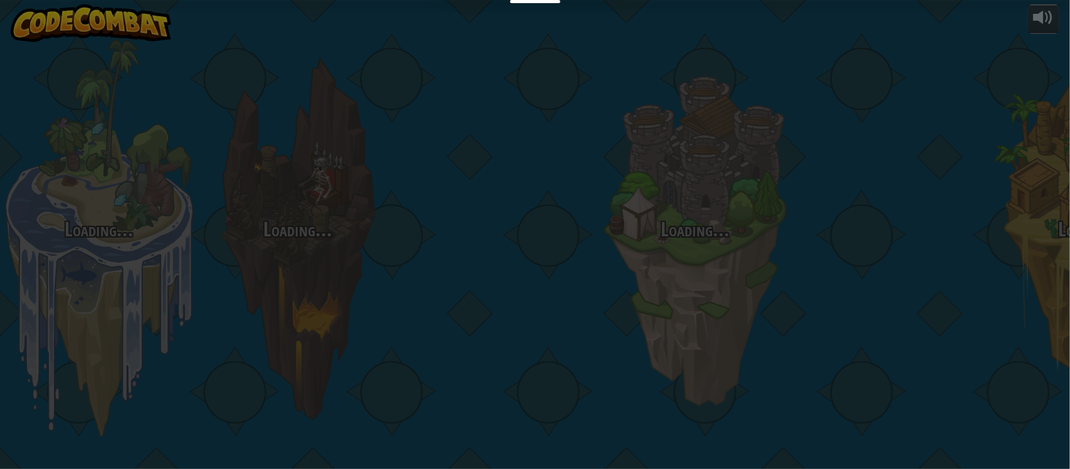
click at [0, 0] on div "Join AI League Competitive Coding - Free to Get Started Join coding teams with …" at bounding box center [0, 0] width 0 height 0
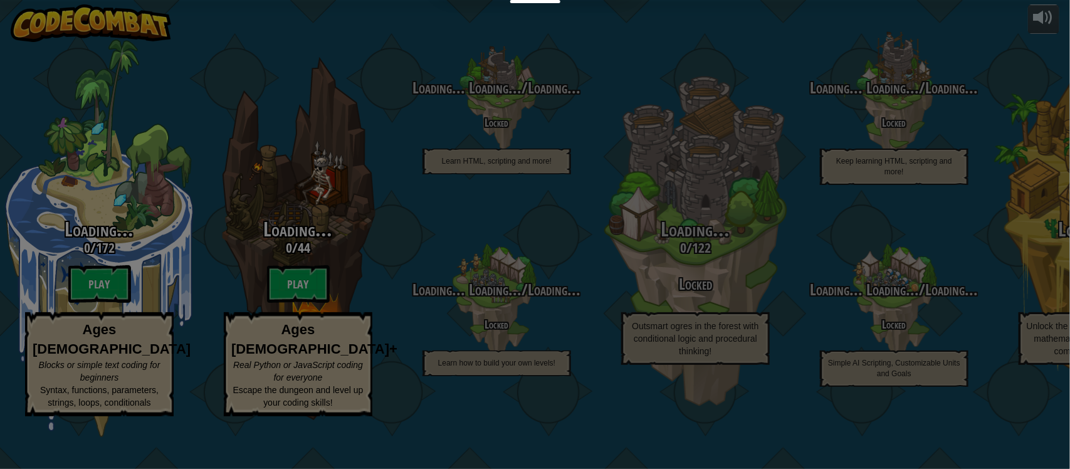
click at [546, 377] on div "Join AI League Competitive Coding - Free to Get Started Join coding teams with …" at bounding box center [535, 234] width 1070 height 469
click at [545, 375] on div "Join AI League Competitive Coding - Free to Get Started Join coding teams with …" at bounding box center [535, 234] width 1070 height 469
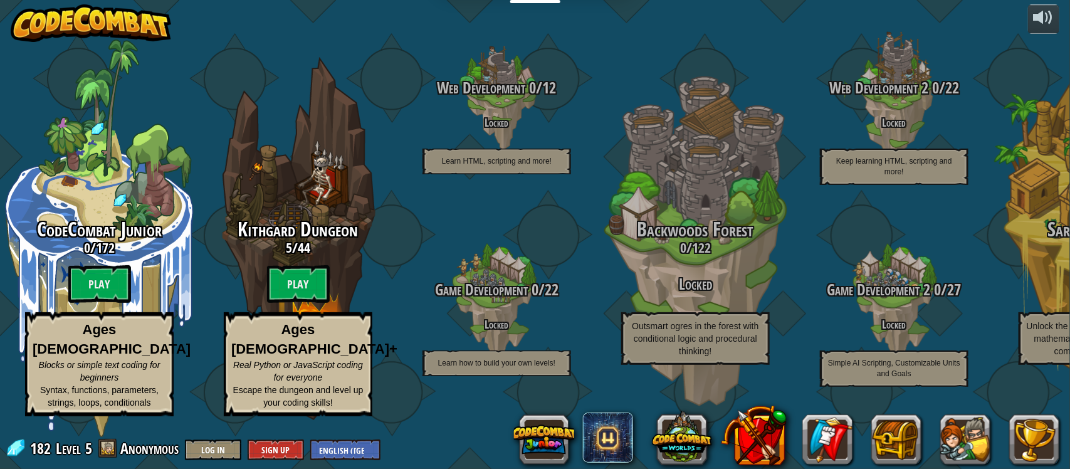
click at [287, 271] on btn "Play" at bounding box center [298, 284] width 63 height 38
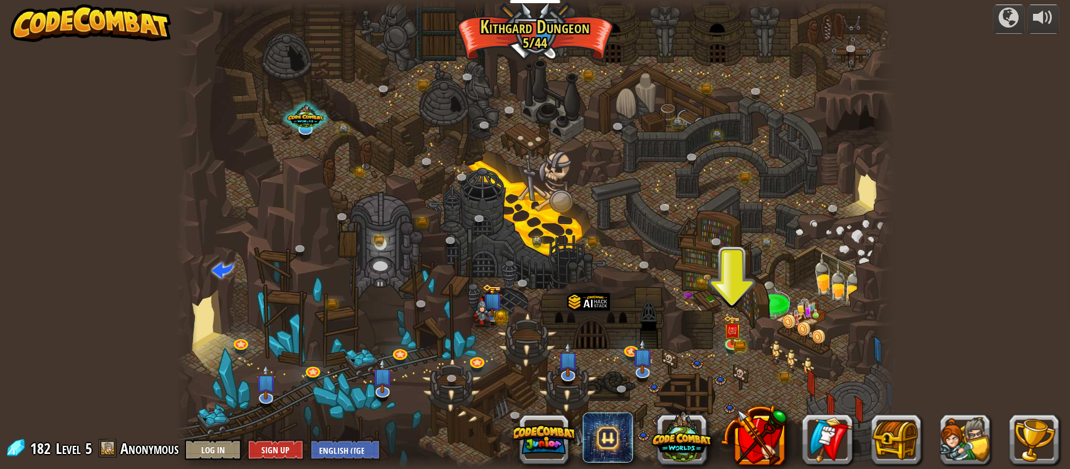
click at [735, 337] on img at bounding box center [732, 330] width 18 height 29
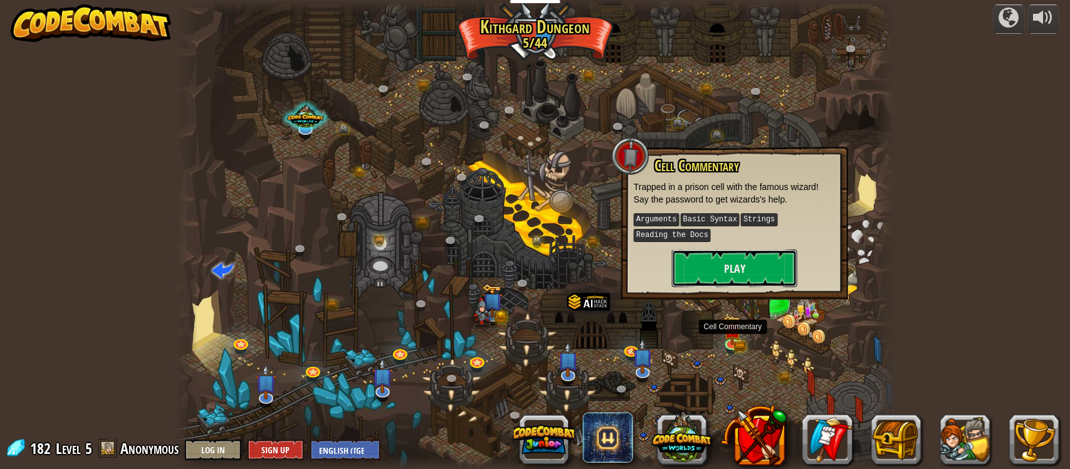
click at [748, 270] on button "Play" at bounding box center [734, 268] width 125 height 38
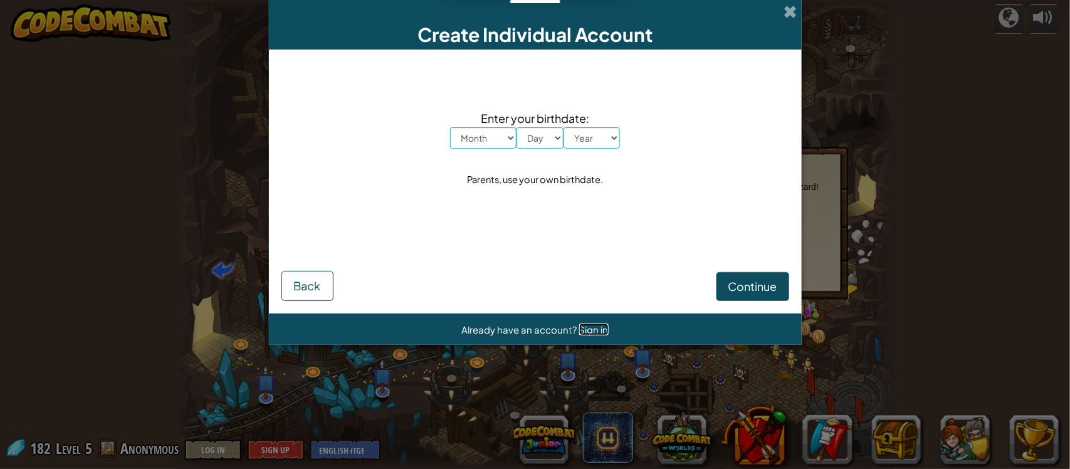
click at [591, 330] on span "Sign in" at bounding box center [593, 329] width 29 height 12
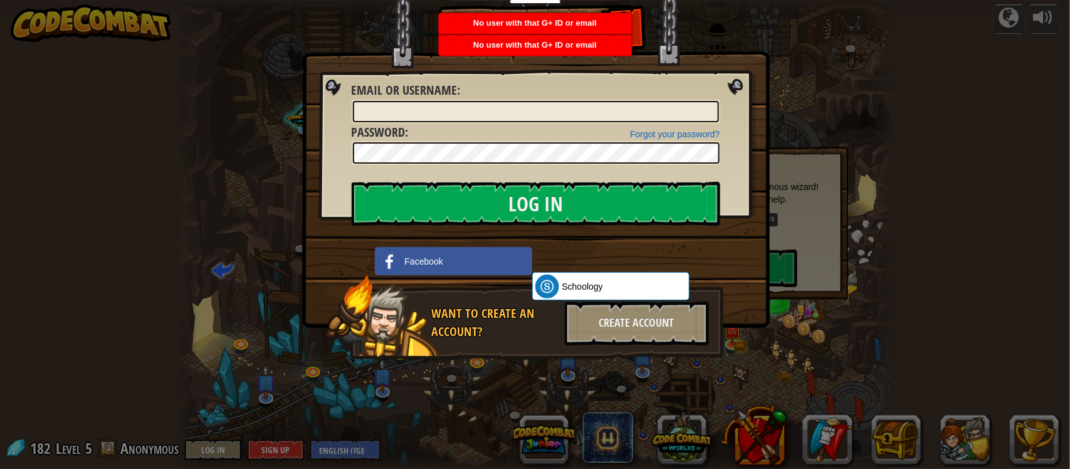
click at [517, 331] on div "Want to create an account?" at bounding box center [494, 323] width 125 height 36
click at [609, 336] on div "Create Account" at bounding box center [637, 324] width 144 height 44
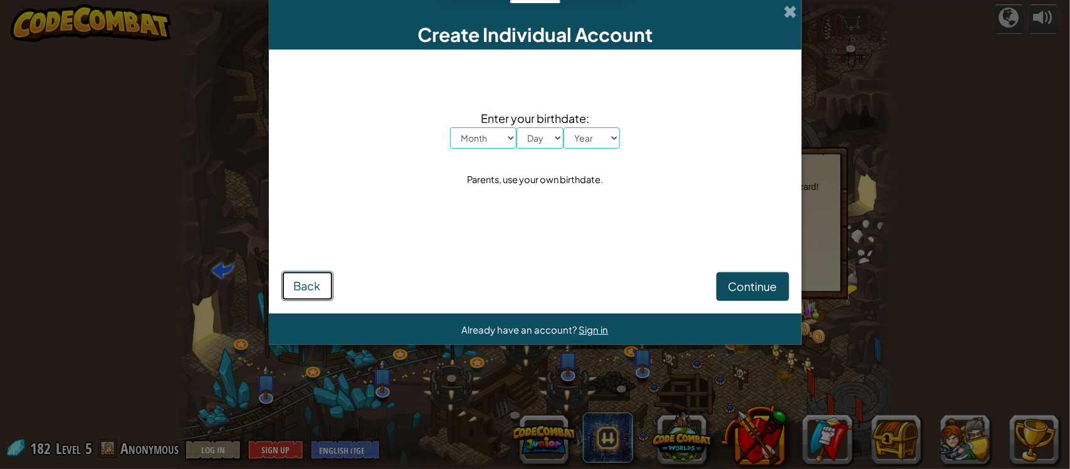
click at [309, 283] on span "Back" at bounding box center [307, 285] width 27 height 14
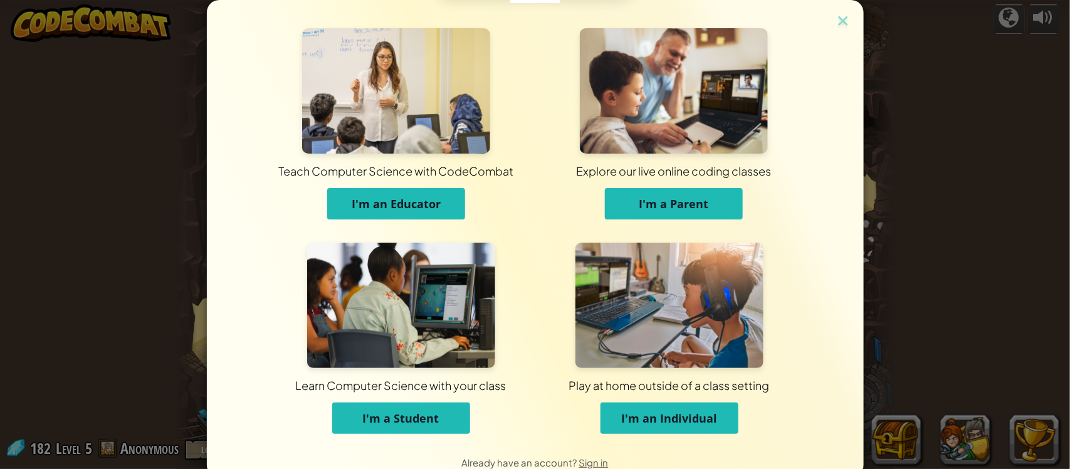
click at [831, 17] on div "Teach Computer Science with CodeCombat I'm an Educator Explore our live online …" at bounding box center [535, 223] width 594 height 446
click at [854, 26] on div "Teach Computer Science with CodeCombat I'm an Educator Explore our live online …" at bounding box center [535, 223] width 657 height 446
click at [845, 21] on img at bounding box center [843, 22] width 16 height 19
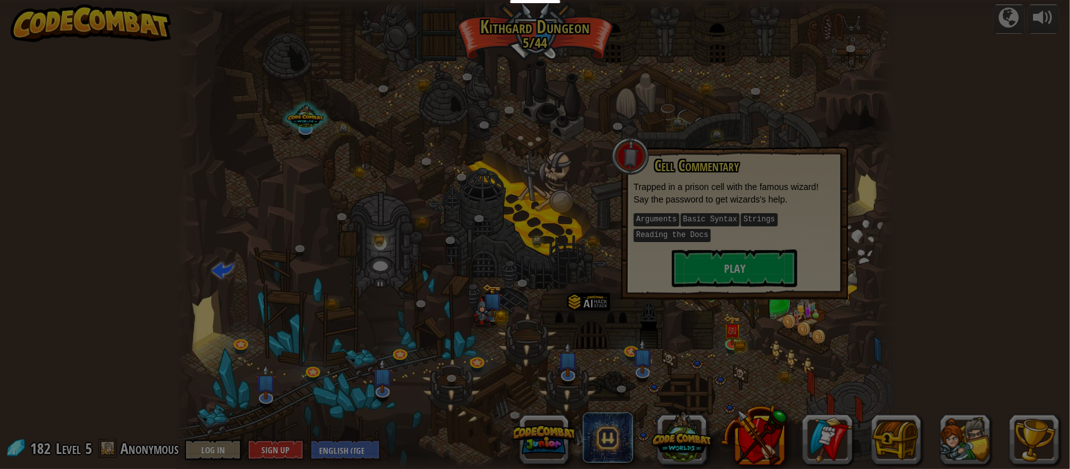
click at [844, 23] on div at bounding box center [535, 234] width 1070 height 469
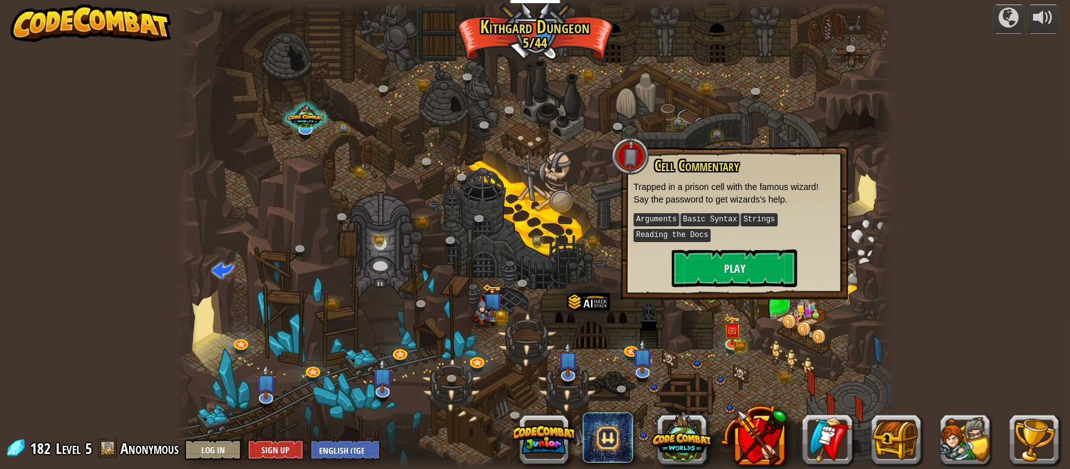
click at [540, 442] on button at bounding box center [544, 439] width 60 height 60
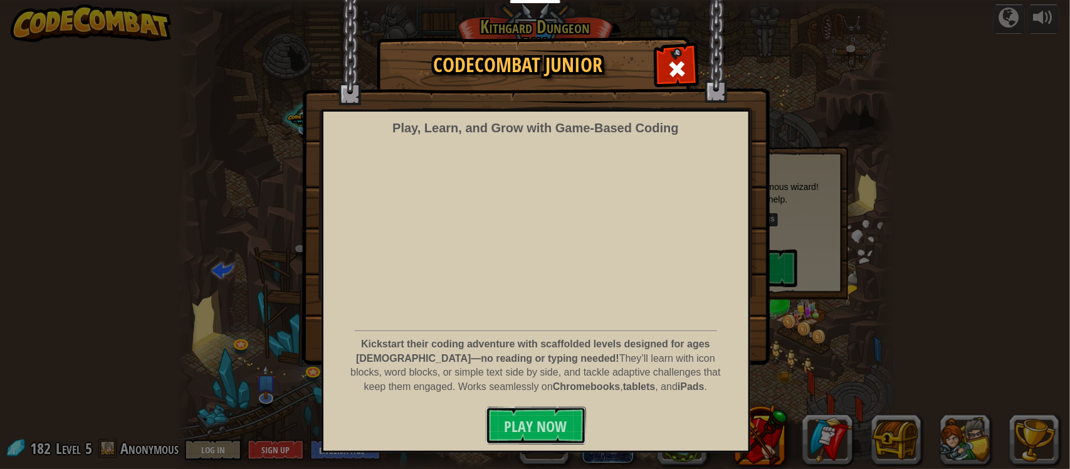
click at [538, 434] on span "Play Now" at bounding box center [536, 426] width 63 height 20
click at [532, 433] on span "Play Now" at bounding box center [536, 426] width 63 height 20
click at [519, 438] on button "Play Now" at bounding box center [536, 426] width 100 height 38
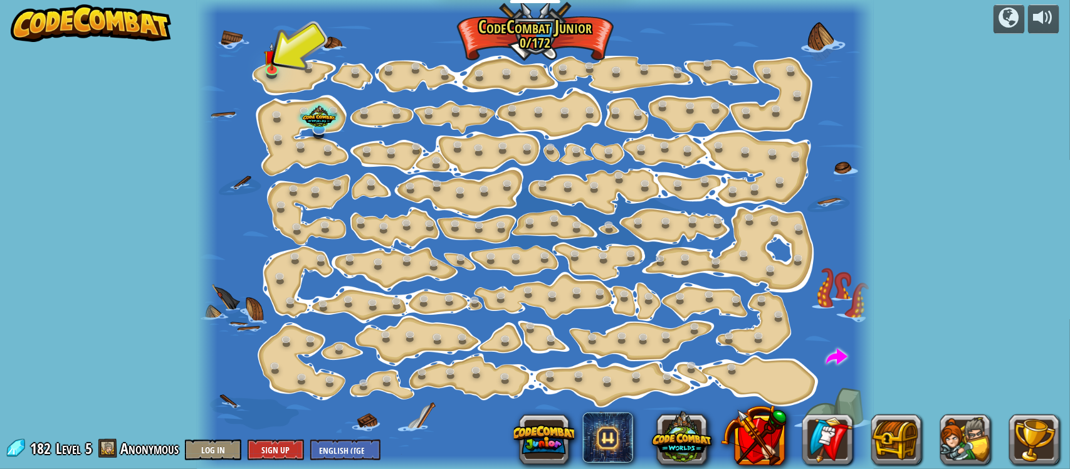
click at [318, 129] on div at bounding box center [318, 118] width 45 height 32
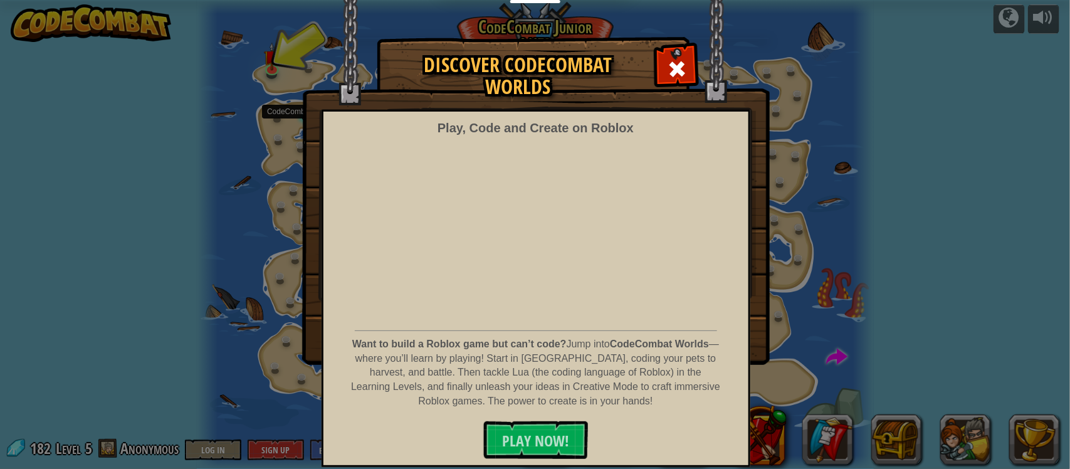
click at [668, 59] on span at bounding box center [677, 69] width 20 height 20
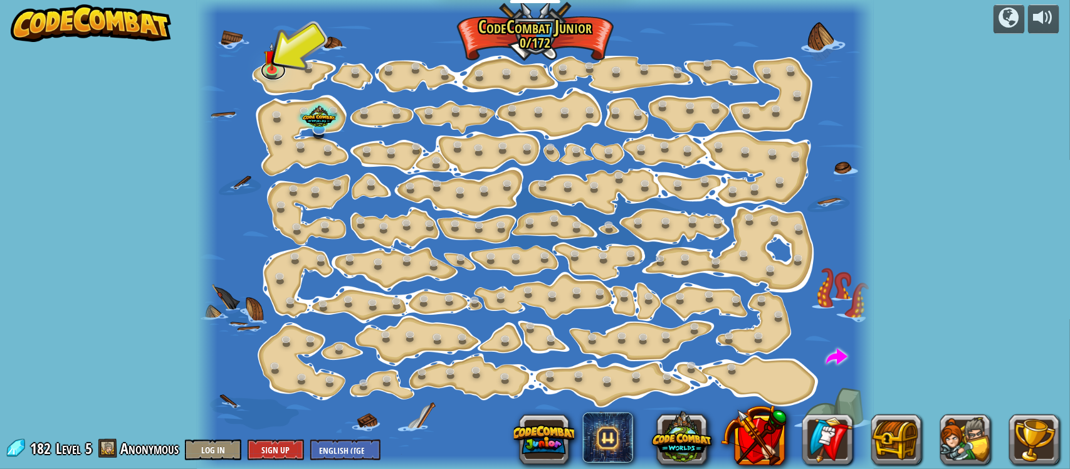
click at [265, 73] on link at bounding box center [273, 70] width 25 height 19
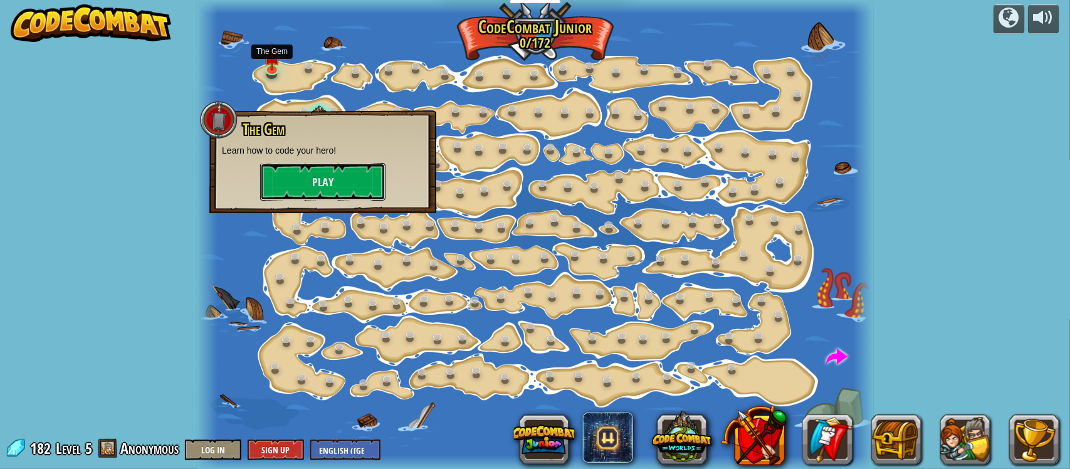
click at [304, 179] on button "Play" at bounding box center [322, 182] width 125 height 38
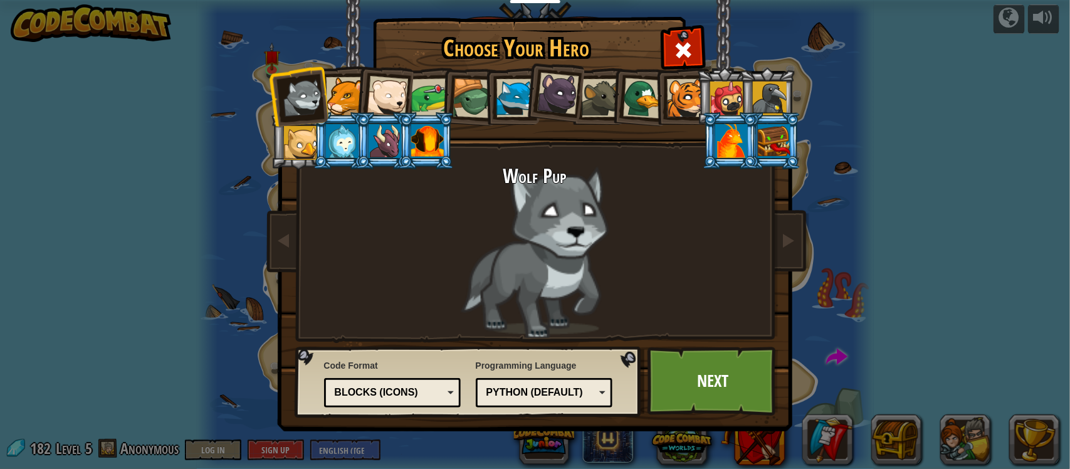
click at [565, 103] on div at bounding box center [558, 94] width 42 height 42
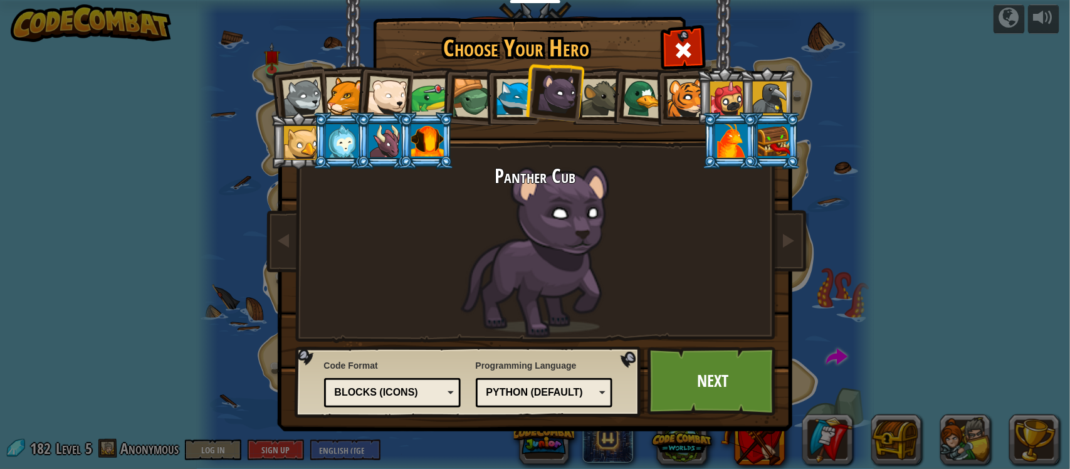
click at [602, 83] on div at bounding box center [601, 98] width 38 height 38
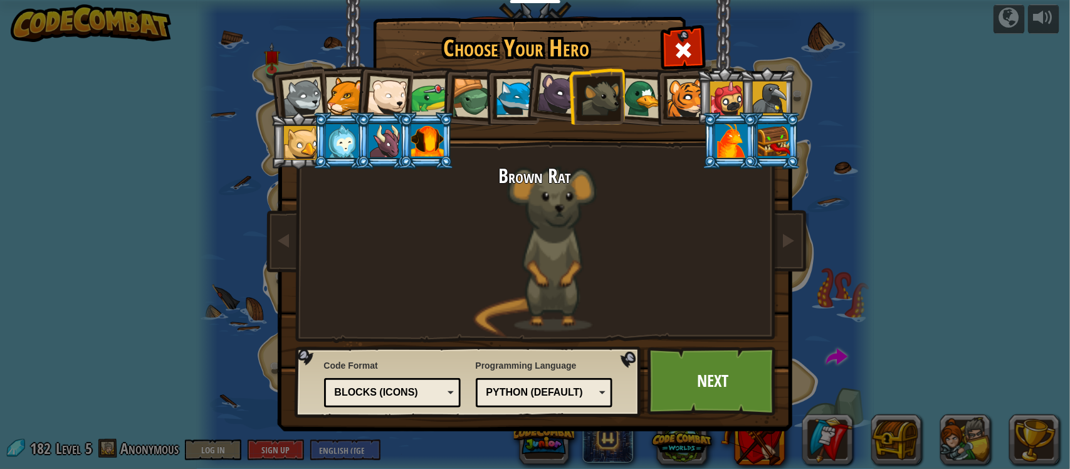
click at [512, 98] on div at bounding box center [515, 98] width 38 height 38
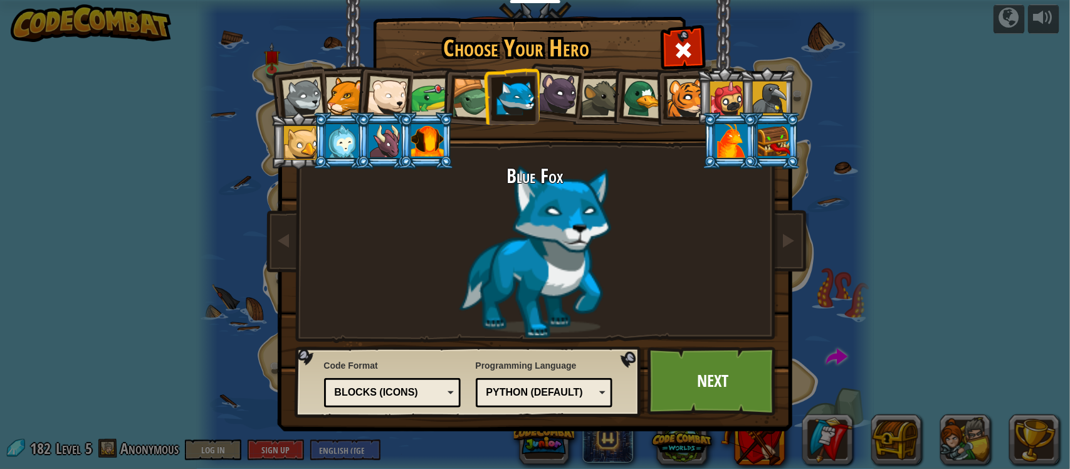
click at [565, 94] on div at bounding box center [558, 94] width 42 height 42
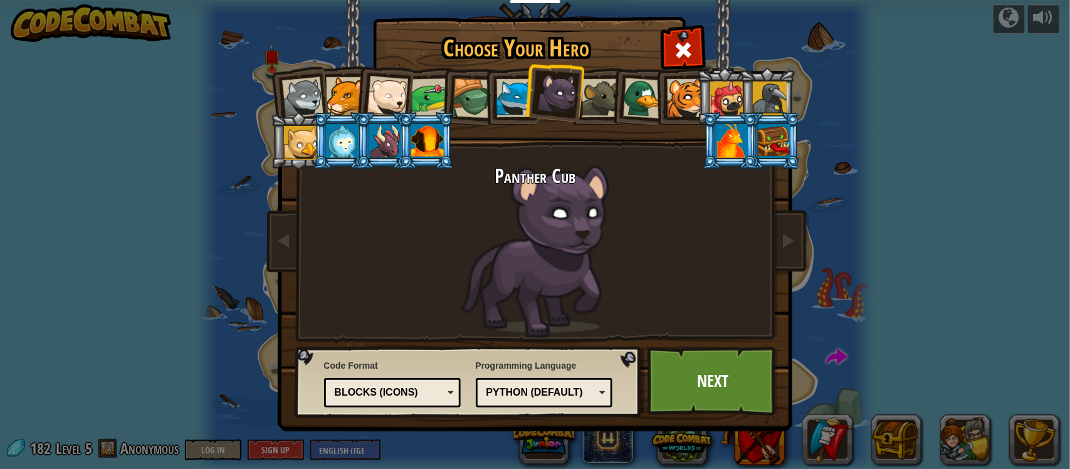
click at [625, 85] on div at bounding box center [642, 98] width 41 height 41
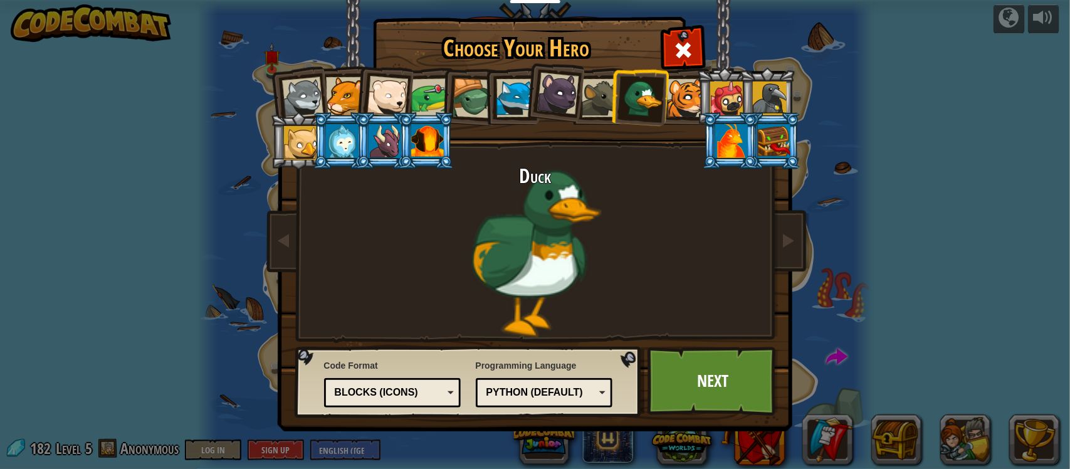
click at [684, 102] on div at bounding box center [686, 98] width 38 height 38
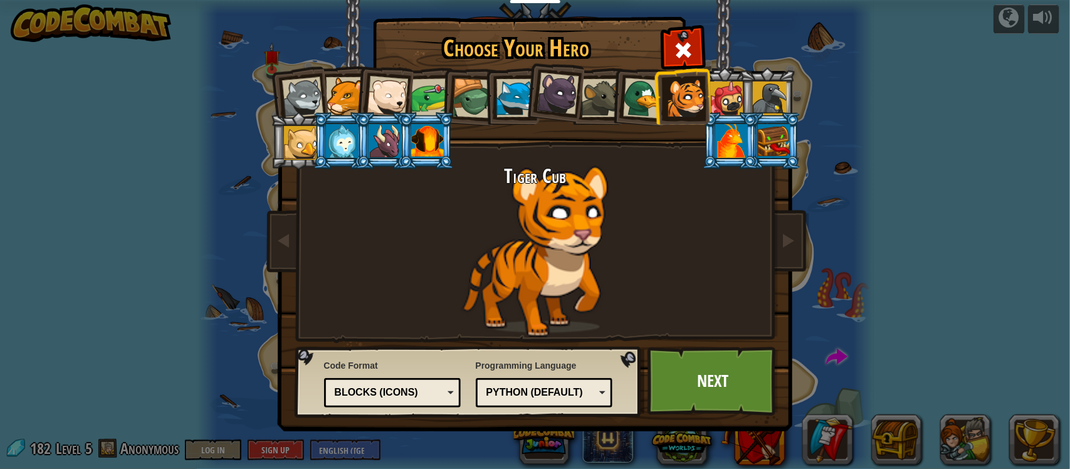
click at [557, 101] on div at bounding box center [558, 94] width 42 height 42
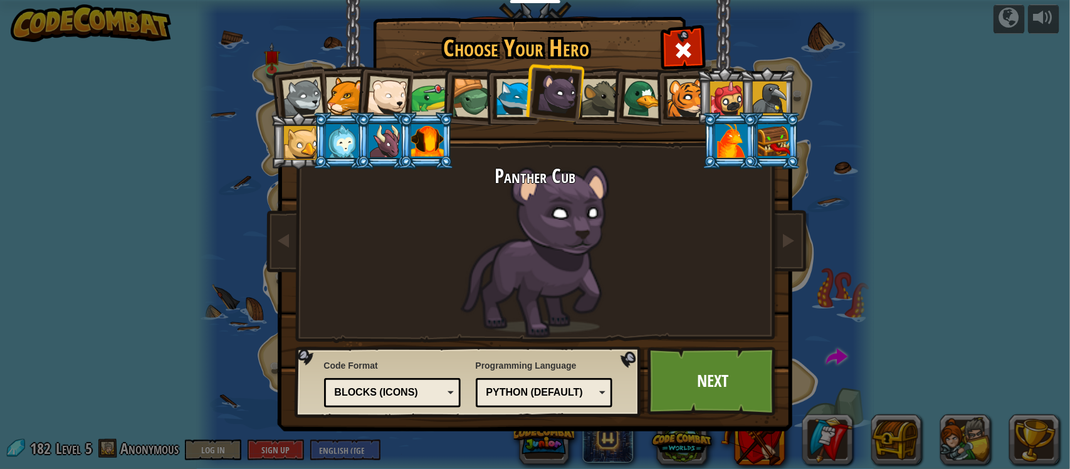
click at [518, 90] on div at bounding box center [515, 98] width 38 height 38
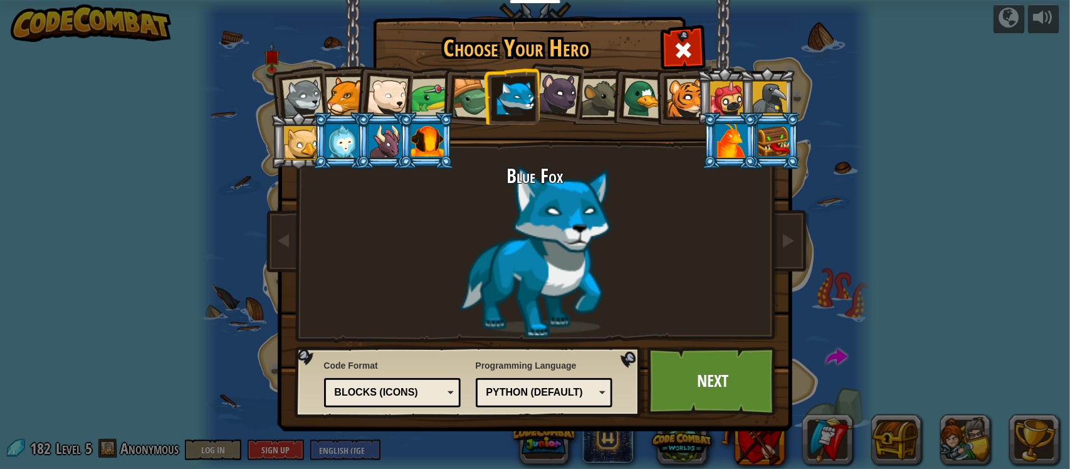
click at [302, 107] on div at bounding box center [301, 97] width 41 height 41
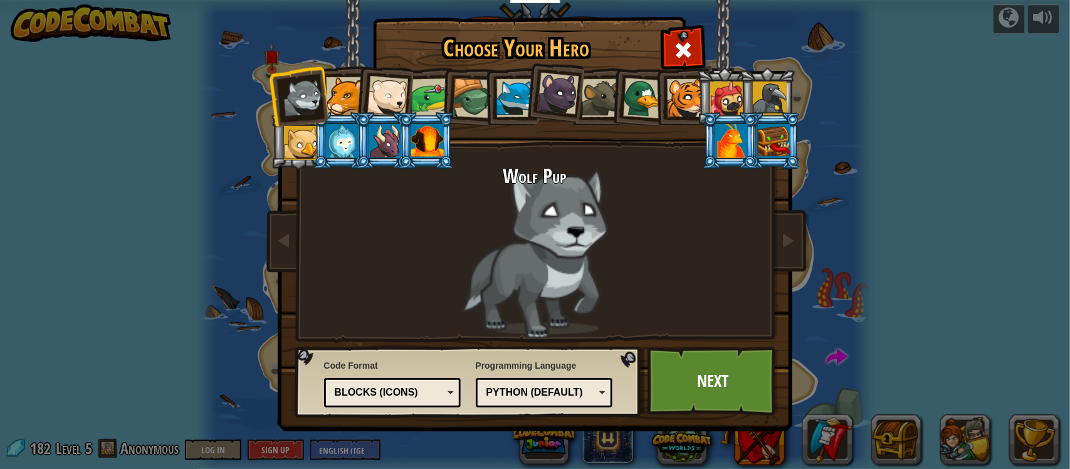
click at [741, 374] on link "Next" at bounding box center [713, 381] width 131 height 69
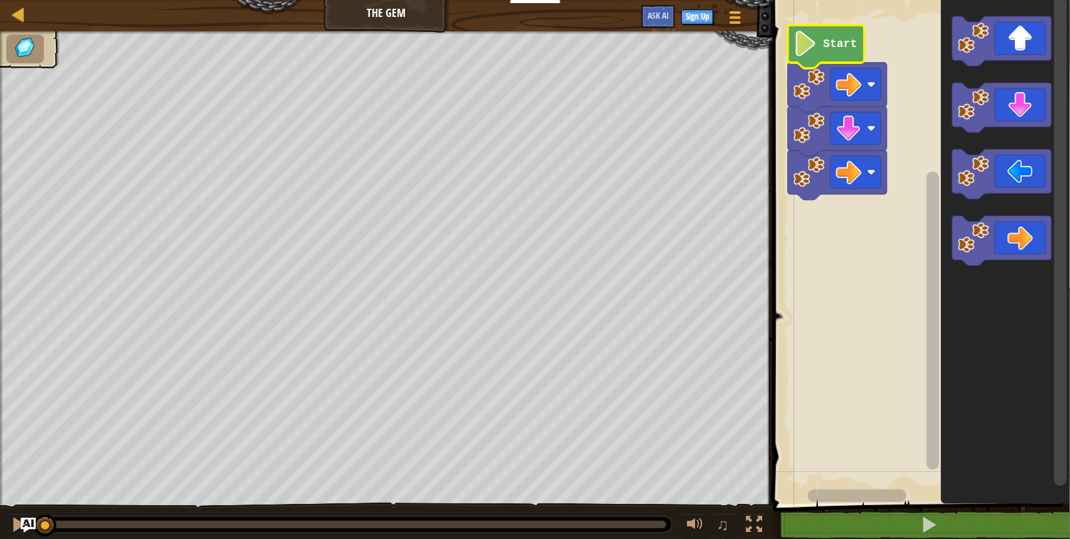
click at [834, 32] on icon "Blockly Workspace" at bounding box center [826, 46] width 76 height 43
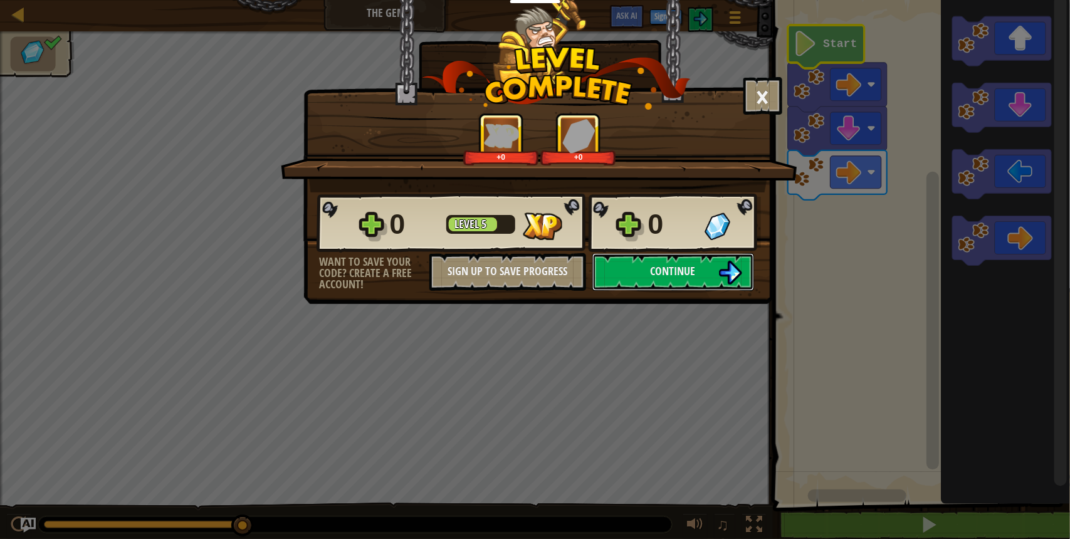
click at [729, 285] on img at bounding box center [730, 273] width 24 height 24
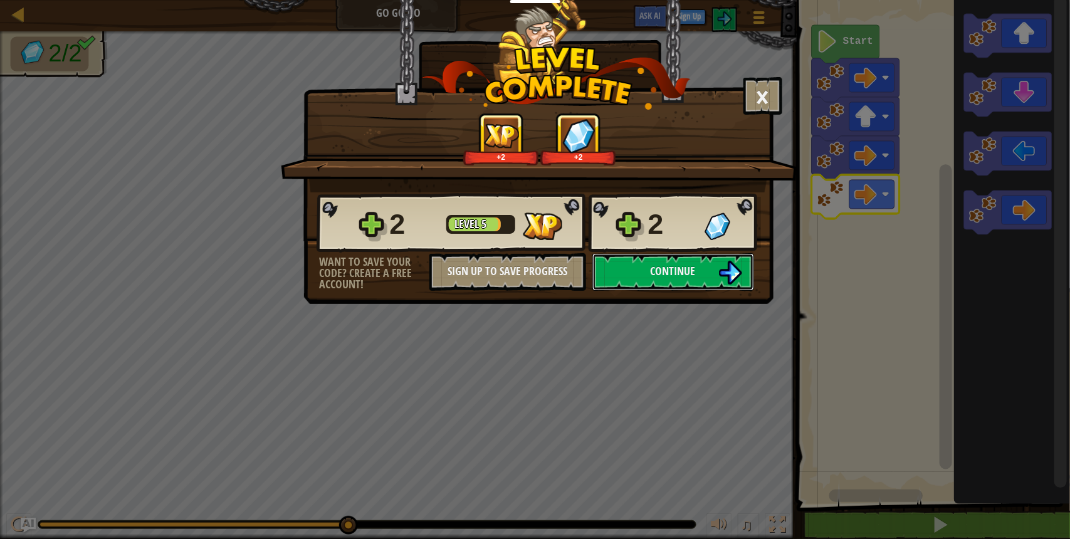
click at [696, 291] on button "Continue" at bounding box center [673, 272] width 162 height 38
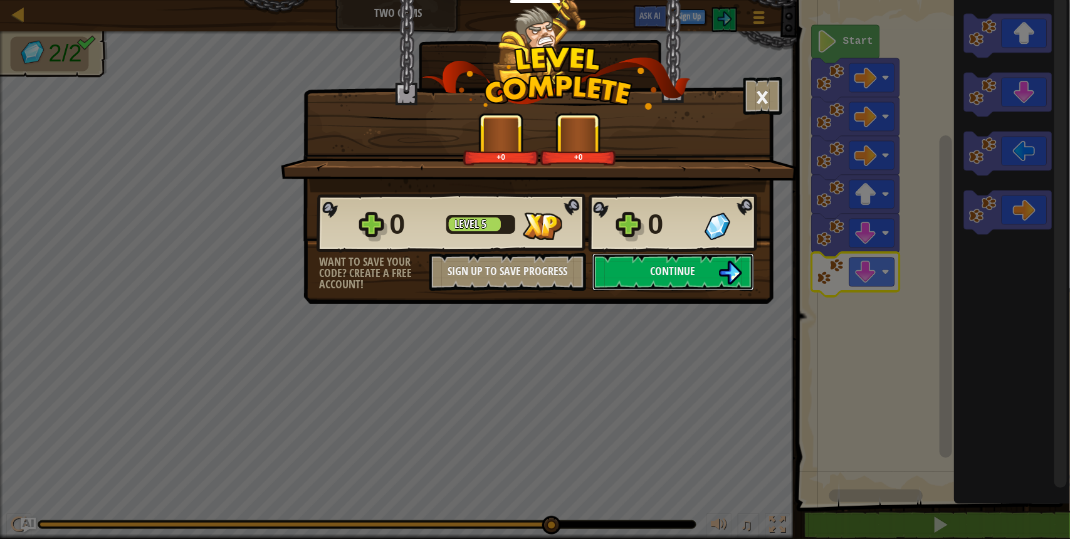
click at [688, 279] on span "Continue" at bounding box center [673, 271] width 45 height 16
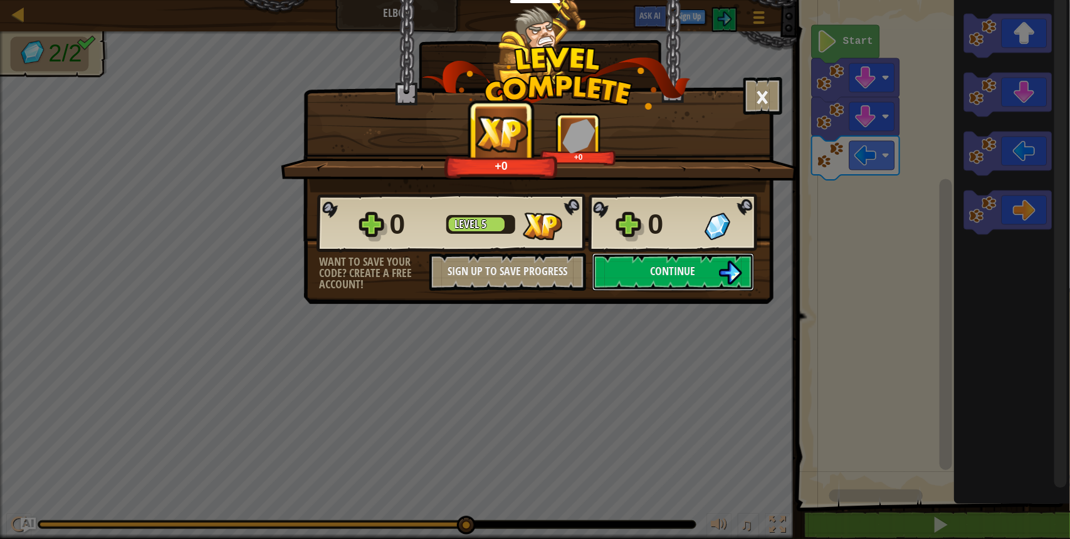
click at [691, 279] on span "Continue" at bounding box center [673, 271] width 45 height 16
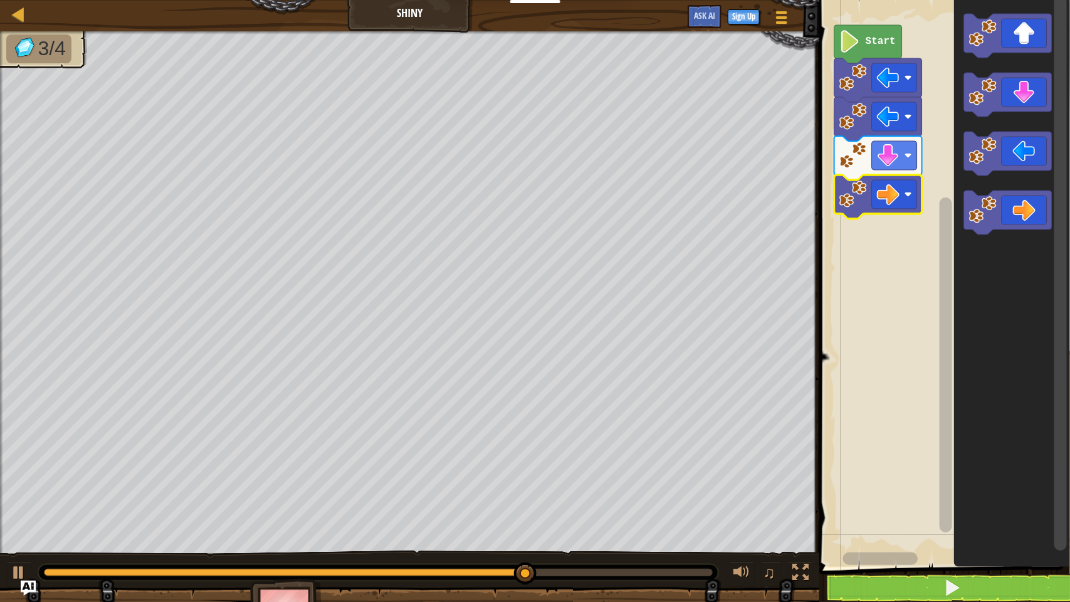
click at [873, 199] on rect "Blockly Workspace" at bounding box center [894, 194] width 45 height 29
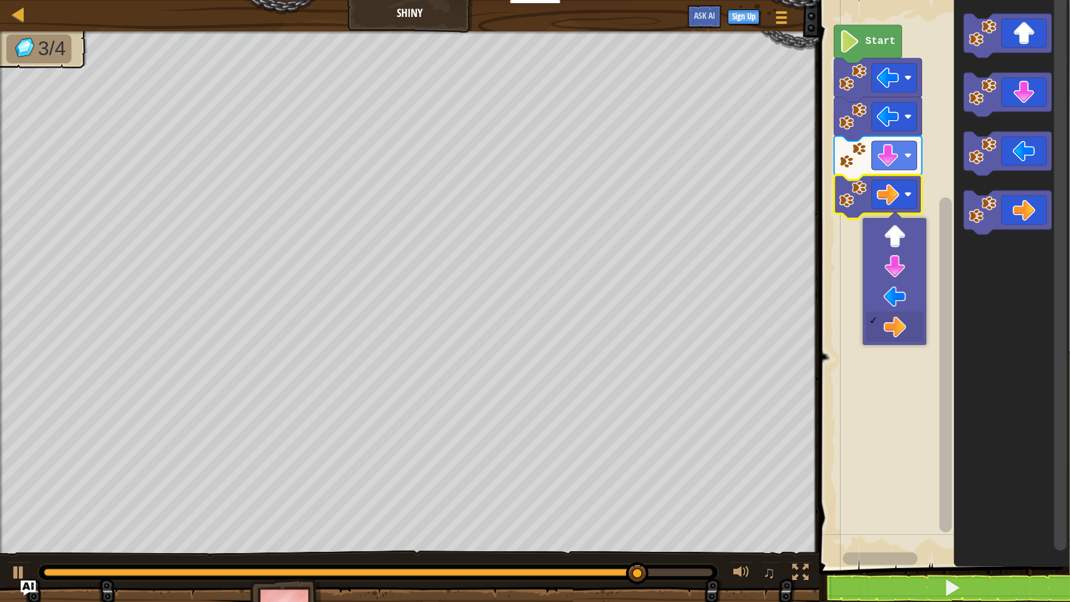
click at [834, 342] on rect "Blockly Workspace" at bounding box center [943, 280] width 255 height 573
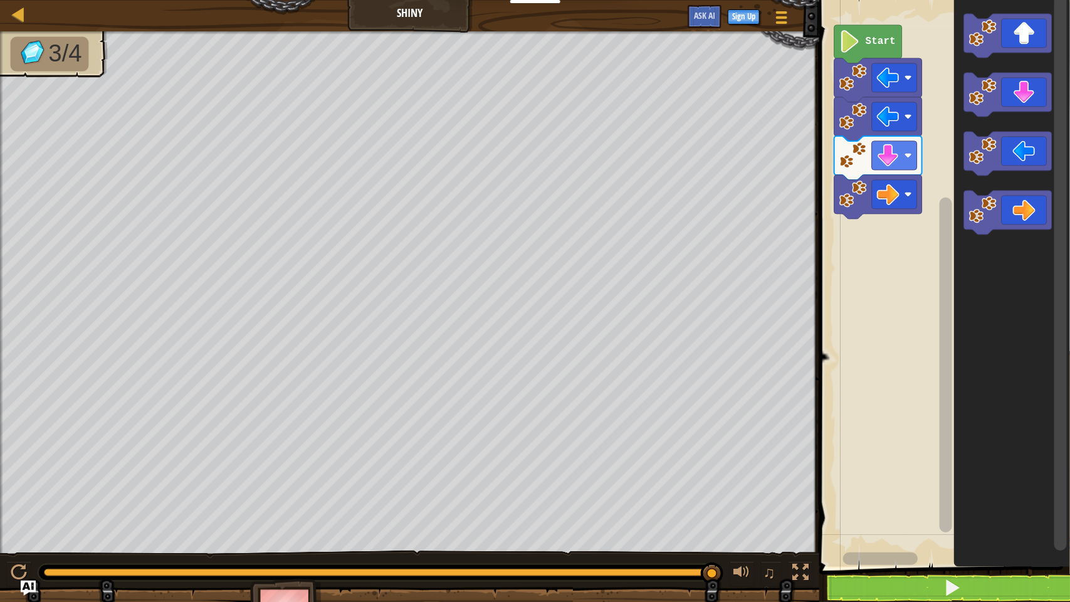
click at [866, 437] on rect "Blockly Workspace" at bounding box center [943, 280] width 255 height 573
click at [873, 439] on rect "Blockly Workspace" at bounding box center [943, 280] width 255 height 573
click at [870, 39] on text "Start" at bounding box center [881, 41] width 30 height 11
click at [884, 44] on text "Start" at bounding box center [881, 41] width 30 height 11
click at [875, 39] on text "Start" at bounding box center [881, 41] width 30 height 11
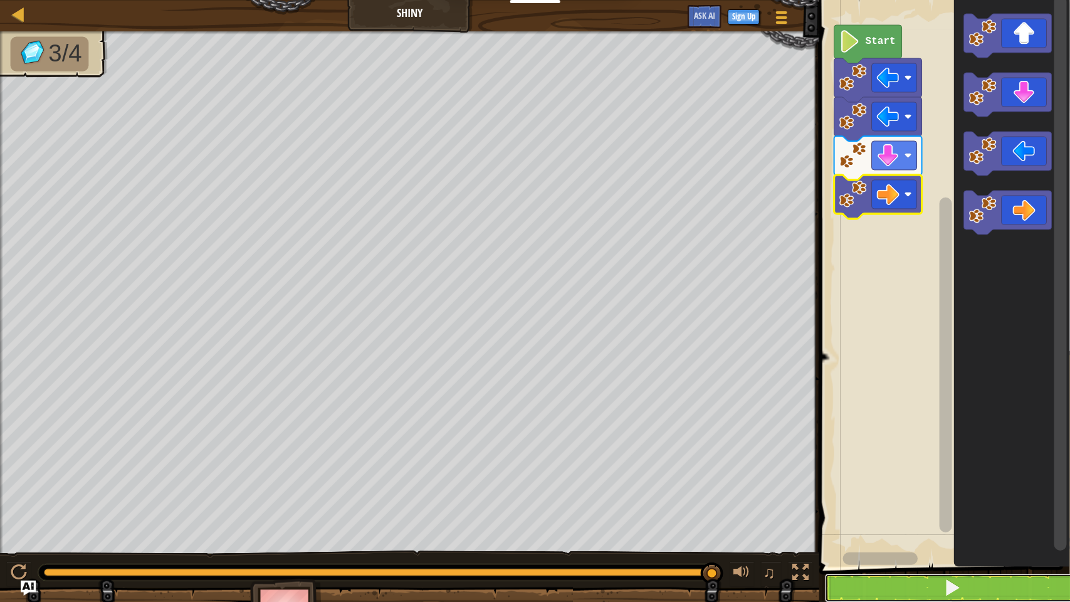
click at [956, 468] on span at bounding box center [952, 588] width 18 height 18
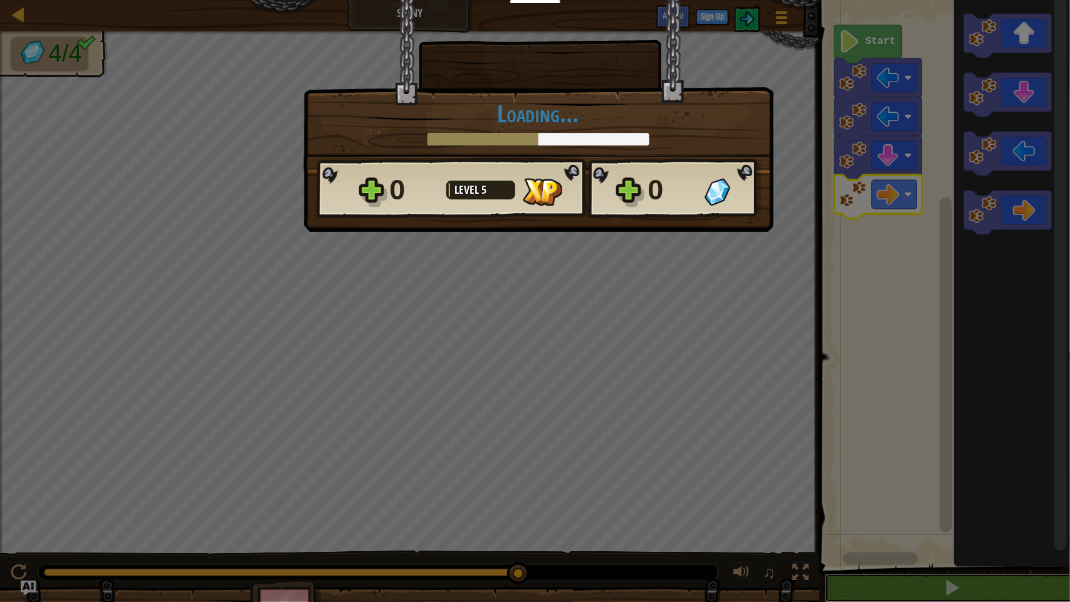
scroll to position [1, 0]
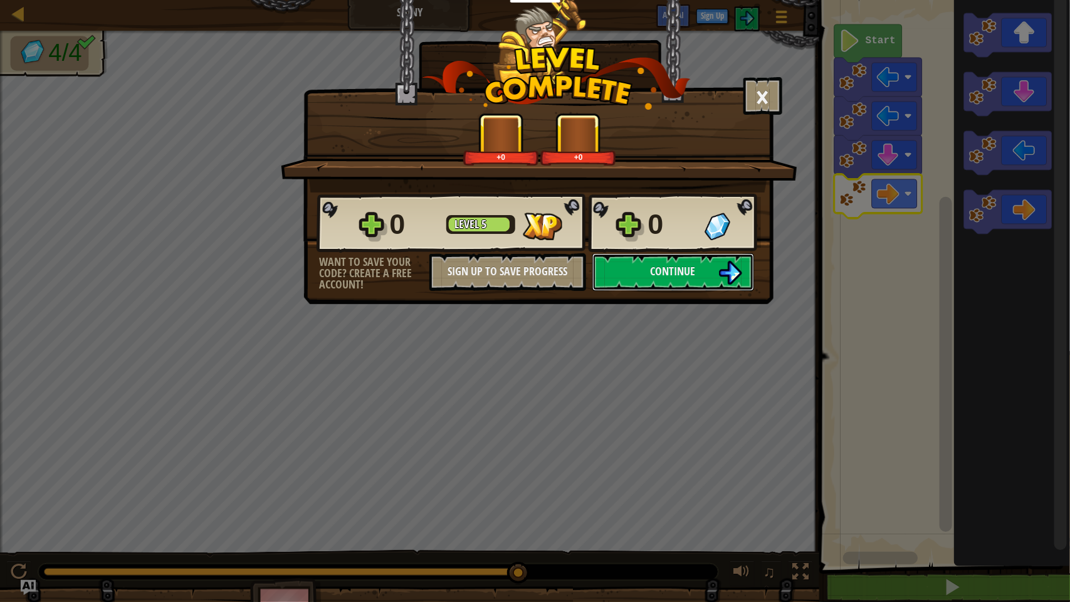
click at [704, 291] on button "Continue" at bounding box center [673, 272] width 162 height 38
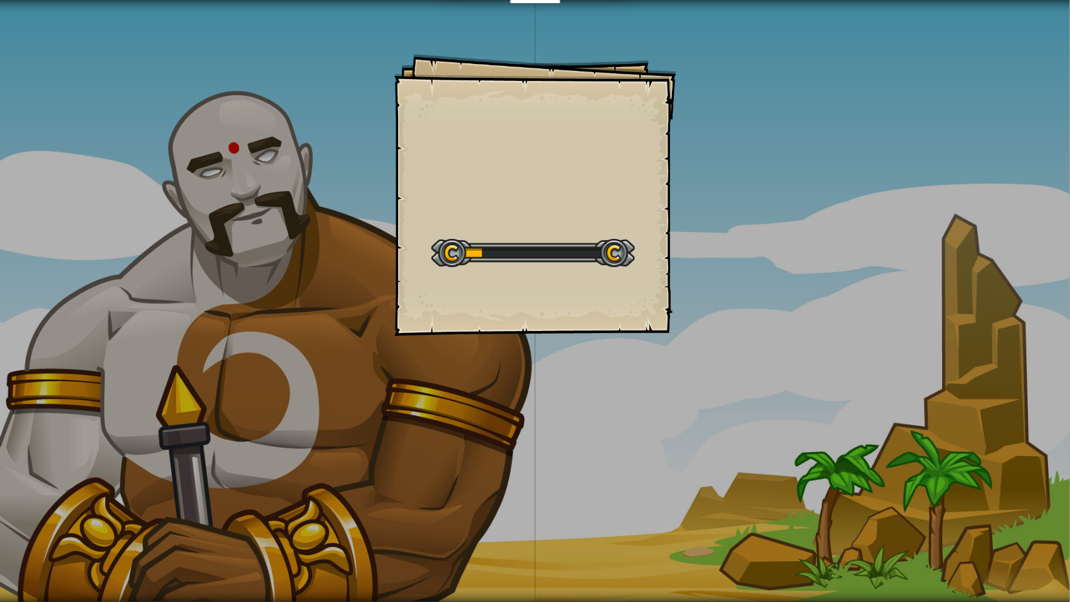
click at [691, 318] on div "Goals Start Level Error loading from server. Try refreshing the page. You'll ne…" at bounding box center [535, 301] width 1070 height 602
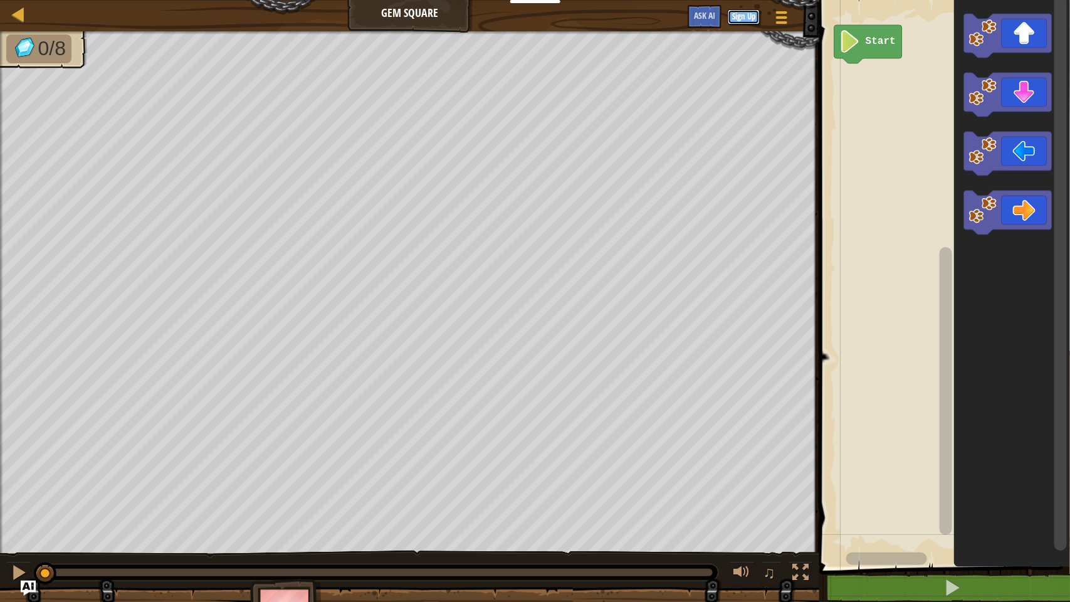
click at [745, 17] on button "Sign Up" at bounding box center [744, 16] width 32 height 15
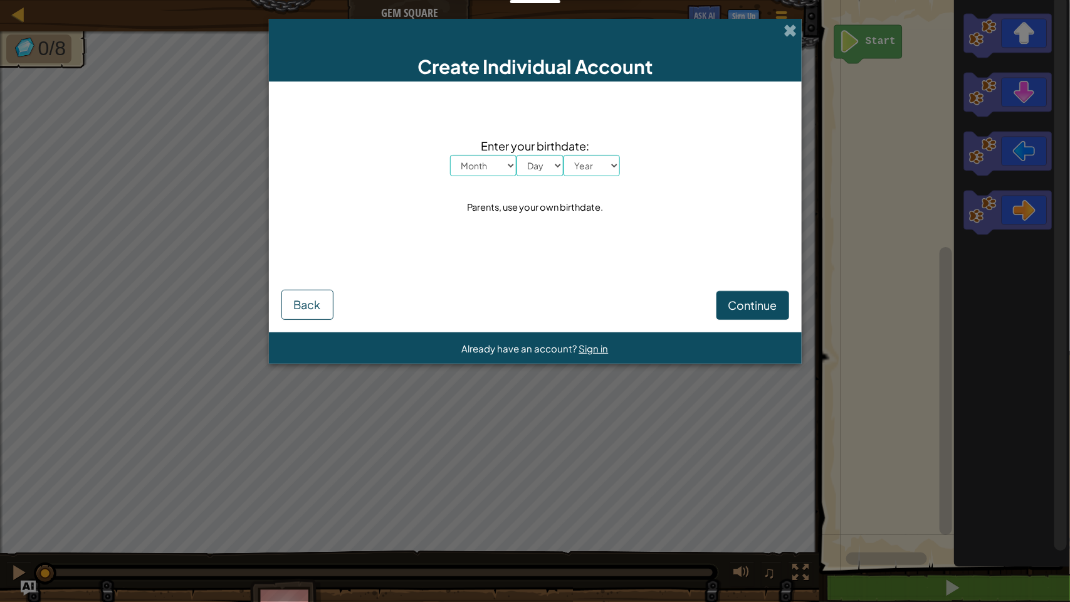
click at [488, 167] on select "Month January February March April May June July August September October Novem…" at bounding box center [483, 165] width 66 height 21
click at [290, 305] on button "Back" at bounding box center [307, 305] width 52 height 30
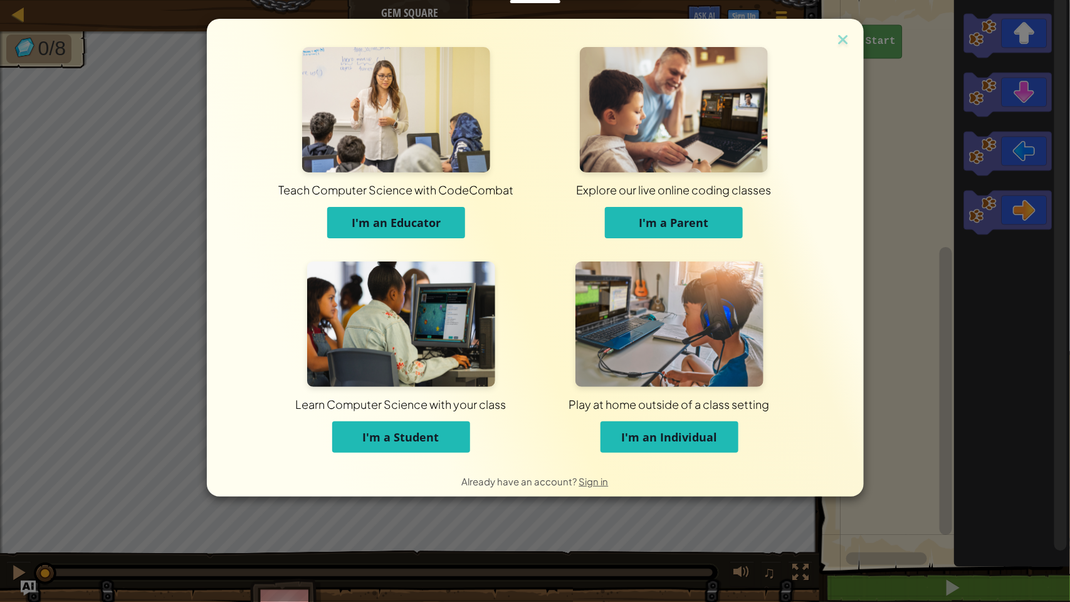
click at [696, 439] on span "I'm an Individual" at bounding box center [669, 436] width 96 height 15
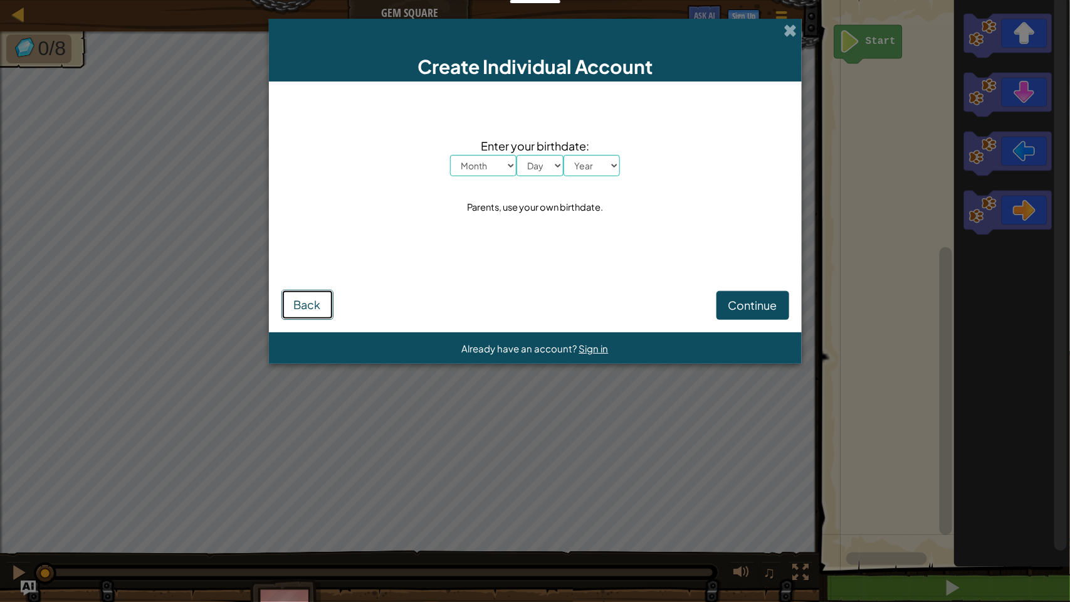
click at [297, 314] on button "Back" at bounding box center [307, 305] width 52 height 30
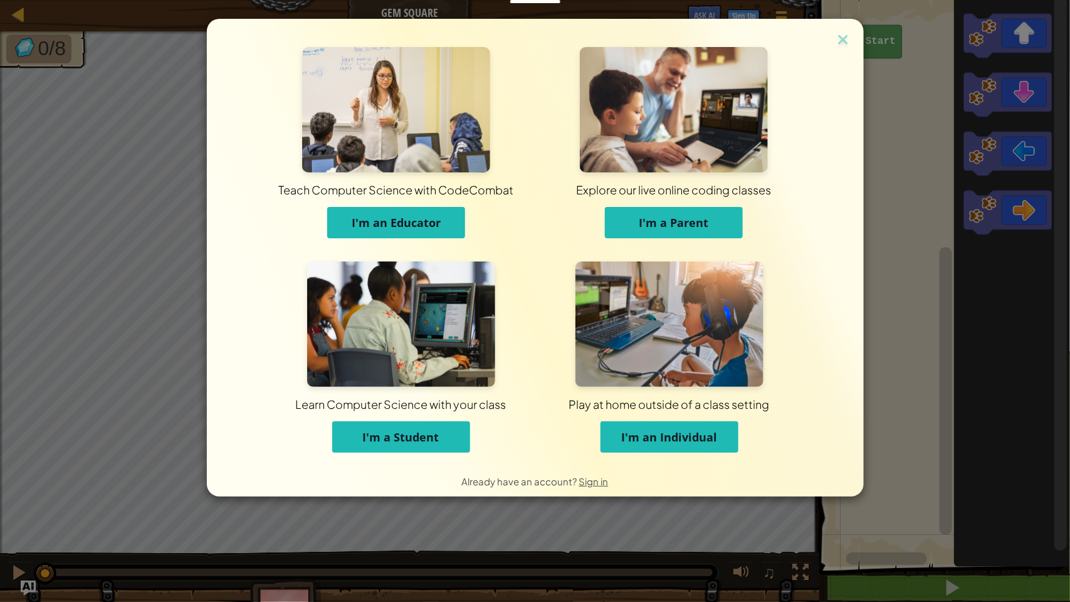
click at [407, 233] on button "I'm an Educator" at bounding box center [396, 222] width 138 height 31
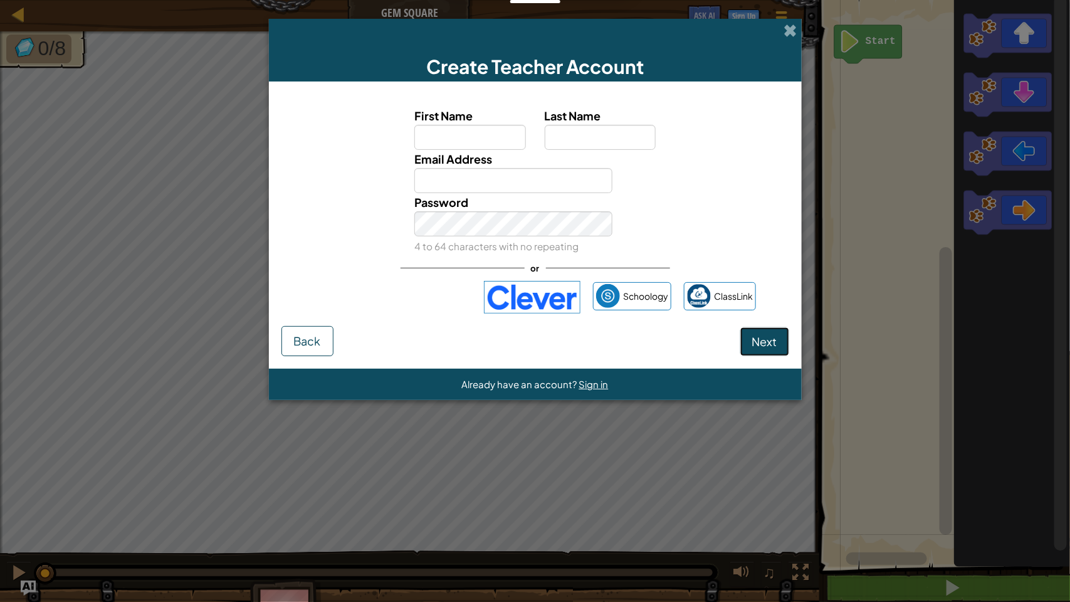
click at [769, 344] on span "Next" at bounding box center [764, 341] width 25 height 14
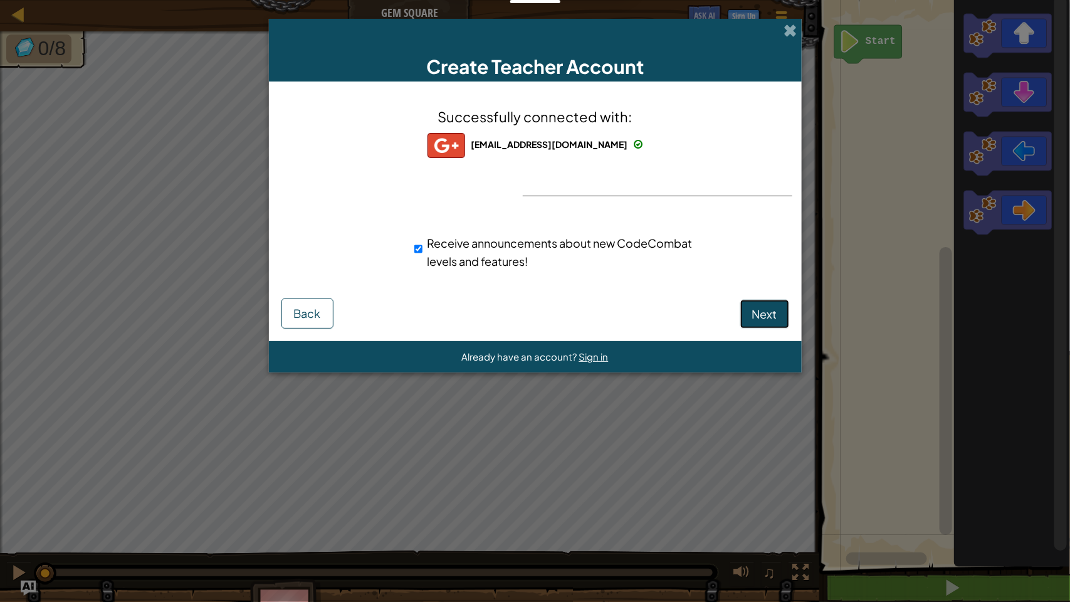
click at [754, 307] on span "Next" at bounding box center [764, 314] width 25 height 14
select select
select select "[GEOGRAPHIC_DATA]"
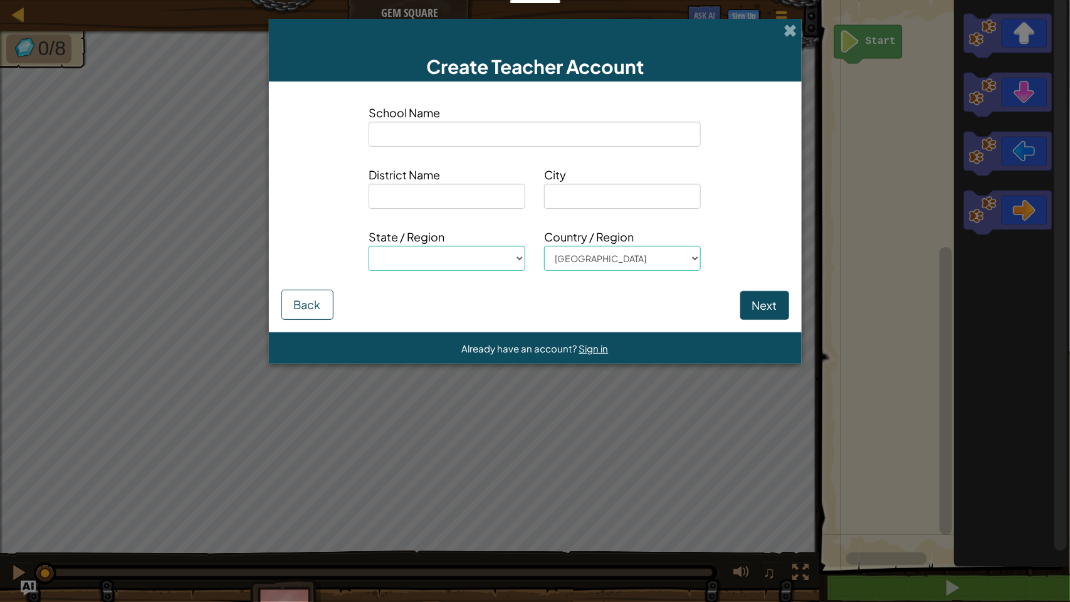
type input "l"
select select
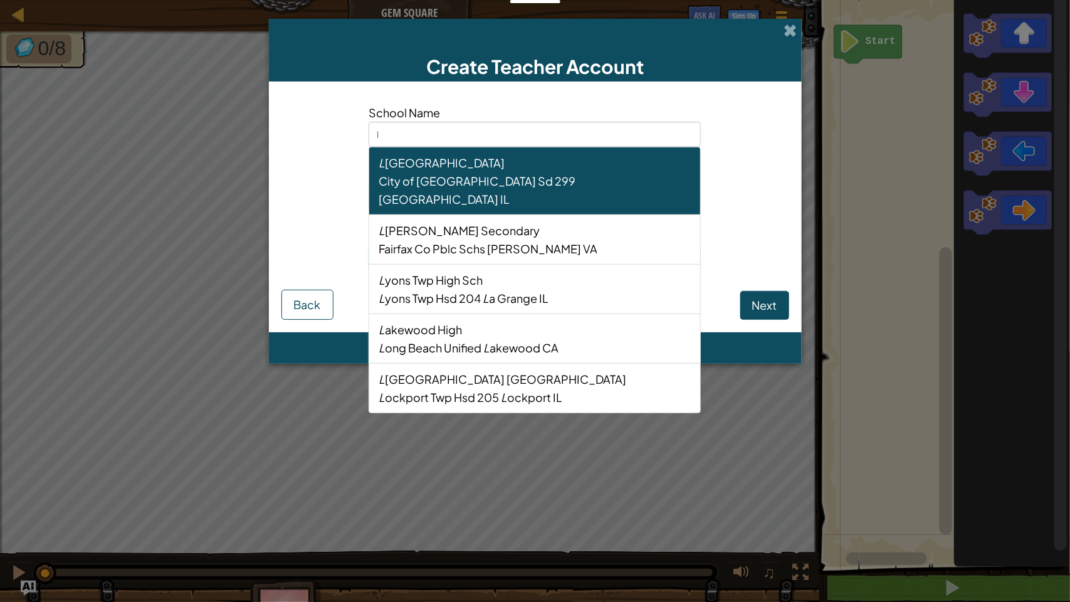
type input "la"
select select
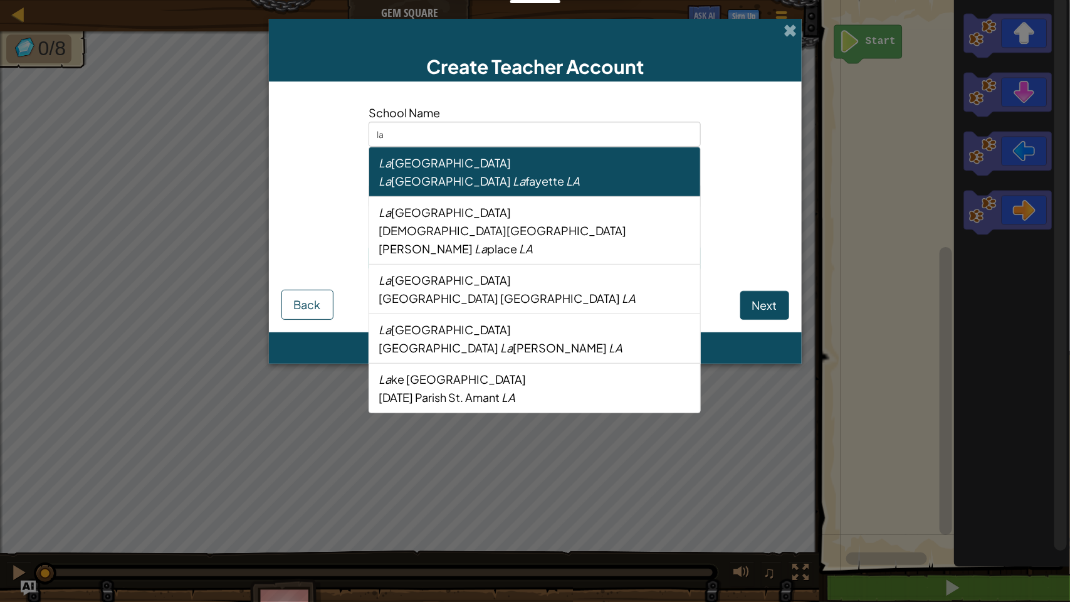
type input "l"
select select
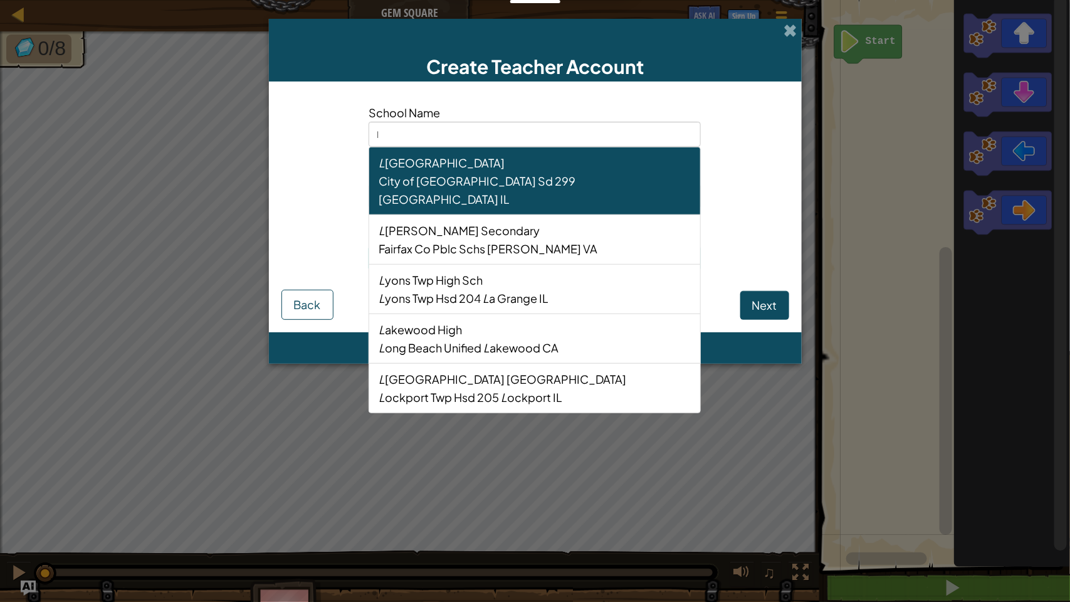
select select
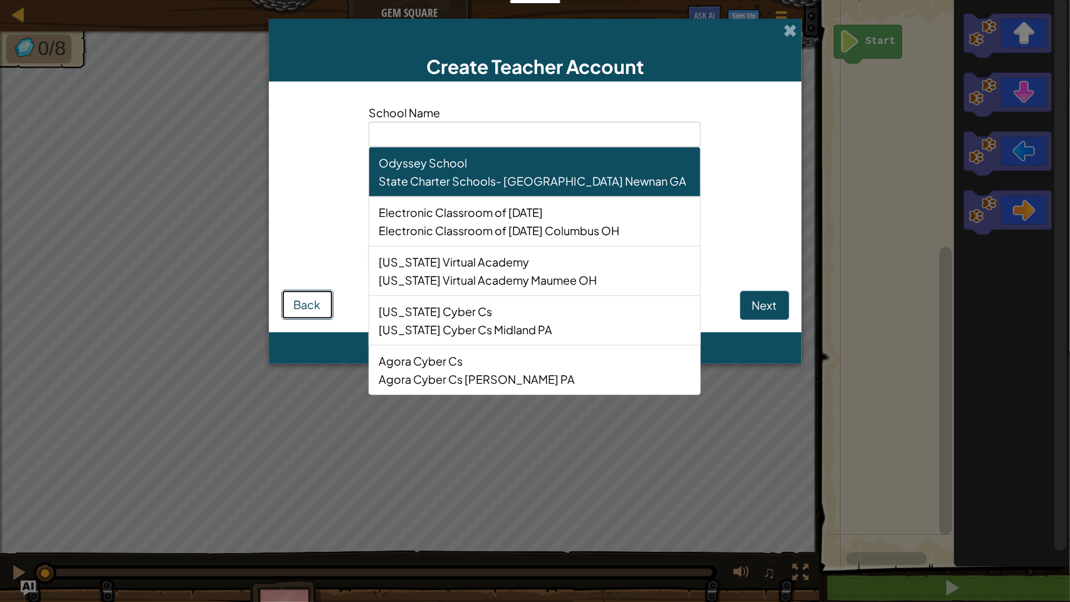
click at [320, 305] on button "Back" at bounding box center [307, 305] width 52 height 30
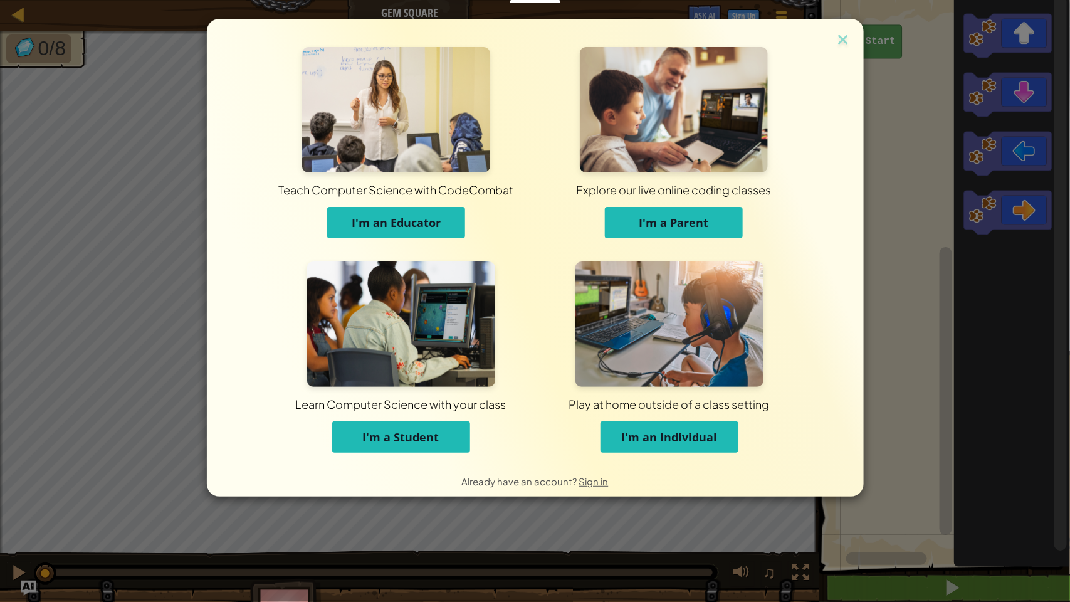
click at [664, 216] on span "I'm a Parent" at bounding box center [674, 222] width 70 height 15
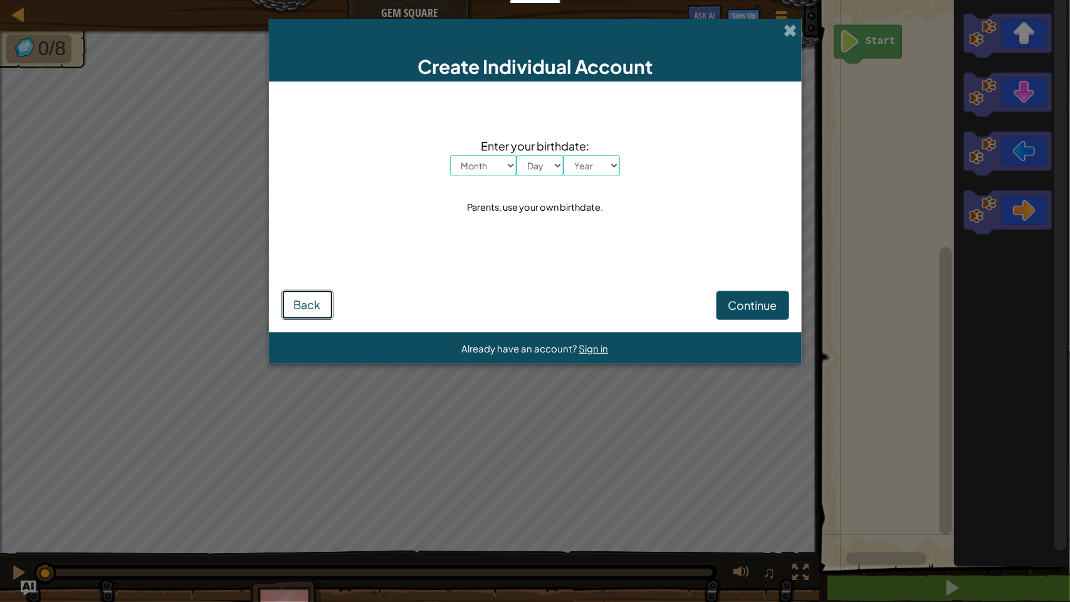
click at [303, 306] on span "Back" at bounding box center [307, 304] width 27 height 14
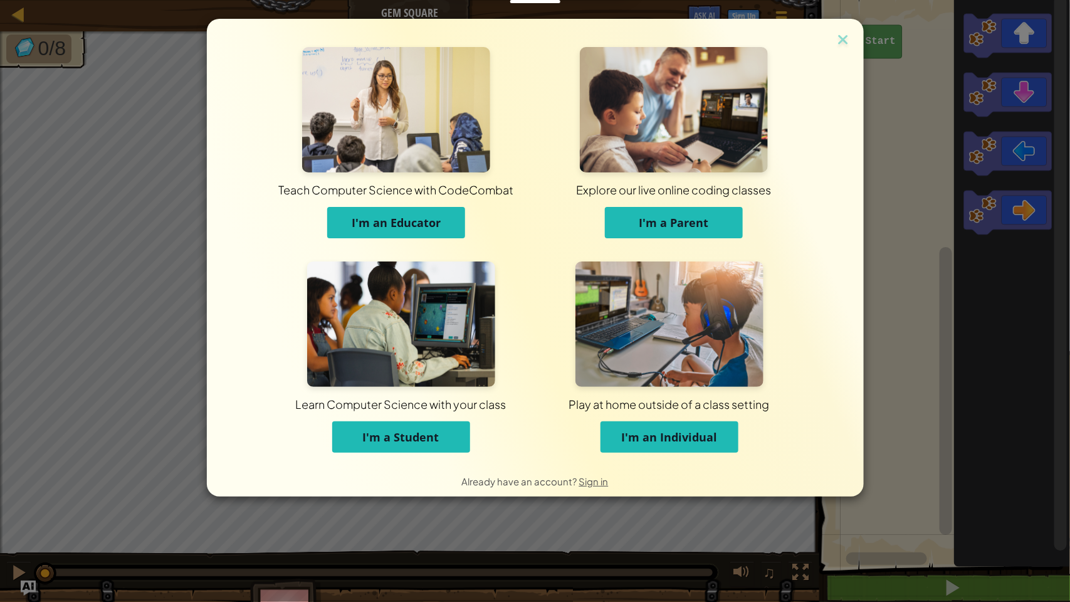
click at [369, 445] on button "I'm a Student" at bounding box center [401, 436] width 138 height 31
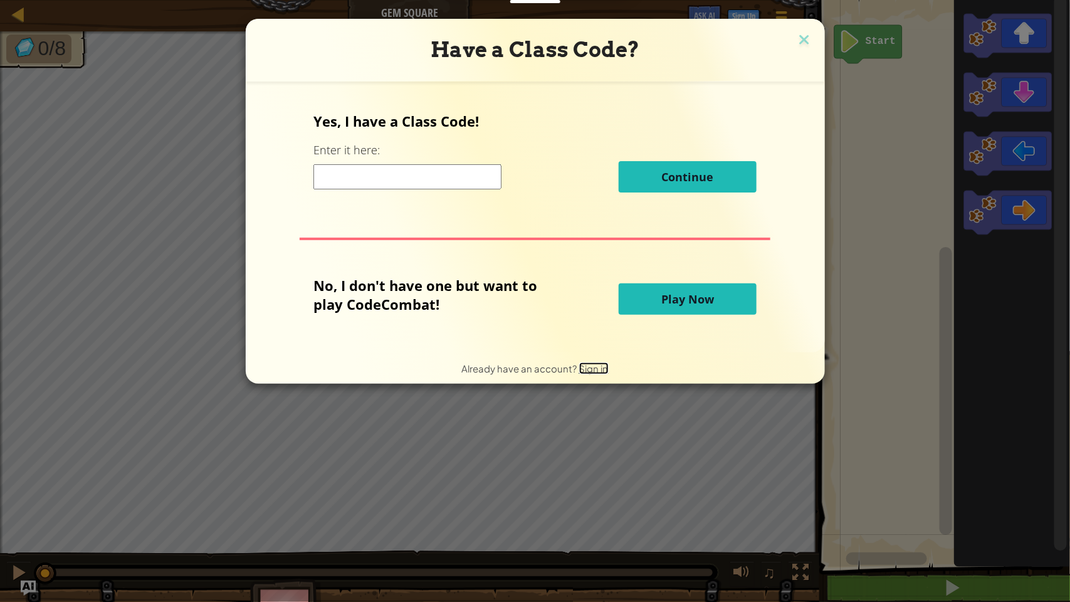
click at [601, 367] on span "Sign in" at bounding box center [593, 368] width 29 height 12
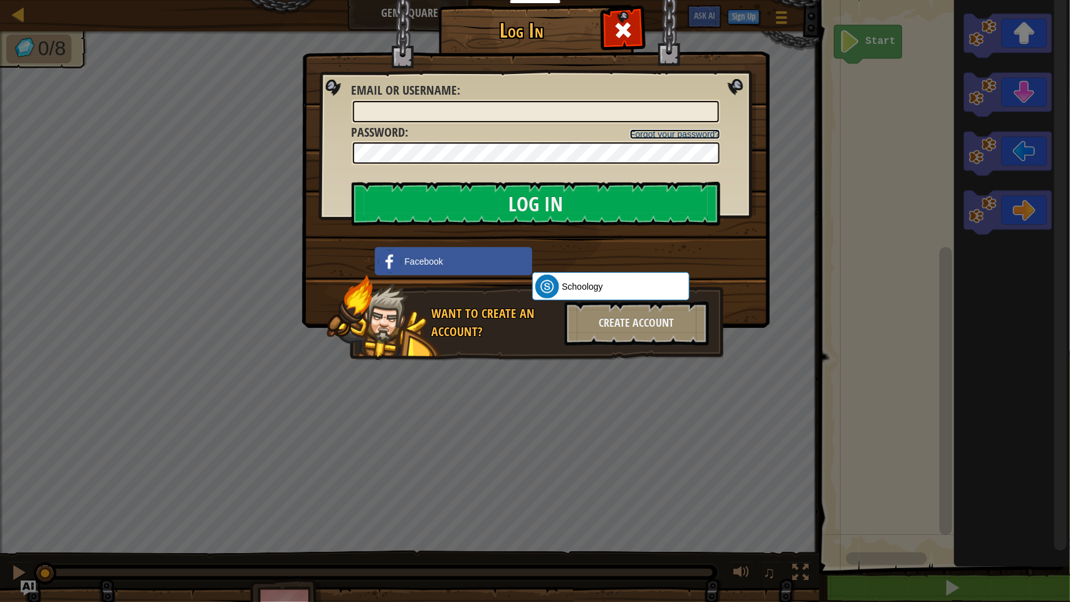
click at [702, 130] on link "Forgot your password?" at bounding box center [675, 134] width 90 height 10
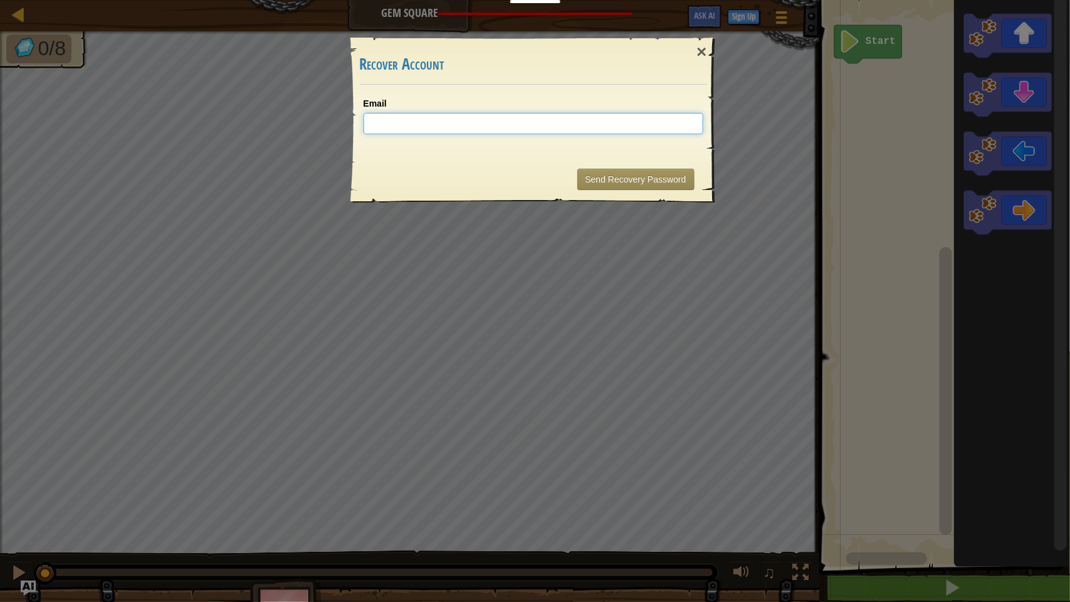
click at [584, 123] on input "Email" at bounding box center [534, 123] width 340 height 21
type input "[EMAIL_ADDRESS][DOMAIN_NAME]"
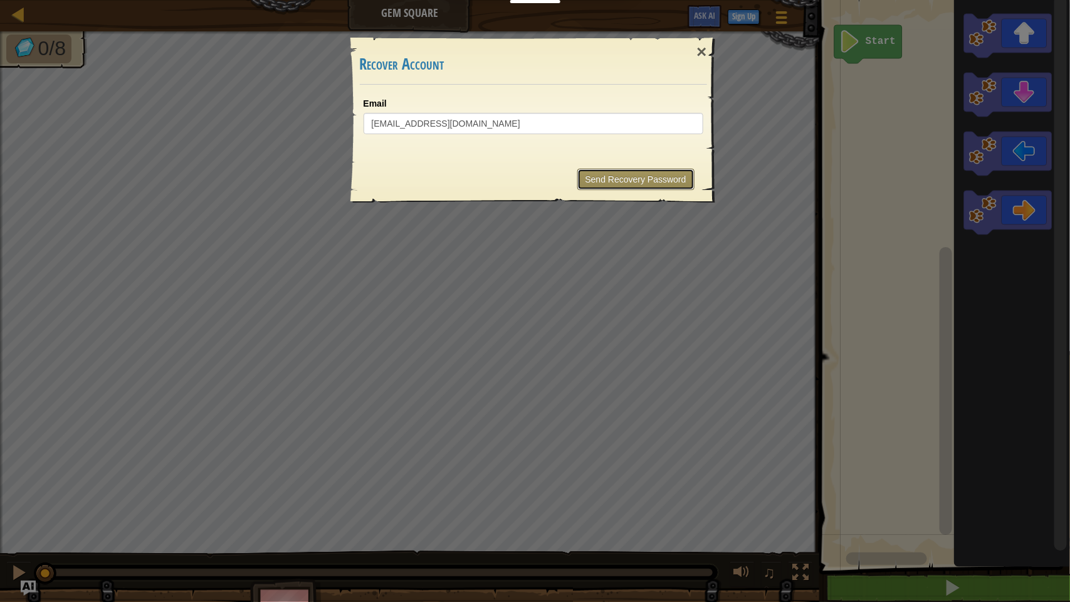
click at [663, 182] on button "Send Recovery Password" at bounding box center [635, 179] width 117 height 21
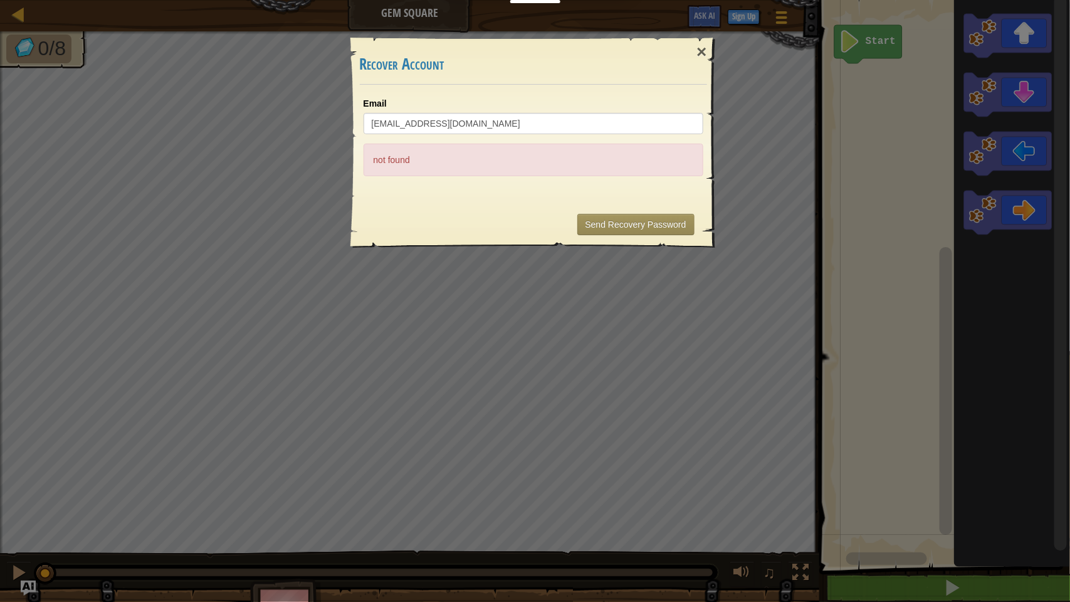
click at [621, 171] on div "not found" at bounding box center [534, 160] width 340 height 33
click at [653, 182] on div "Email [EMAIL_ADDRESS][DOMAIN_NAME] not found" at bounding box center [533, 143] width 365 height 117
click at [614, 126] on input "[EMAIL_ADDRESS][DOMAIN_NAME]" at bounding box center [534, 123] width 340 height 21
click at [694, 64] on div "×" at bounding box center [701, 52] width 29 height 36
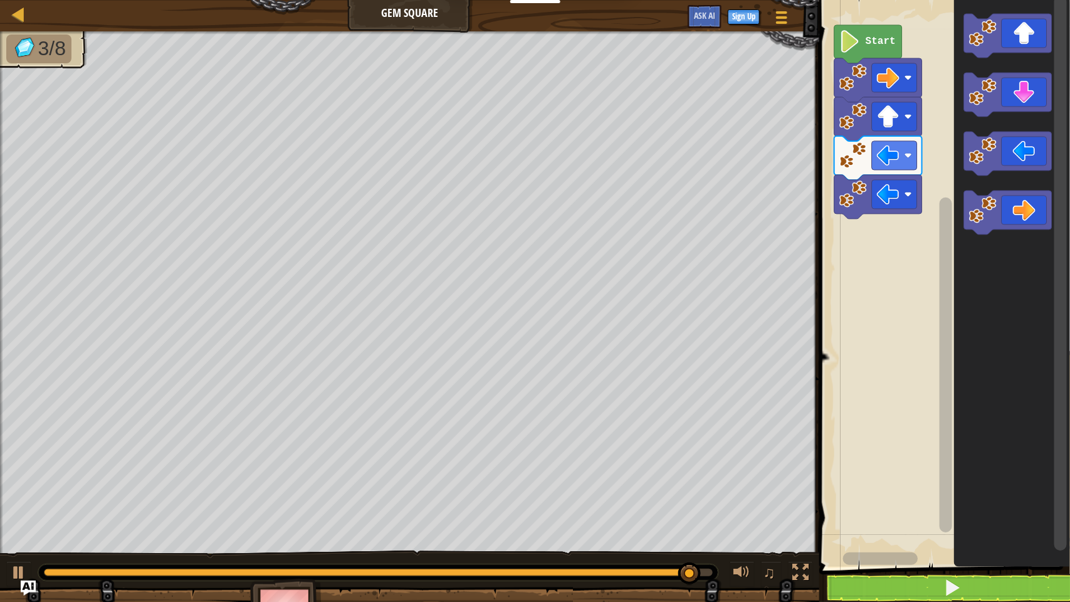
click at [882, 195] on image "Blockly Workspace" at bounding box center [888, 194] width 23 height 23
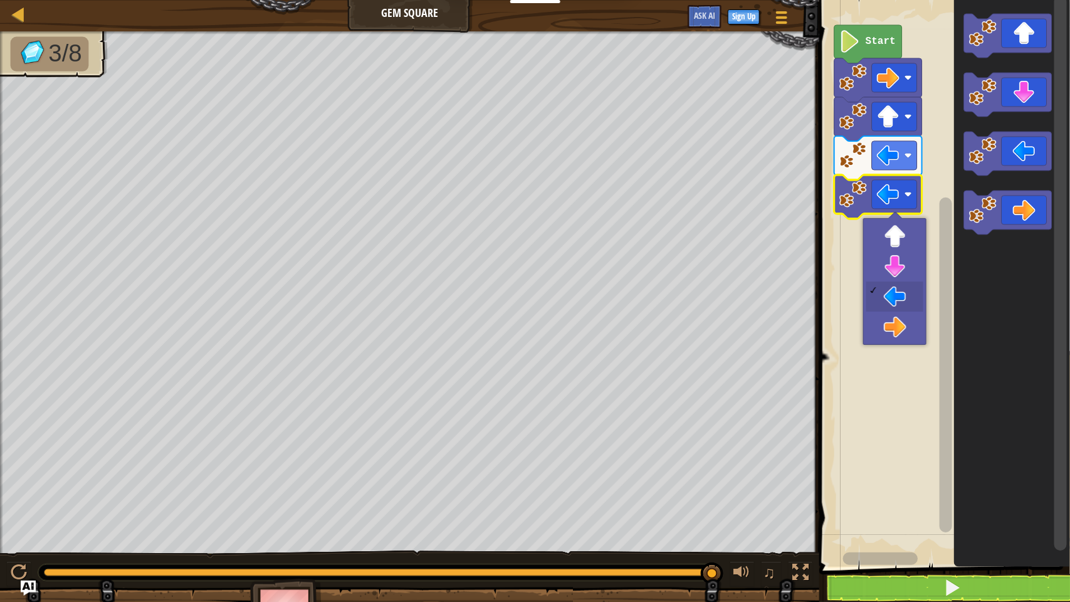
click at [848, 202] on image "Blockly Workspace" at bounding box center [853, 195] width 28 height 28
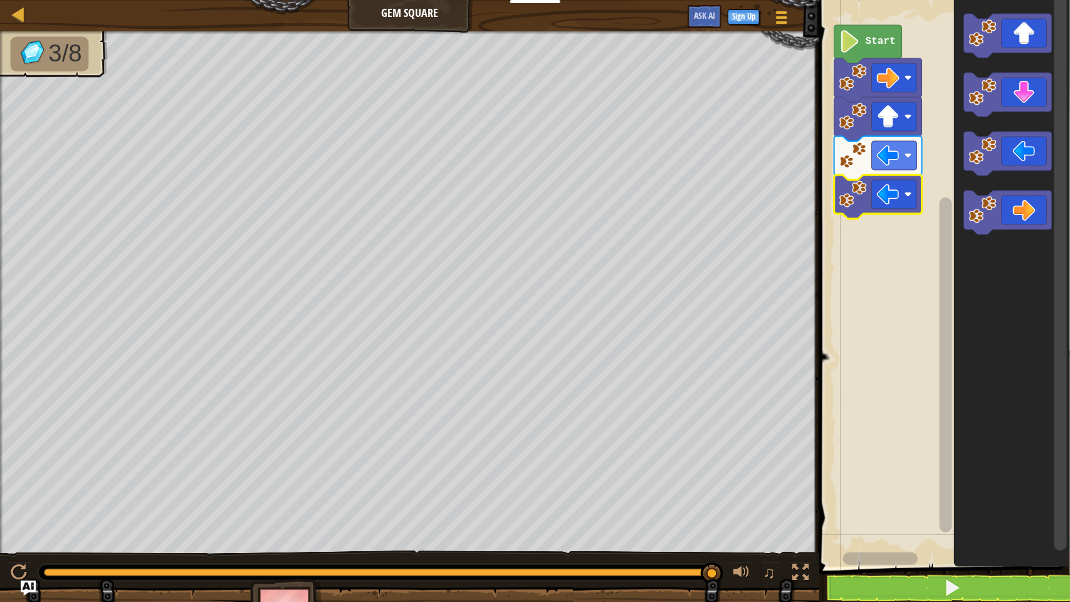
click at [878, 39] on text "Start" at bounding box center [881, 41] width 30 height 11
click at [873, 38] on text "Start" at bounding box center [881, 41] width 30 height 11
click at [881, 36] on text "Start" at bounding box center [881, 41] width 30 height 11
click at [891, 38] on text "Start" at bounding box center [881, 41] width 30 height 11
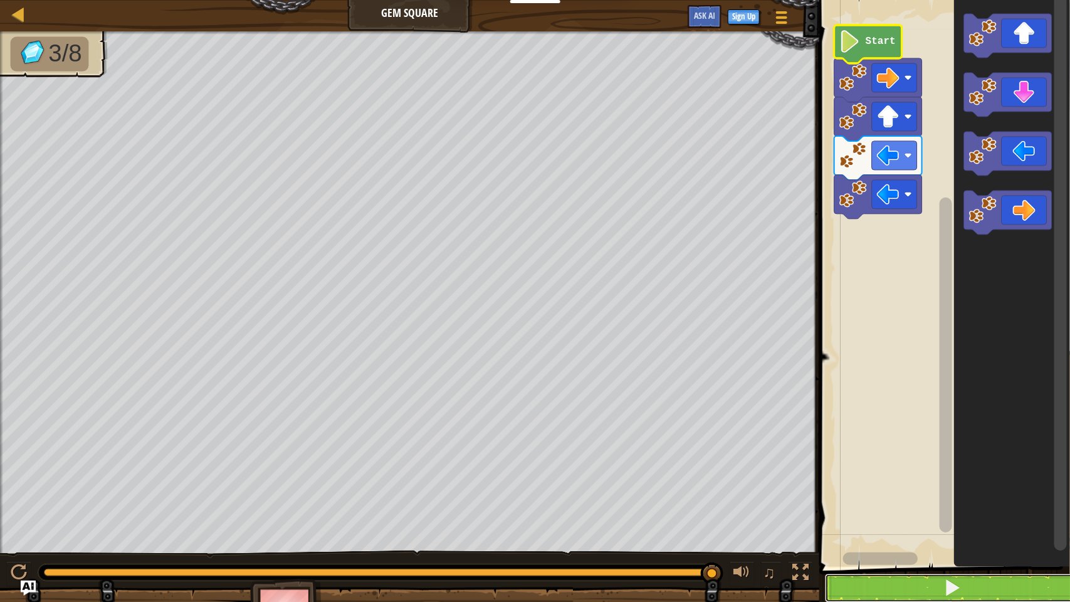
click at [964, 468] on button at bounding box center [952, 588] width 255 height 29
click at [969, 468] on button at bounding box center [952, 588] width 255 height 29
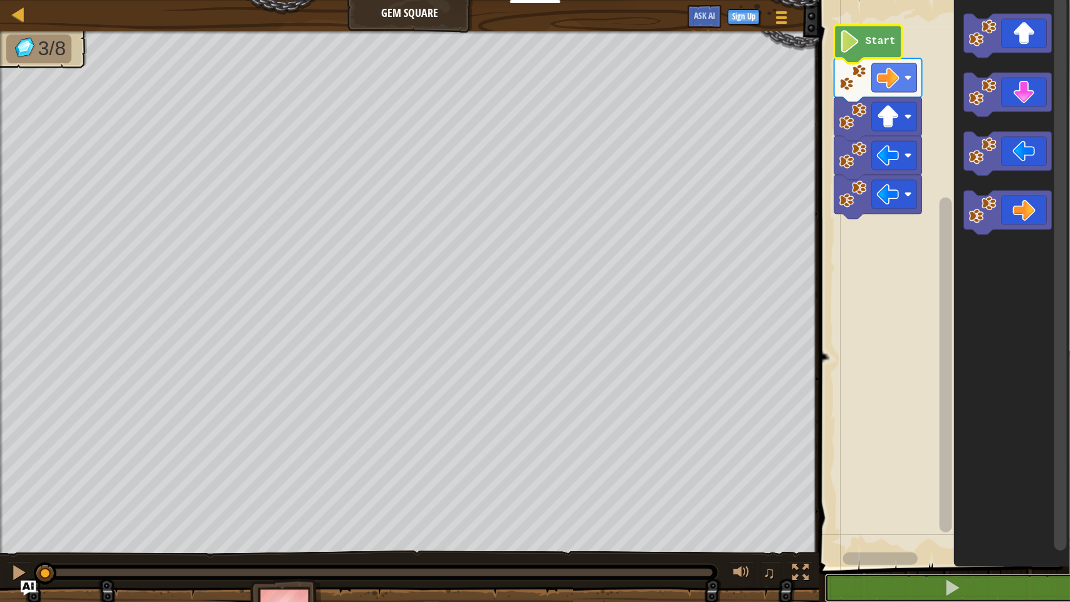
click at [972, 468] on button at bounding box center [952, 588] width 255 height 29
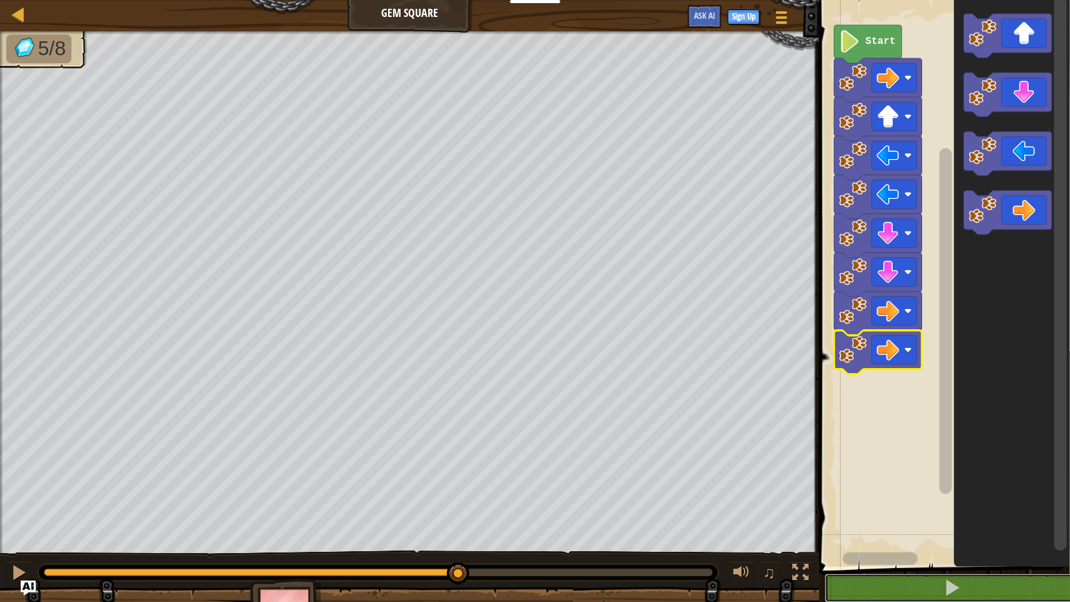
click at [988, 468] on button at bounding box center [952, 588] width 255 height 29
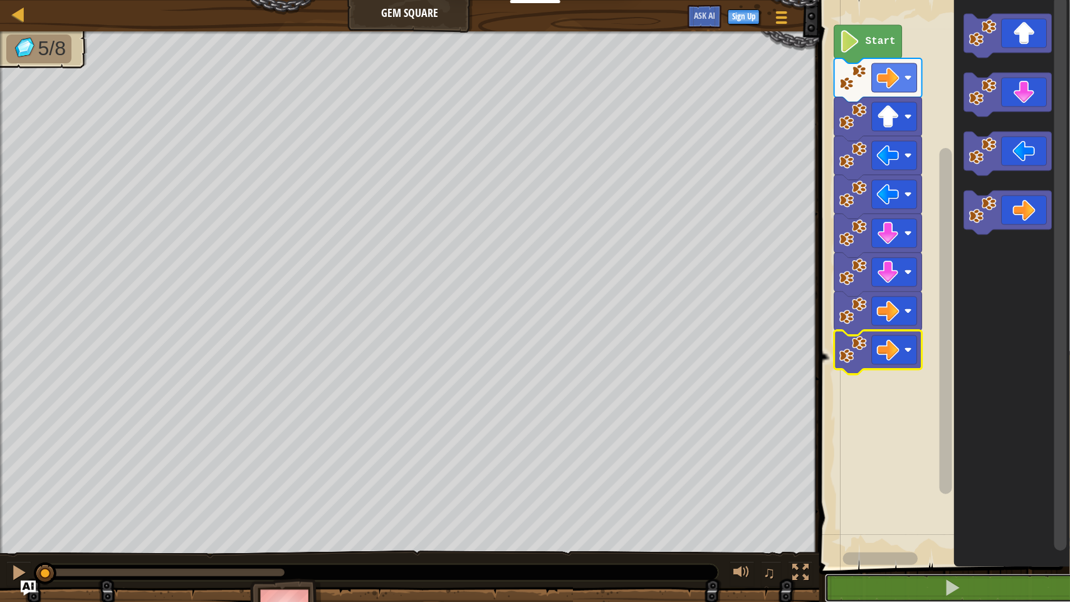
click at [1000, 468] on button at bounding box center [952, 588] width 255 height 29
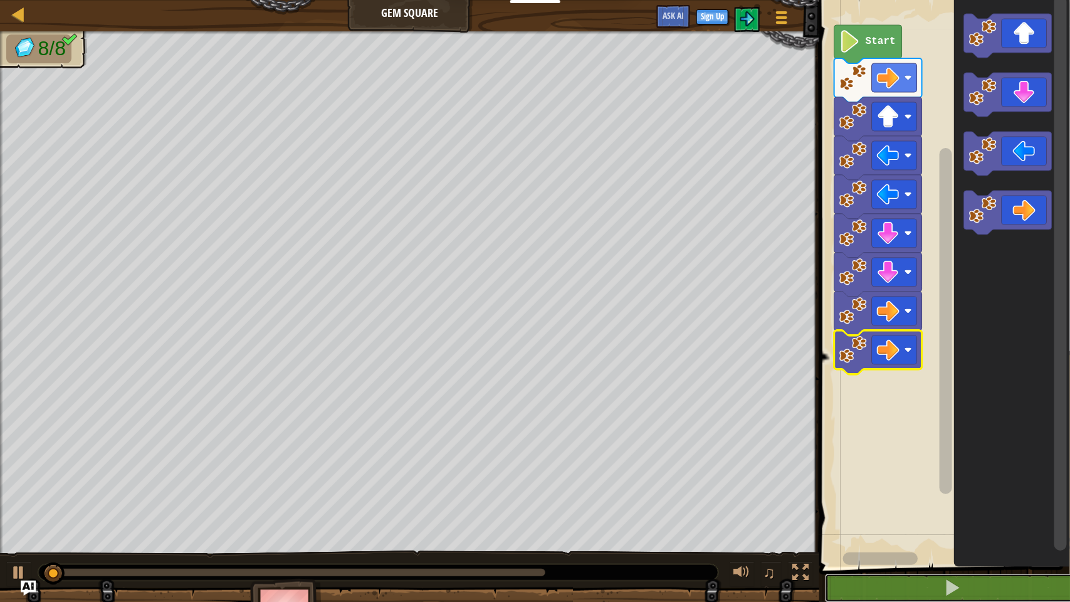
click at [1012, 468] on button at bounding box center [952, 588] width 255 height 29
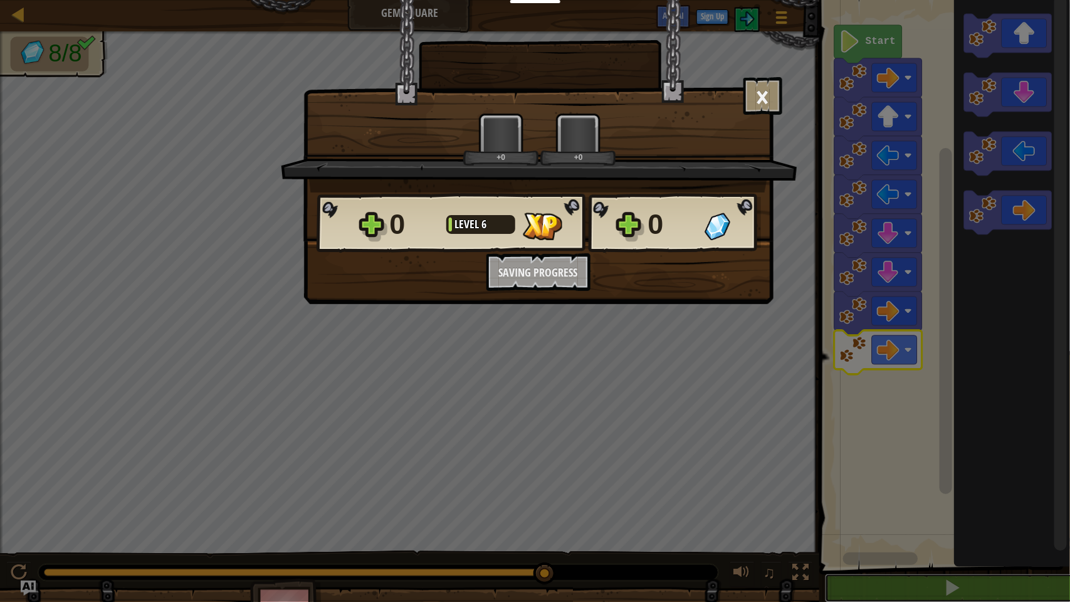
scroll to position [1, 0]
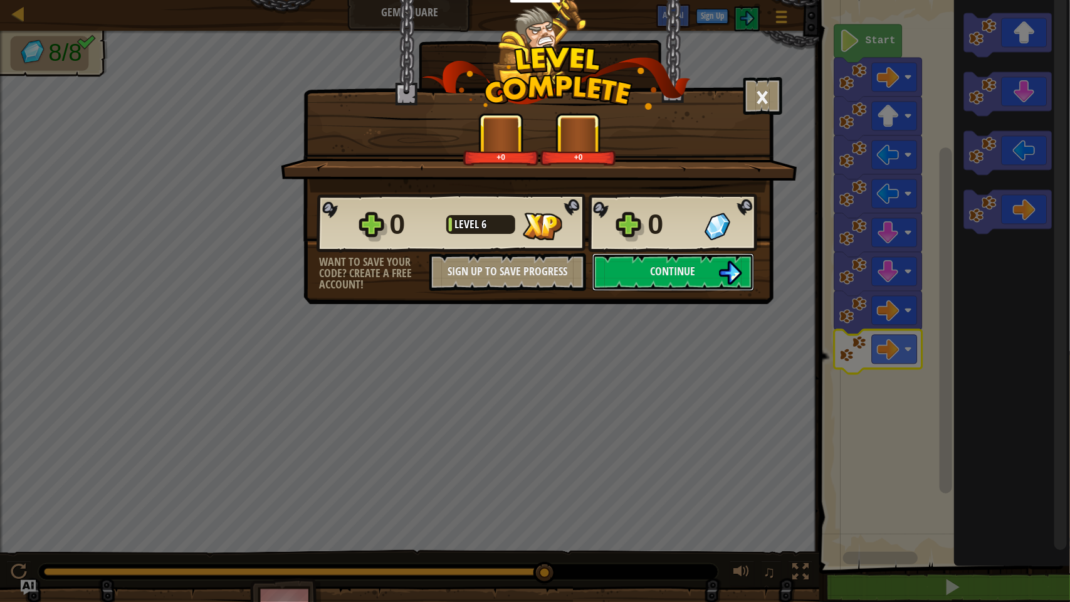
click at [700, 291] on button "Continue" at bounding box center [673, 272] width 162 height 38
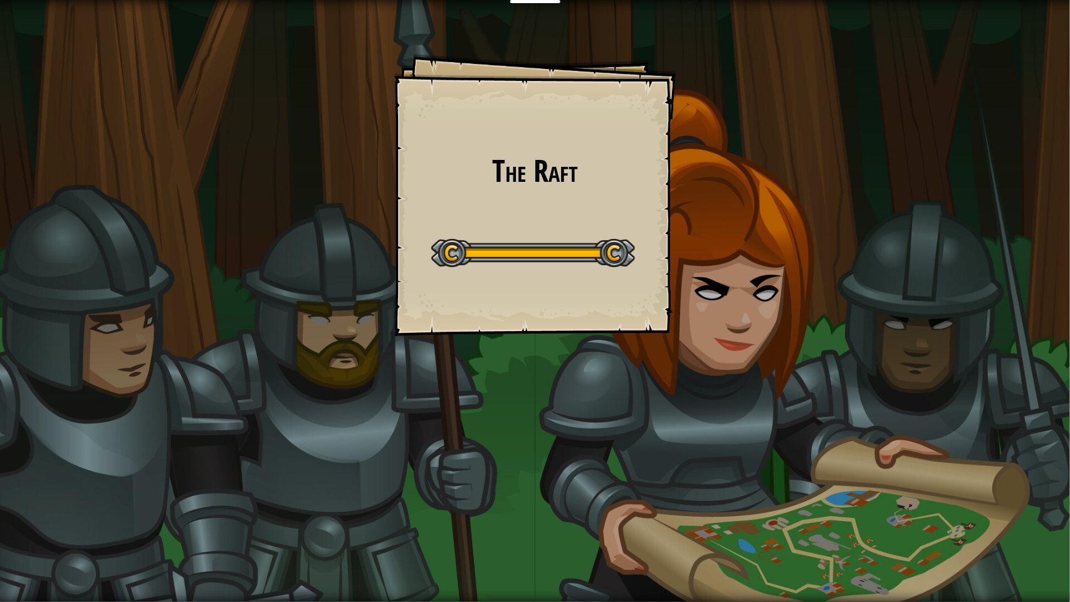
click at [1026, 468] on div "The Raft Goals Start Level Error loading from server. Try refreshing the page. …" at bounding box center [535, 301] width 1070 height 602
click at [1042, 467] on div "The Raft Goals Start Level Error loading from server. Try refreshing the page. …" at bounding box center [535, 301] width 1070 height 602
click at [1064, 461] on div "The Raft Goals Start Level Error loading from server. Try refreshing the page. …" at bounding box center [535, 301] width 1070 height 602
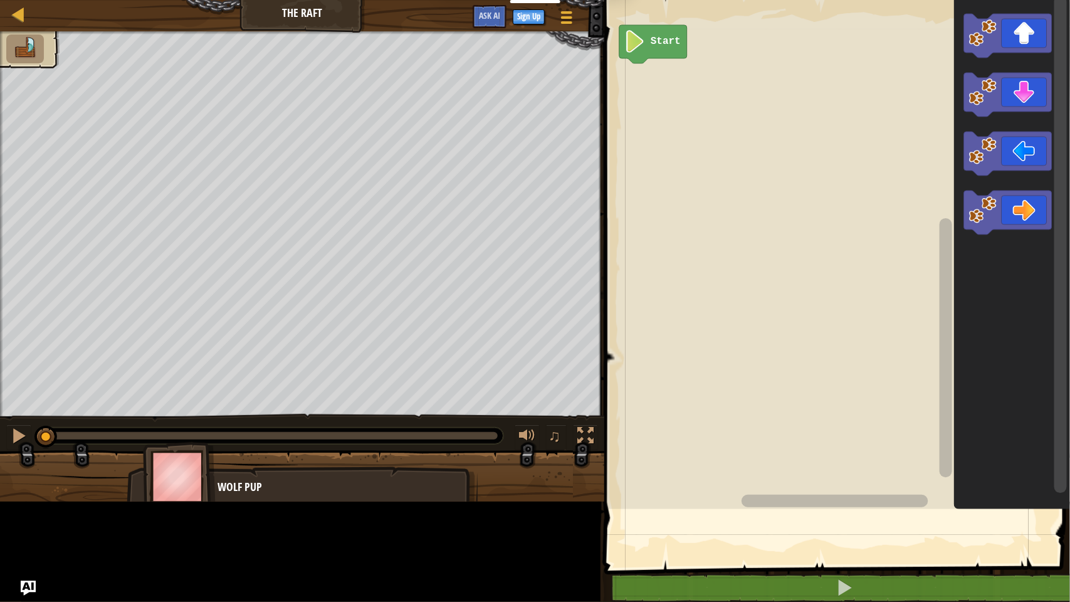
click at [1035, 468] on icon "Blockly Workspace" at bounding box center [1012, 251] width 116 height 515
click at [1060, 468] on rect "Blockly Workspace" at bounding box center [1060, 245] width 13 height 498
click at [1058, 468] on rect "Blockly Workspace" at bounding box center [1060, 245] width 13 height 498
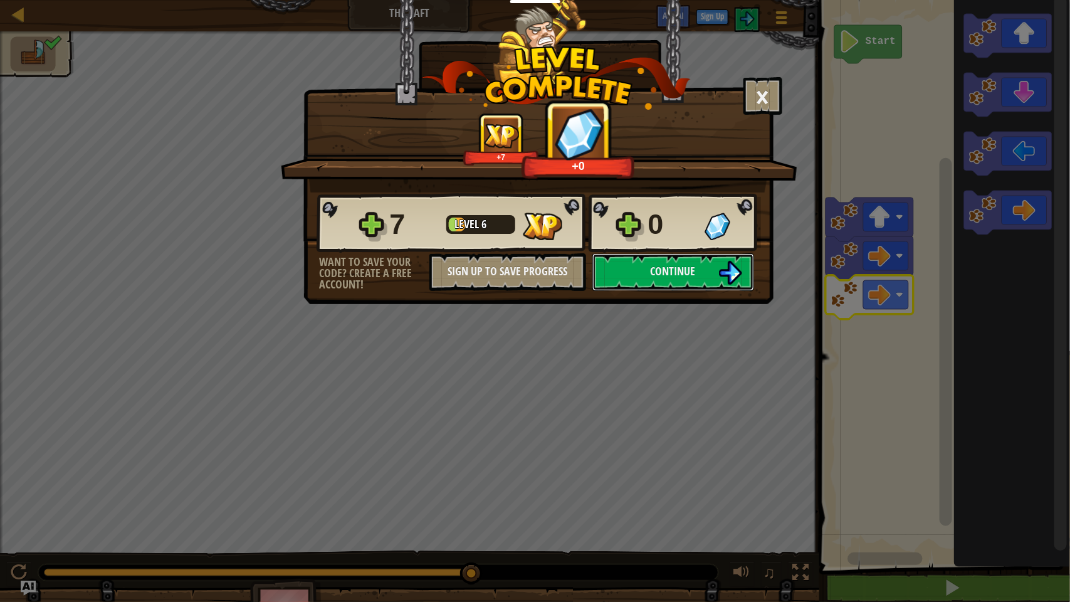
click at [725, 285] on img at bounding box center [730, 273] width 24 height 24
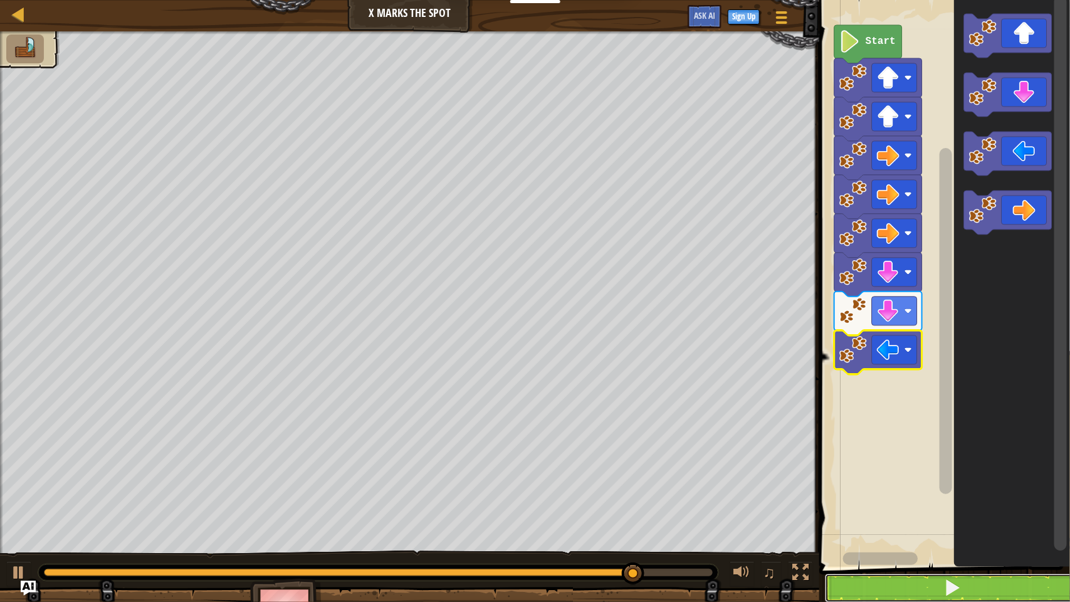
click at [1007, 468] on button at bounding box center [952, 588] width 255 height 29
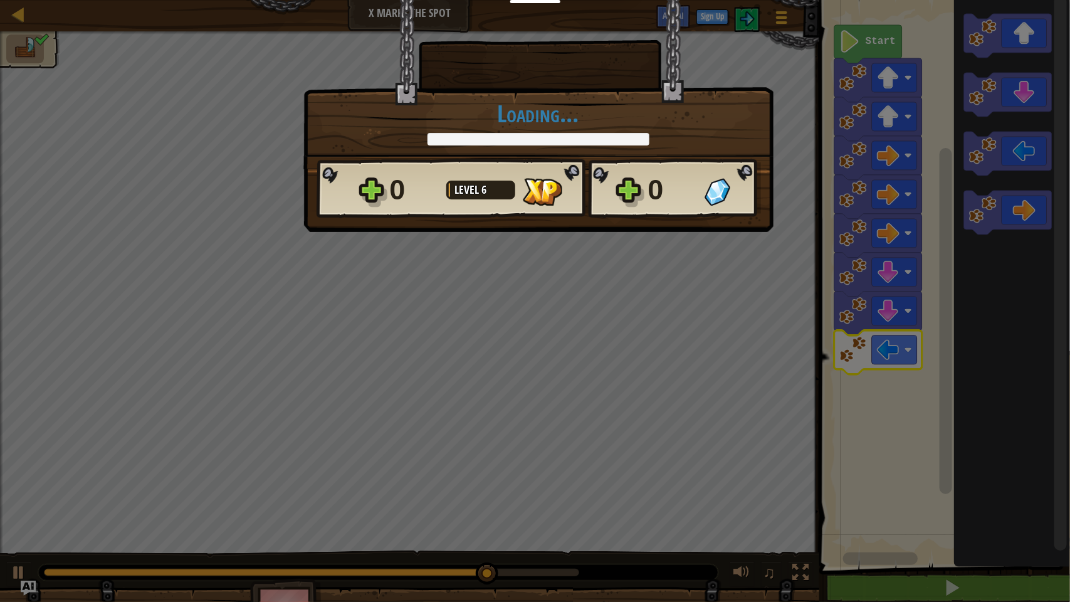
click at [1005, 468] on div "× How fun was this level? Loading... Reticulating Splines... Loading... 0 Level…" at bounding box center [535, 301] width 1070 height 602
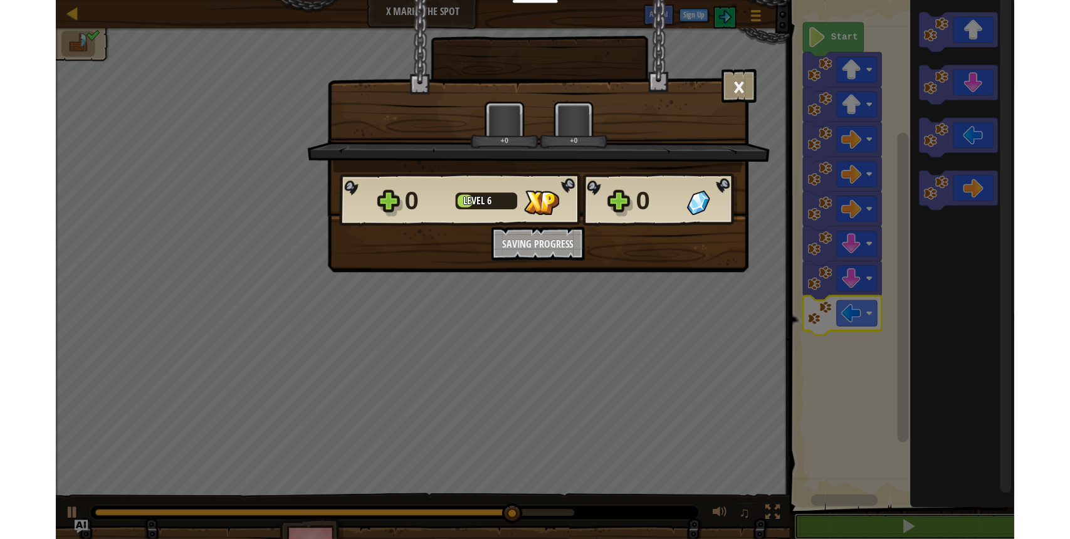
scroll to position [1, 0]
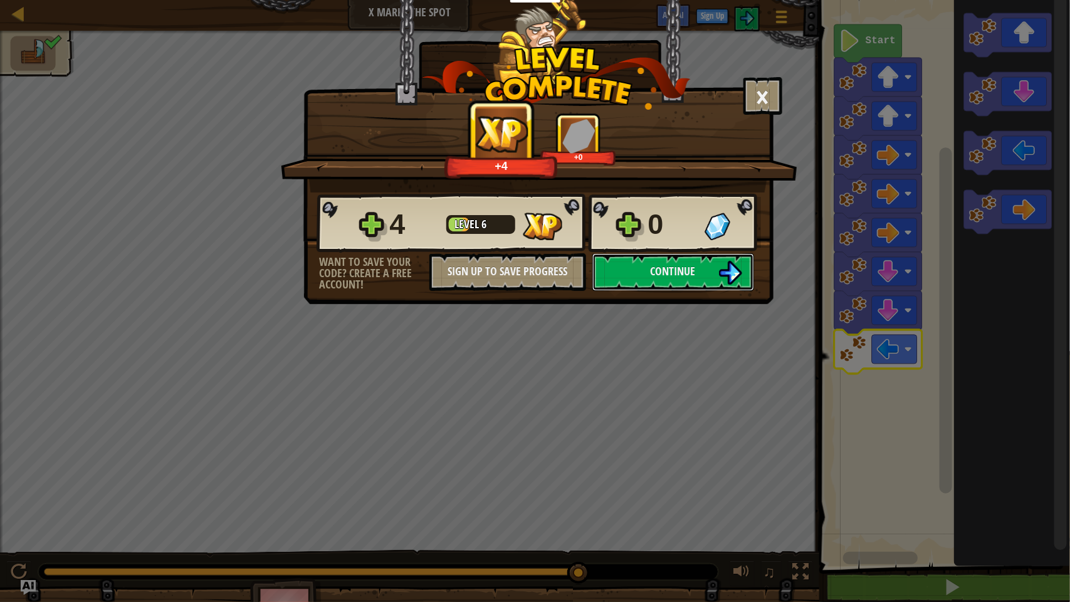
click at [696, 291] on button "Continue" at bounding box center [673, 272] width 162 height 38
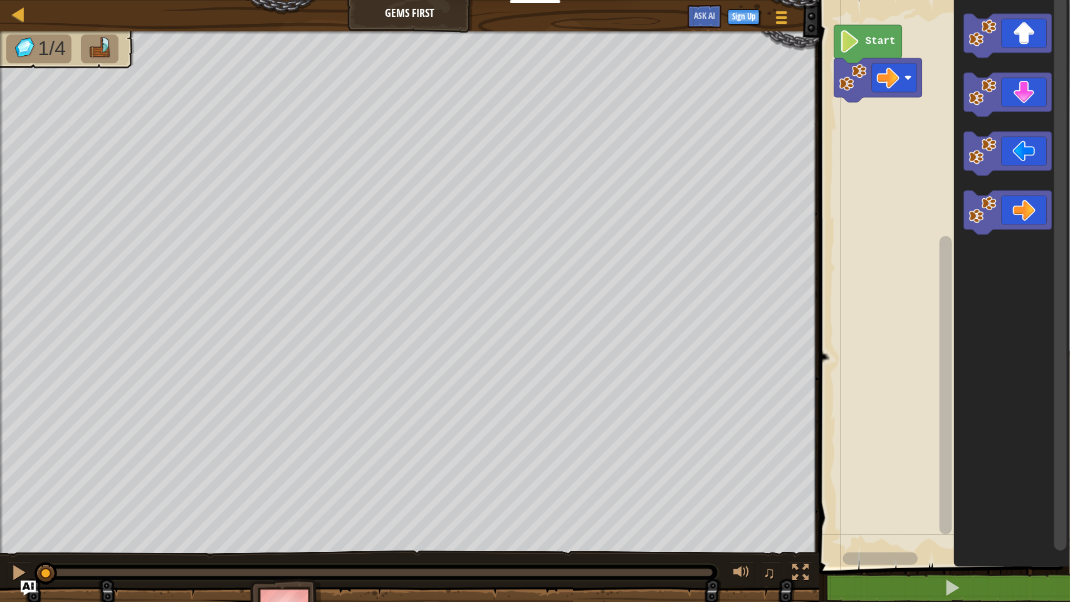
click at [1007, 223] on icon "Blockly Workspace" at bounding box center [1008, 213] width 88 height 44
click at [994, 34] on image "Blockly Workspace" at bounding box center [983, 33] width 28 height 28
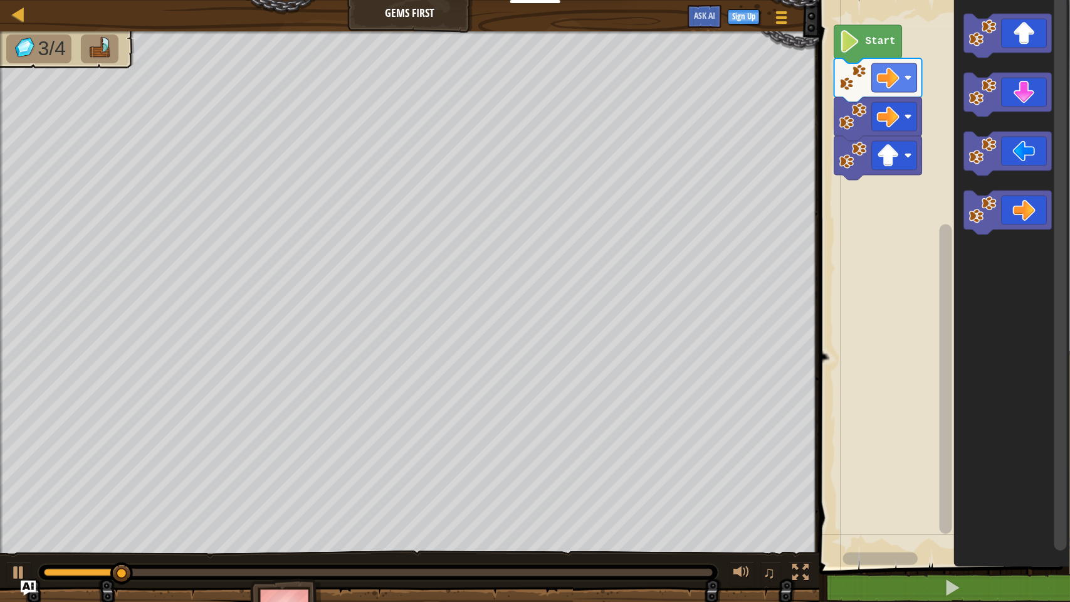
click at [983, 89] on image "Blockly Workspace" at bounding box center [983, 92] width 28 height 28
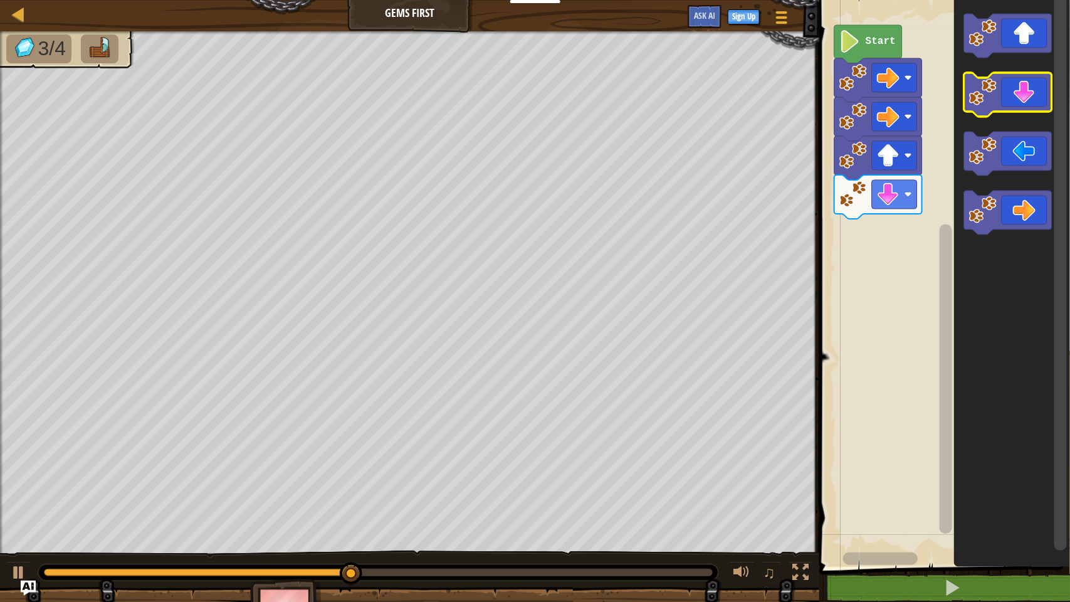
click at [985, 92] on image "Blockly Workspace" at bounding box center [983, 92] width 28 height 28
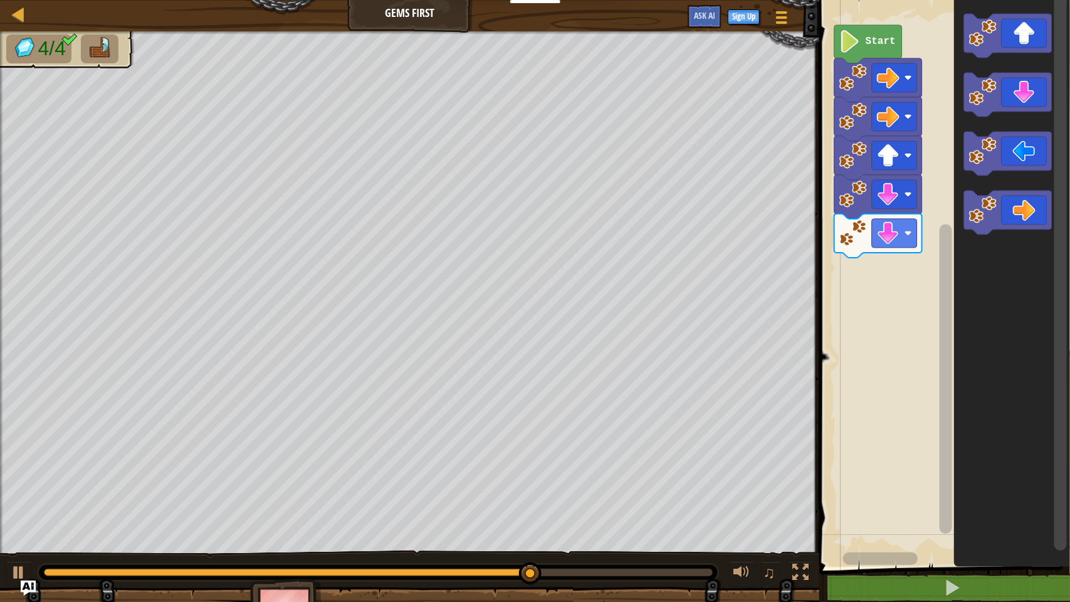
click at [999, 33] on icon "Blockly Workspace" at bounding box center [1008, 36] width 88 height 44
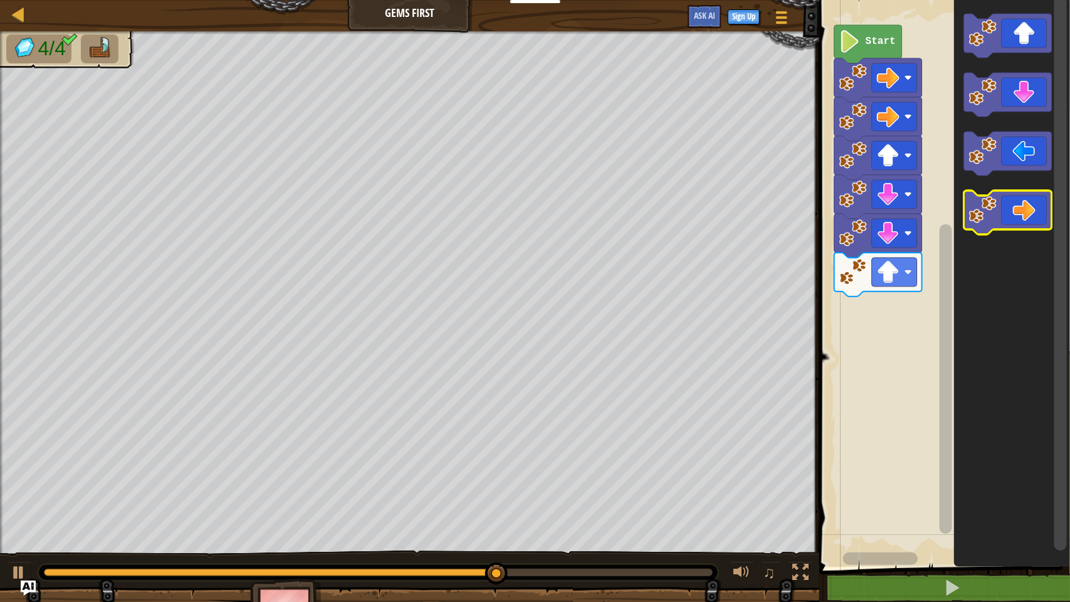
click at [985, 216] on image "Blockly Workspace" at bounding box center [983, 210] width 28 height 28
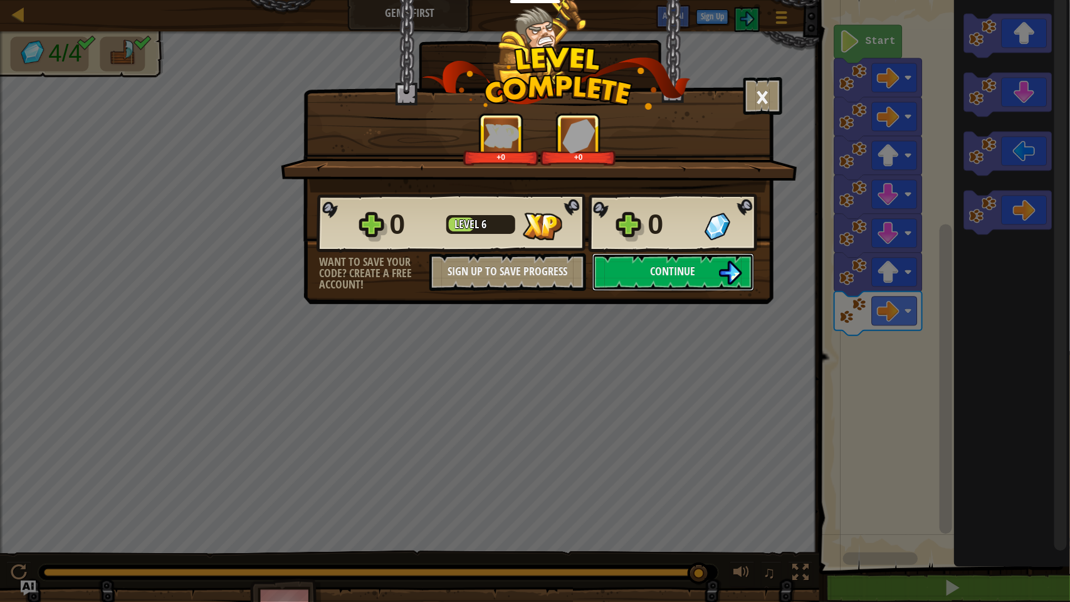
click at [705, 291] on button "Continue" at bounding box center [673, 272] width 162 height 38
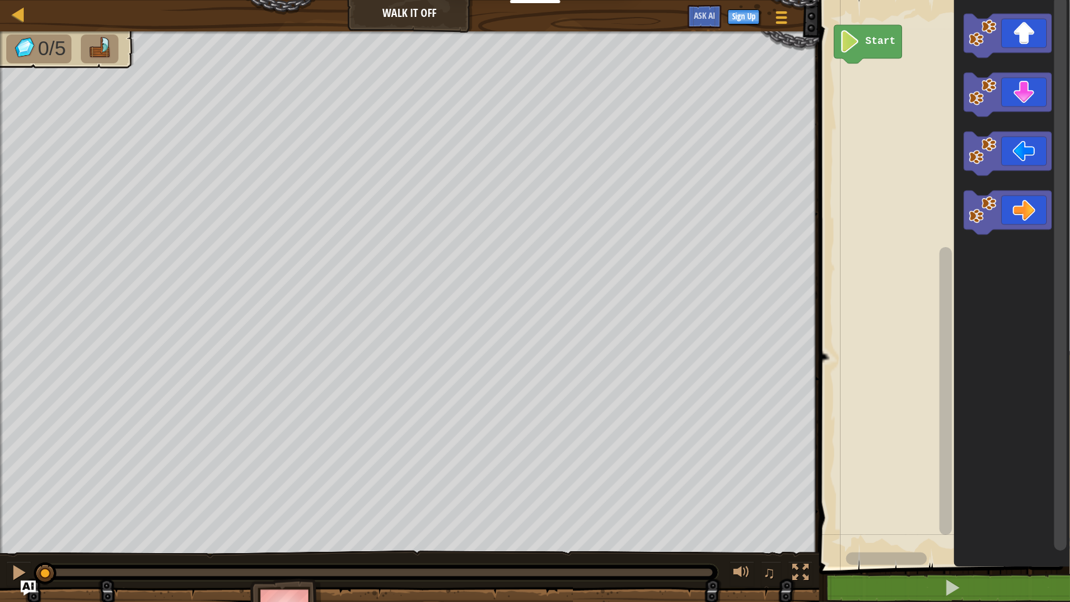
click at [989, 30] on image "Blockly Workspace" at bounding box center [983, 33] width 28 height 28
click at [994, 23] on image "Blockly Workspace" at bounding box center [983, 33] width 28 height 28
click at [983, 28] on image "Blockly Workspace" at bounding box center [983, 33] width 28 height 28
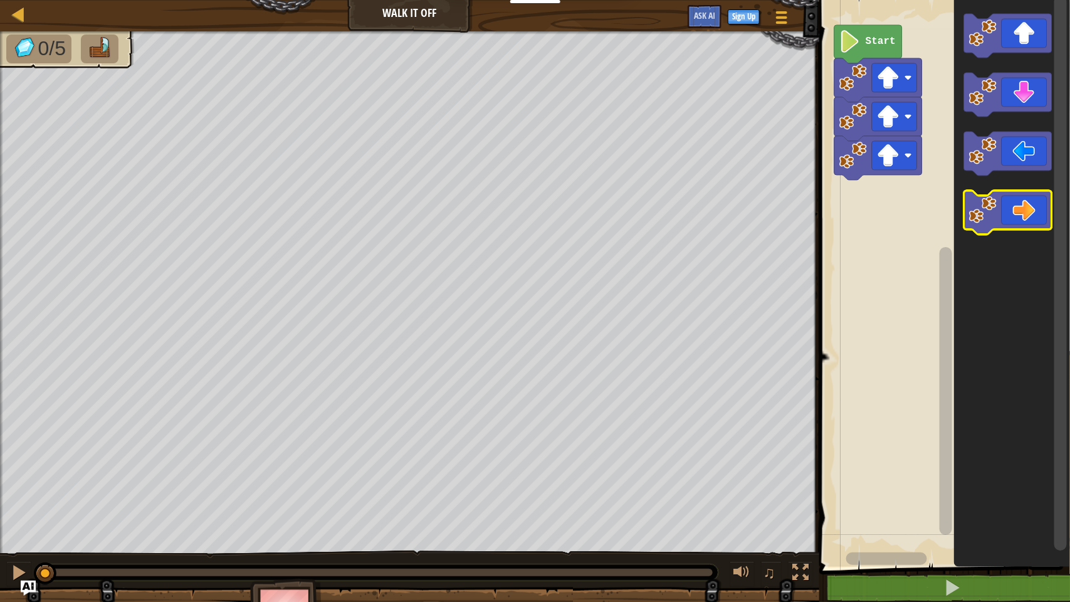
click at [1016, 221] on icon "Blockly Workspace" at bounding box center [1008, 213] width 88 height 44
click at [1010, 217] on icon "Blockly Workspace" at bounding box center [1008, 213] width 88 height 44
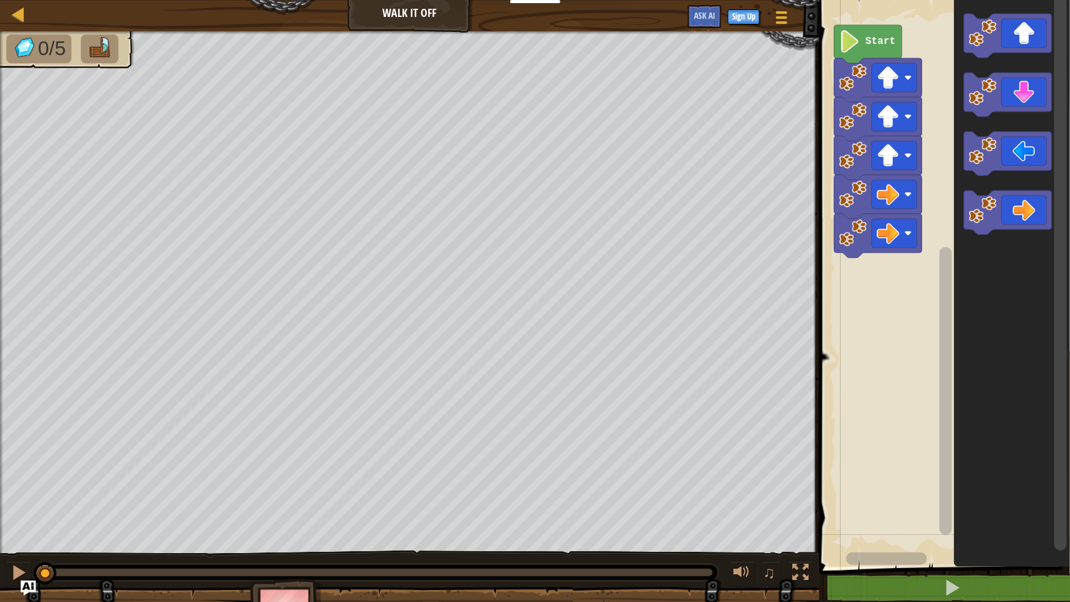
click at [1011, 216] on icon "Blockly Workspace" at bounding box center [1008, 213] width 88 height 44
click at [1010, 215] on icon "Blockly Workspace" at bounding box center [1008, 213] width 88 height 44
click at [989, 85] on image "Blockly Workspace" at bounding box center [983, 92] width 28 height 28
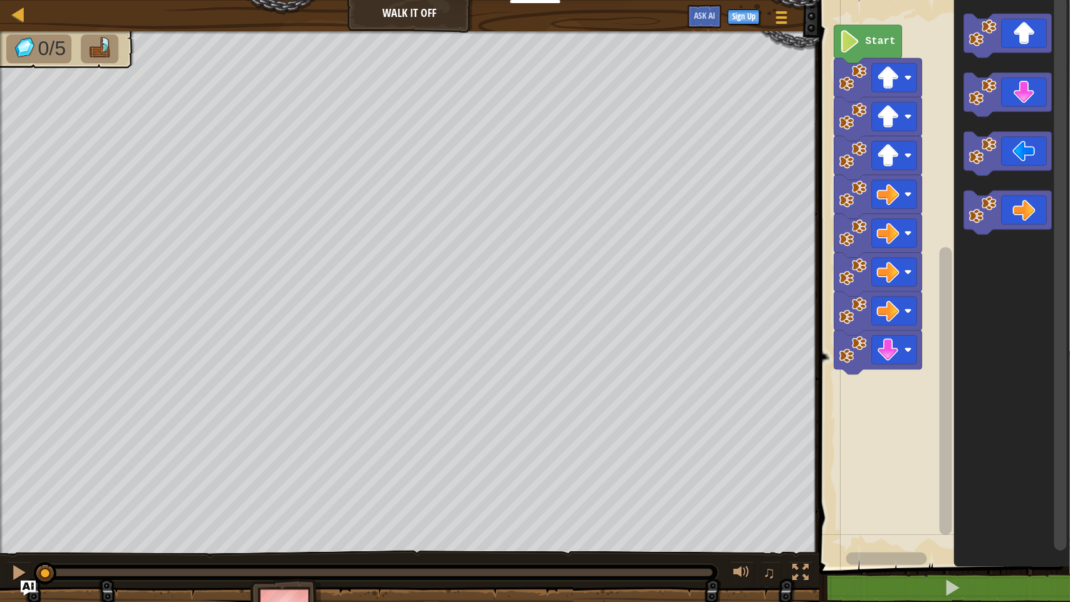
click at [997, 89] on icon "Blockly Workspace" at bounding box center [1008, 95] width 88 height 44
click at [1000, 85] on icon "Blockly Workspace" at bounding box center [1008, 95] width 88 height 44
click at [973, 151] on image "Blockly Workspace" at bounding box center [983, 151] width 28 height 28
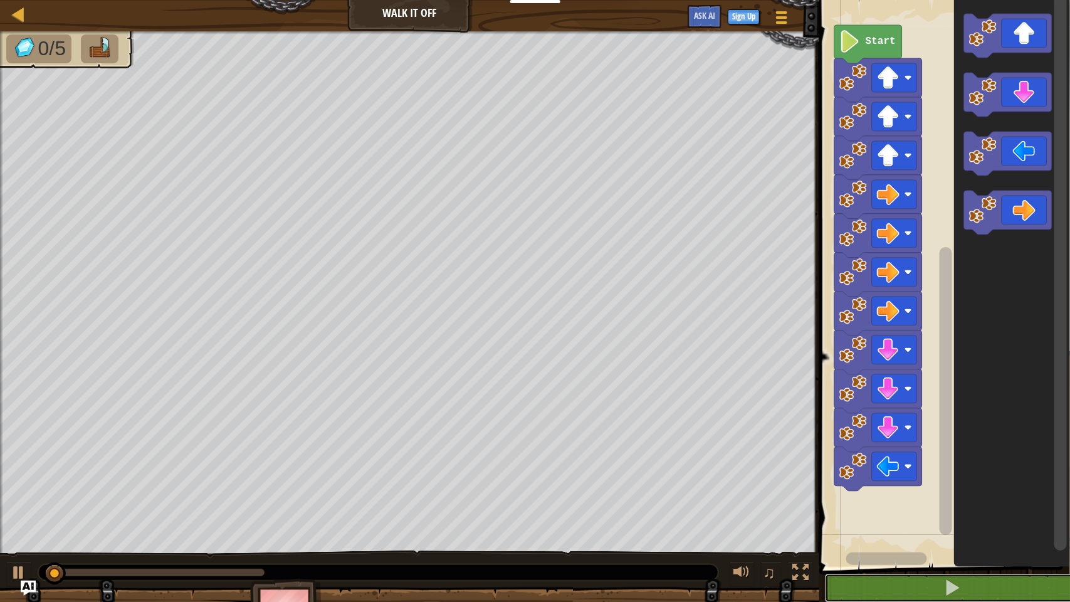
click at [992, 468] on button at bounding box center [952, 588] width 255 height 29
click at [994, 468] on icon "Blockly Workspace" at bounding box center [1012, 280] width 116 height 573
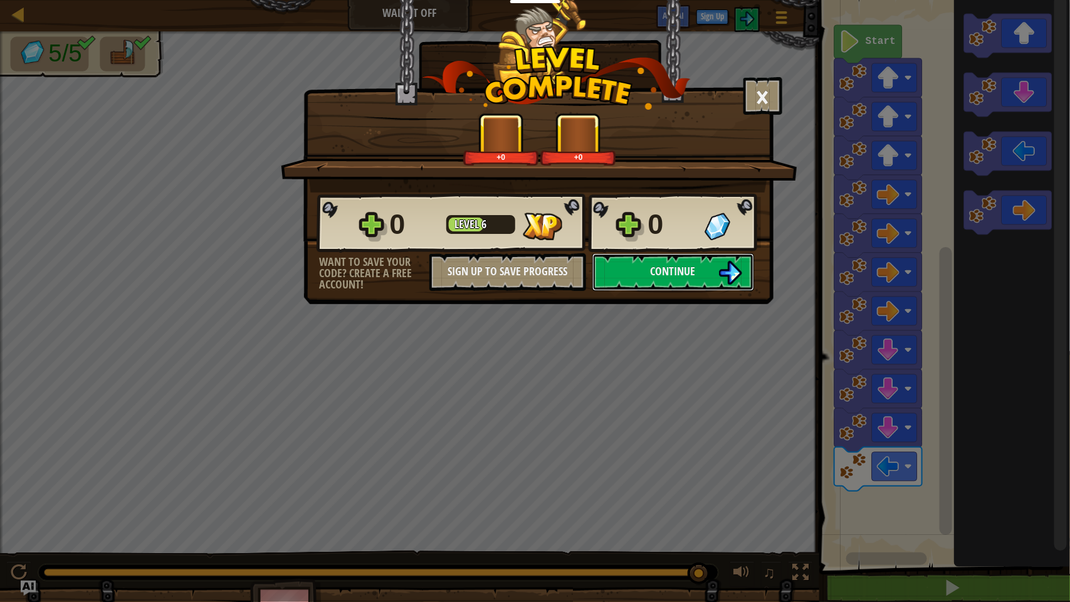
click at [720, 285] on img at bounding box center [730, 273] width 24 height 24
